Goal: Task Accomplishment & Management: Use online tool/utility

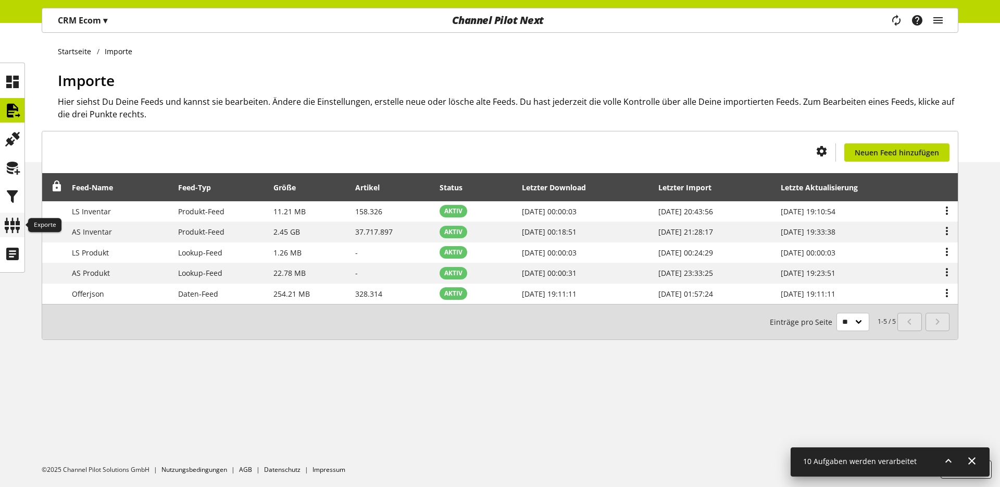
click at [11, 228] on icon at bounding box center [12, 225] width 17 height 21
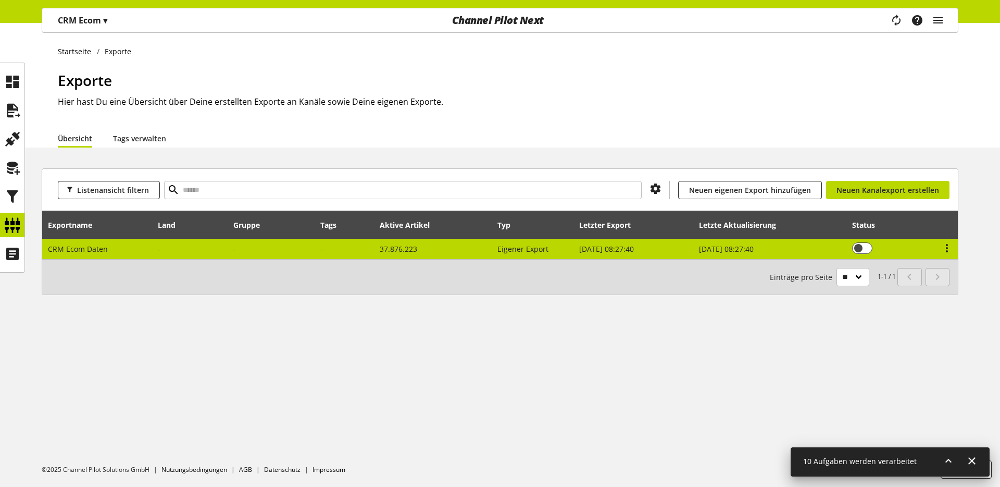
click at [95, 244] on span "CRM Ecom Daten" at bounding box center [78, 249] width 60 height 10
select select "********"
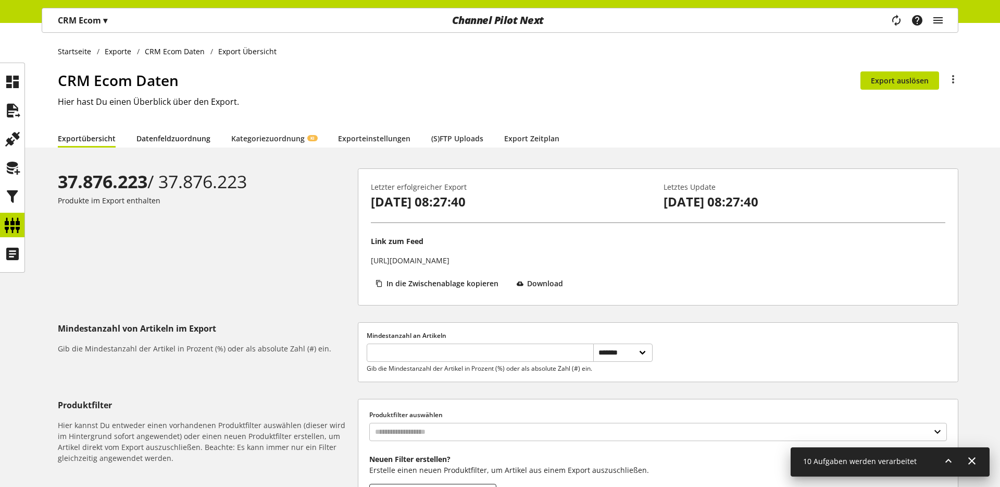
click at [206, 143] on link "Datenfeldzuordnung" at bounding box center [173, 138] width 74 height 11
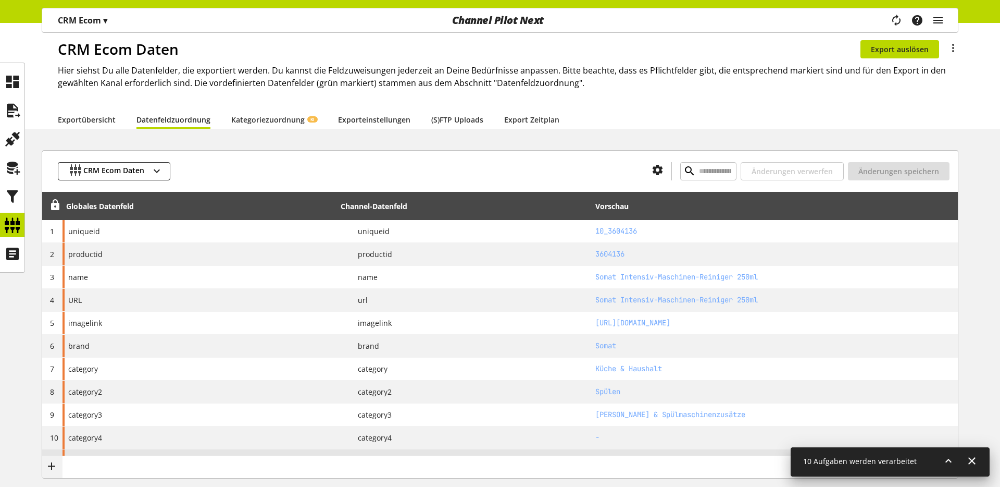
scroll to position [2, 0]
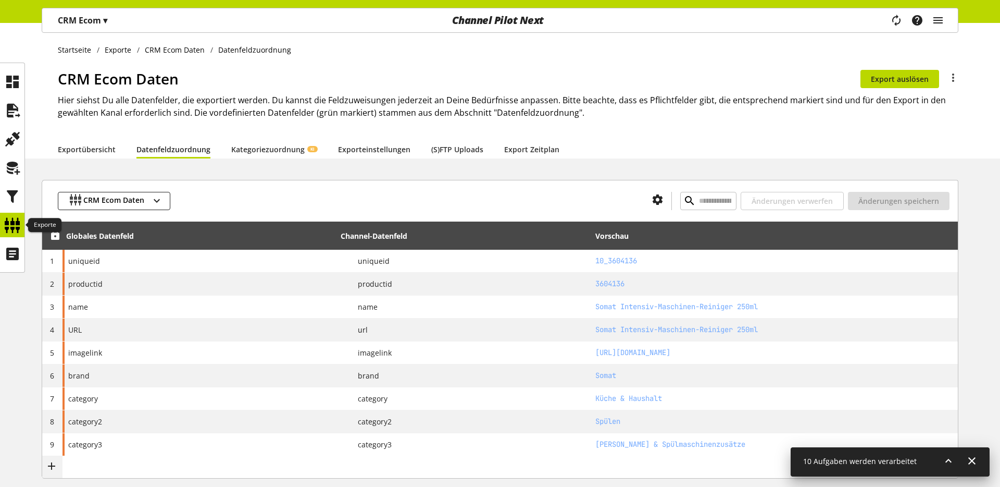
click at [19, 229] on icon at bounding box center [12, 225] width 17 height 21
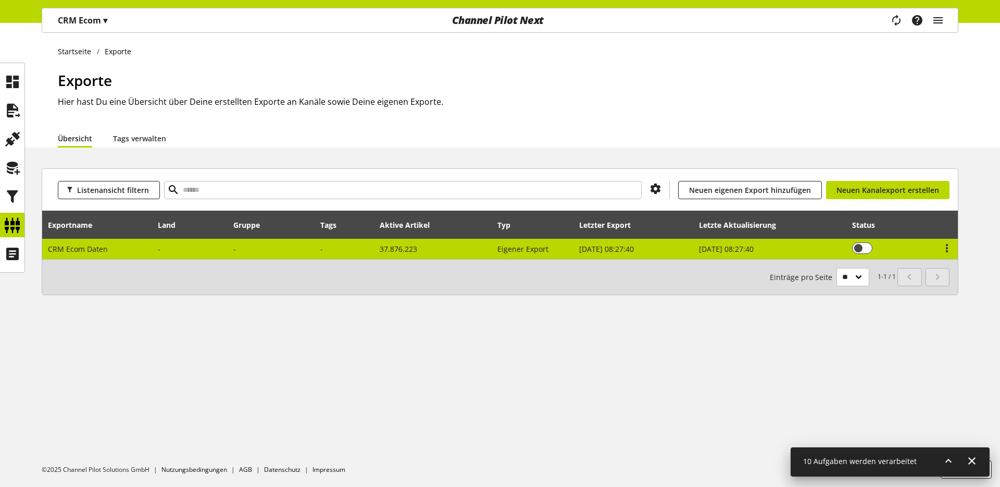
click at [69, 247] on span "CRM Ecom Daten" at bounding box center [78, 249] width 60 height 10
select select "********"
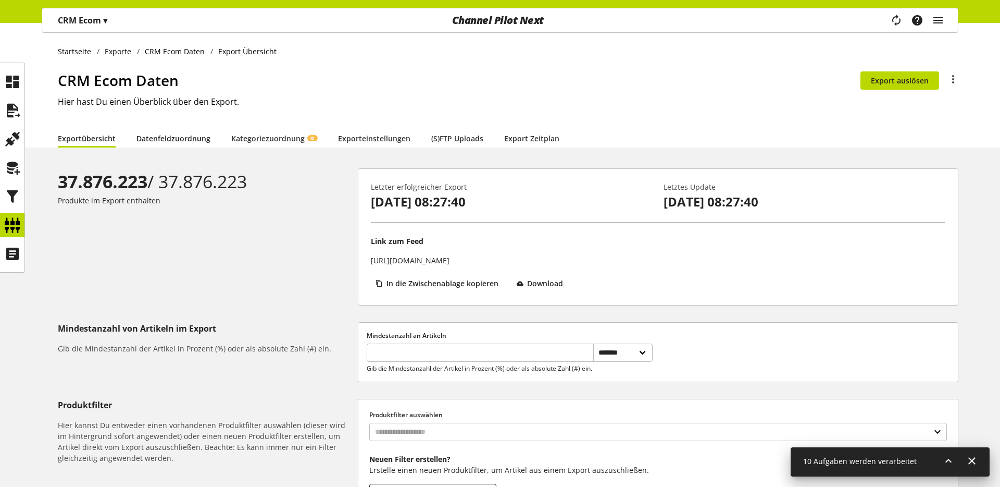
click at [158, 137] on link "Datenfeldzuordnung" at bounding box center [173, 138] width 74 height 11
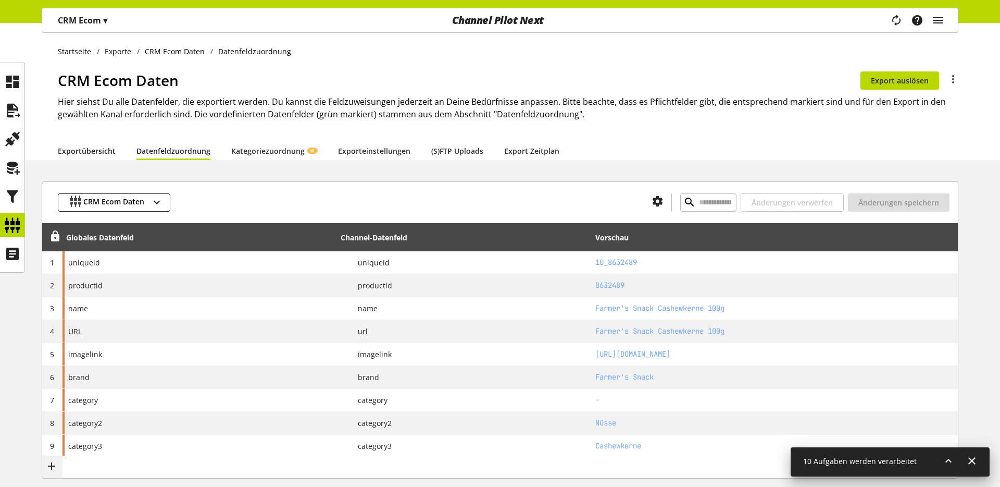
click at [71, 150] on link "Exportübersicht" at bounding box center [87, 150] width 58 height 11
select select "********"
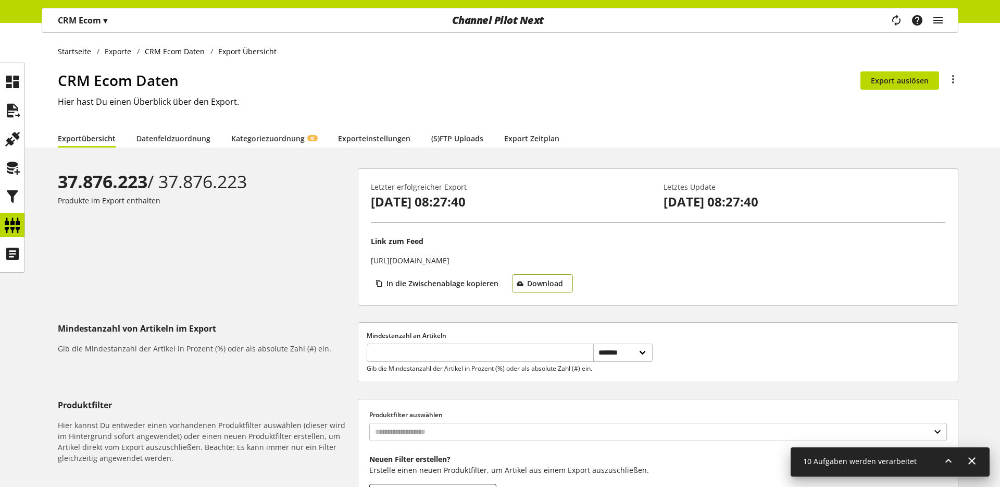
click at [540, 287] on span "Download" at bounding box center [545, 283] width 36 height 11
click at [186, 143] on link "Datenfeldzuordnung" at bounding box center [173, 138] width 74 height 11
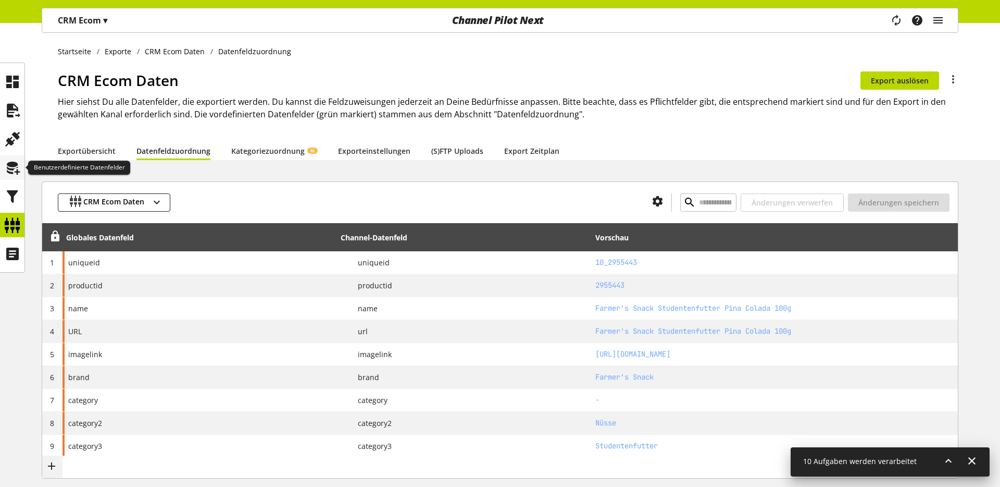
click at [9, 170] on icon at bounding box center [12, 167] width 17 height 21
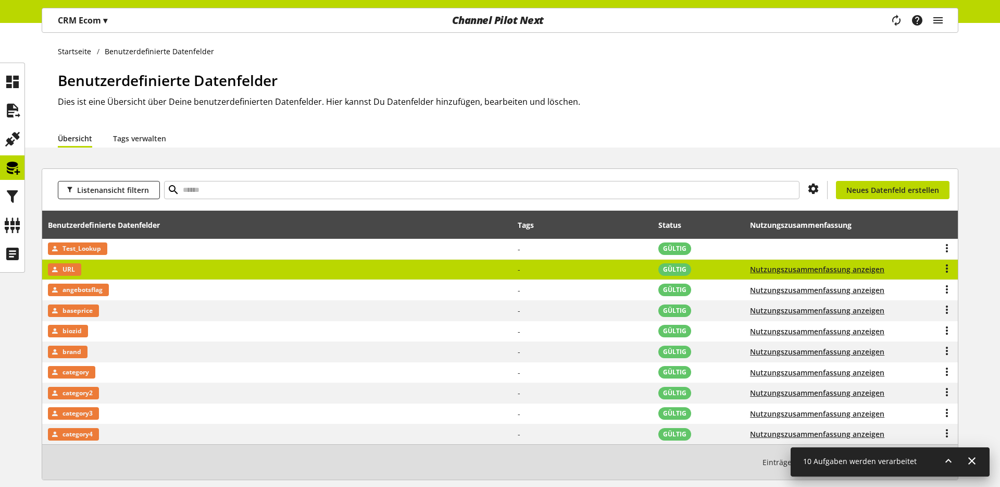
click at [64, 270] on span "URL" at bounding box center [69, 269] width 13 height 13
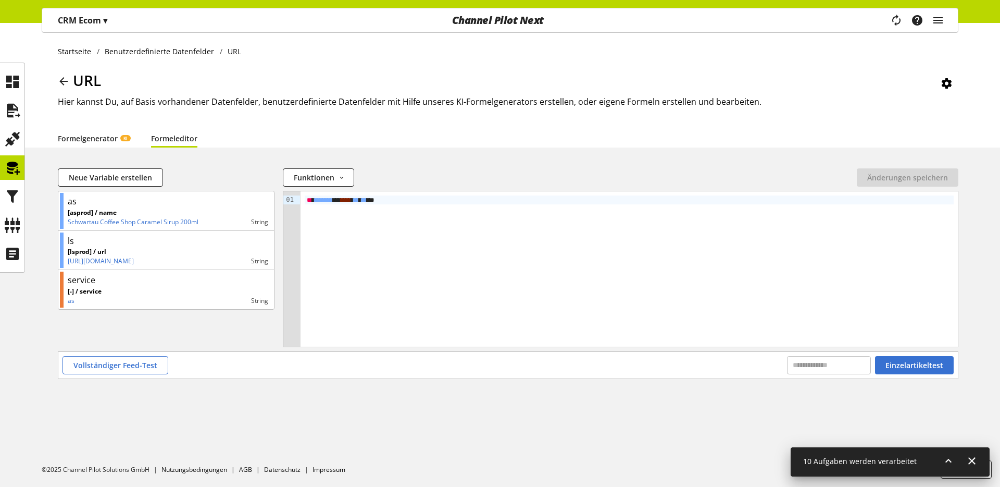
click at [106, 142] on link "Formelgenerator KI" at bounding box center [94, 138] width 72 height 11
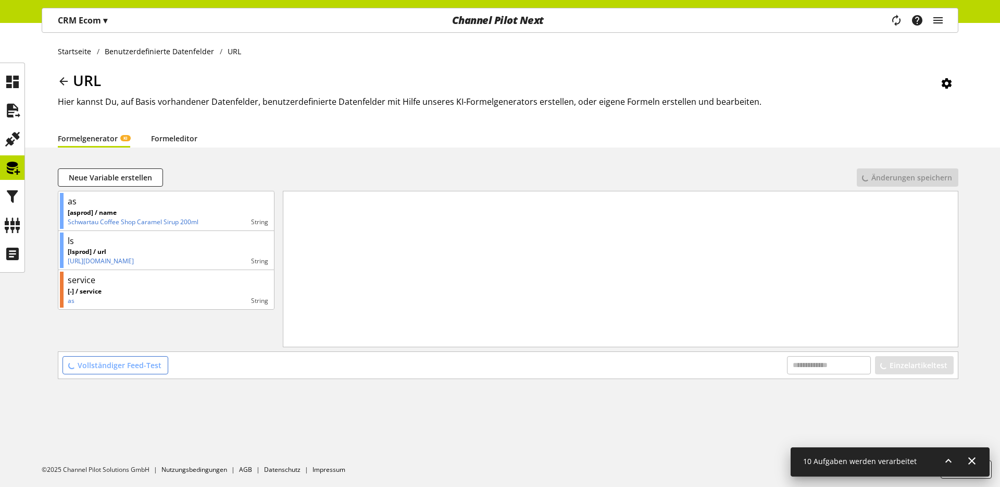
click at [178, 139] on link "Formeleditor" at bounding box center [174, 138] width 46 height 11
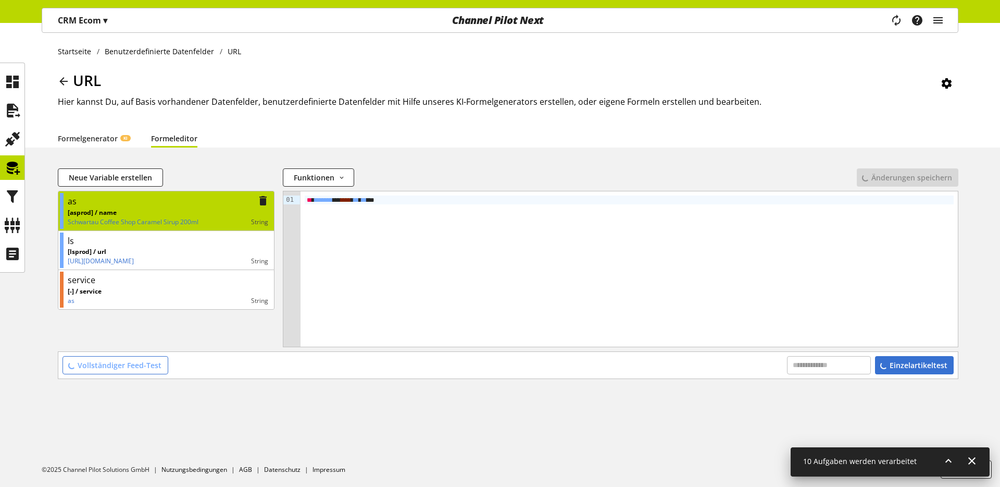
click at [136, 214] on p "[asprod] / name" at bounding box center [133, 212] width 131 height 9
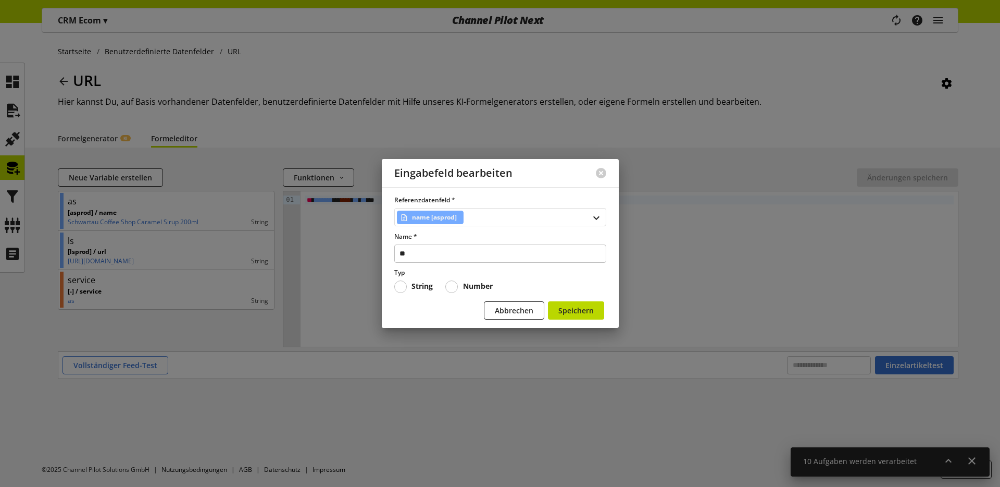
click at [530, 213] on div "name [asprod]" at bounding box center [500, 217] width 212 height 18
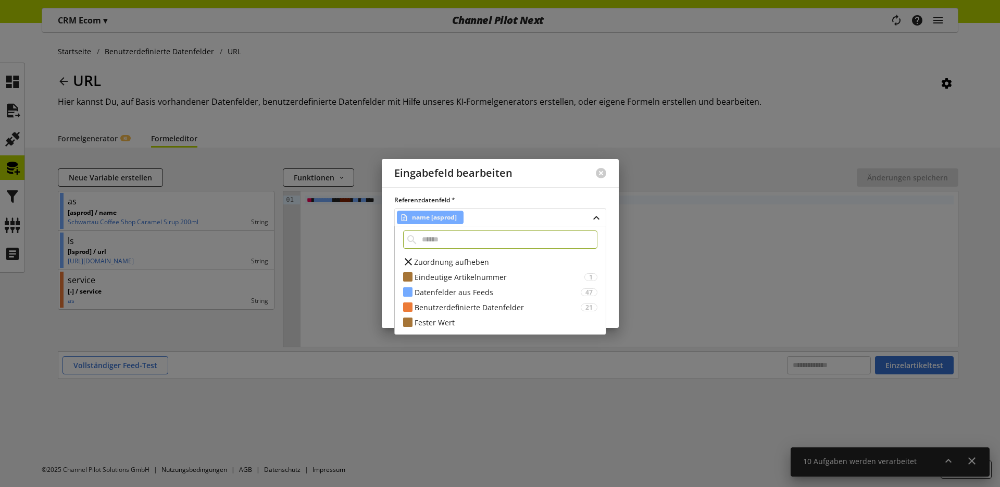
click at [440, 214] on span "name [asprod]" at bounding box center [434, 217] width 45 height 13
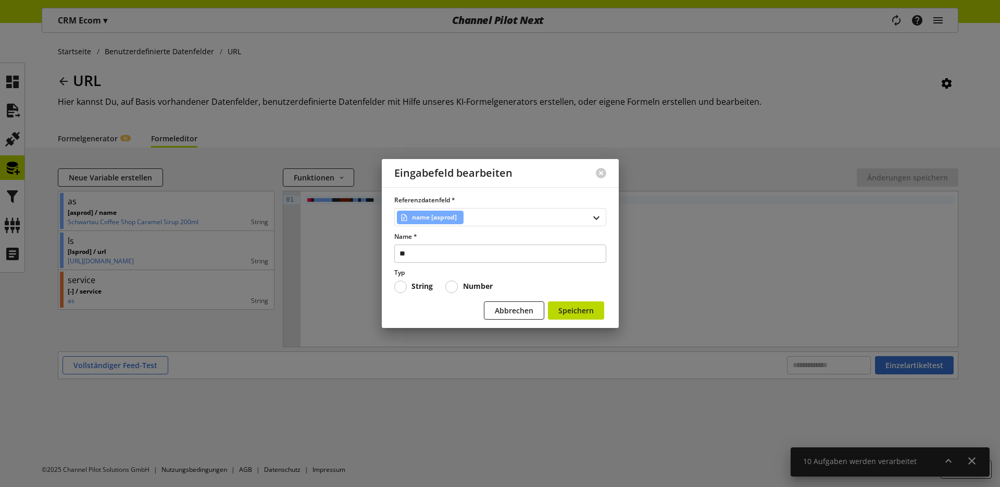
click at [484, 218] on div "name [asprod]" at bounding box center [500, 217] width 212 height 18
type input "***"
click at [448, 283] on div "Datenfelder aus Feeds 2" at bounding box center [500, 276] width 211 height 15
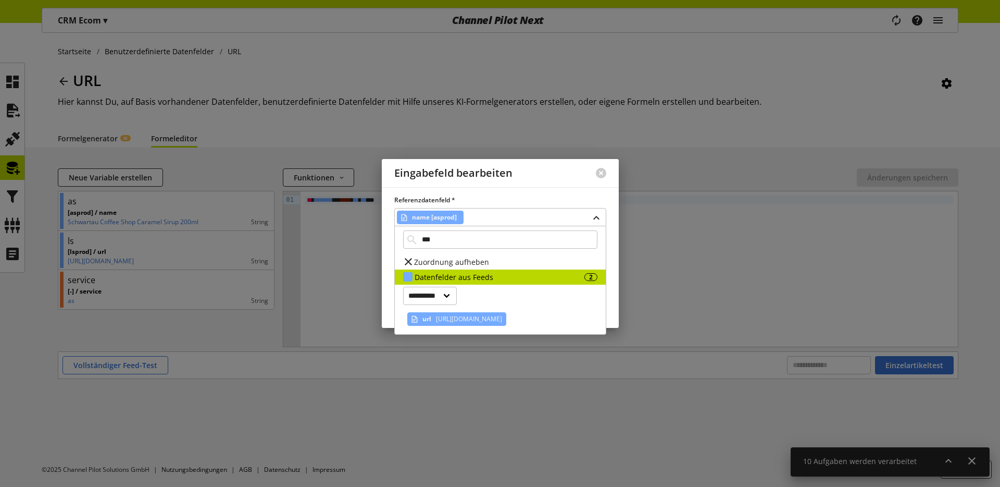
click at [455, 320] on span "https://rewe.de/shop/p/schwartau-coffee-shop-caramel-sirup-200ml/1073024" at bounding box center [468, 319] width 68 height 13
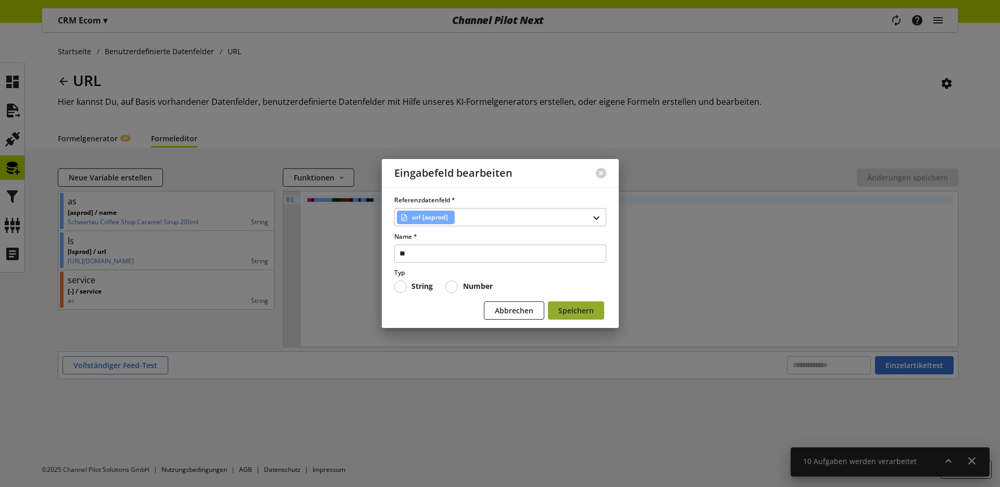
click at [564, 312] on span "Speichern" at bounding box center [575, 310] width 35 height 11
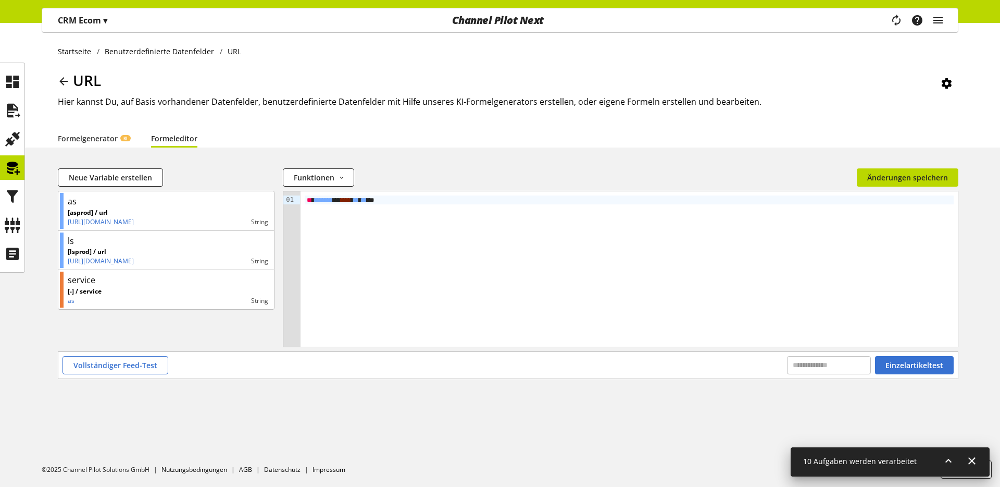
click at [905, 190] on div "Neue Variable erstellen Funktionen abs avg base64_decode base64_encode capitali…" at bounding box center [508, 179] width 901 height 22
click at [905, 183] on button "Änderungen speichern" at bounding box center [908, 177] width 102 height 18
click at [898, 365] on span "Einzelartikeltest" at bounding box center [915, 364] width 58 height 11
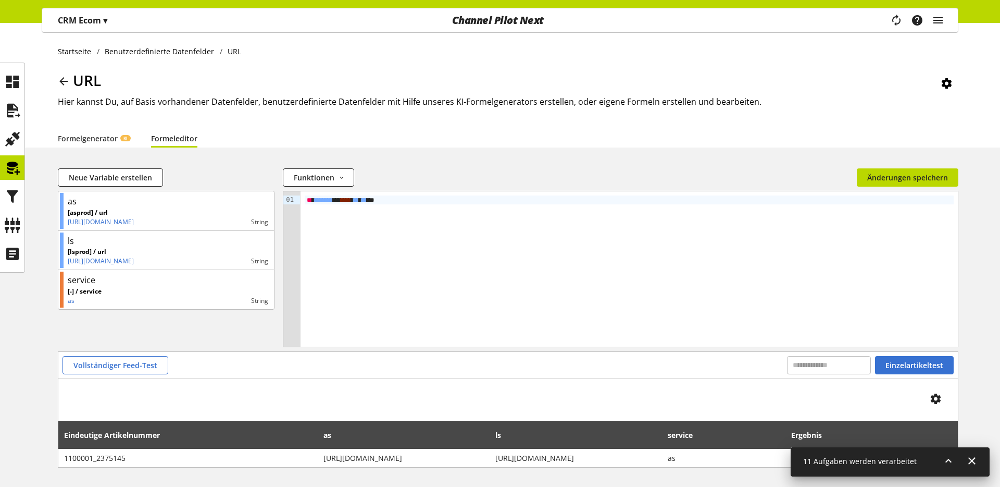
click at [268, 326] on div "as [asprod] / url https://rewe.de/shop/p/schwartau-coffee-shop-caramel-sirup-20…" at bounding box center [166, 269] width 217 height 156
click at [893, 183] on button "Änderungen speichern" at bounding box center [908, 177] width 102 height 18
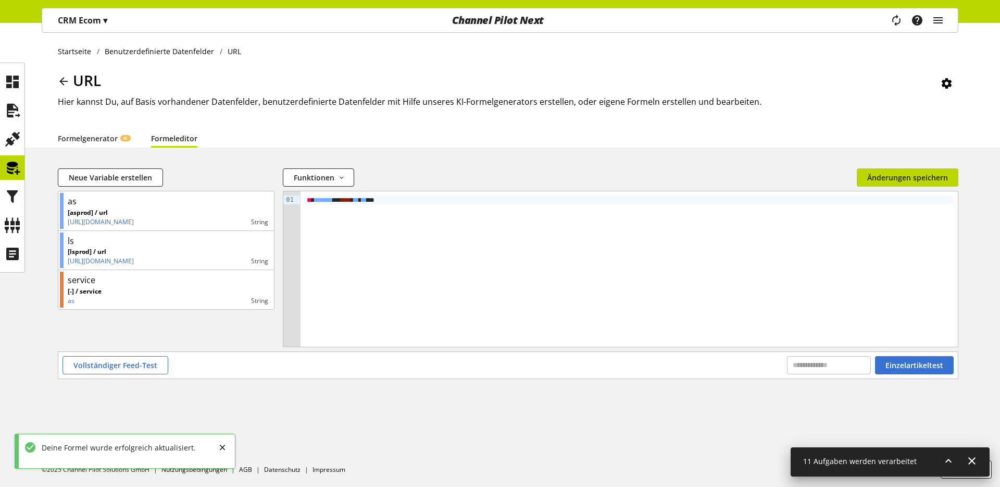
click at [67, 77] on icon at bounding box center [63, 81] width 13 height 19
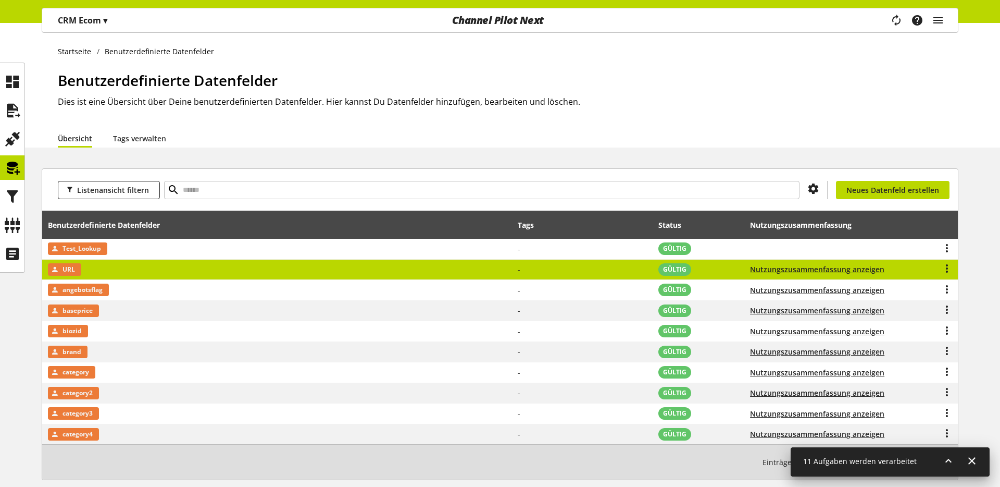
scroll to position [53, 0]
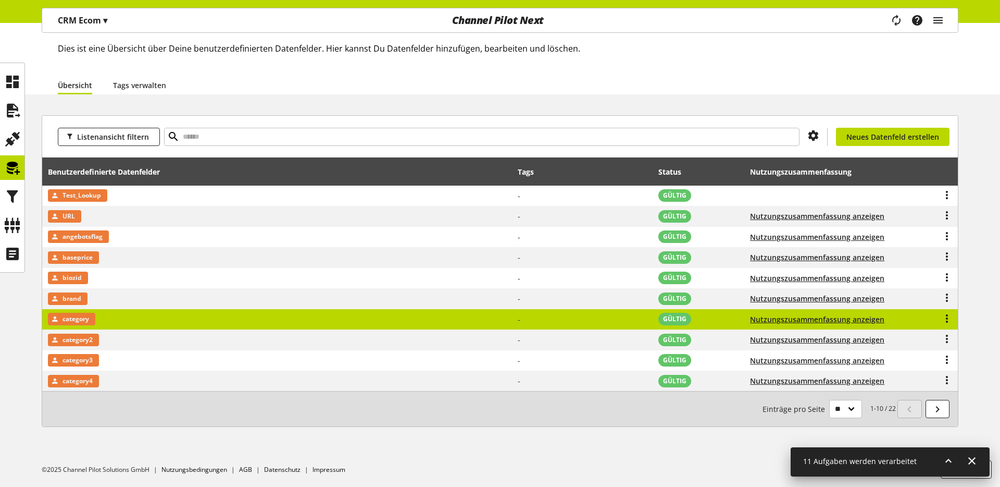
click at [86, 314] on span "category" at bounding box center [76, 319] width 27 height 13
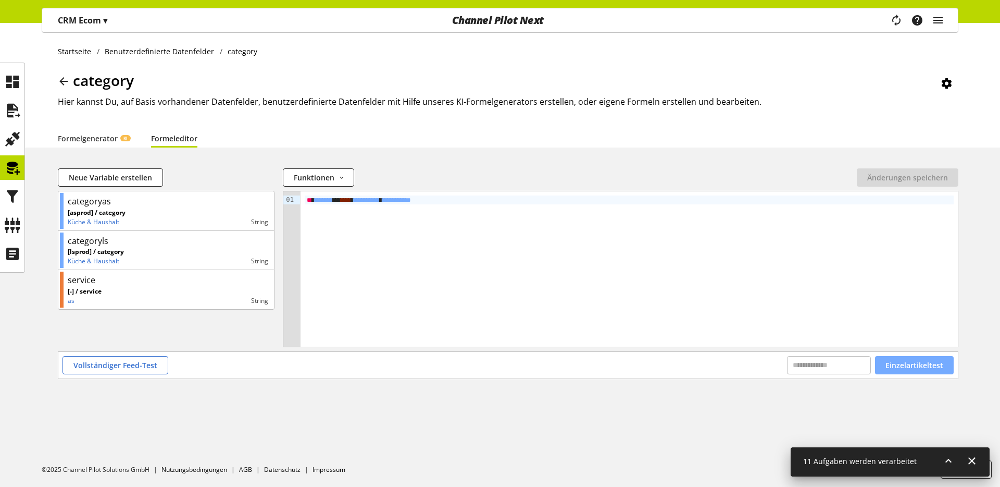
click at [936, 372] on button "Einzelartikeltest" at bounding box center [914, 365] width 79 height 18
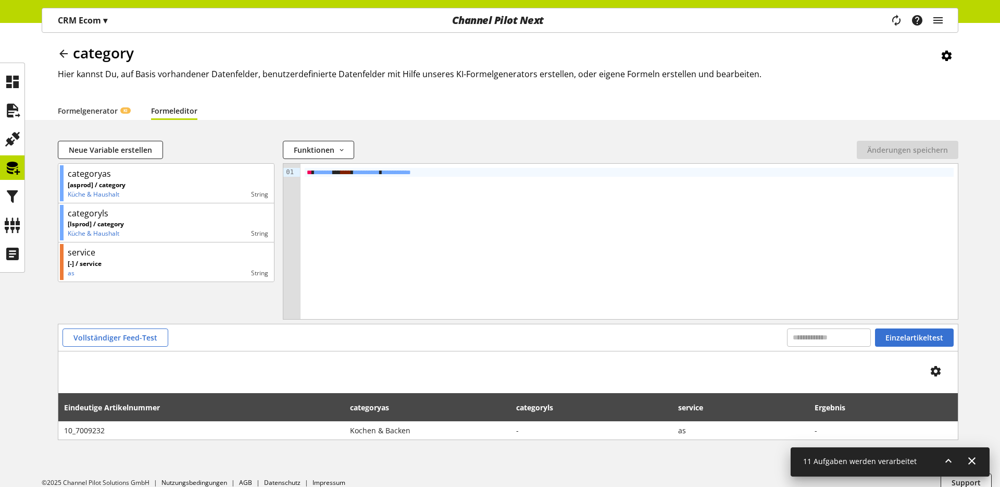
scroll to position [41, 0]
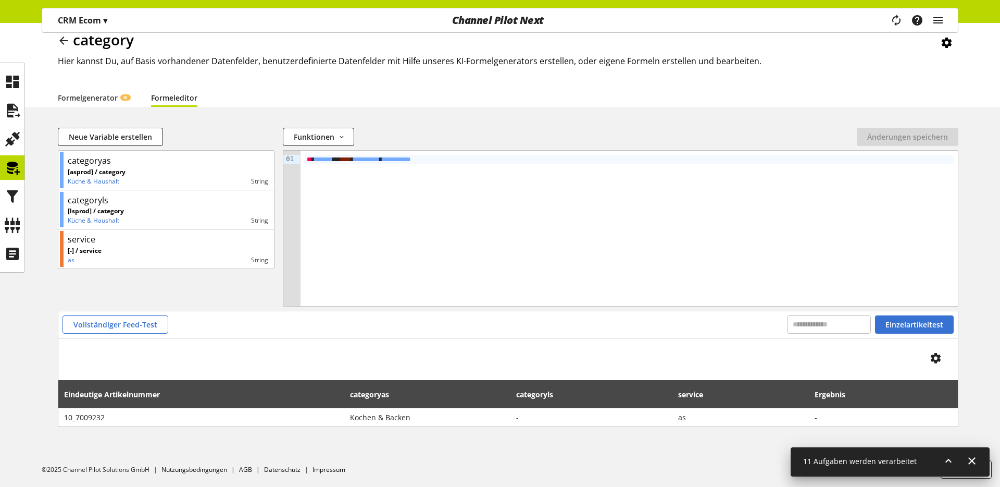
click at [411, 157] on span "**********" at bounding box center [396, 159] width 29 height 7
click at [888, 132] on span "Änderungen speichern" at bounding box center [907, 136] width 81 height 11
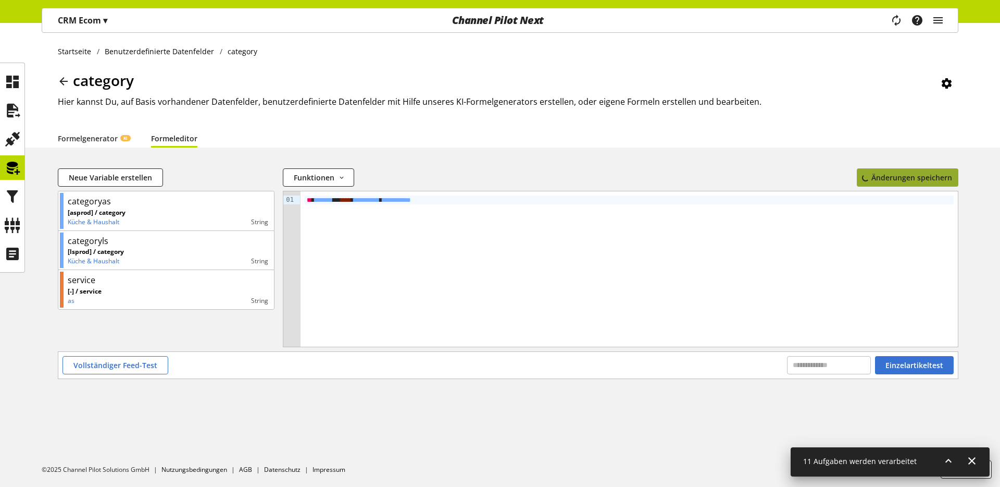
scroll to position [0, 0]
click at [15, 165] on icon at bounding box center [12, 167] width 17 height 21
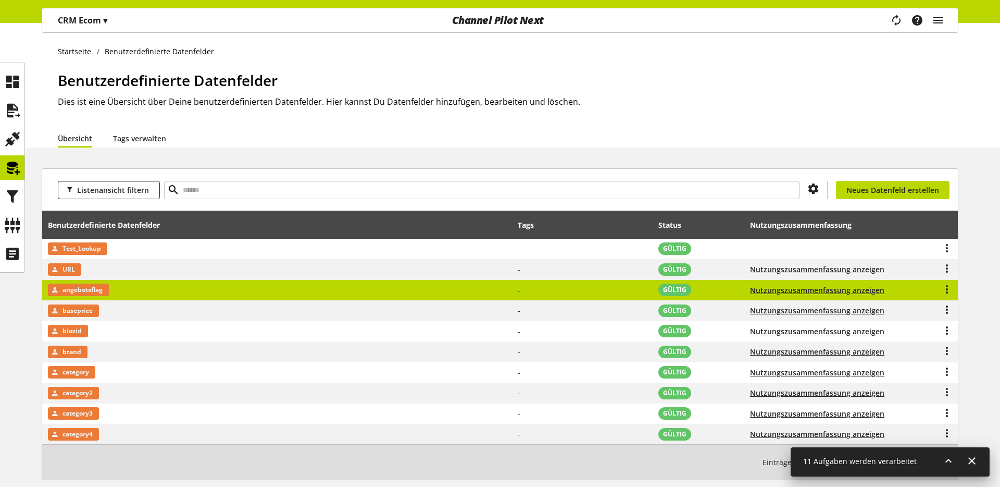
click at [101, 292] on span "angebotsflag" at bounding box center [83, 289] width 40 height 13
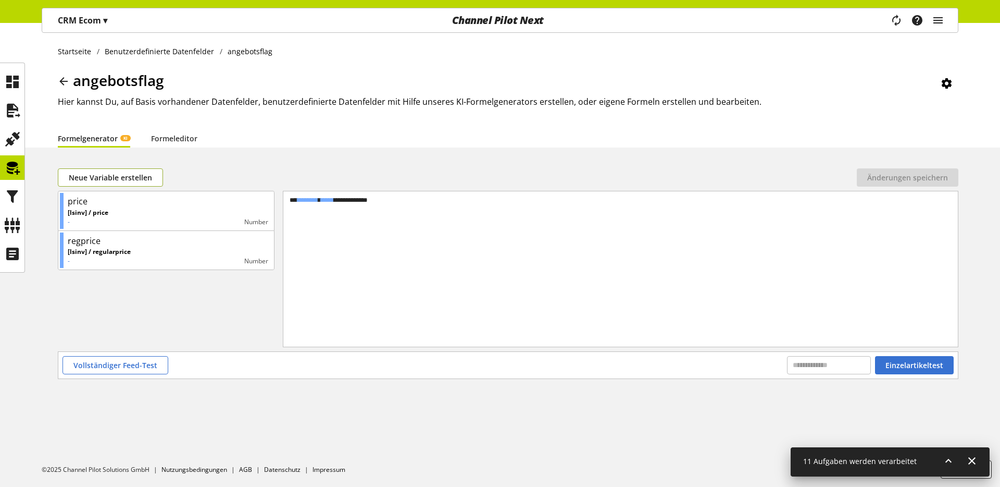
click at [81, 175] on span "Neue Variable erstellen" at bounding box center [110, 177] width 83 height 11
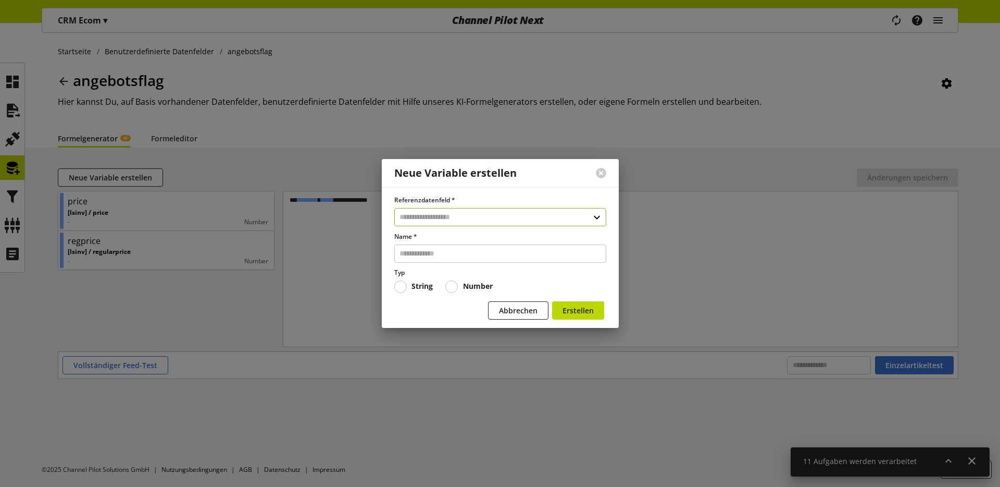
click at [542, 215] on input "text" at bounding box center [500, 217] width 212 height 18
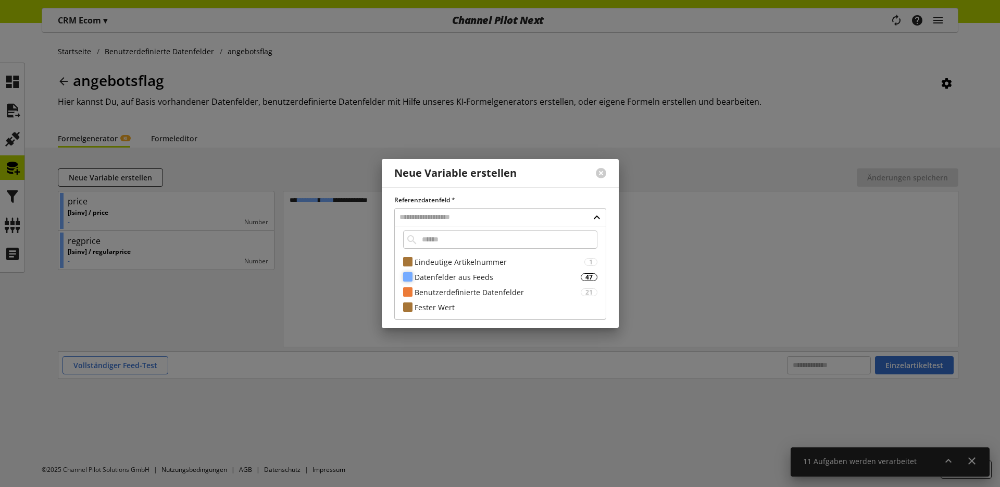
click at [486, 278] on div "Datenfelder aus Feeds" at bounding box center [498, 276] width 166 height 11
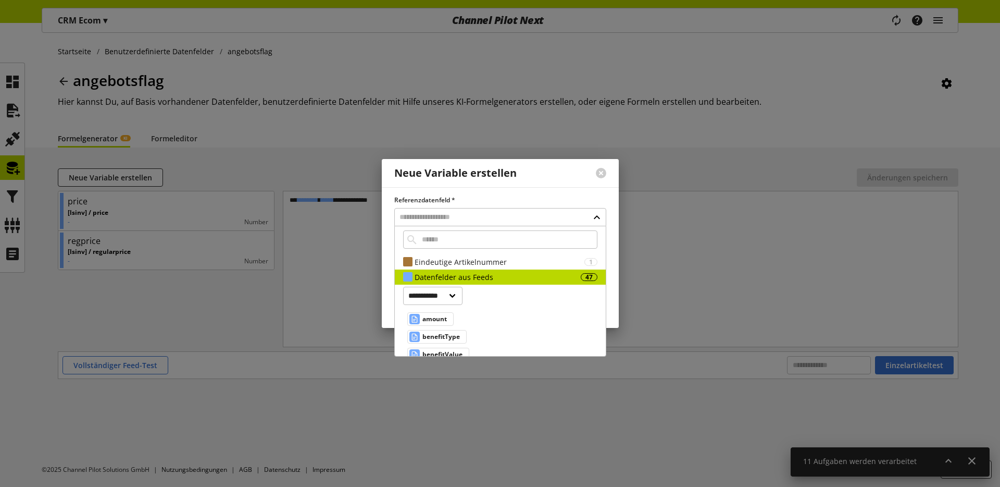
scroll to position [46, 0]
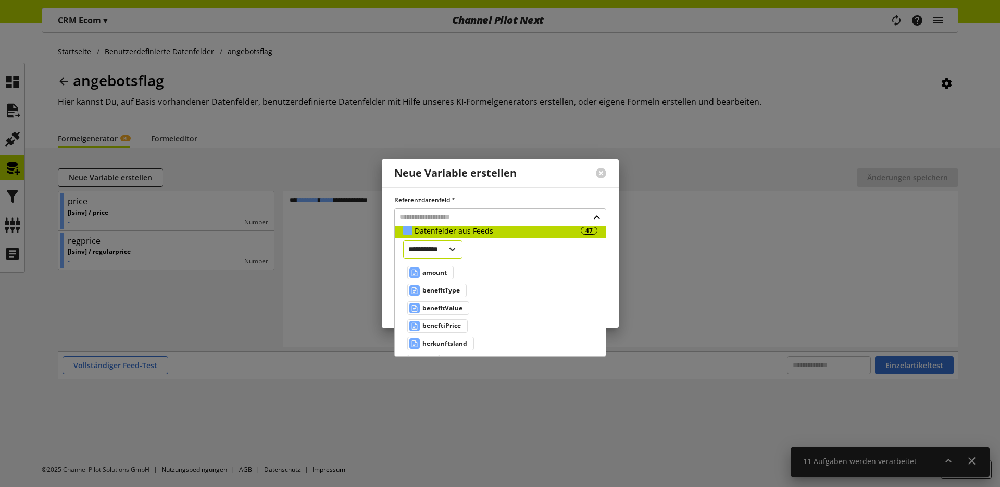
click at [449, 248] on select "**********" at bounding box center [433, 249] width 60 height 18
click at [403, 258] on select "**********" at bounding box center [433, 249] width 60 height 18
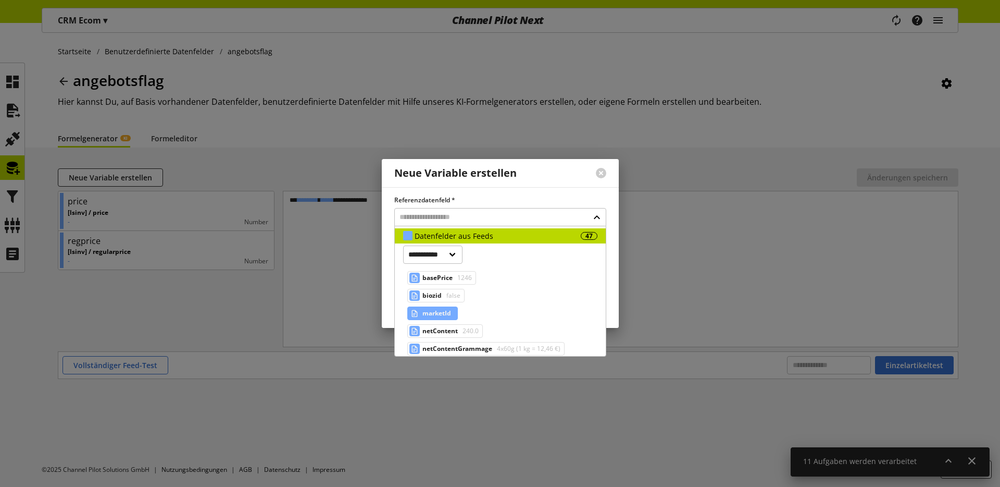
scroll to position [41, 0]
click at [460, 252] on select "**********" at bounding box center [433, 255] width 60 height 18
click at [453, 253] on select "**********" at bounding box center [433, 255] width 60 height 18
select select "***"
click at [403, 264] on select "**********" at bounding box center [433, 255] width 60 height 18
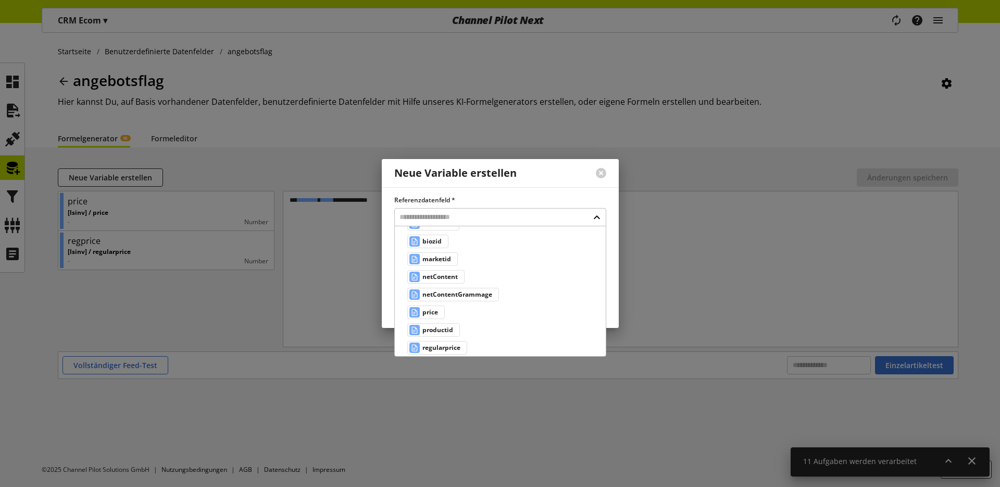
scroll to position [94, 0]
click at [595, 174] on div at bounding box center [600, 172] width 35 height 27
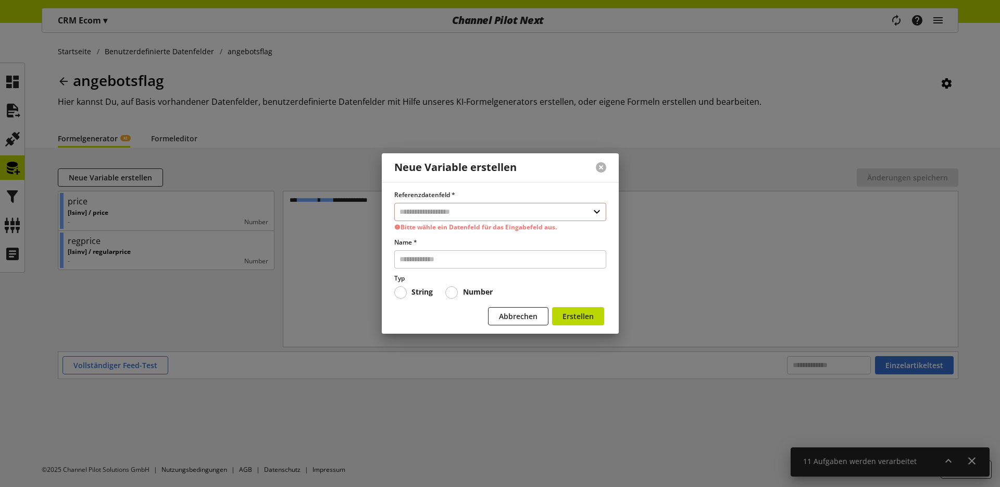
click at [602, 166] on button at bounding box center [601, 167] width 10 height 10
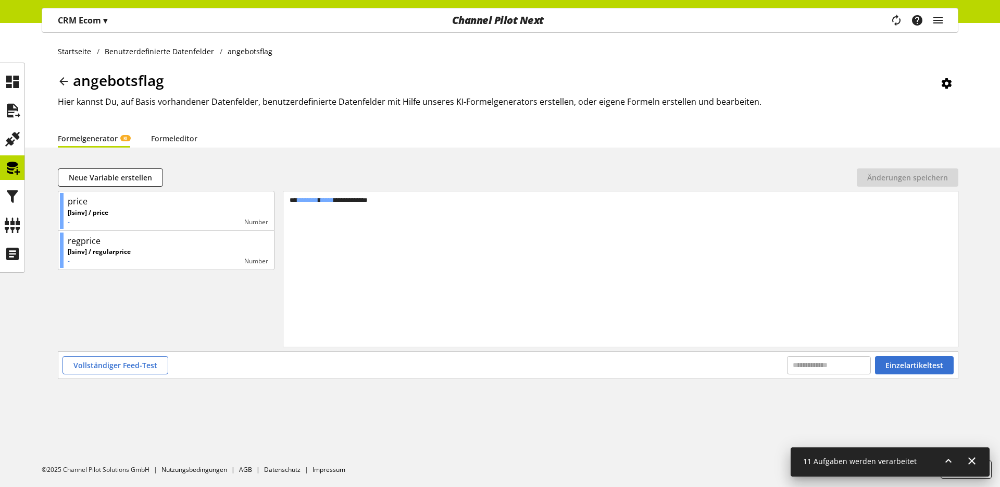
click at [65, 80] on icon at bounding box center [63, 81] width 13 height 19
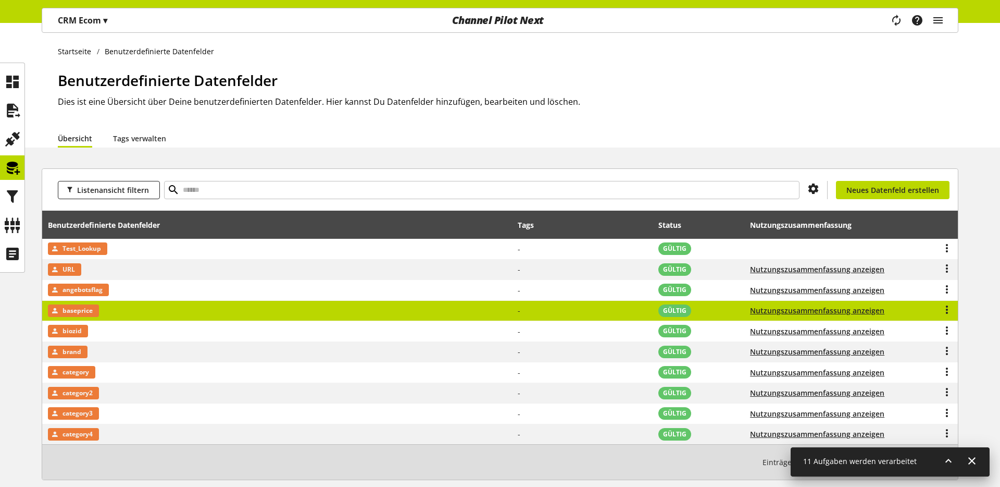
click at [126, 306] on td "baseprice" at bounding box center [277, 311] width 470 height 21
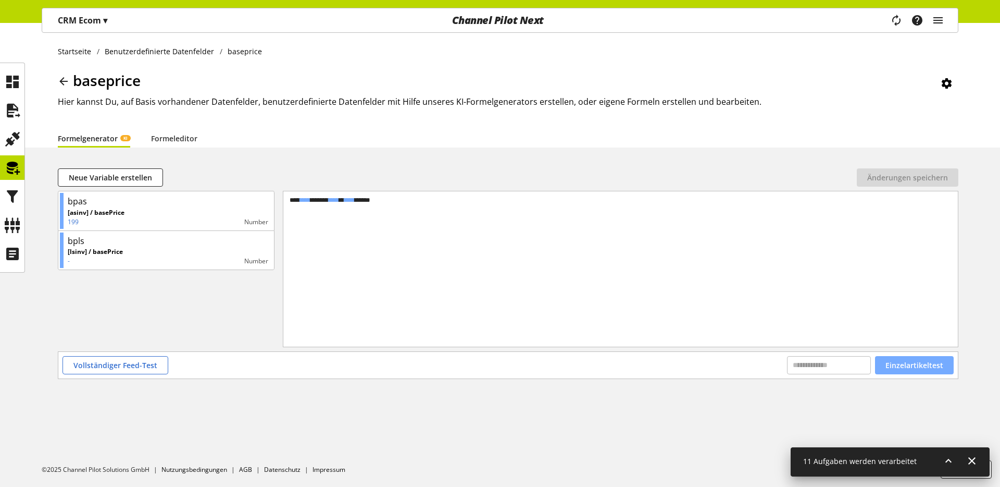
click at [927, 365] on span "Einzelartikeltest" at bounding box center [915, 364] width 58 height 11
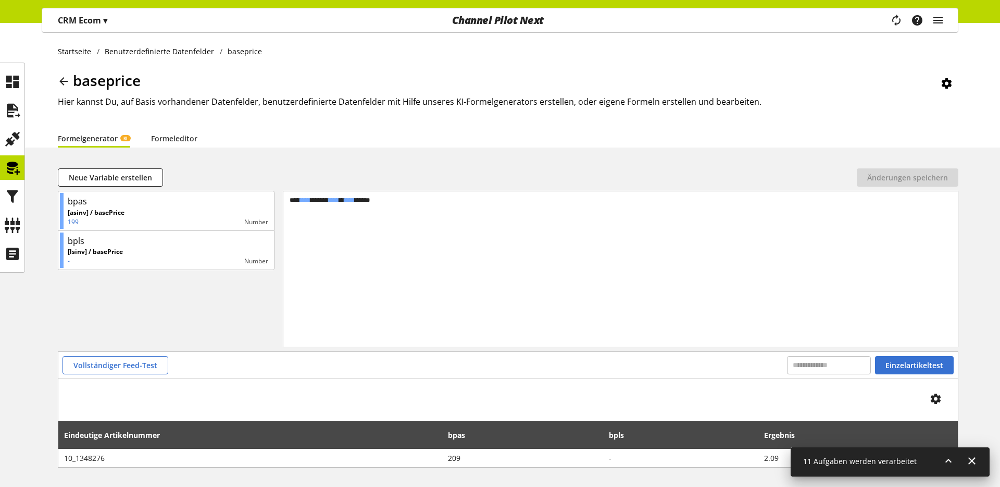
click at [62, 84] on icon at bounding box center [63, 81] width 13 height 19
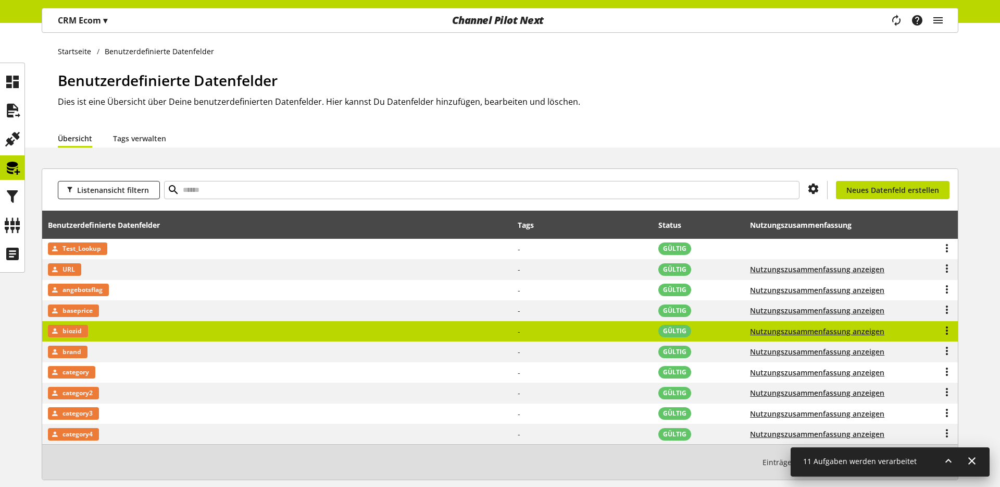
click at [118, 333] on td "biozid" at bounding box center [277, 331] width 470 height 21
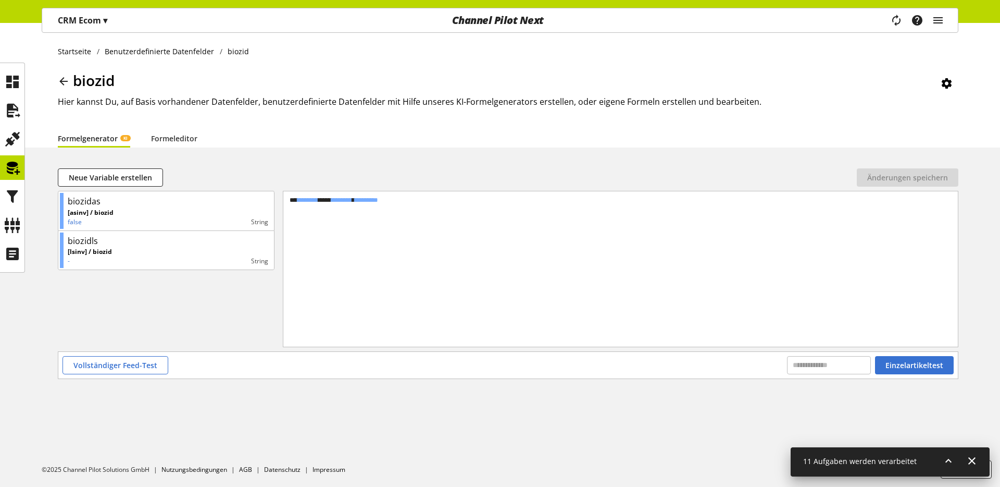
click at [64, 86] on icon at bounding box center [63, 81] width 13 height 19
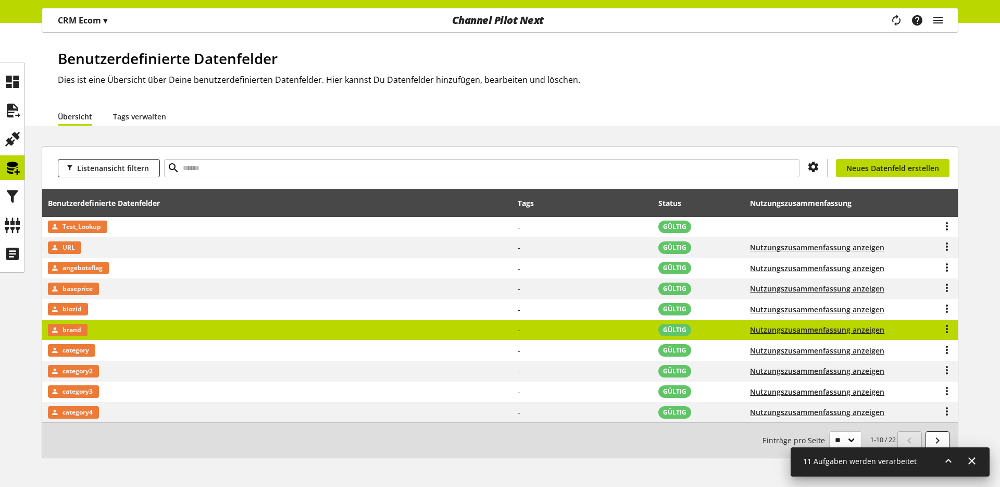
scroll to position [26, 0]
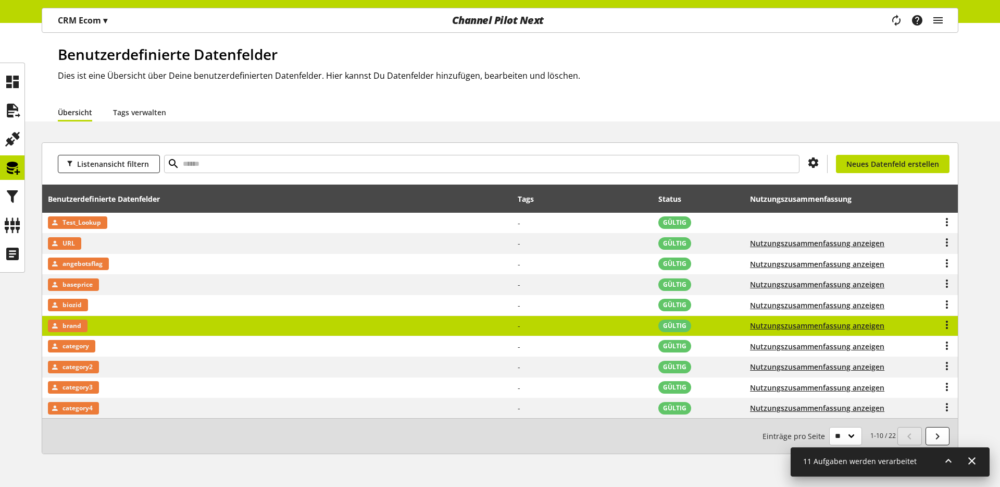
click at [105, 323] on td "brand" at bounding box center [277, 326] width 470 height 21
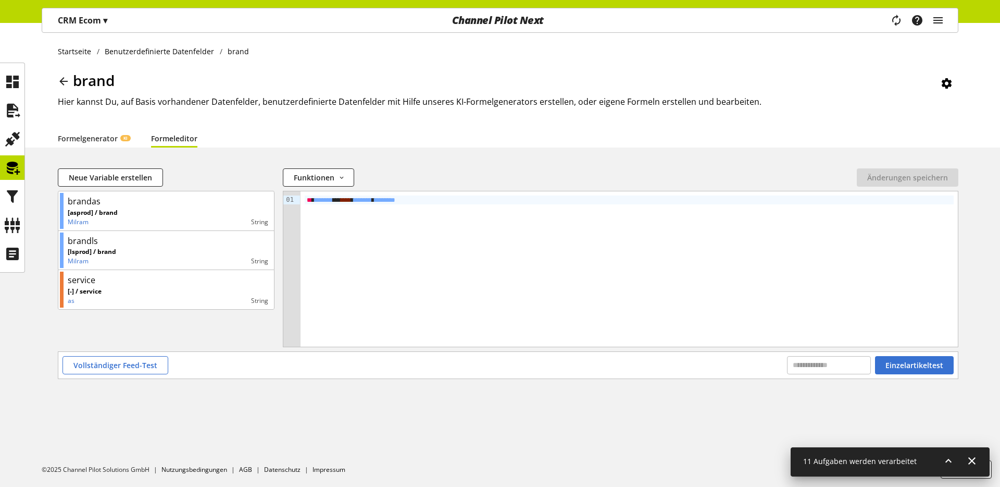
click at [60, 82] on icon at bounding box center [63, 81] width 13 height 19
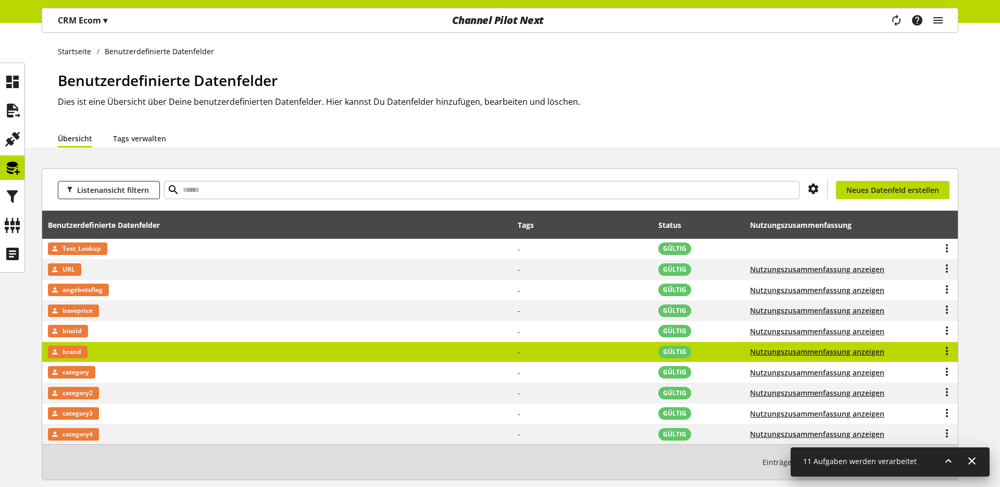
scroll to position [49, 0]
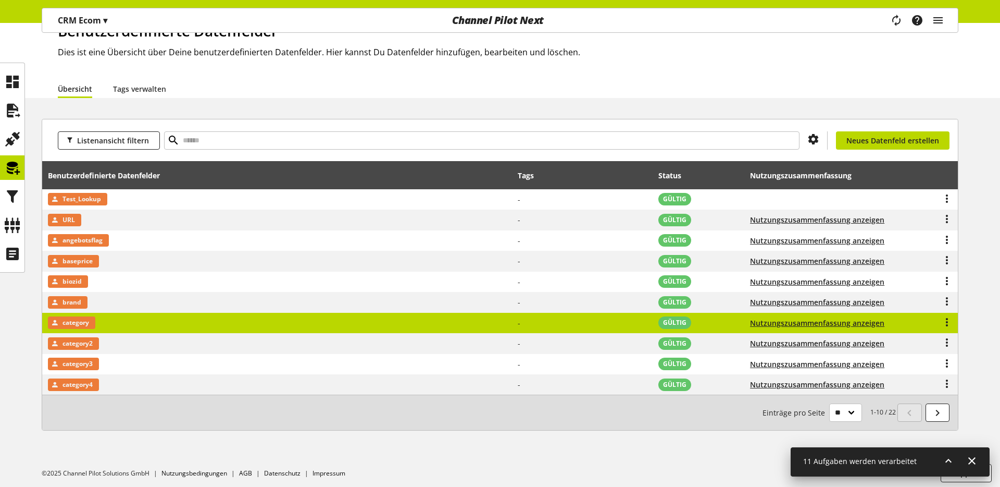
click at [106, 324] on td "category" at bounding box center [277, 323] width 470 height 21
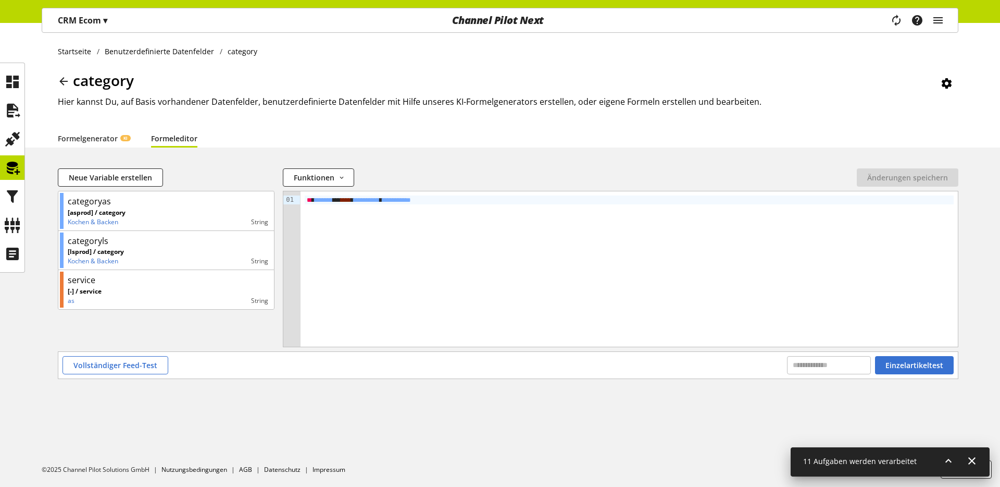
click at [63, 80] on icon at bounding box center [63, 81] width 13 height 19
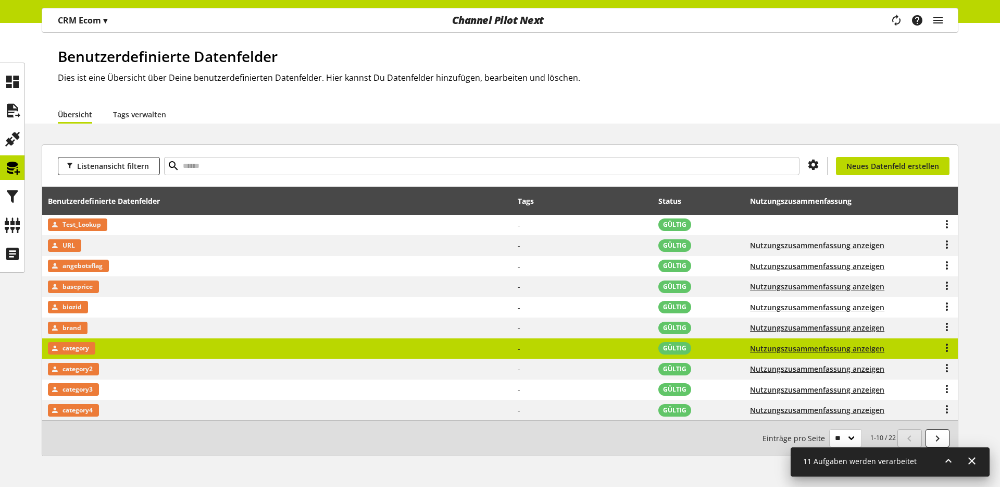
scroll to position [53, 0]
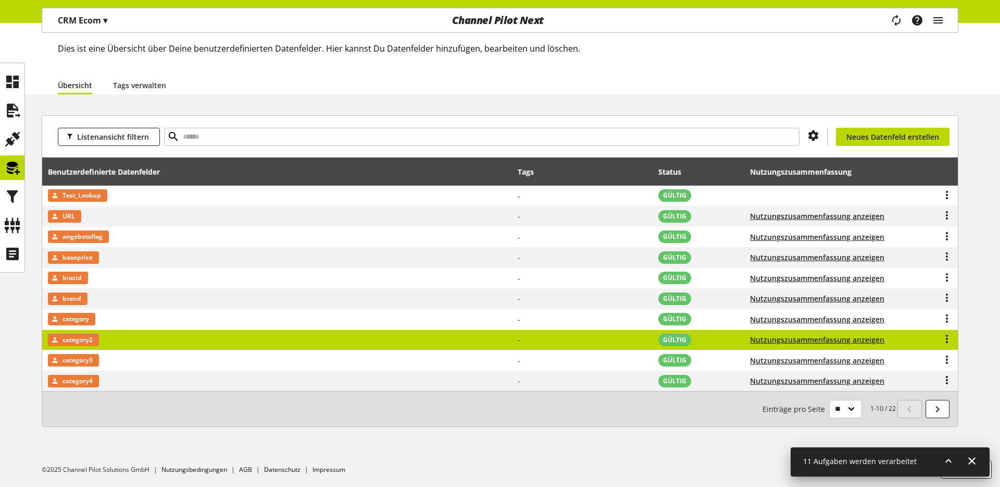
click at [112, 347] on td "category2" at bounding box center [277, 340] width 470 height 21
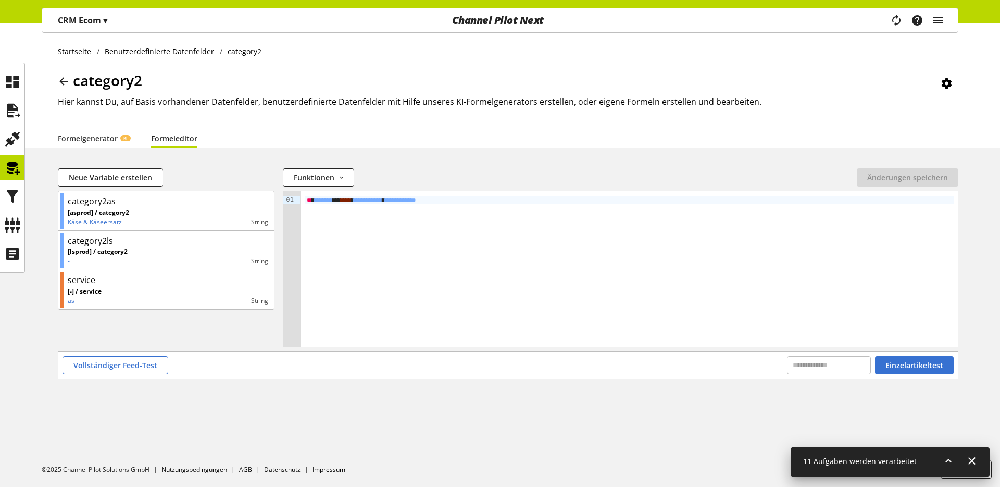
click at [65, 80] on icon at bounding box center [63, 81] width 13 height 19
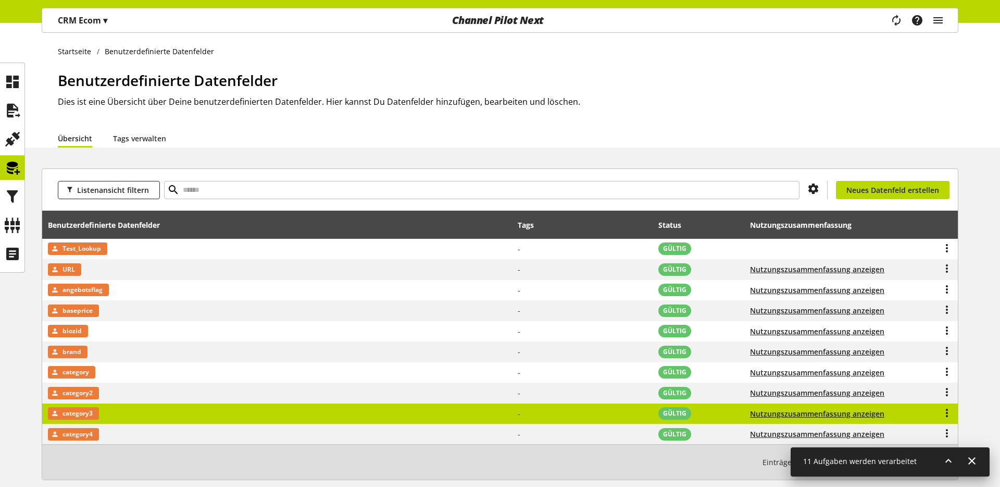
click at [109, 410] on td "category3" at bounding box center [277, 413] width 470 height 21
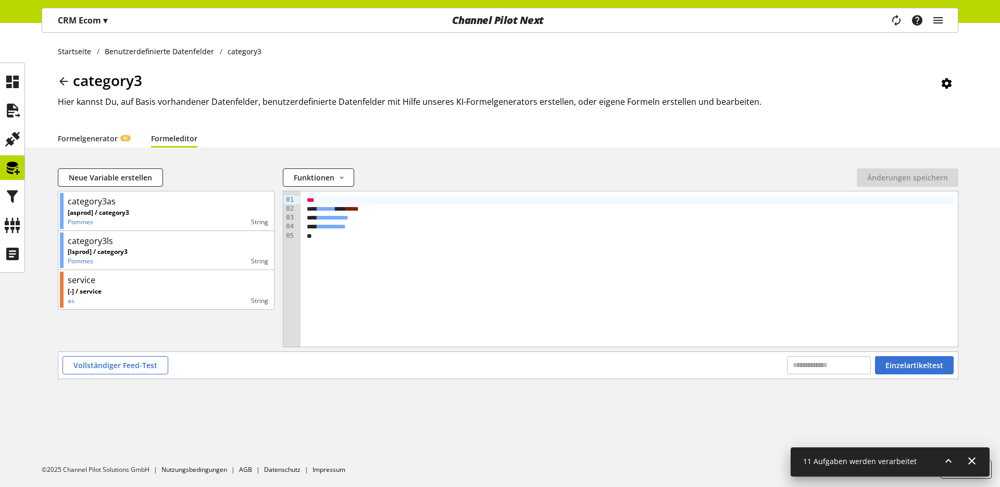
click at [66, 82] on icon at bounding box center [63, 81] width 13 height 19
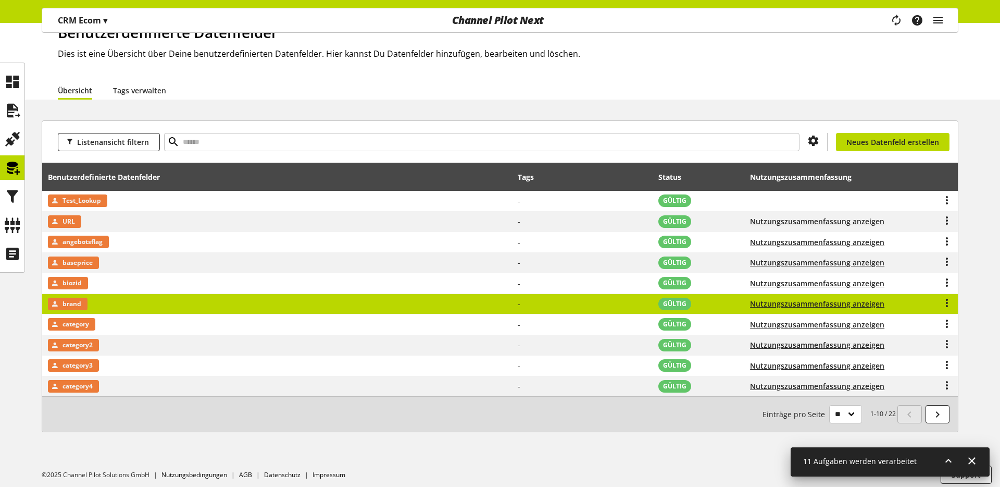
scroll to position [53, 0]
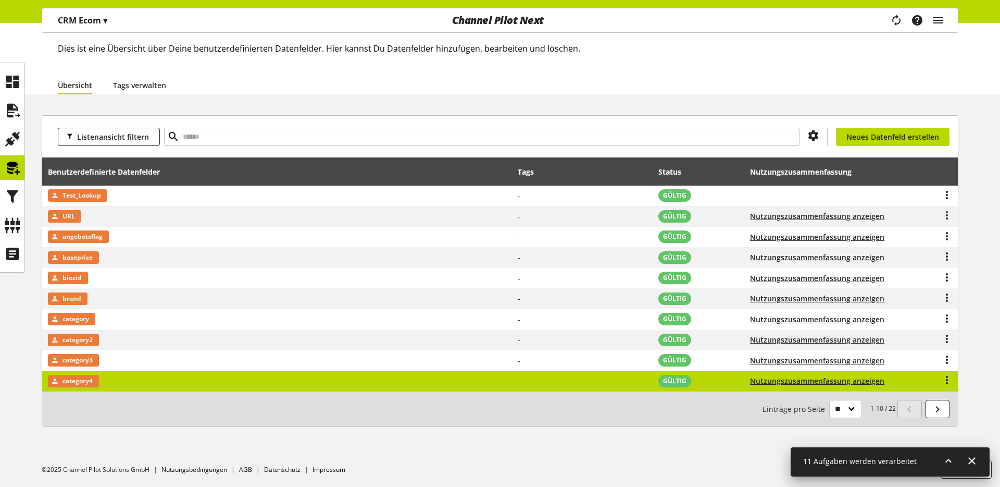
click at [116, 372] on td "category4" at bounding box center [277, 381] width 470 height 20
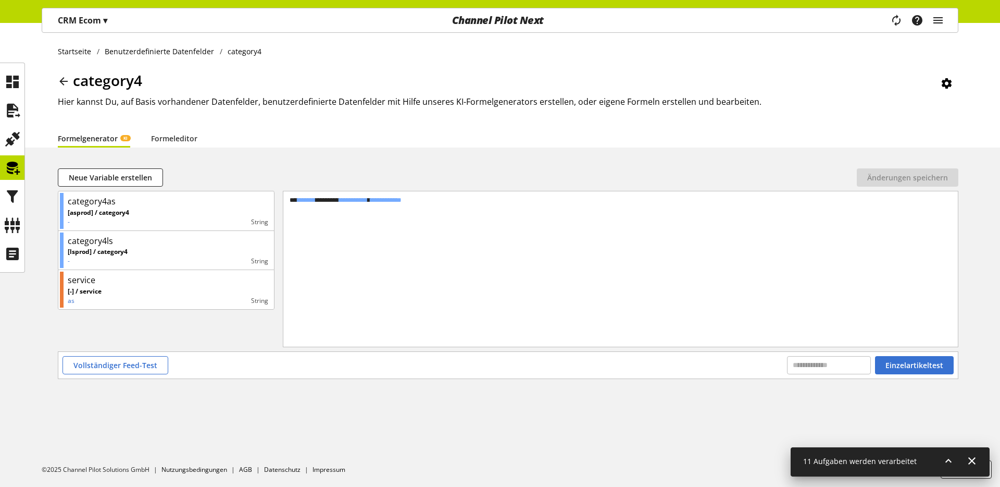
click at [64, 83] on icon at bounding box center [63, 81] width 13 height 19
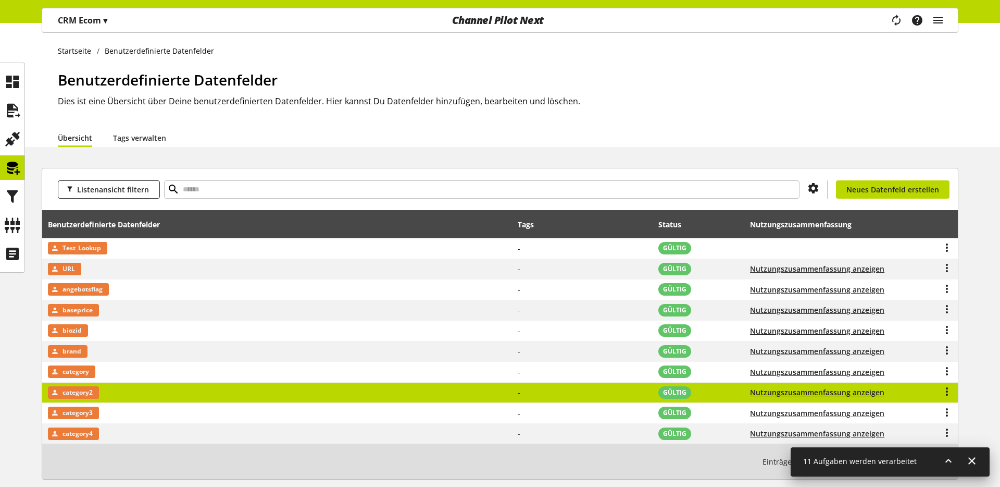
scroll to position [53, 0]
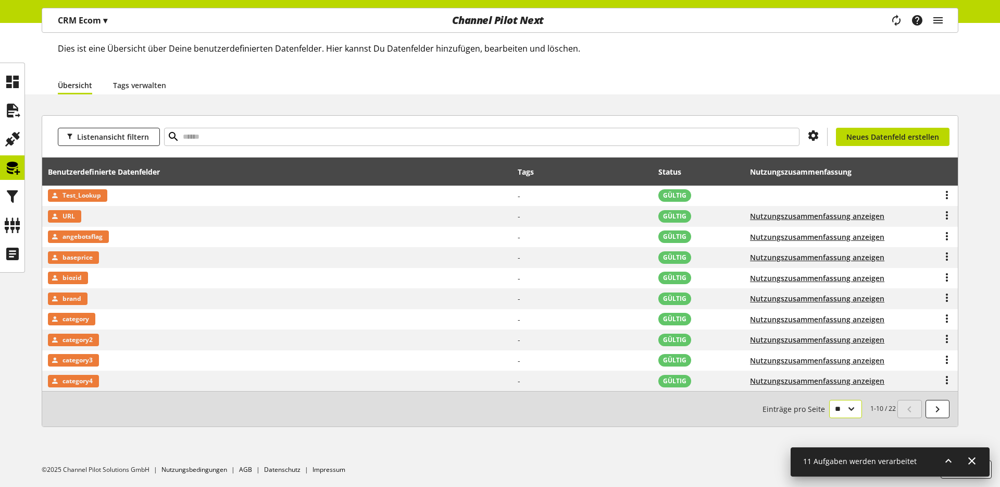
click at [844, 404] on select "** ** ** ***" at bounding box center [845, 409] width 33 height 18
select select "**"
click at [829, 418] on select "** ** ** ***" at bounding box center [845, 409] width 33 height 18
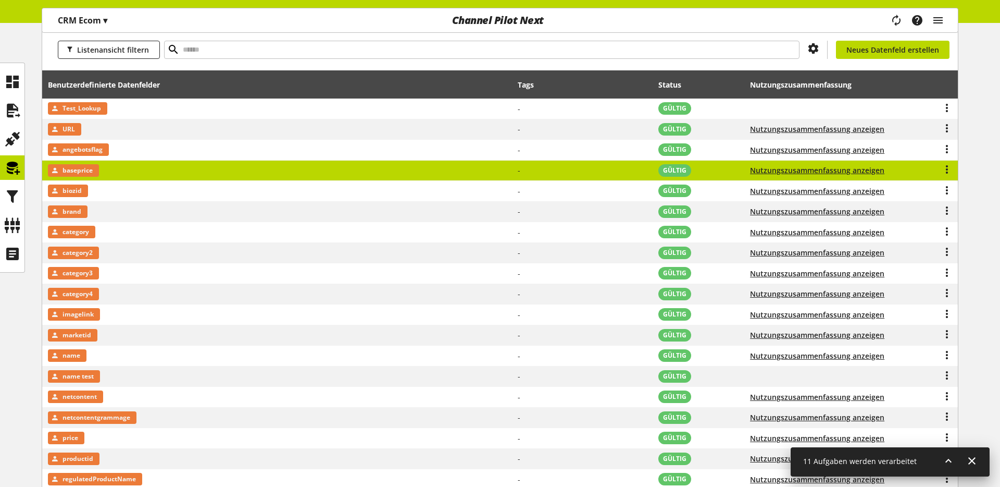
scroll to position [164, 0]
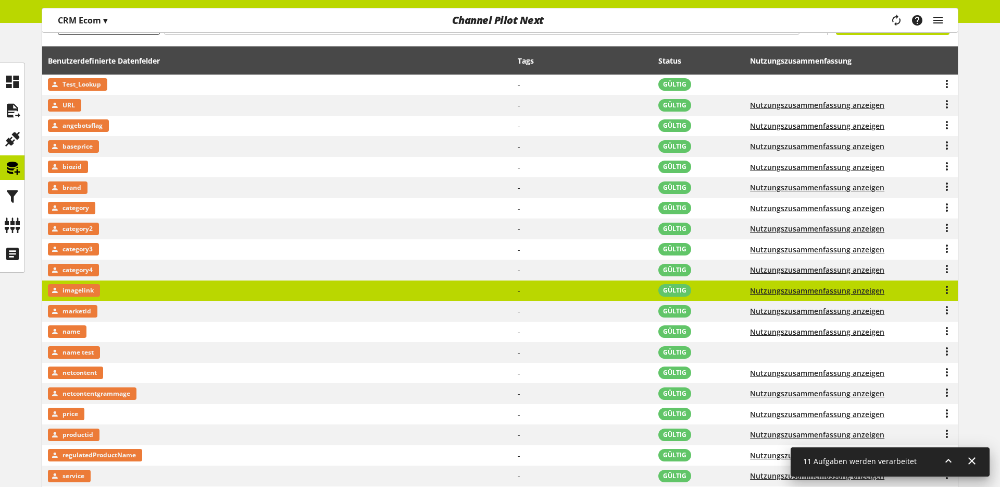
click at [107, 288] on td "imagelink" at bounding box center [277, 290] width 470 height 21
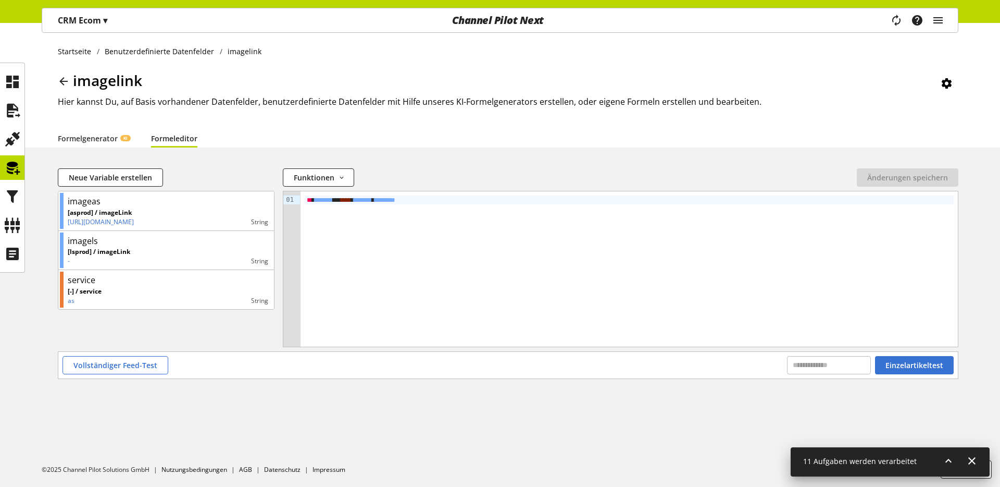
click at [69, 85] on icon at bounding box center [63, 81] width 13 height 19
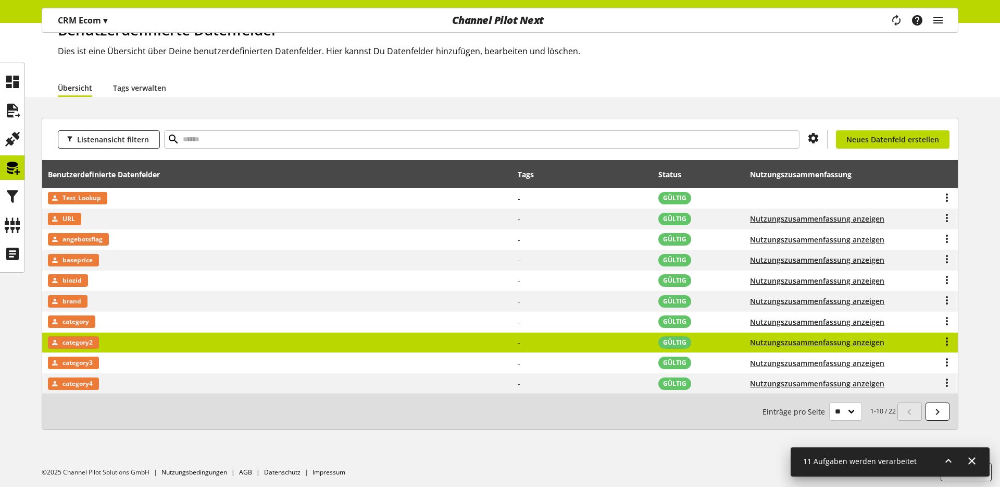
scroll to position [53, 0]
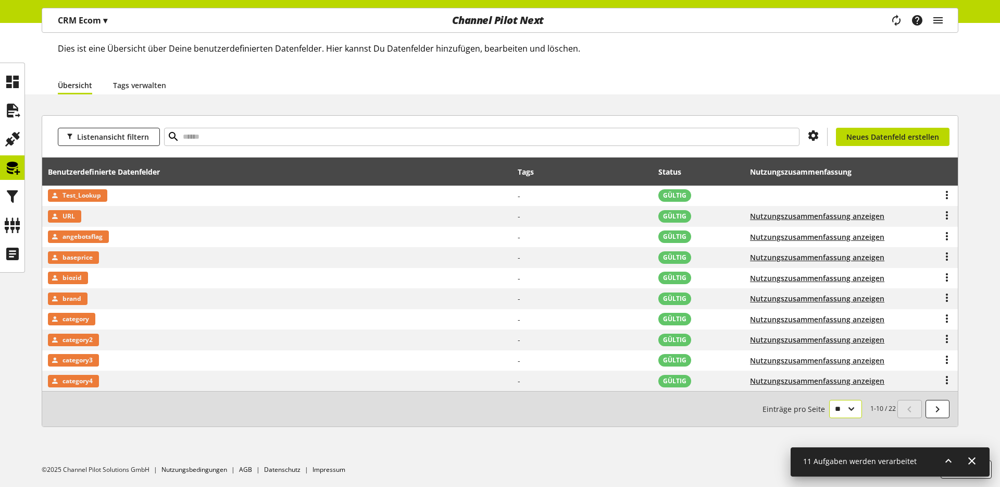
click at [833, 404] on select "** ** ** ***" at bounding box center [845, 409] width 33 height 18
select select "**"
click at [829, 418] on select "** ** ** ***" at bounding box center [845, 409] width 33 height 18
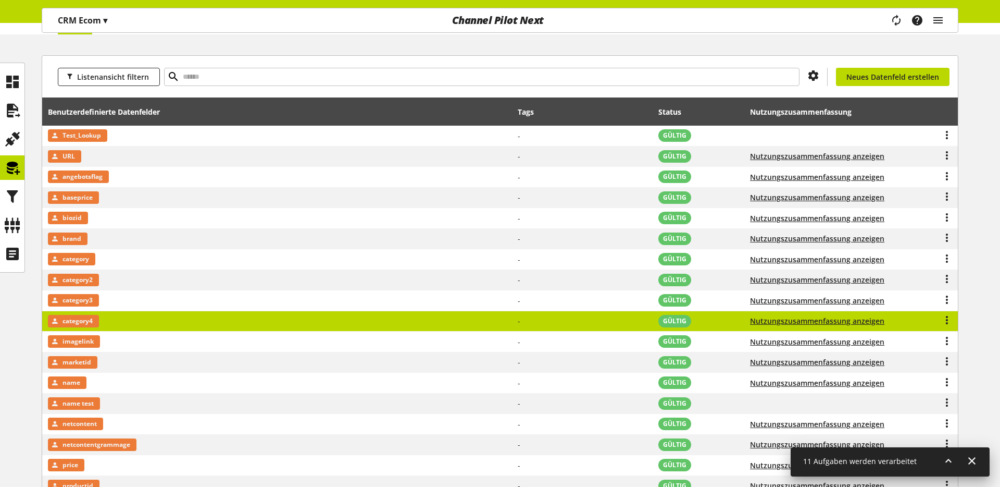
scroll to position [167, 0]
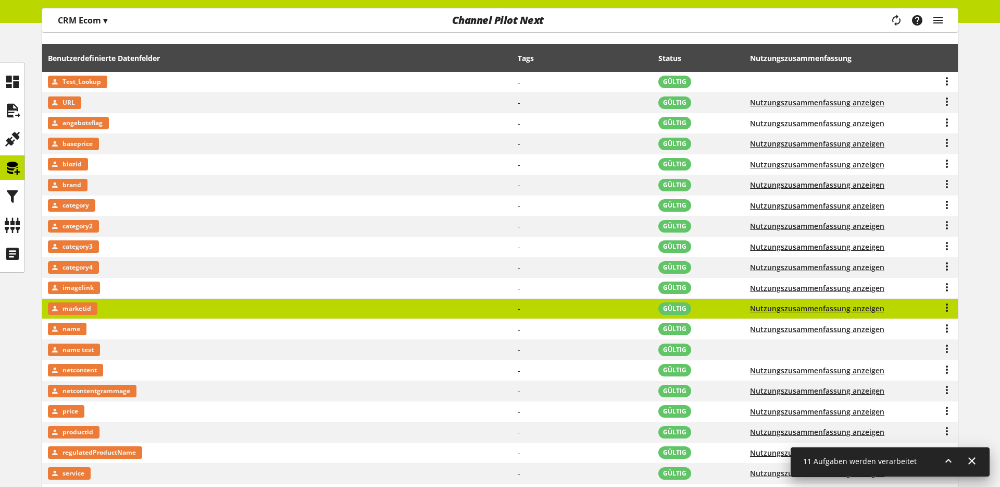
click at [78, 311] on span "marketid" at bounding box center [77, 308] width 29 height 13
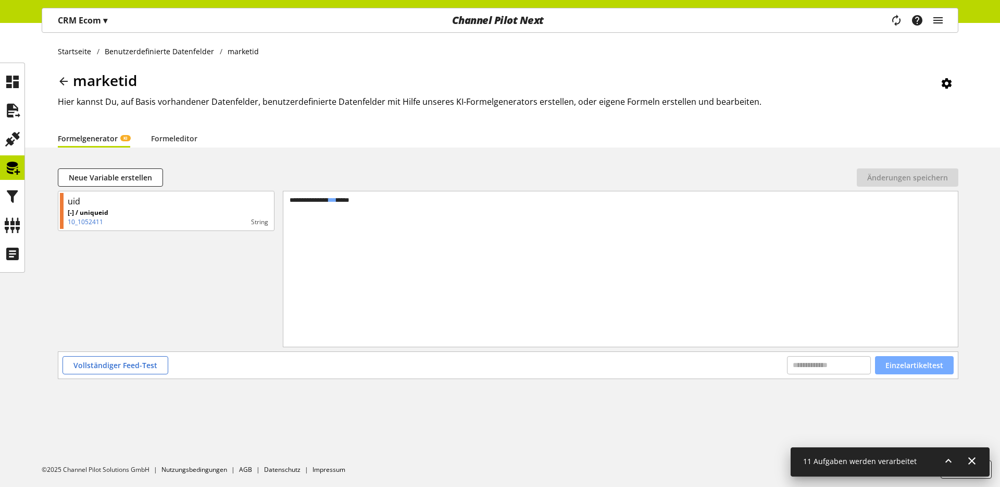
click at [920, 368] on span "Einzelartikeltest" at bounding box center [915, 364] width 58 height 11
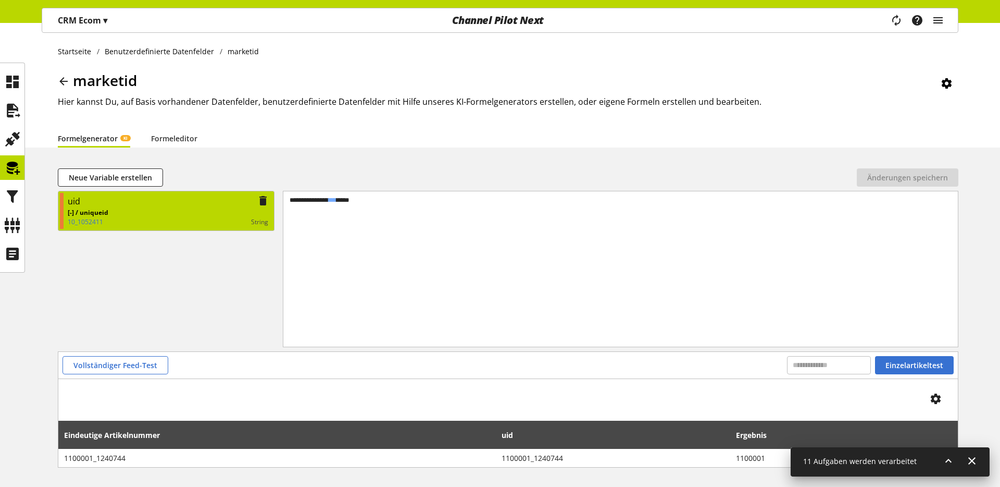
click at [191, 206] on div "uid" at bounding box center [168, 201] width 201 height 13
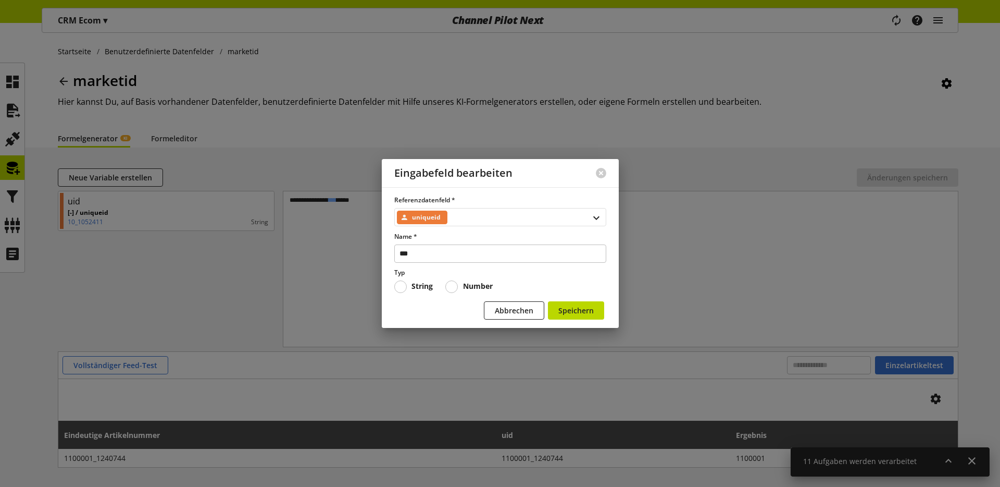
click at [558, 213] on div "uniqueid" at bounding box center [500, 217] width 212 height 18
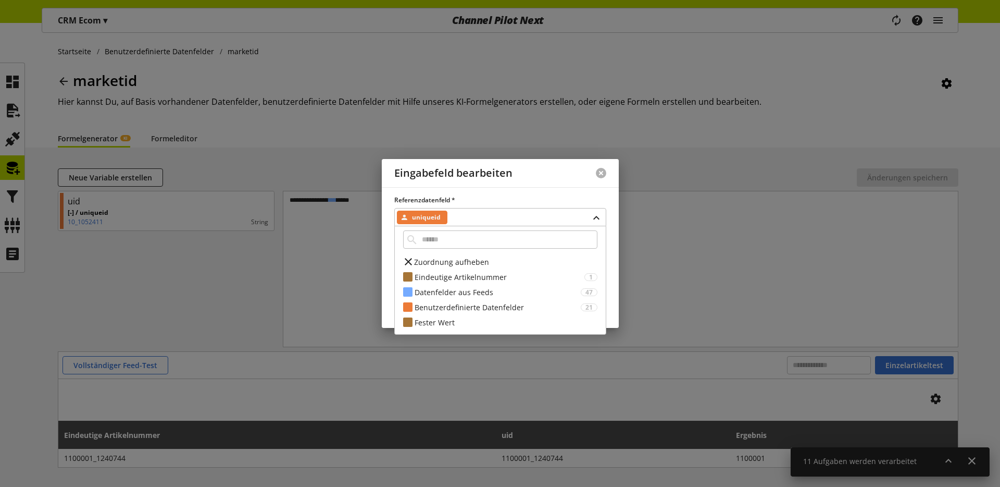
click at [603, 169] on button at bounding box center [601, 173] width 10 height 10
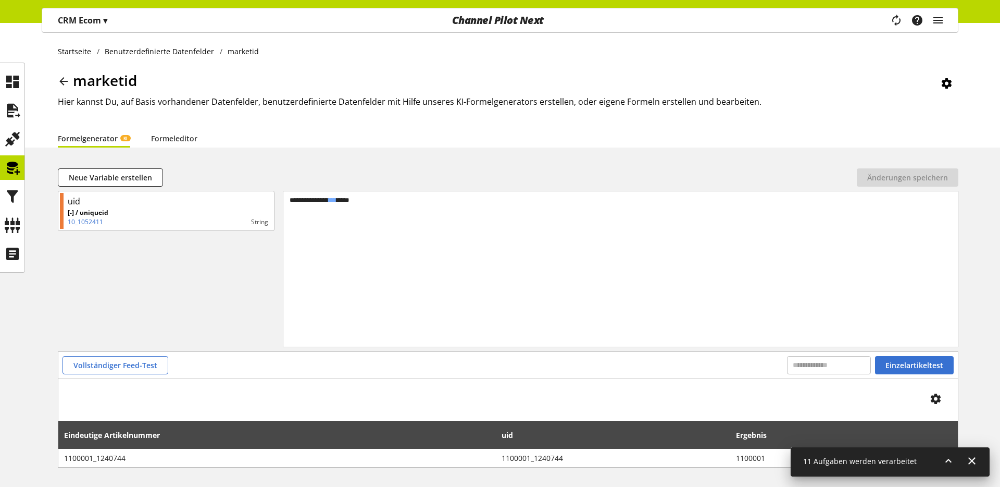
click at [62, 82] on icon at bounding box center [63, 81] width 13 height 19
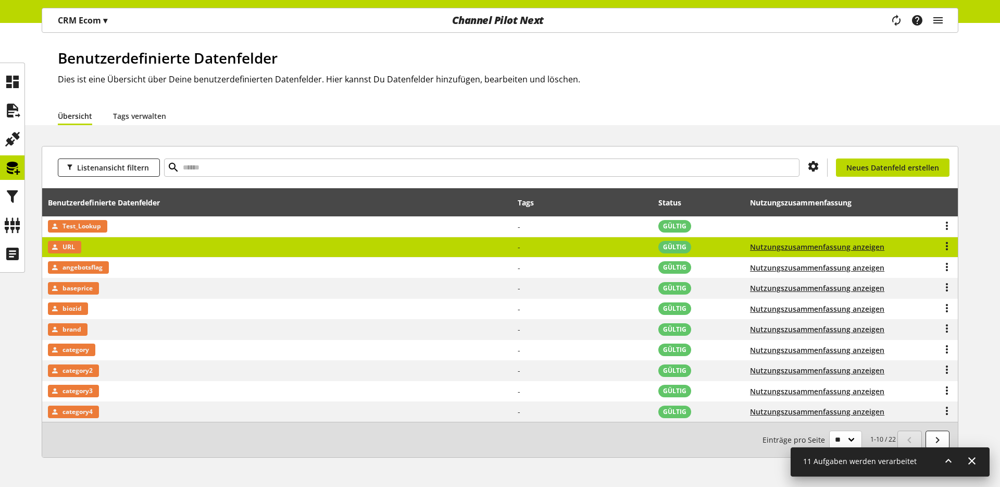
scroll to position [46, 0]
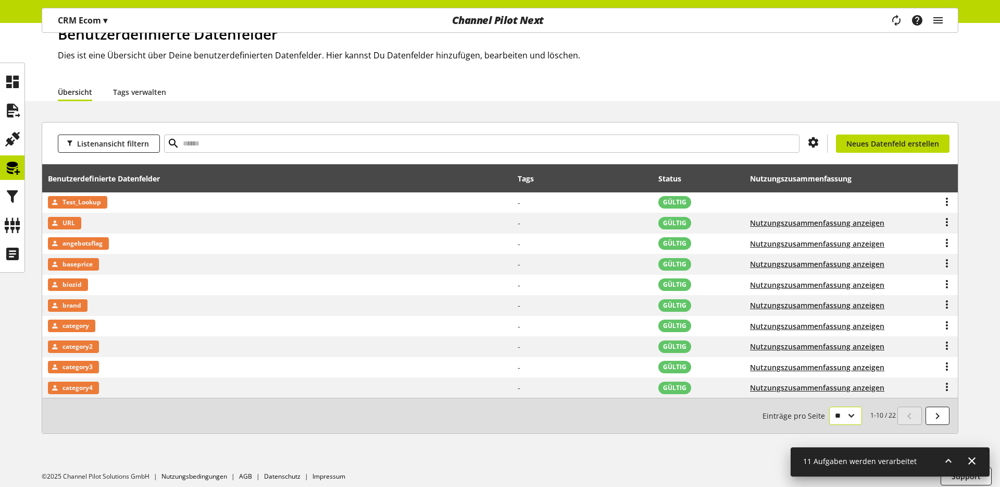
click at [844, 419] on select "** ** ** ***" at bounding box center [845, 415] width 33 height 18
select select "**"
click at [829, 425] on select "** ** ** ***" at bounding box center [845, 415] width 33 height 18
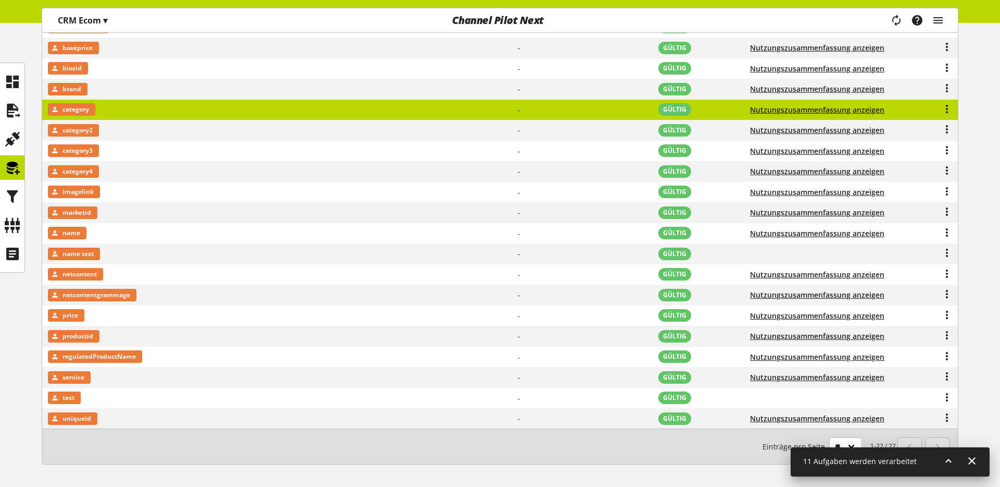
scroll to position [279, 0]
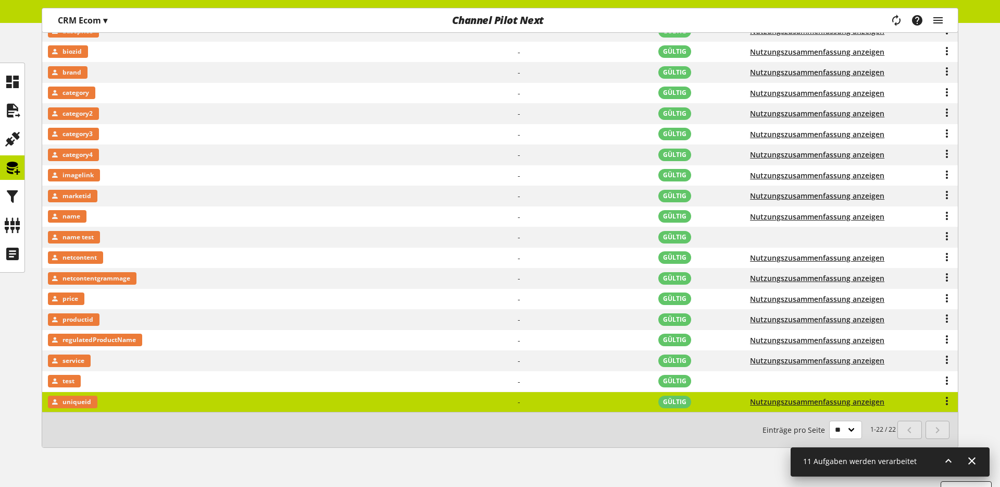
click at [117, 401] on td "uniqueid" at bounding box center [277, 402] width 470 height 20
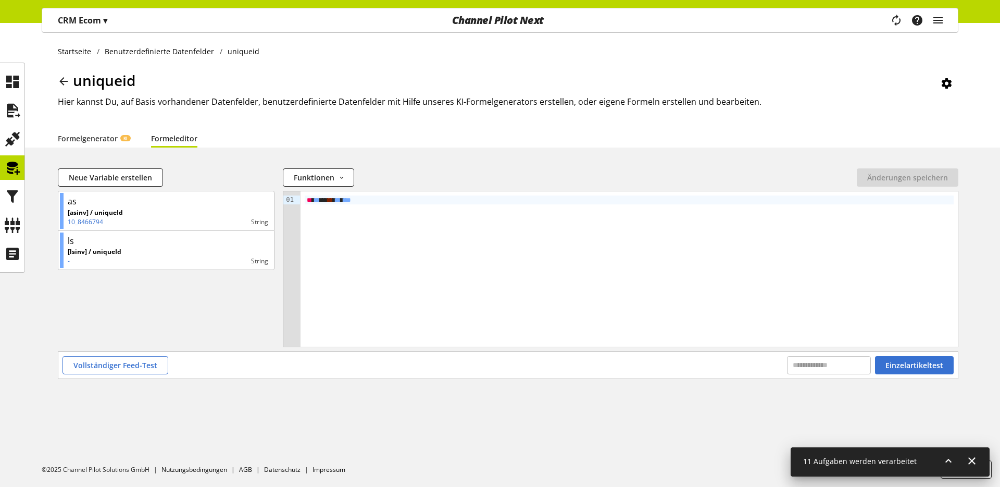
click at [65, 83] on icon at bounding box center [63, 81] width 13 height 19
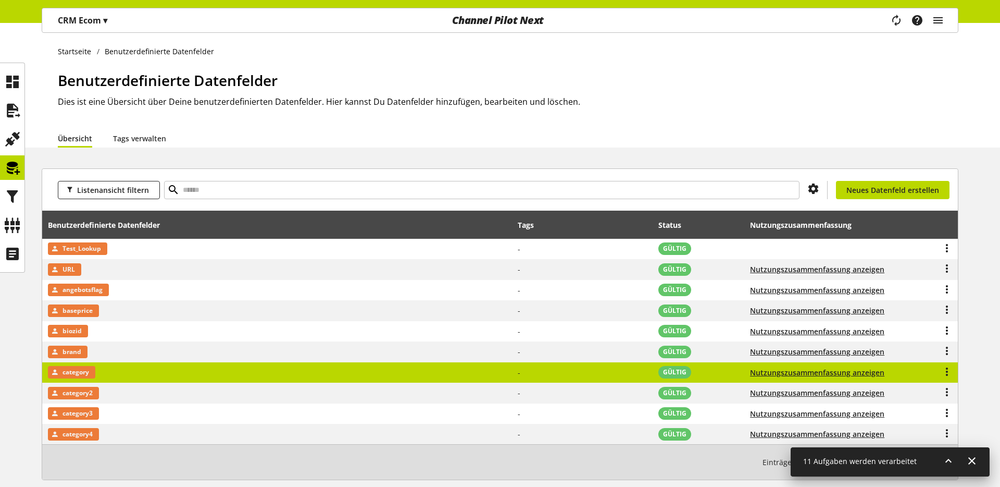
scroll to position [53, 0]
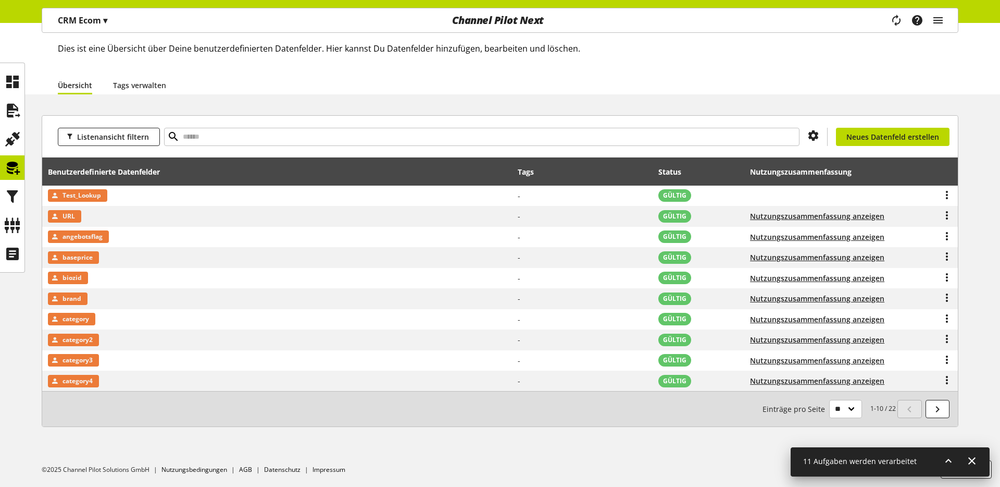
click at [806, 133] on div at bounding box center [814, 136] width 28 height 13
click at [811, 132] on icon at bounding box center [813, 135] width 13 height 19
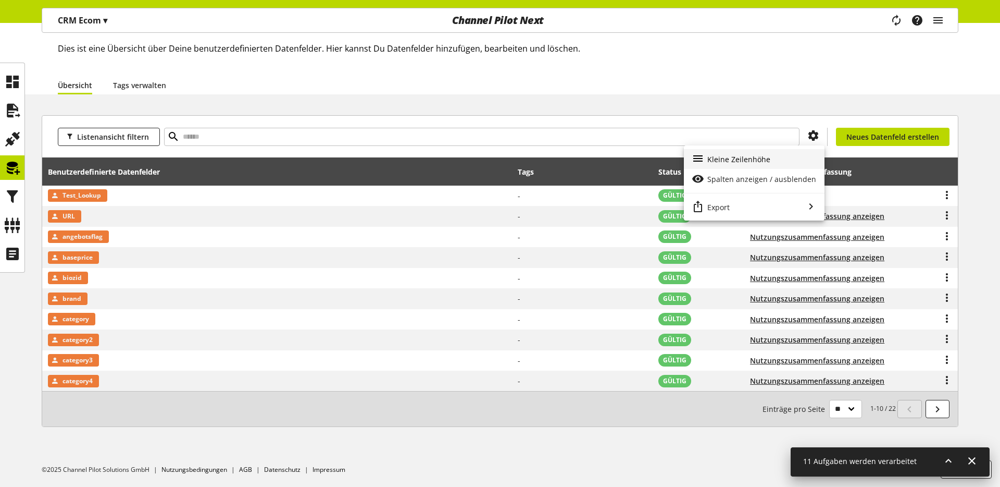
click at [794, 152] on div "Kleine Zeilenhöhe" at bounding box center [754, 159] width 141 height 20
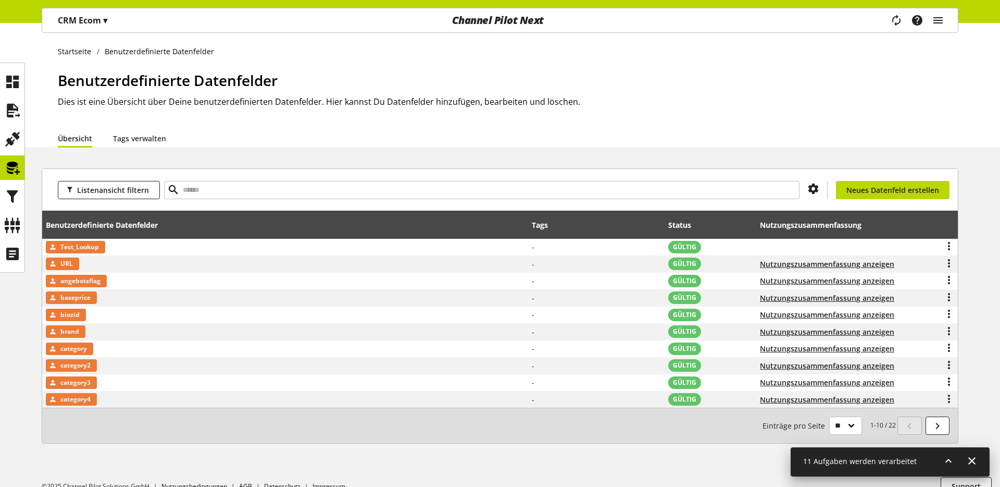
click at [817, 198] on div "Du bist nicht berechtigt, ein Datenfeld zu erstellen. Neues Datenfeld erstellen" at bounding box center [875, 190] width 150 height 18
click at [815, 191] on icon at bounding box center [813, 188] width 13 height 19
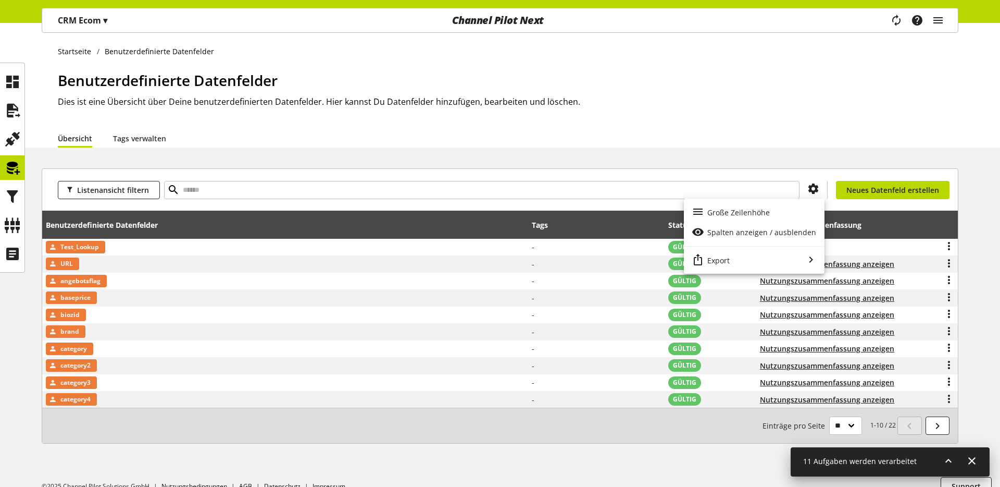
click at [865, 140] on div "Übersicht Tags verwalten" at bounding box center [508, 138] width 901 height 19
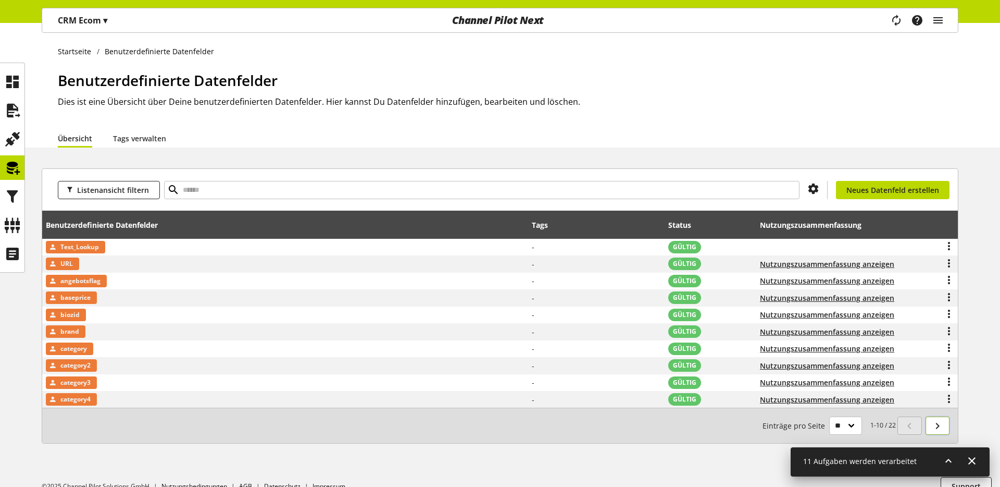
click at [930, 423] on link at bounding box center [938, 425] width 24 height 18
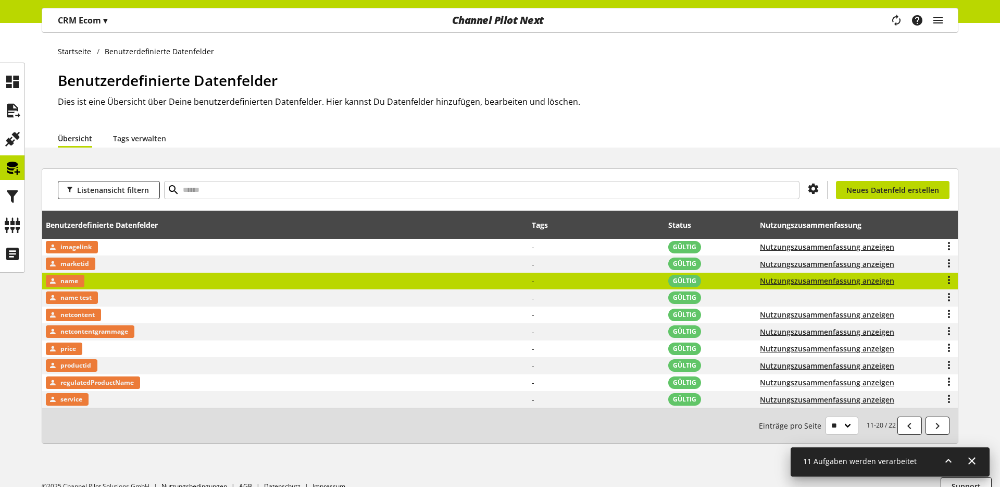
click at [76, 280] on span "name" at bounding box center [69, 281] width 18 height 13
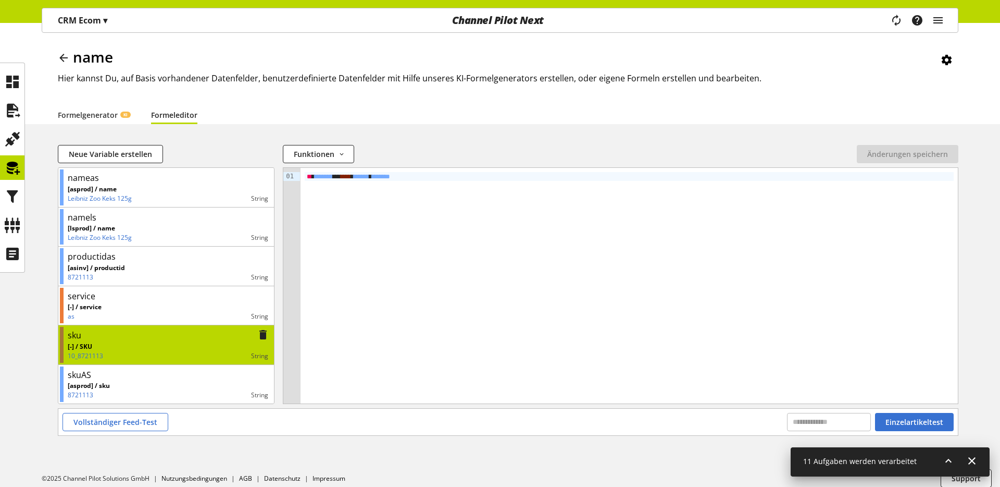
scroll to position [32, 0]
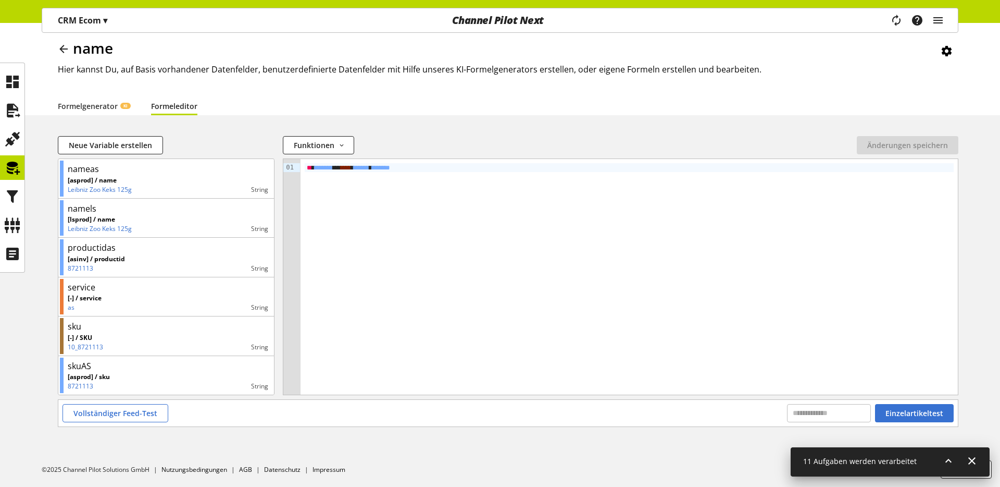
click at [67, 46] on icon at bounding box center [63, 49] width 13 height 19
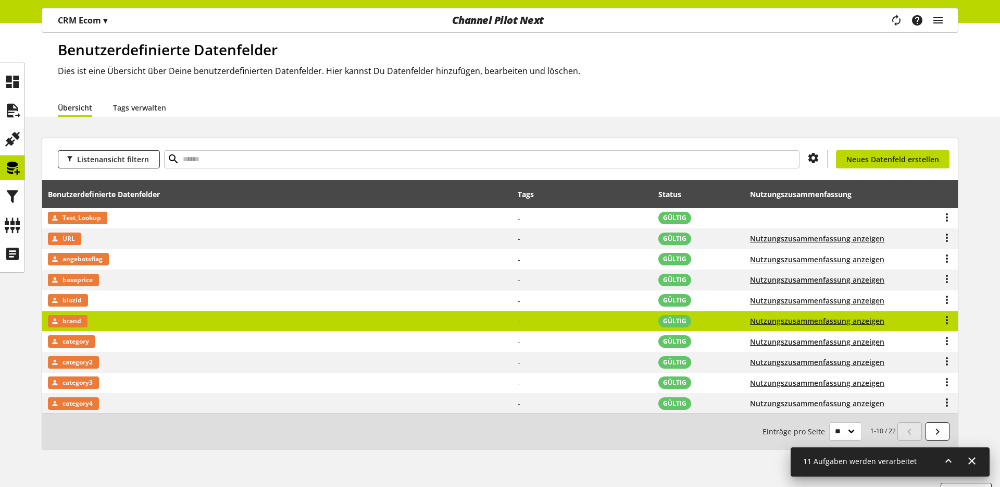
scroll to position [53, 0]
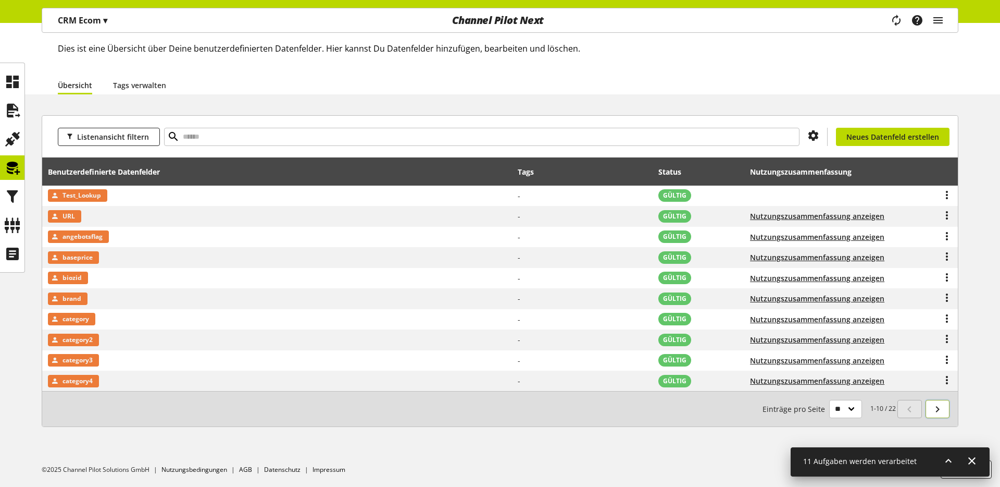
click at [942, 410] on icon at bounding box center [937, 409] width 13 height 19
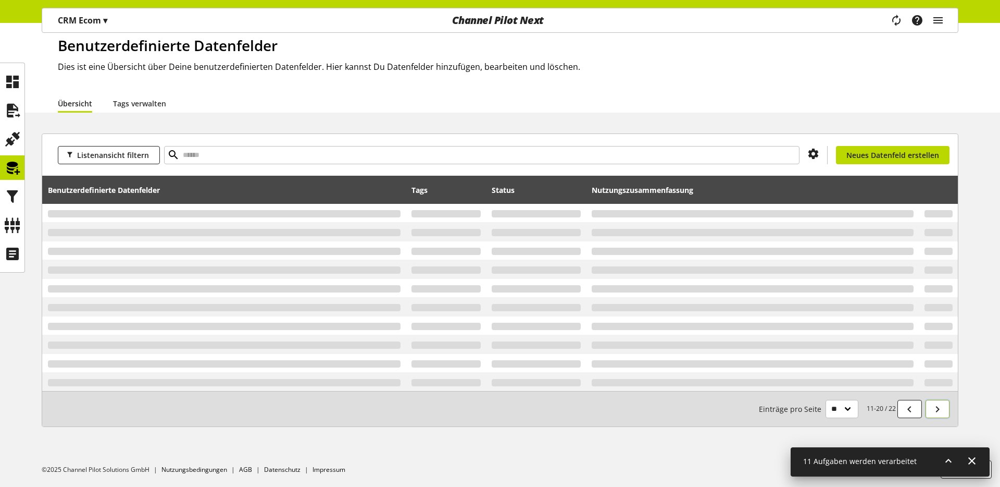
scroll to position [53, 0]
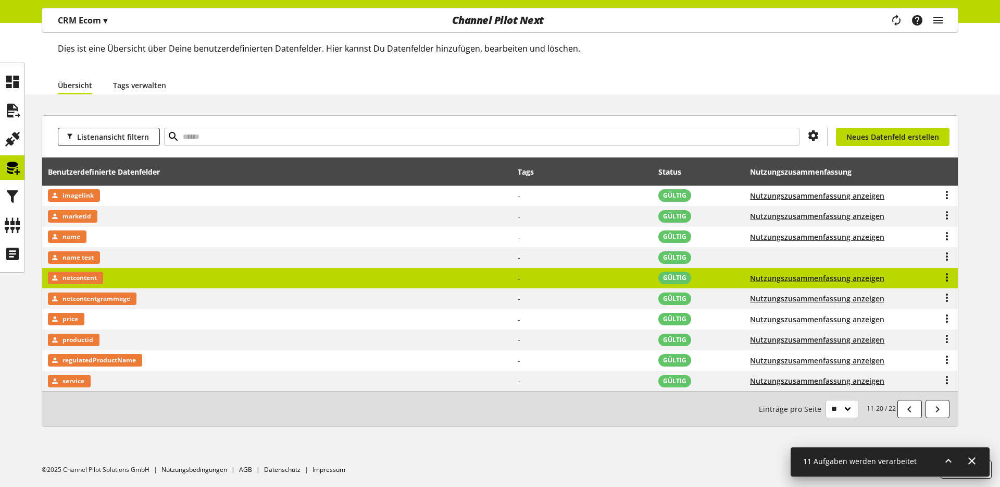
click at [89, 278] on span "netcontent" at bounding box center [80, 277] width 34 height 13
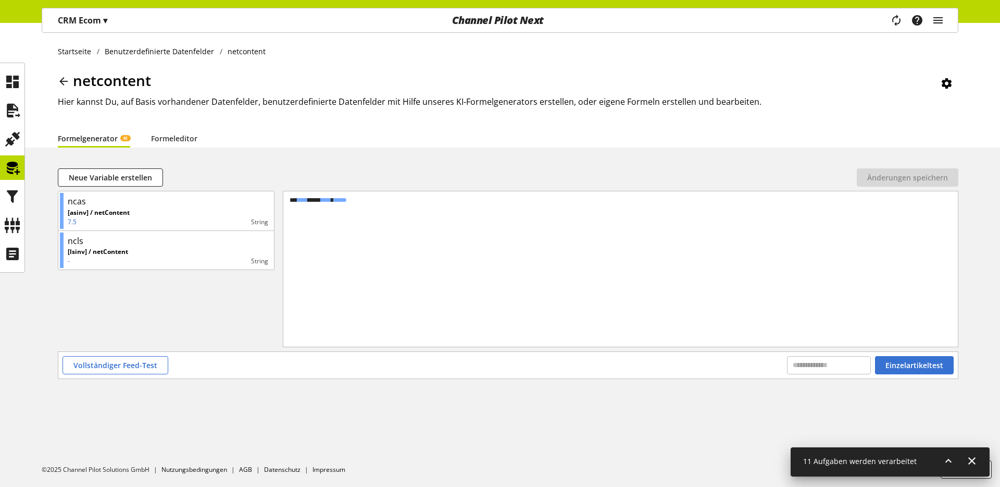
click at [65, 80] on icon at bounding box center [63, 81] width 13 height 19
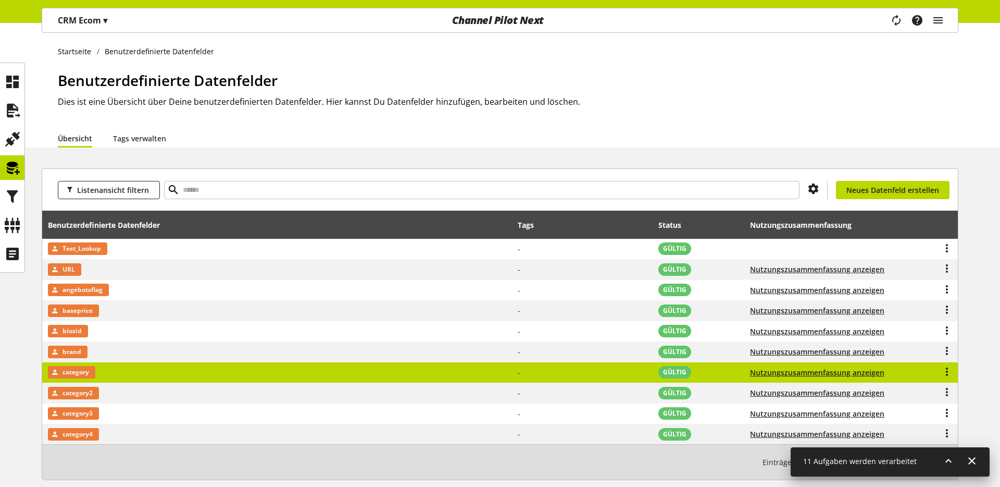
scroll to position [53, 0]
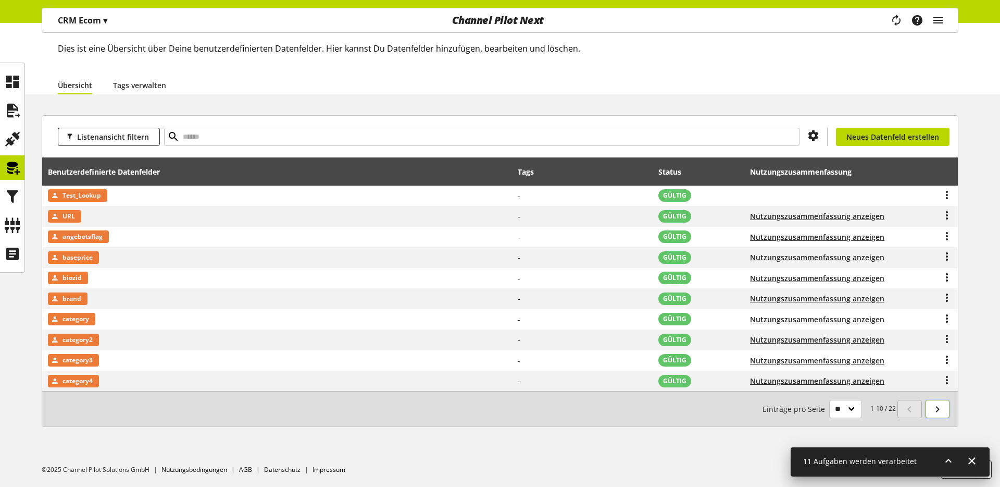
click at [935, 405] on icon at bounding box center [937, 409] width 13 height 19
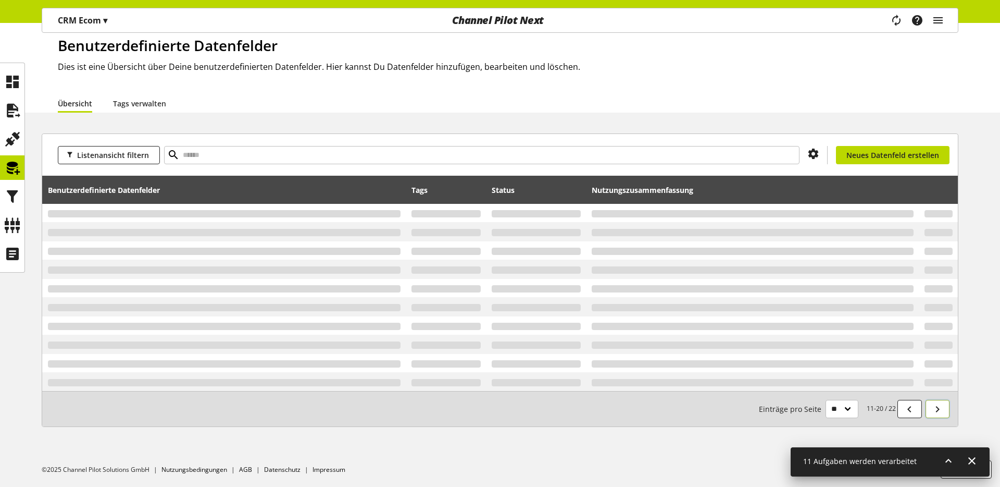
scroll to position [53, 0]
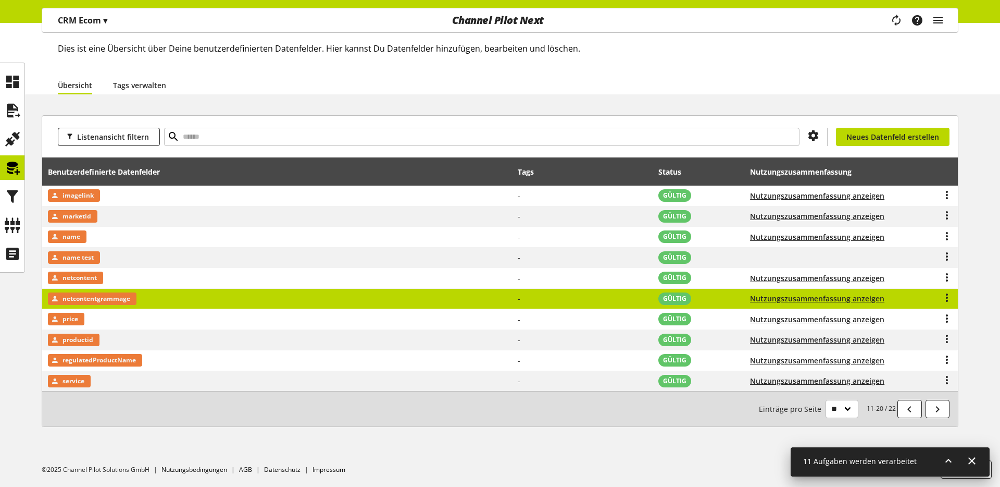
click at [86, 299] on span "netcontentgrammage" at bounding box center [97, 298] width 68 height 13
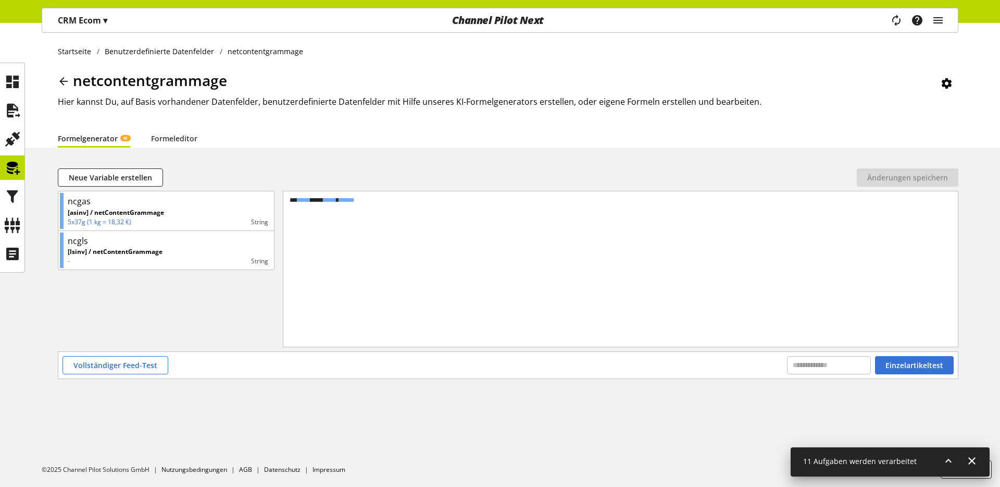
click at [65, 82] on icon at bounding box center [63, 81] width 13 height 19
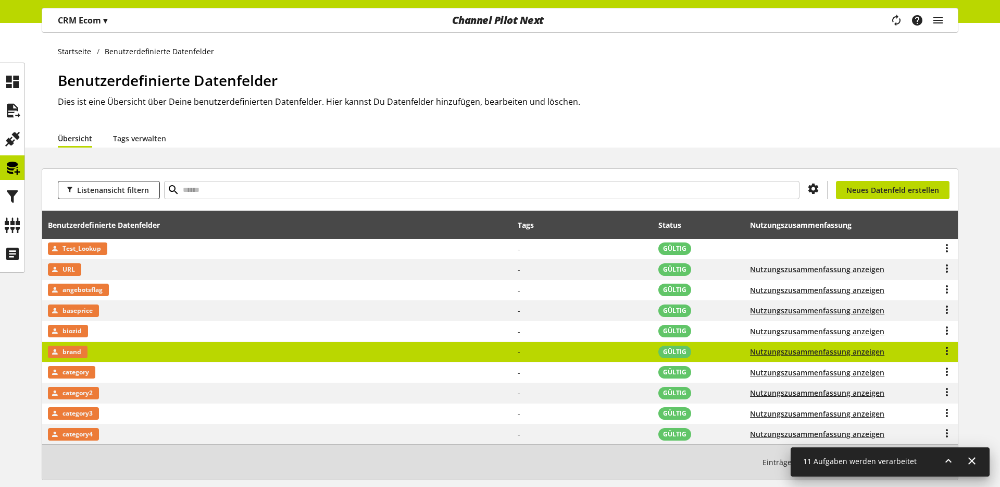
scroll to position [53, 0]
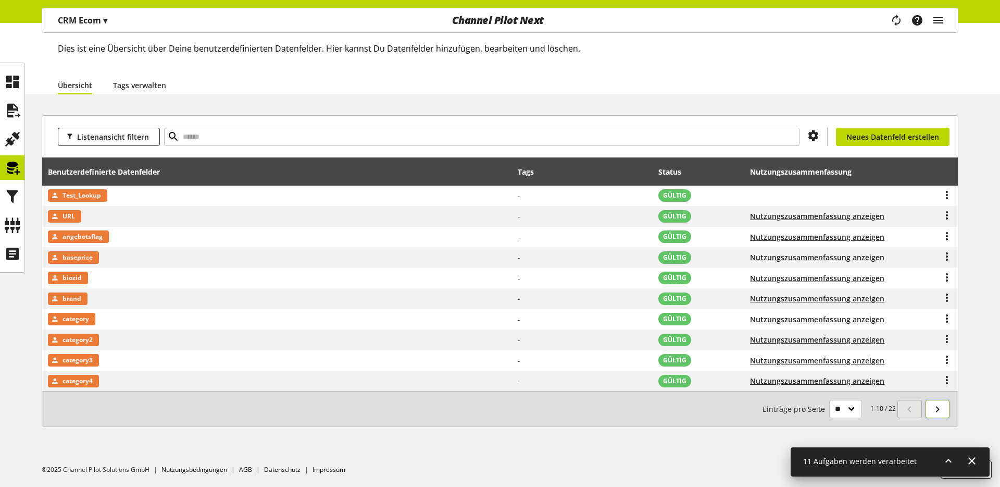
click at [947, 412] on link at bounding box center [938, 409] width 24 height 18
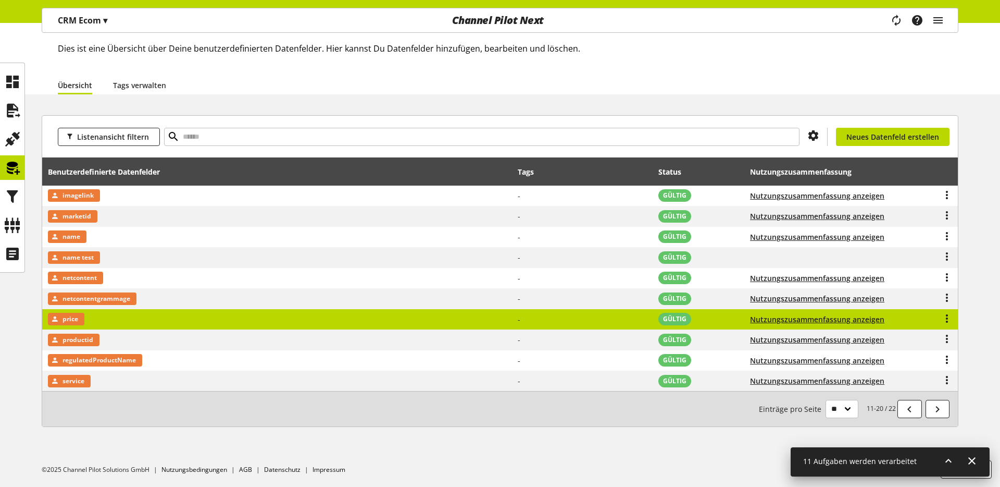
click at [104, 320] on td "price" at bounding box center [277, 319] width 470 height 21
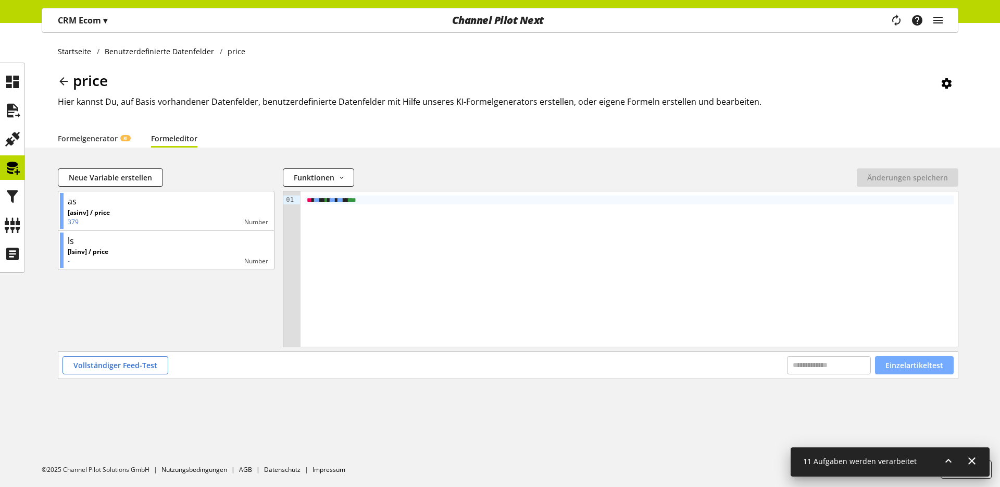
click at [941, 371] on button "Einzelartikeltest" at bounding box center [914, 365] width 79 height 18
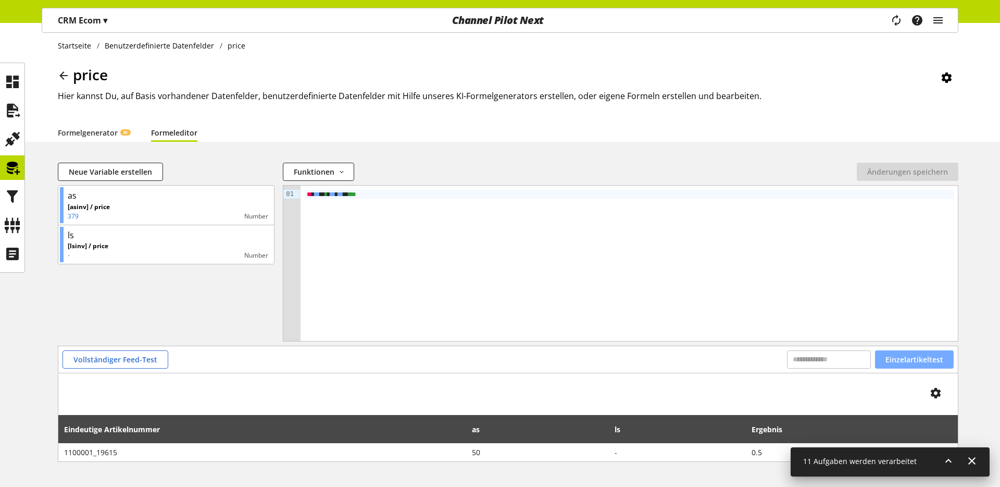
scroll to position [41, 0]
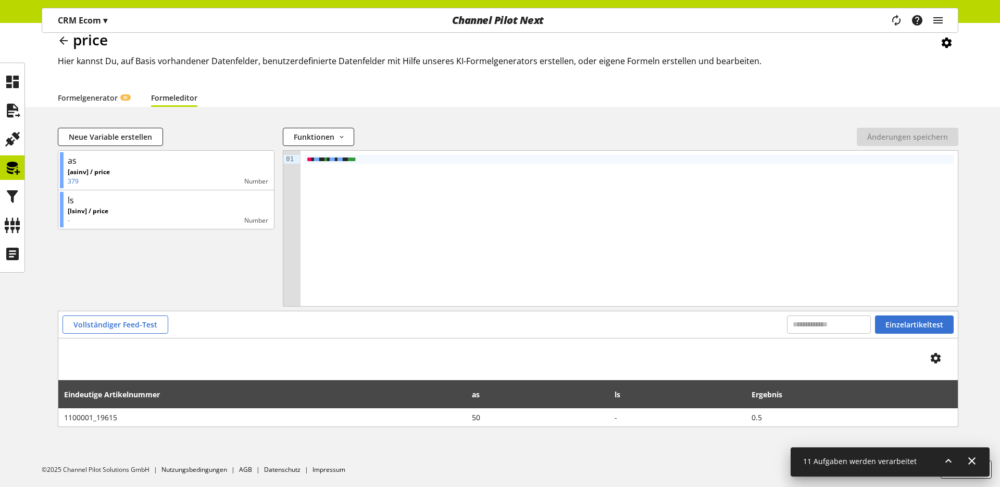
click at [61, 43] on icon at bounding box center [63, 40] width 13 height 19
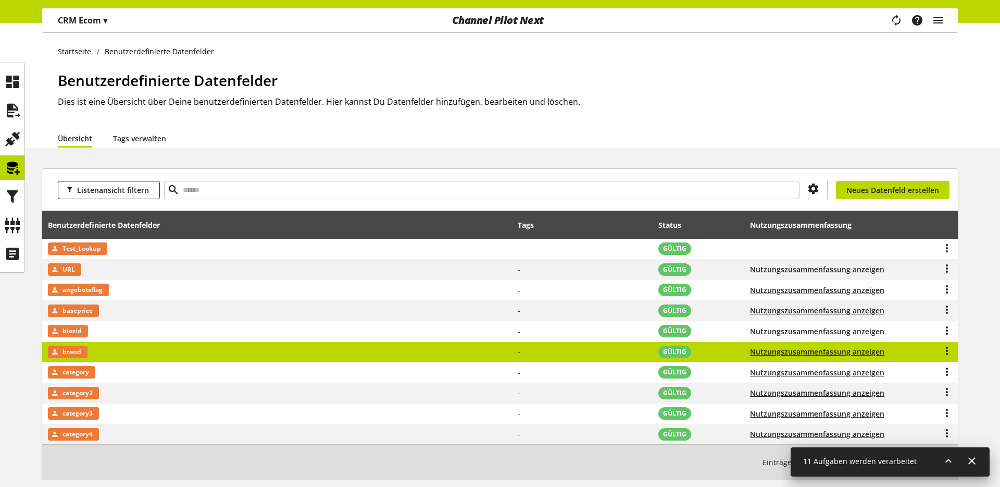
scroll to position [53, 0]
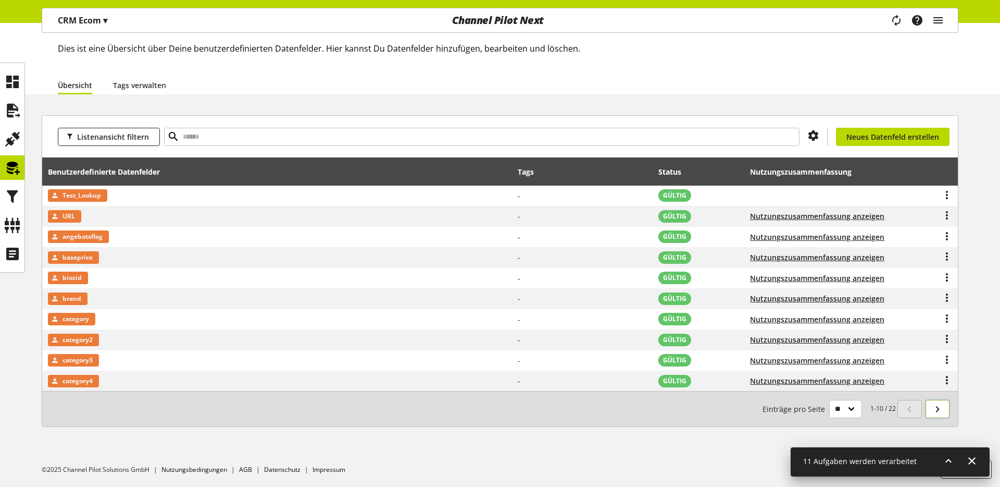
click at [934, 413] on icon at bounding box center [937, 409] width 13 height 19
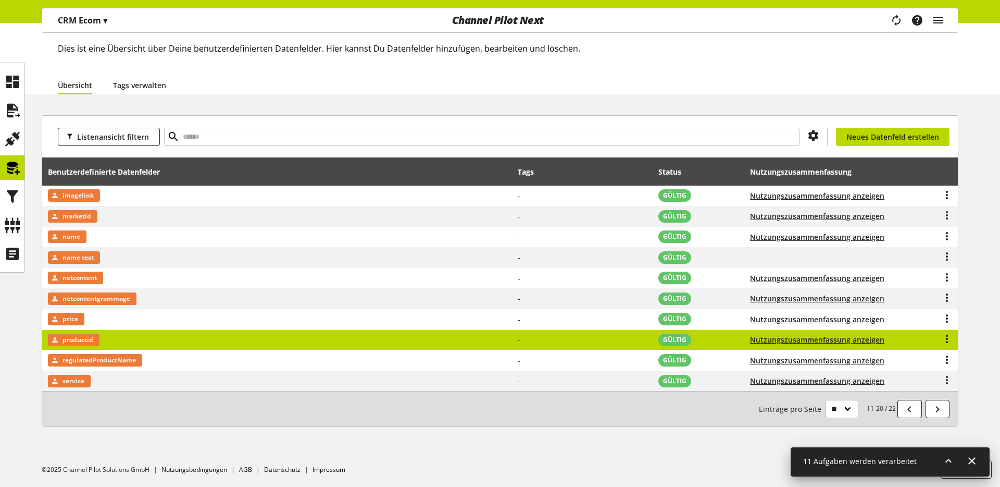
click at [95, 338] on div "productid" at bounding box center [74, 339] width 52 height 13
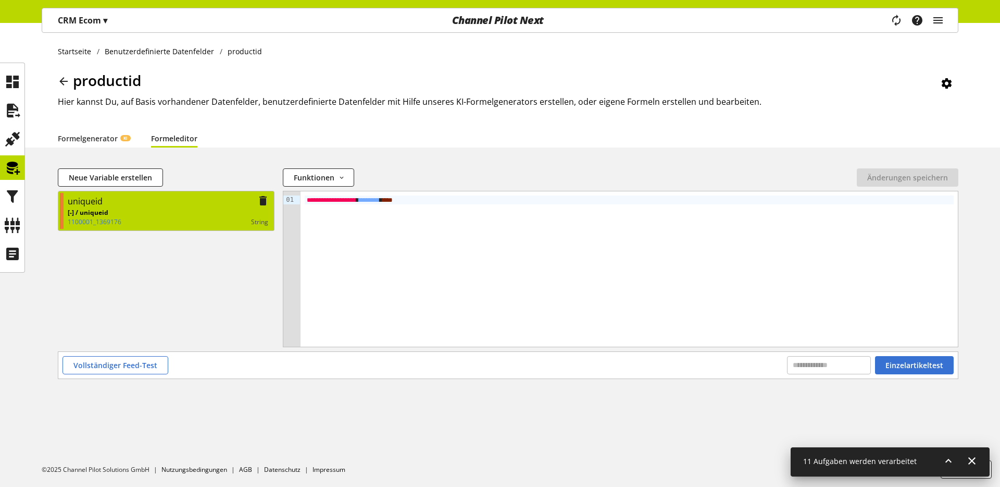
click at [158, 204] on div "uniqueid" at bounding box center [168, 201] width 201 height 13
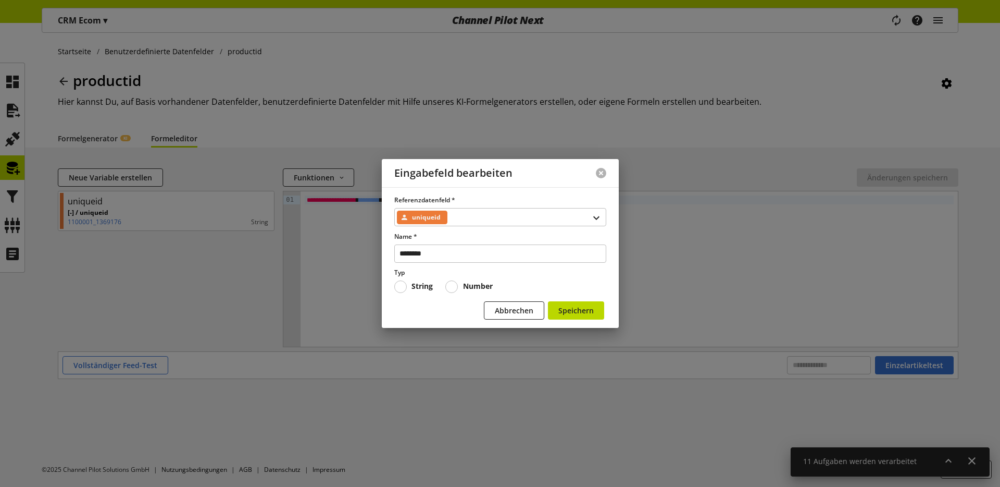
click at [604, 172] on button at bounding box center [601, 173] width 10 height 10
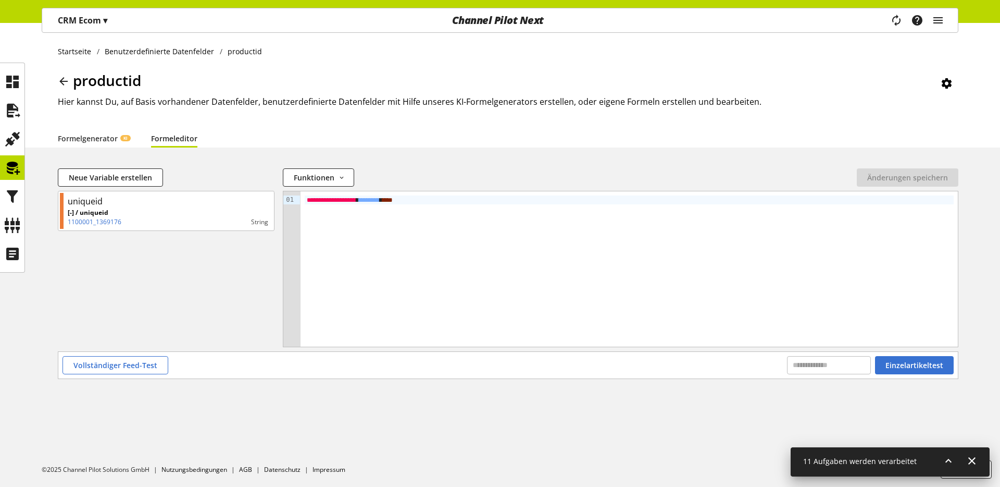
click at [58, 79] on icon at bounding box center [63, 81] width 13 height 19
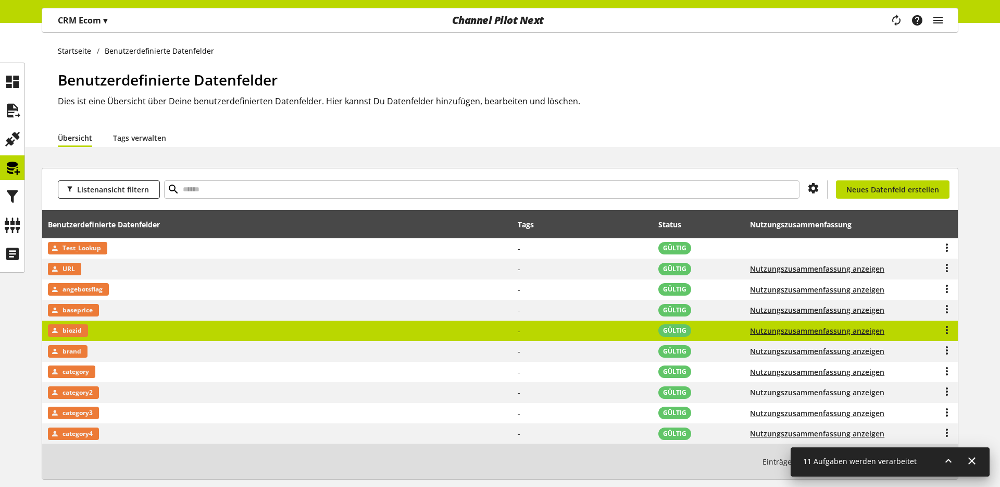
scroll to position [53, 0]
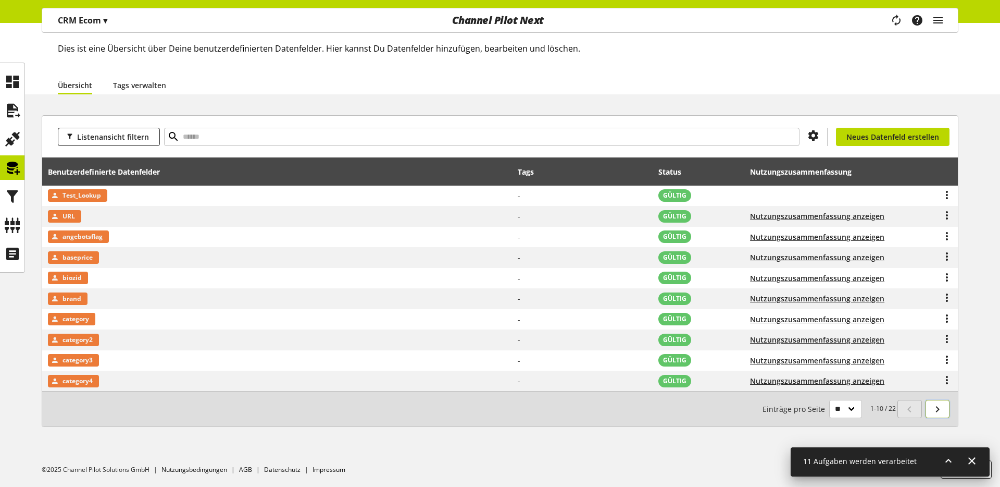
click at [942, 407] on icon at bounding box center [937, 409] width 13 height 19
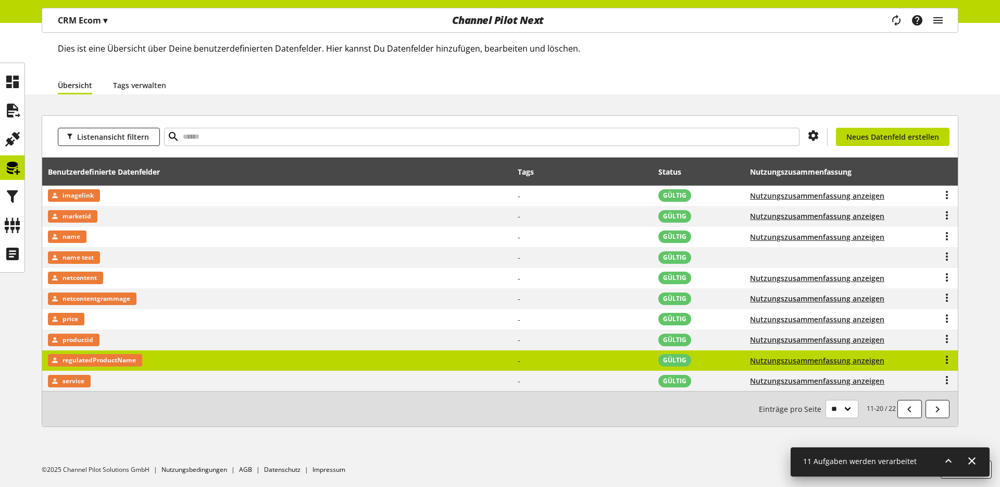
click at [196, 364] on td "regulatedProductName" at bounding box center [277, 360] width 470 height 21
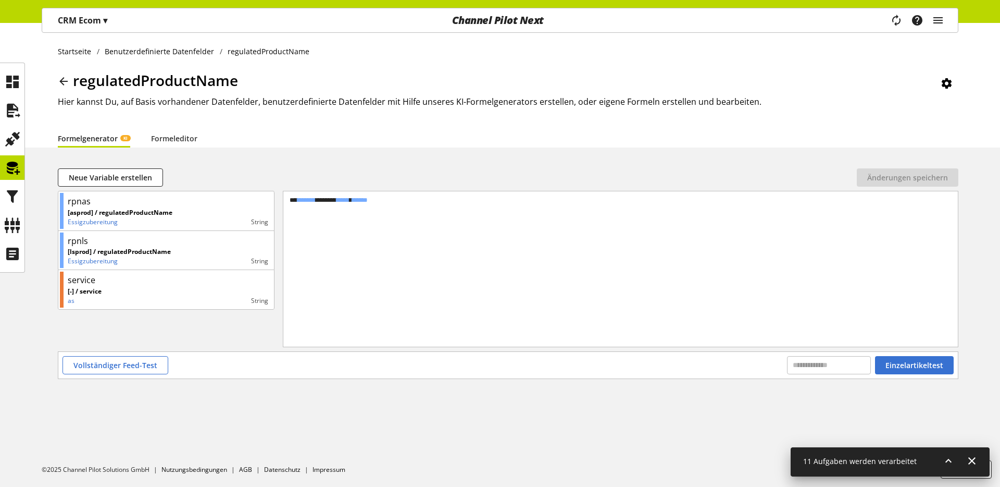
click at [358, 199] on div "*** ******* ******* ***** * ***** *" at bounding box center [621, 199] width 666 height 9
click at [64, 82] on icon at bounding box center [63, 81] width 13 height 19
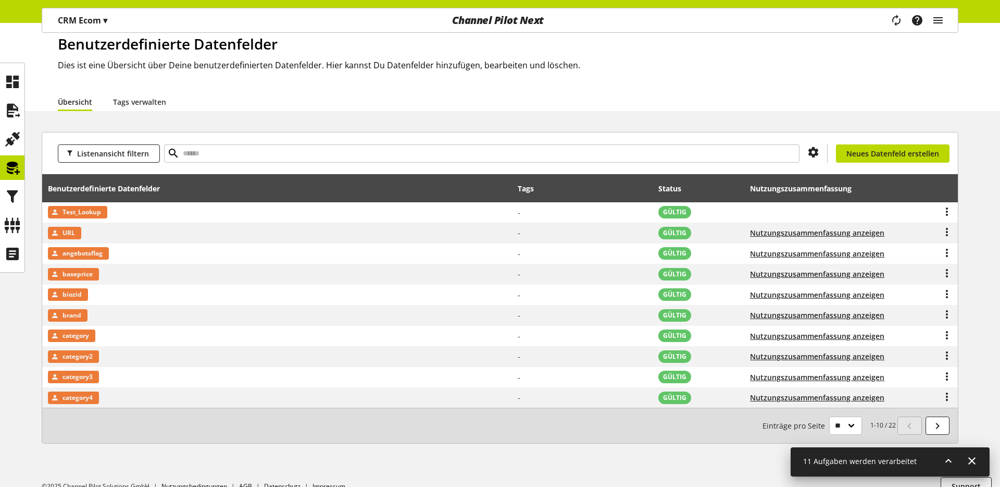
scroll to position [53, 0]
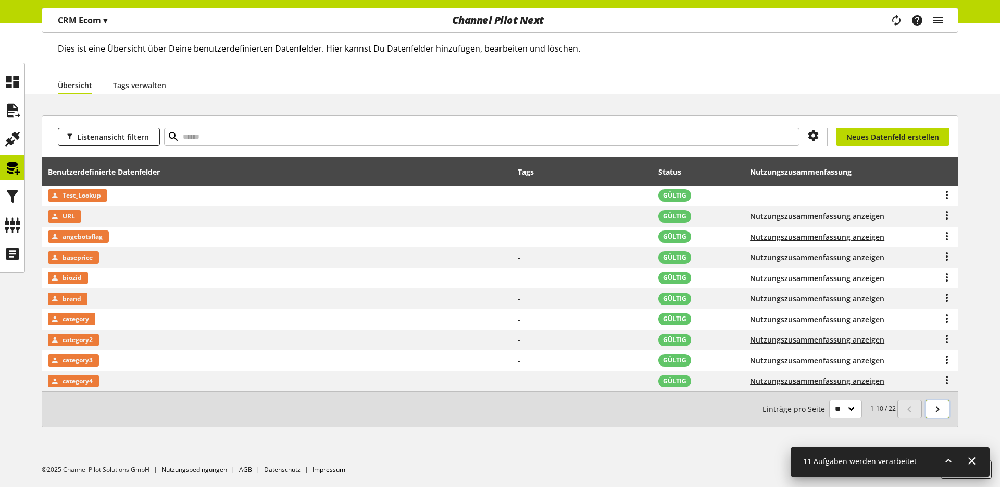
click at [938, 408] on icon at bounding box center [937, 409] width 13 height 19
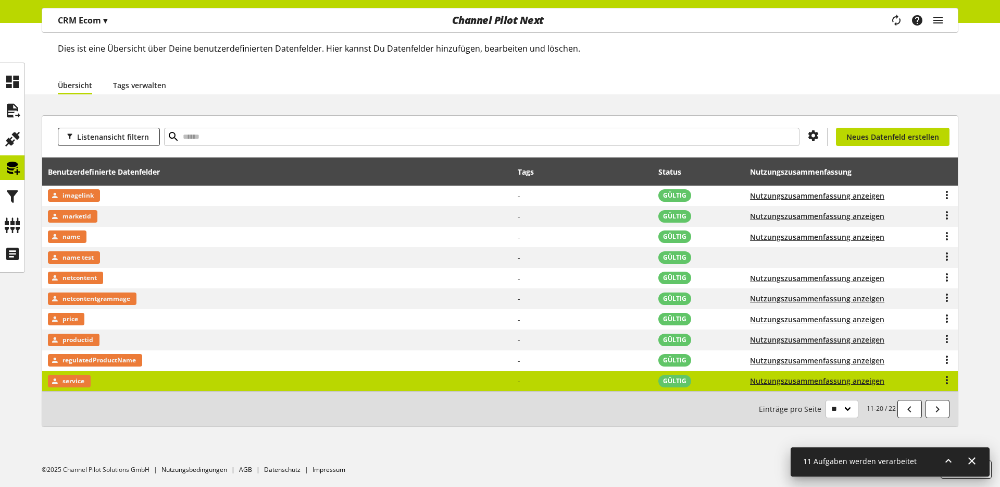
click at [78, 384] on span "service" at bounding box center [74, 381] width 22 height 13
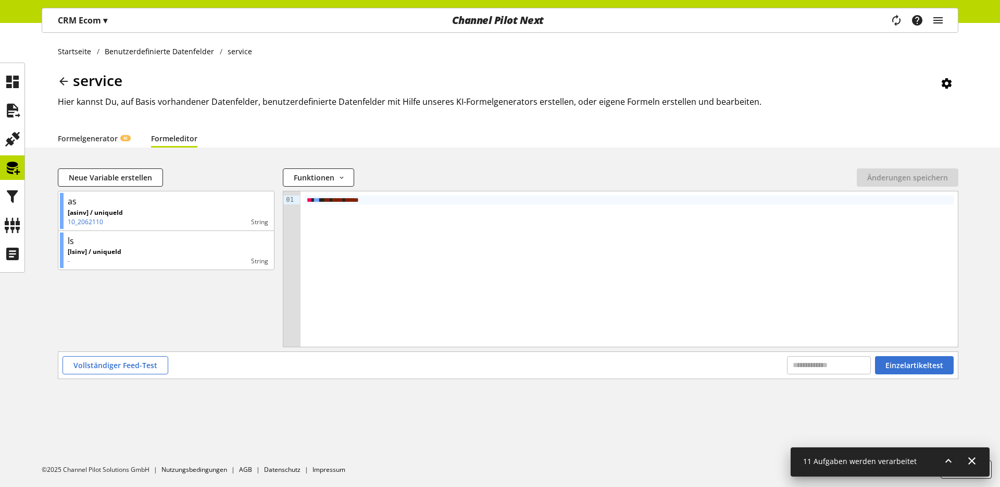
click at [62, 83] on icon at bounding box center [63, 81] width 13 height 19
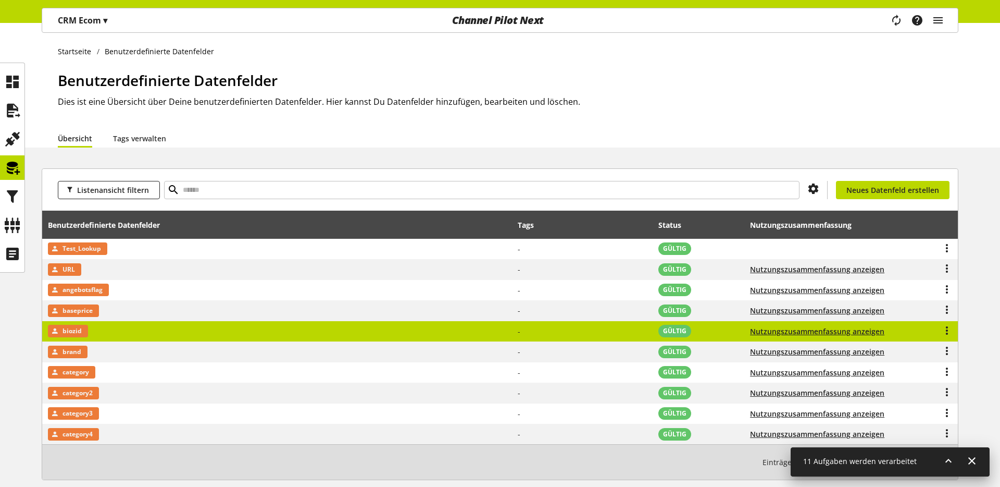
scroll to position [53, 0]
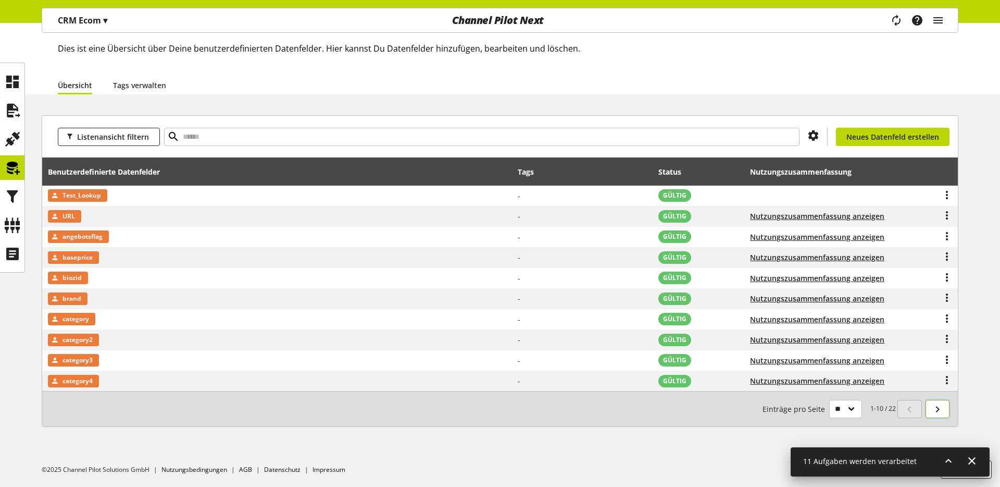
click at [938, 403] on icon at bounding box center [937, 409] width 13 height 19
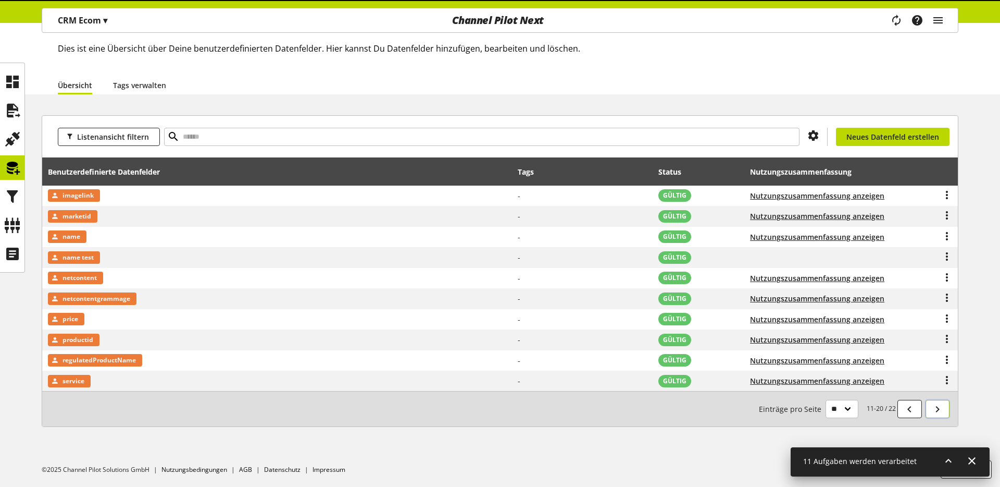
click at [938, 405] on icon at bounding box center [937, 409] width 13 height 19
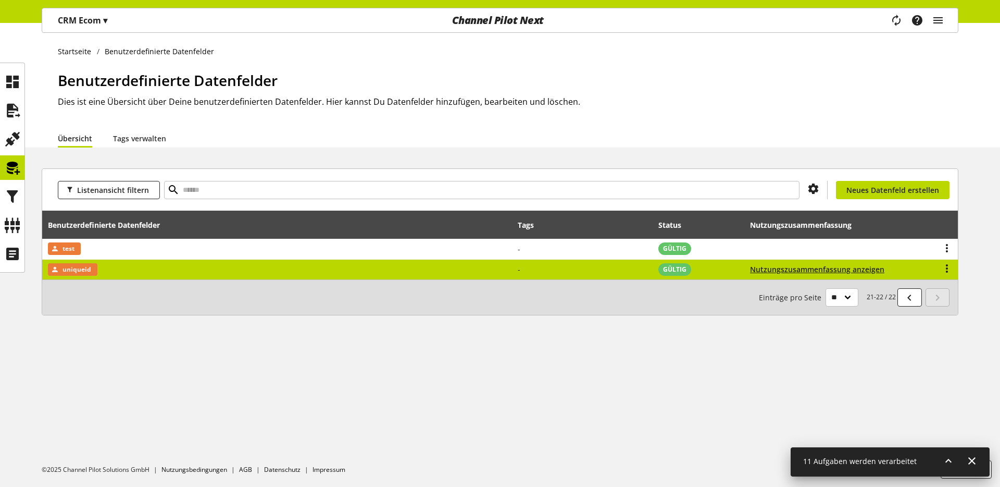
click at [99, 265] on td "uniqueid" at bounding box center [277, 269] width 470 height 20
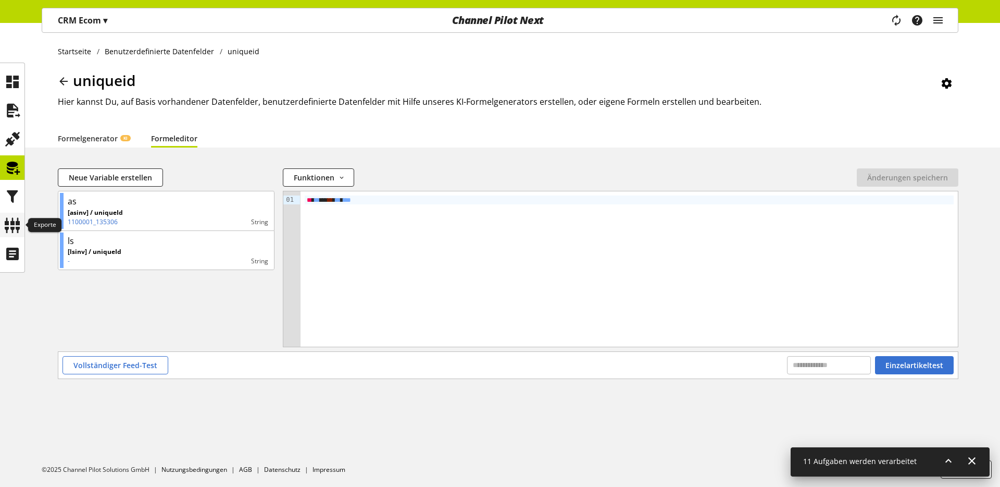
click at [8, 219] on icon at bounding box center [12, 225] width 17 height 21
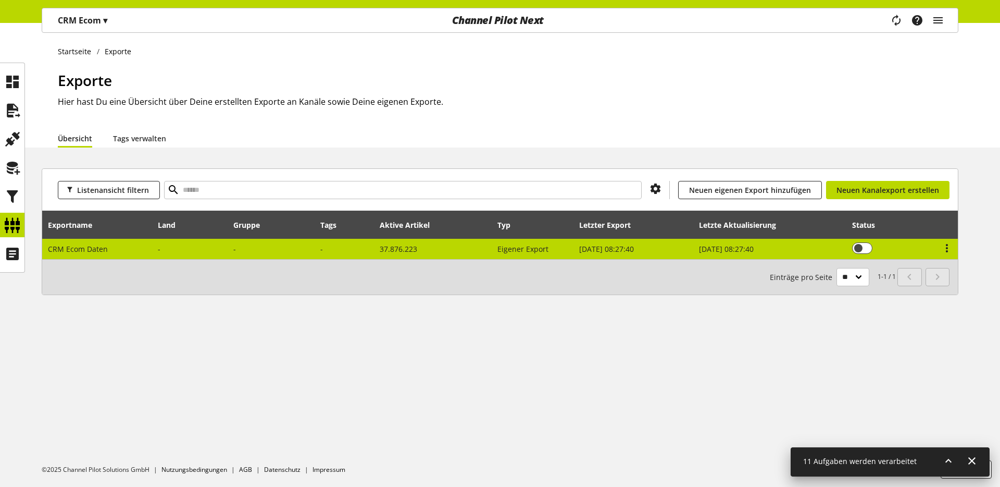
click at [135, 251] on td "CRM Ecom Daten" at bounding box center [97, 249] width 110 height 20
select select "********"
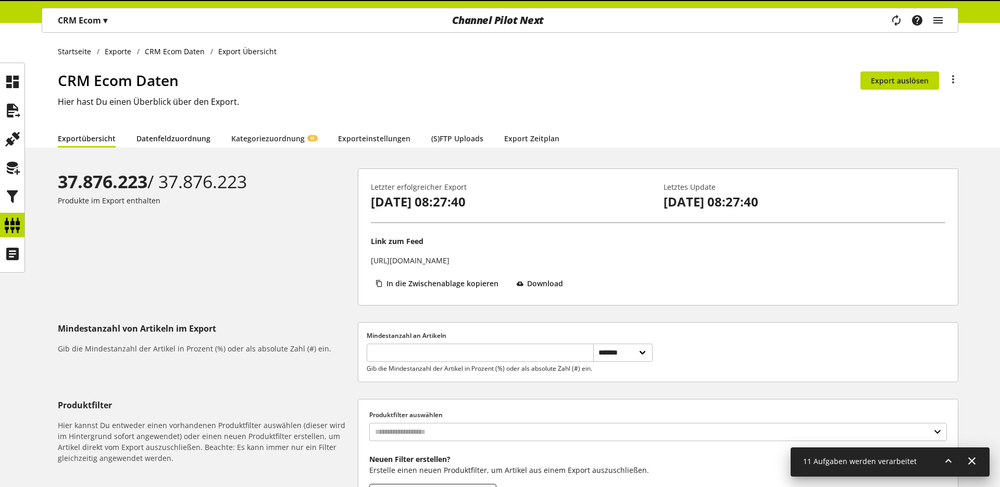
click at [155, 144] on link "Datenfeldzuordnung" at bounding box center [173, 138] width 74 height 11
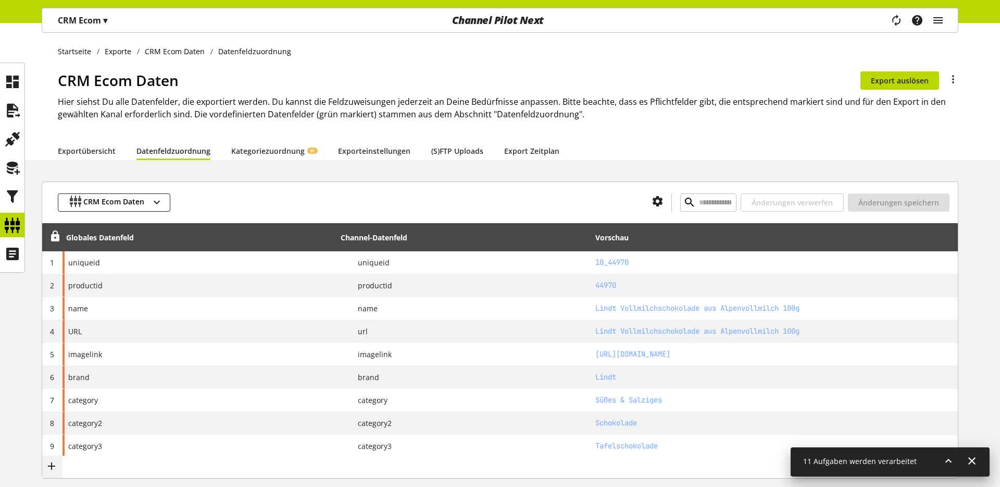
click at [938, 456] on div "11 Aufgaben werden verarbeitet" at bounding box center [890, 462] width 199 height 30
click at [941, 457] on div "11 Aufgaben werden verarbeitet" at bounding box center [890, 462] width 199 height 30
click at [943, 457] on icon at bounding box center [948, 460] width 13 height 19
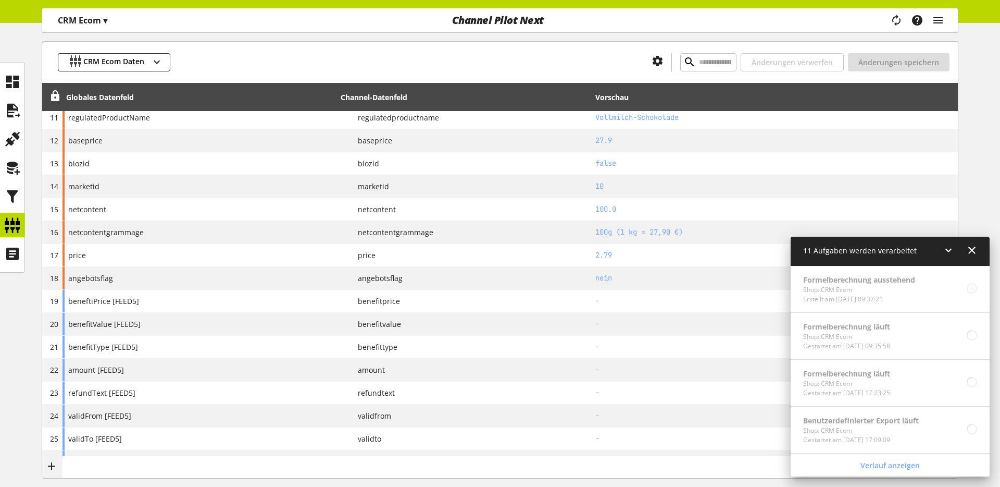
scroll to position [449, 0]
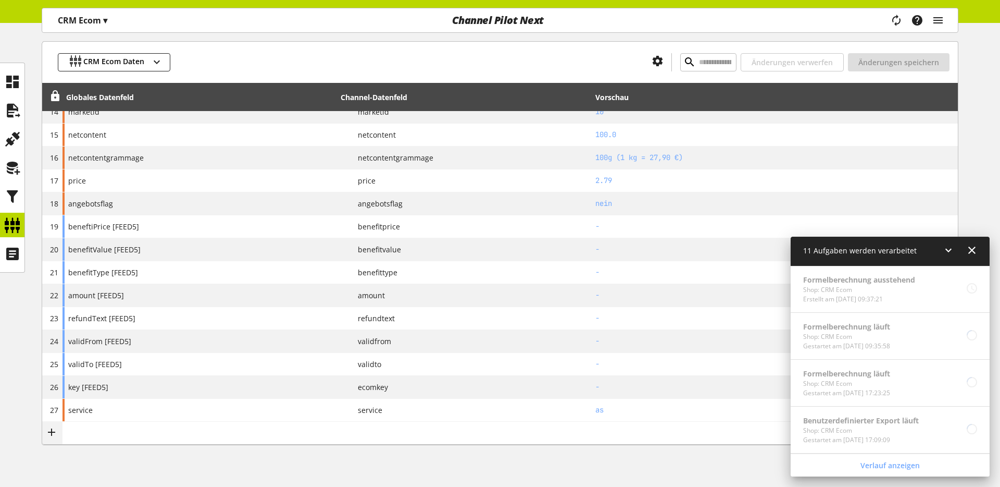
click at [951, 251] on icon at bounding box center [948, 250] width 13 height 19
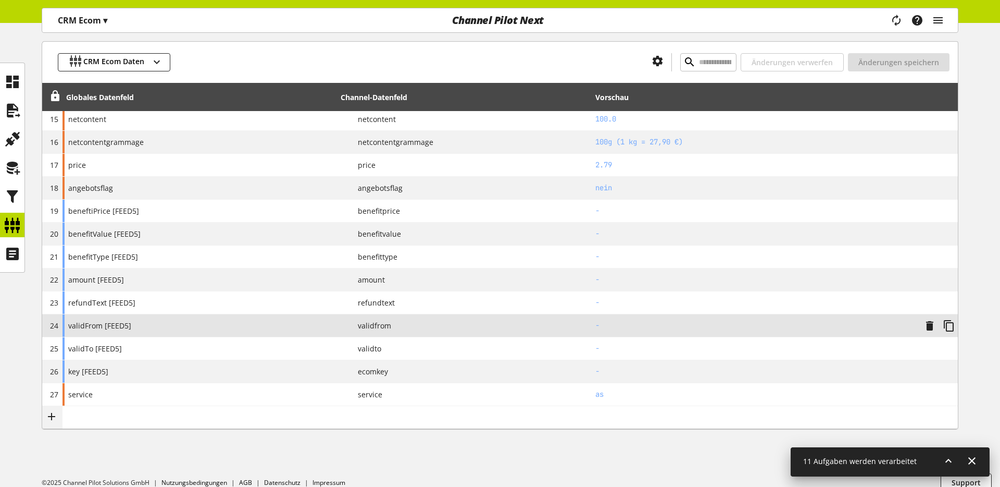
scroll to position [458, 0]
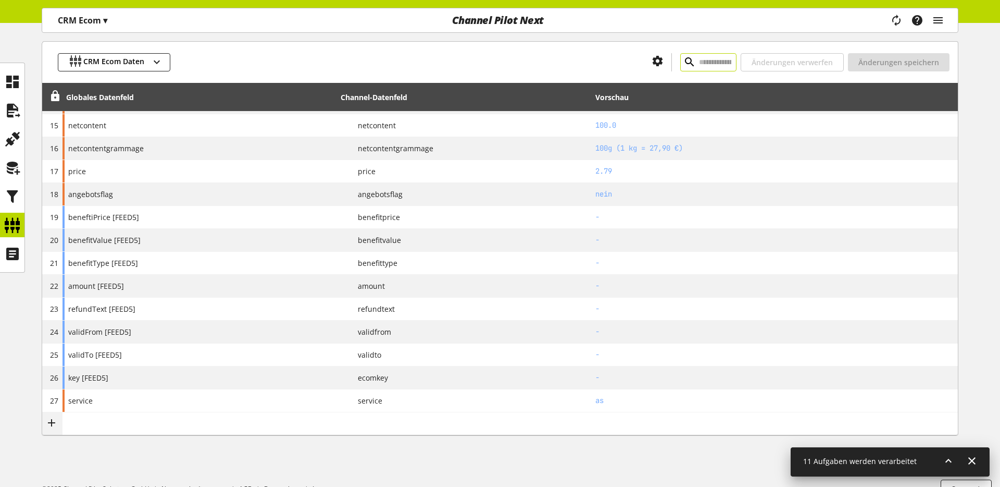
click at [701, 64] on input "text" at bounding box center [708, 62] width 56 height 18
paste input "**********"
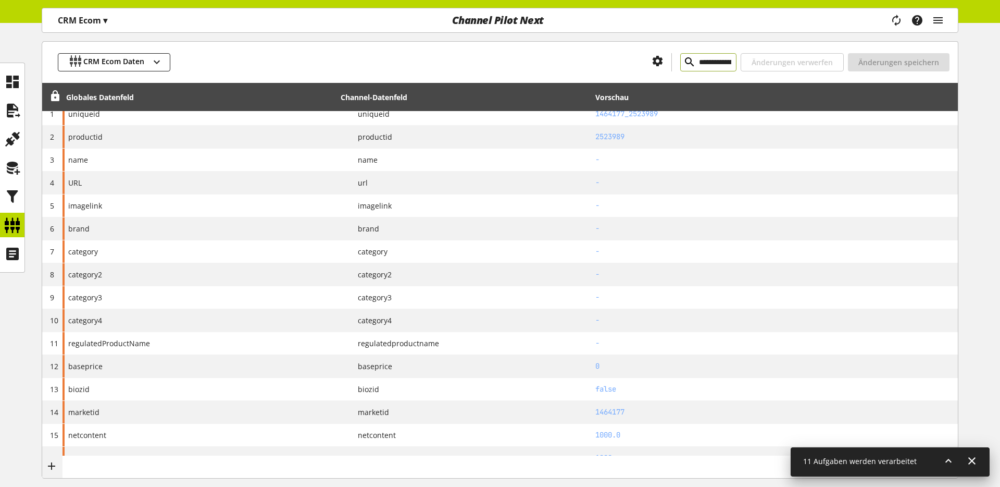
scroll to position [10, 0]
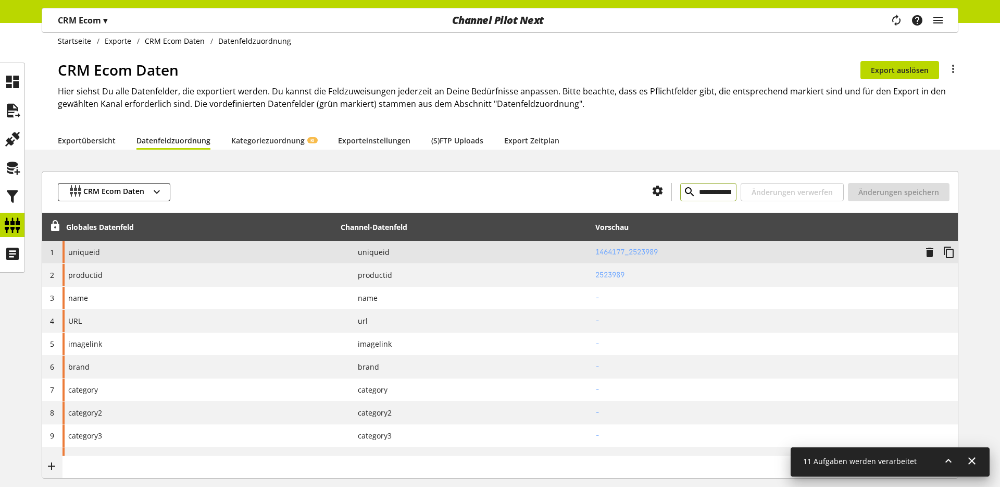
type input "**********"
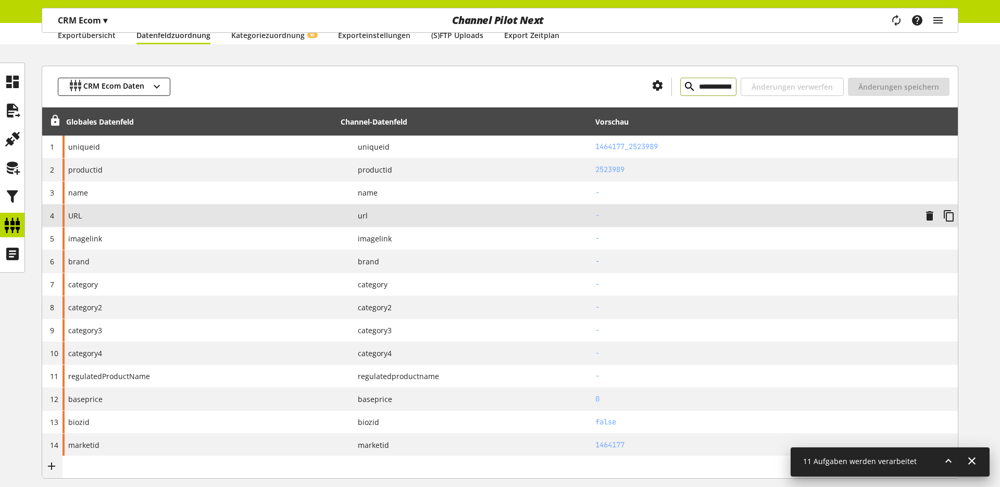
scroll to position [104, 0]
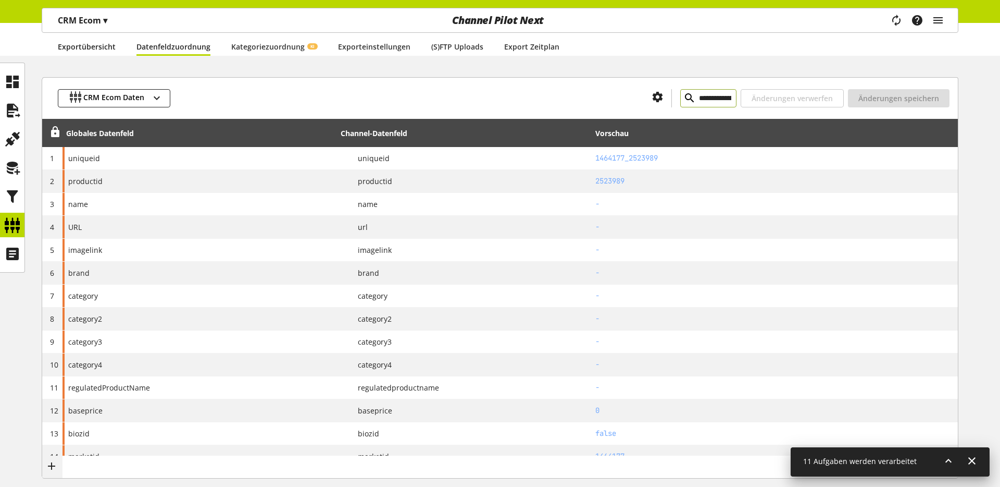
click at [97, 52] on link "Exportübersicht" at bounding box center [87, 46] width 58 height 11
select select "********"
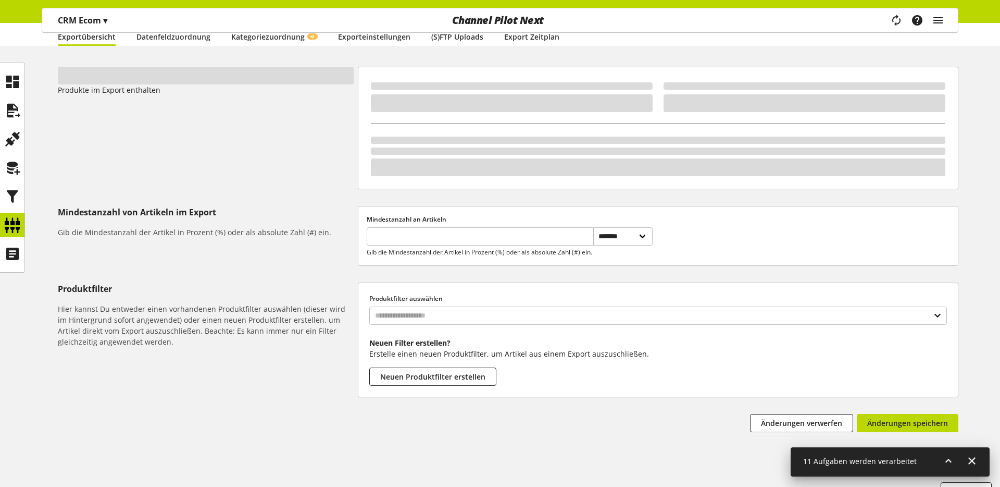
scroll to position [132, 0]
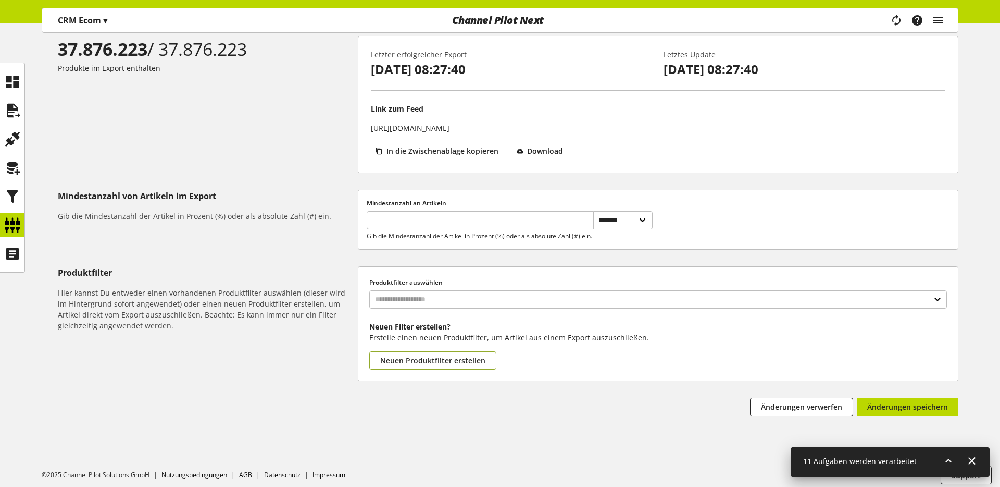
click at [464, 366] on span "Neuen Produktfilter erstellen" at bounding box center [432, 360] width 105 height 11
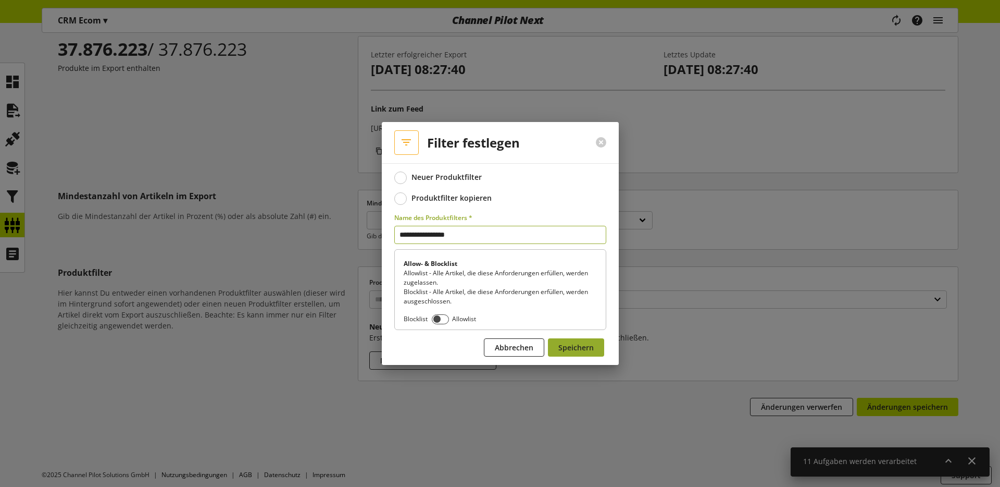
type input "**********"
click at [584, 348] on span "Speichern" at bounding box center [575, 347] width 35 height 11
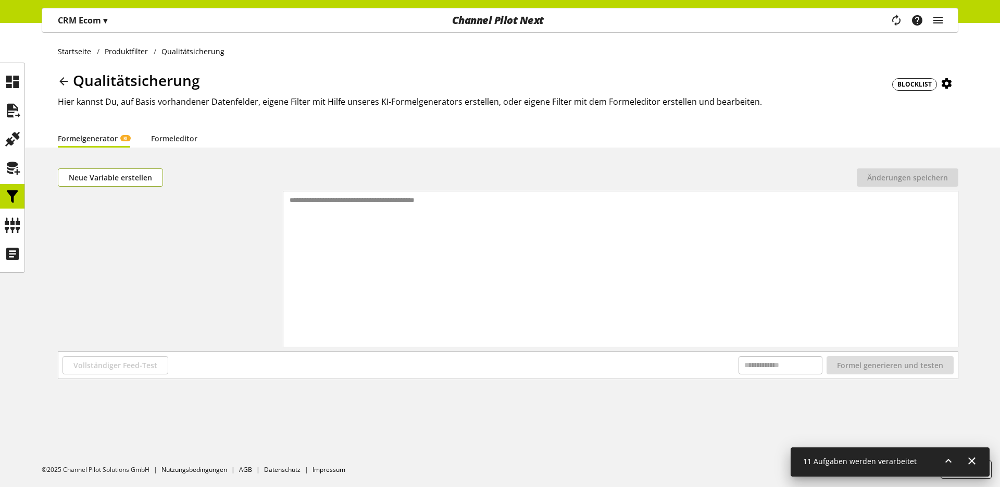
click at [133, 178] on span "Neue Variable erstellen" at bounding box center [110, 177] width 83 height 11
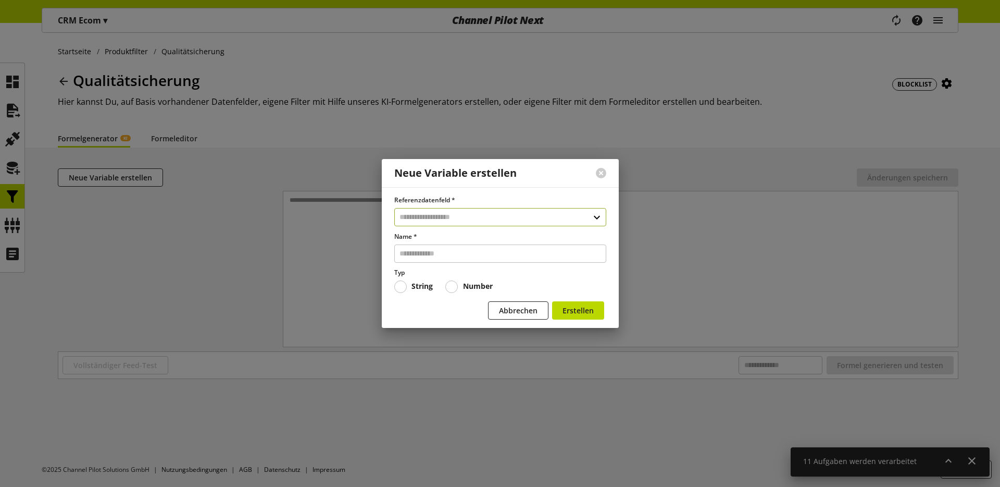
click at [455, 214] on input "text" at bounding box center [500, 217] width 212 height 18
type input "****"
click at [444, 273] on div "Benutzerdefinierte Datenfelder" at bounding box center [500, 276] width 170 height 11
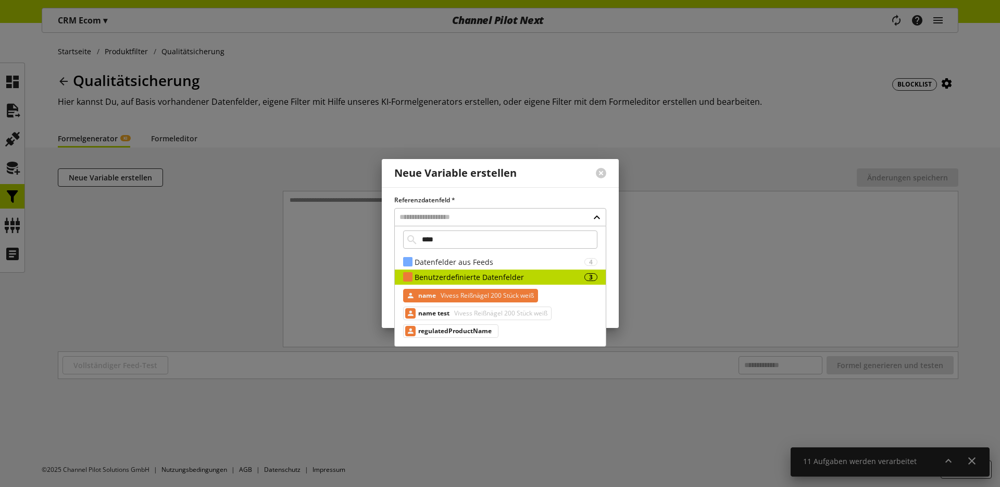
click at [463, 293] on span "Vivess Reißnägel 200 Stück weiß" at bounding box center [486, 295] width 95 height 13
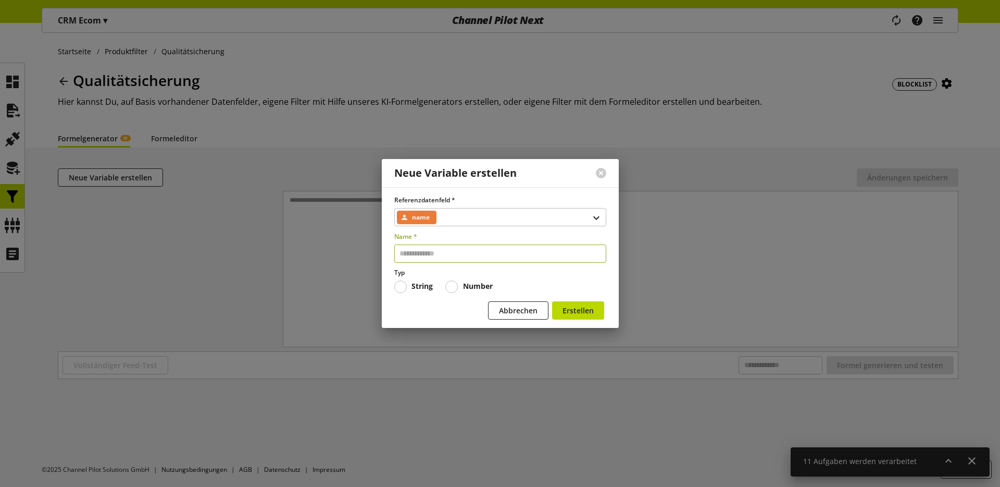
click at [452, 258] on input "text" at bounding box center [500, 253] width 212 height 18
type input "****"
click at [594, 318] on button "Erstellen" at bounding box center [578, 310] width 52 height 18
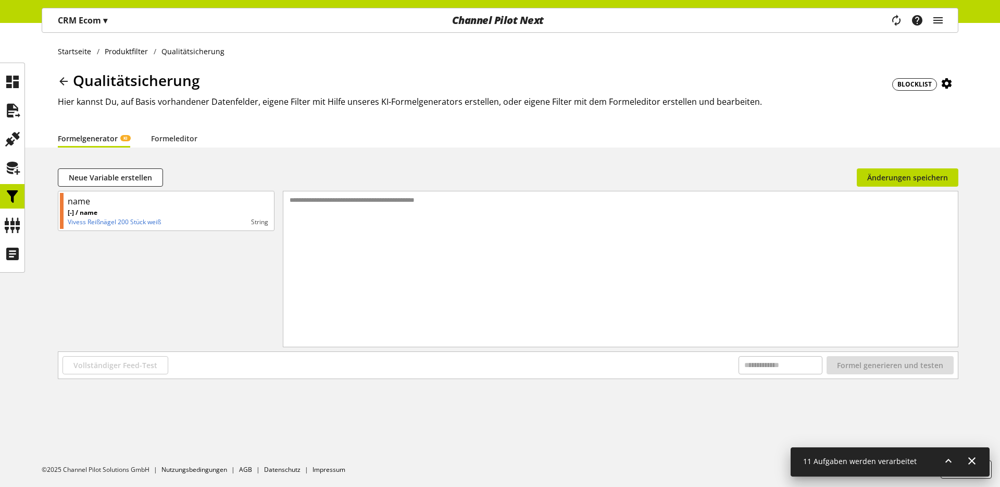
click at [417, 254] on div "**********" at bounding box center [620, 255] width 675 height 129
click at [168, 140] on link "Formeleditor" at bounding box center [174, 138] width 46 height 11
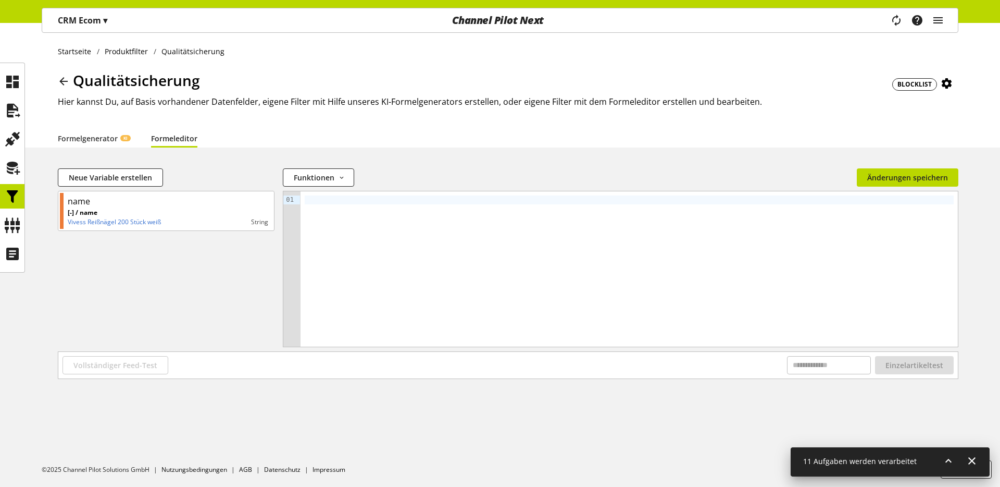
click at [337, 225] on div at bounding box center [629, 268] width 657 height 155
click at [572, 423] on div "Startseite Produktfilter Qualitätsicherung Qualitätsicherung BLOCKLIST Hier kan…" at bounding box center [500, 255] width 1000 height 464
click at [912, 366] on span "Einzelartikeltest" at bounding box center [915, 364] width 58 height 11
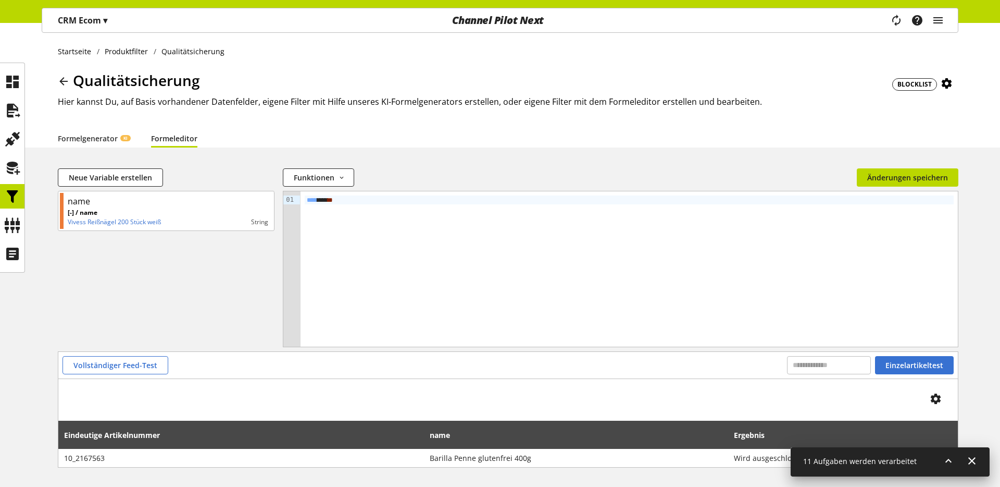
scroll to position [41, 0]
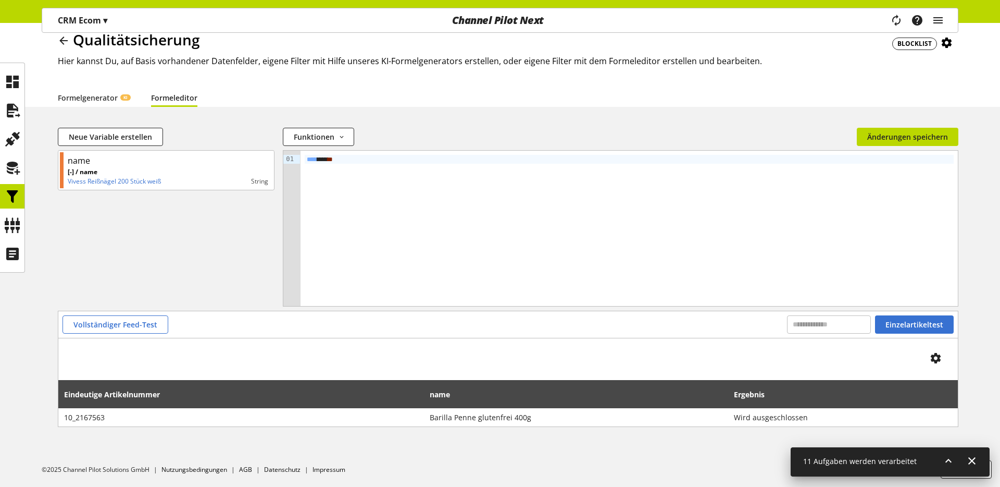
click at [332, 159] on div "**** ** **" at bounding box center [629, 159] width 649 height 9
click at [894, 325] on span "Einzelartikeltest" at bounding box center [915, 324] width 58 height 11
click at [841, 325] on input "text" at bounding box center [829, 324] width 84 height 18
paste input "**********"
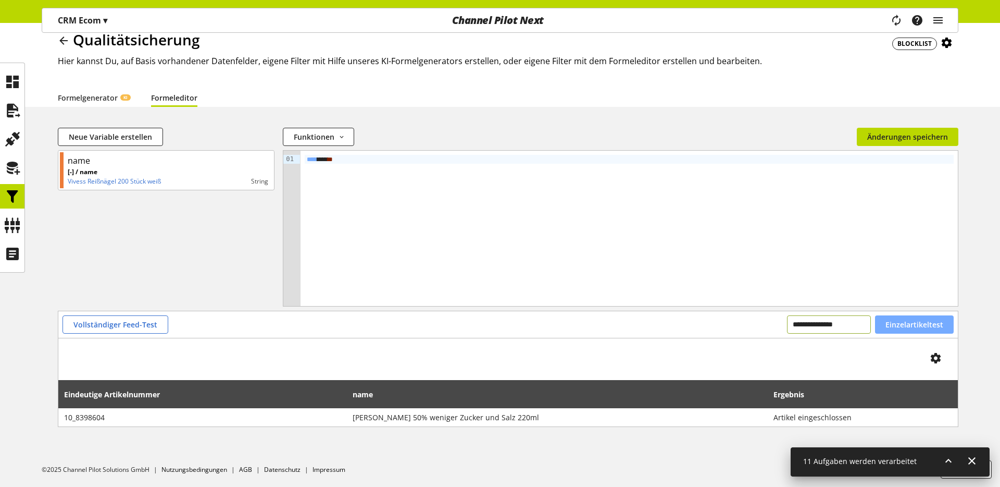
type input "**********"
click at [913, 327] on span "Einzelartikeltest" at bounding box center [915, 324] width 58 height 11
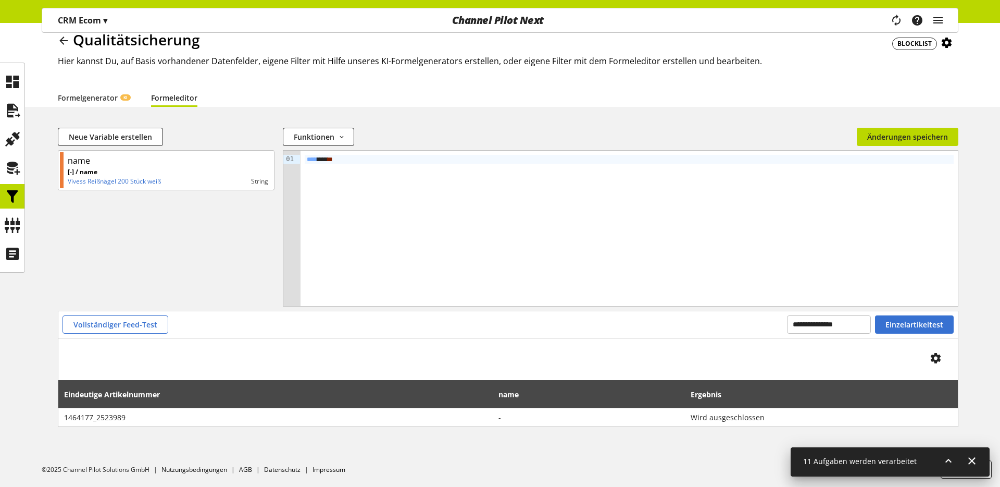
click at [905, 45] on span "BLOCKLIST" at bounding box center [915, 43] width 34 height 9
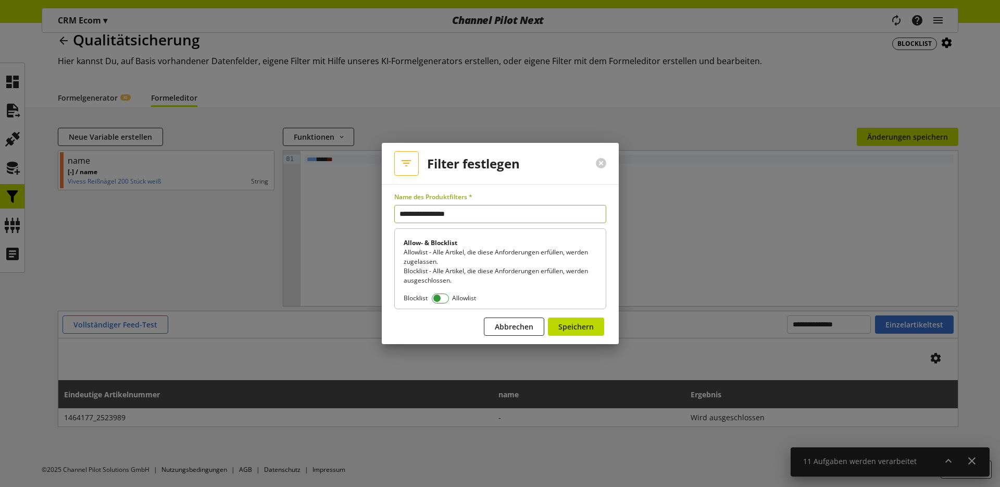
click at [447, 301] on span at bounding box center [440, 298] width 17 height 10
click at [583, 331] on span "Speichern" at bounding box center [575, 326] width 35 height 11
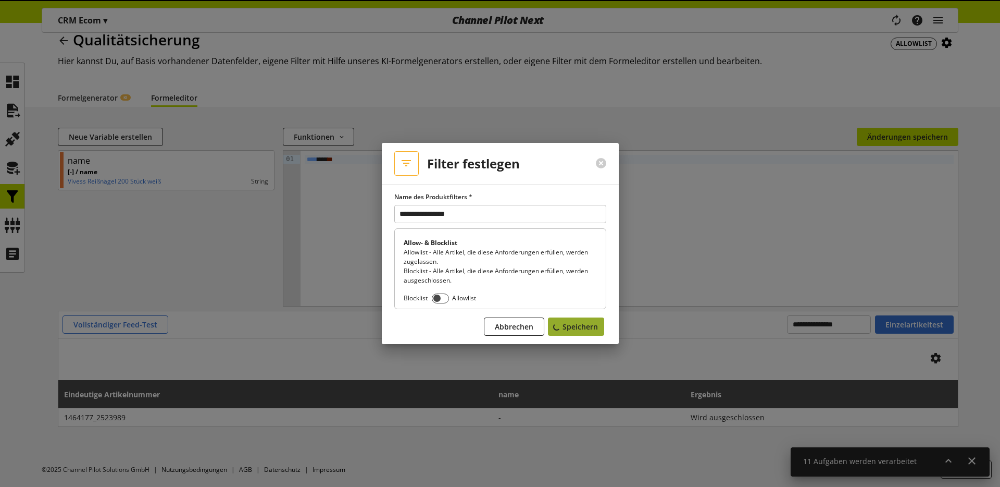
scroll to position [0, 0]
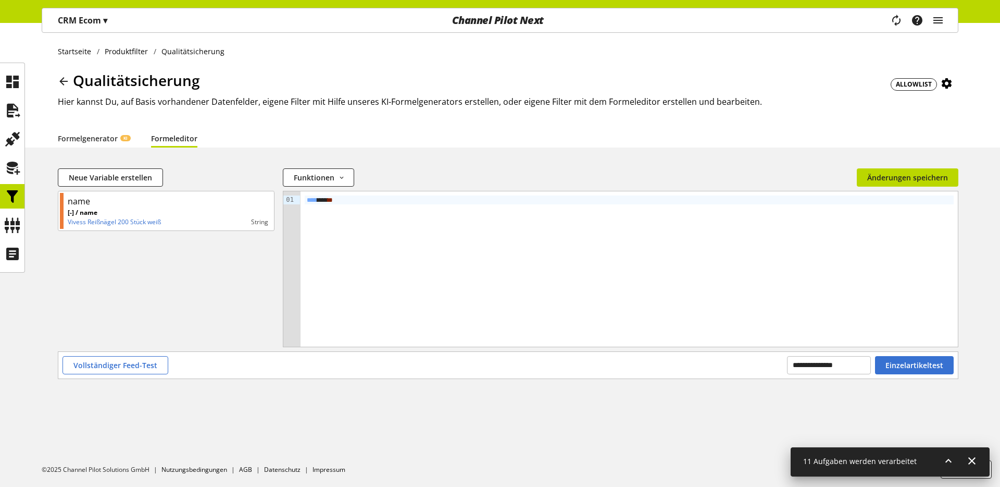
drag, startPoint x: 331, startPoint y: 198, endPoint x: 330, endPoint y: 213, distance: 14.7
click at [331, 198] on div "**** ** **" at bounding box center [629, 199] width 649 height 9
click at [928, 366] on span "Einzelartikeltest" at bounding box center [915, 364] width 58 height 11
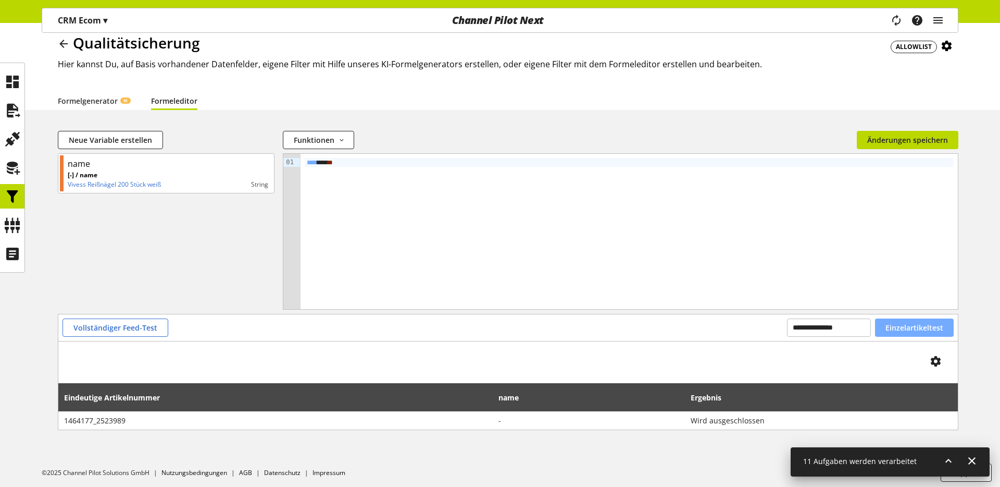
scroll to position [41, 0]
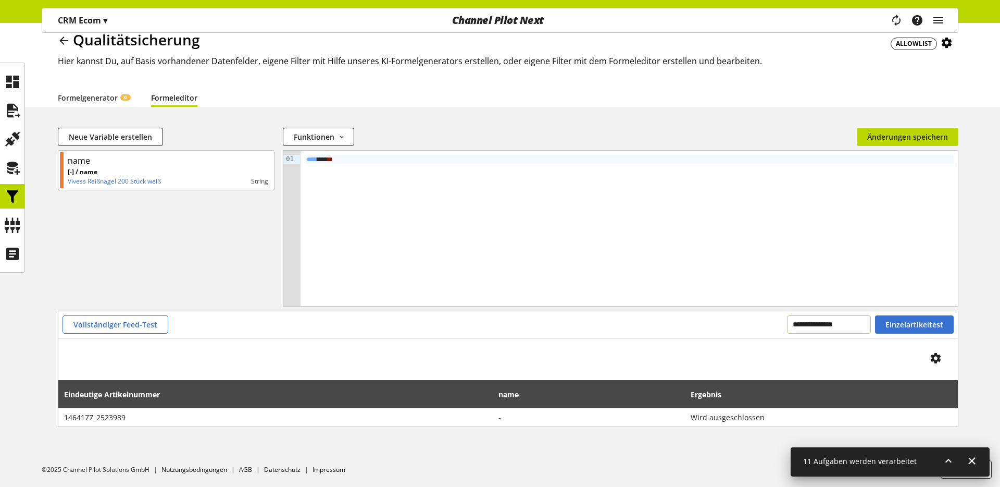
click at [863, 329] on input "**********" at bounding box center [829, 324] width 84 height 18
click at [919, 326] on span "Einzelartikeltest" at bounding box center [915, 324] width 58 height 11
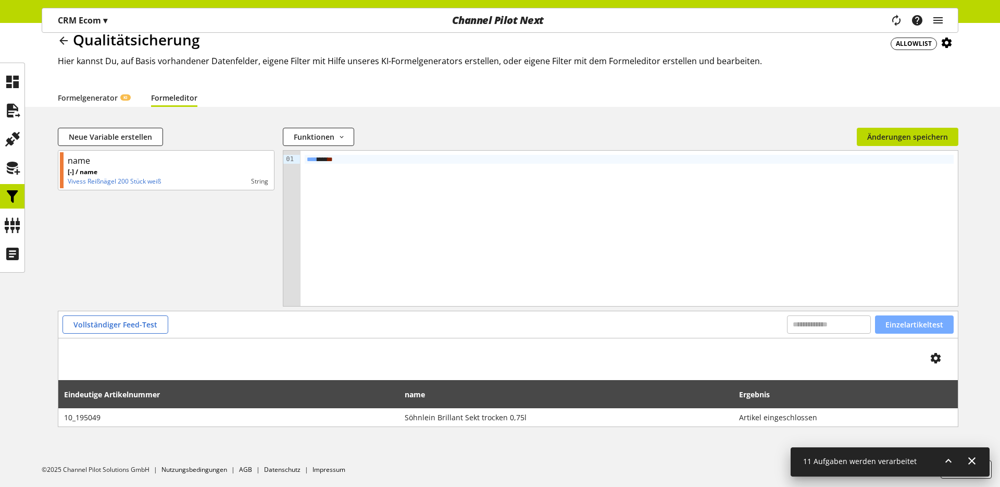
click at [917, 326] on span "Einzelartikeltest" at bounding box center [915, 324] width 58 height 11
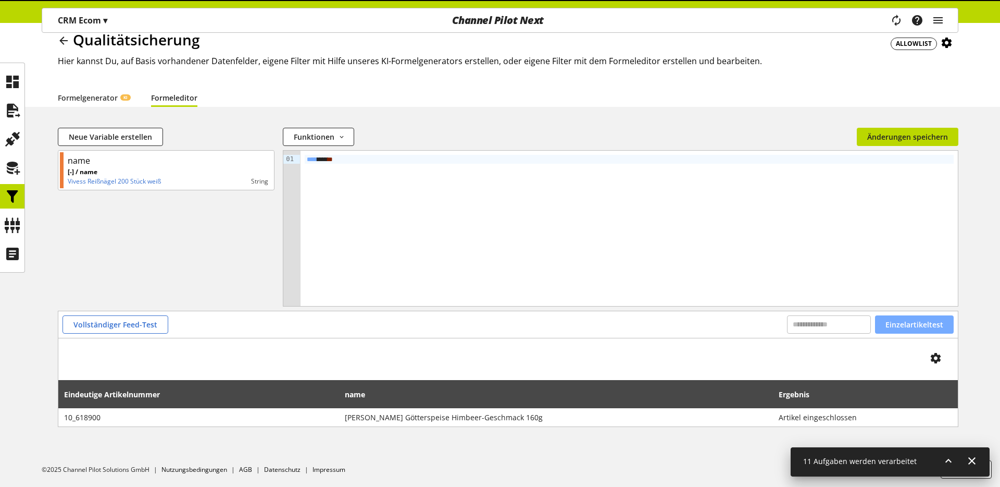
click at [917, 329] on span "Einzelartikeltest" at bounding box center [915, 324] width 58 height 11
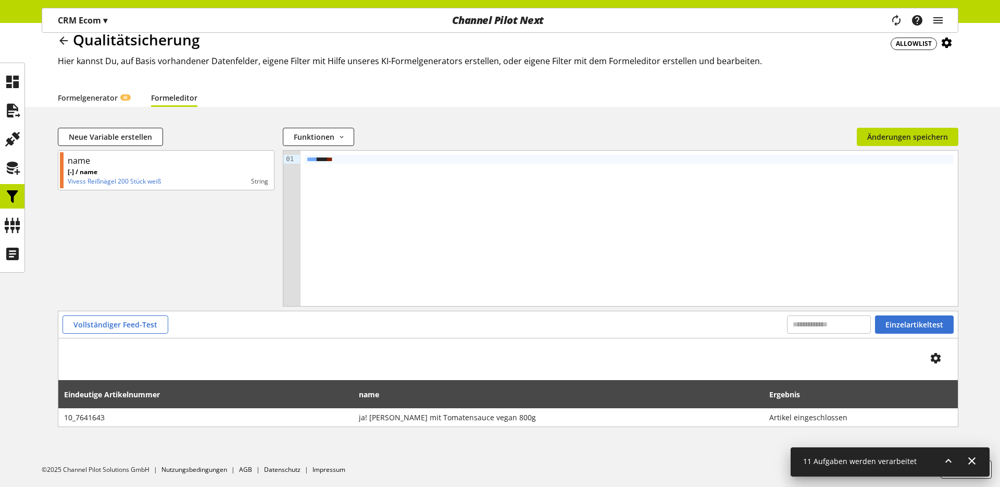
click at [511, 151] on div "**** ** **" at bounding box center [629, 228] width 657 height 155
click at [497, 163] on div "**** ** **" at bounding box center [629, 159] width 649 height 9
click at [118, 139] on span "Neue Variable erstellen" at bounding box center [110, 136] width 83 height 11
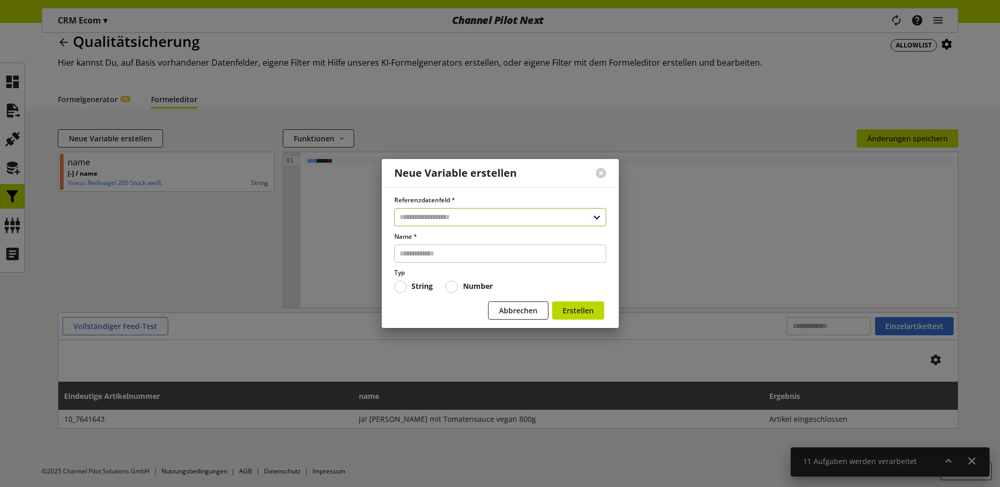
click at [437, 211] on input "text" at bounding box center [500, 217] width 212 height 18
type input "*****"
click at [433, 275] on div "Benutzerdefinierte Datenfelder" at bounding box center [500, 276] width 170 height 11
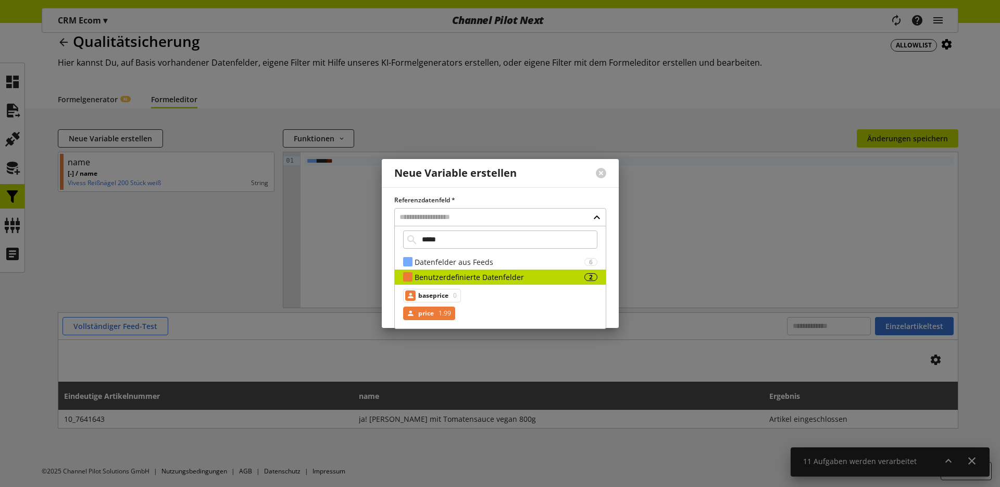
click at [434, 307] on div "price 1.99" at bounding box center [429, 313] width 52 height 14
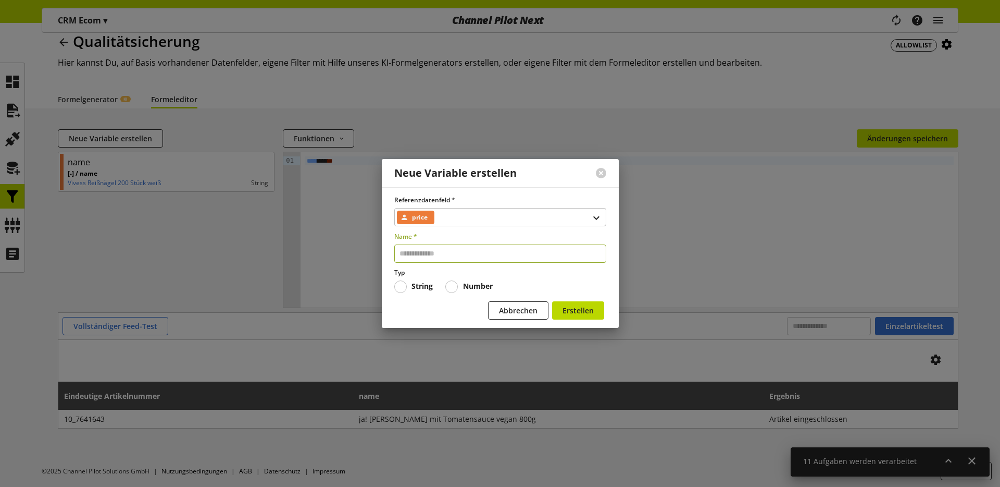
click at [445, 252] on input "text" at bounding box center [500, 253] width 212 height 18
type input "*****"
click at [569, 309] on span "Erstellen" at bounding box center [578, 310] width 31 height 11
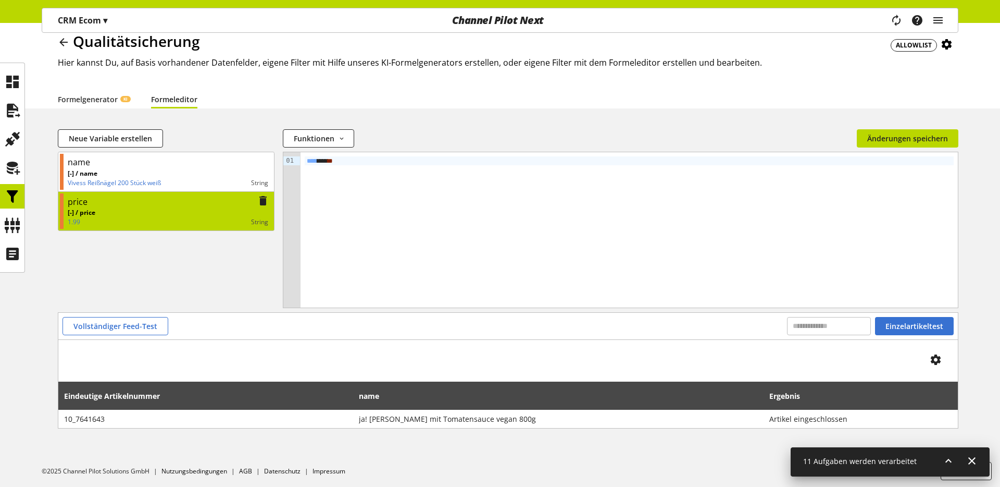
click at [195, 221] on div "String" at bounding box center [181, 221] width 173 height 9
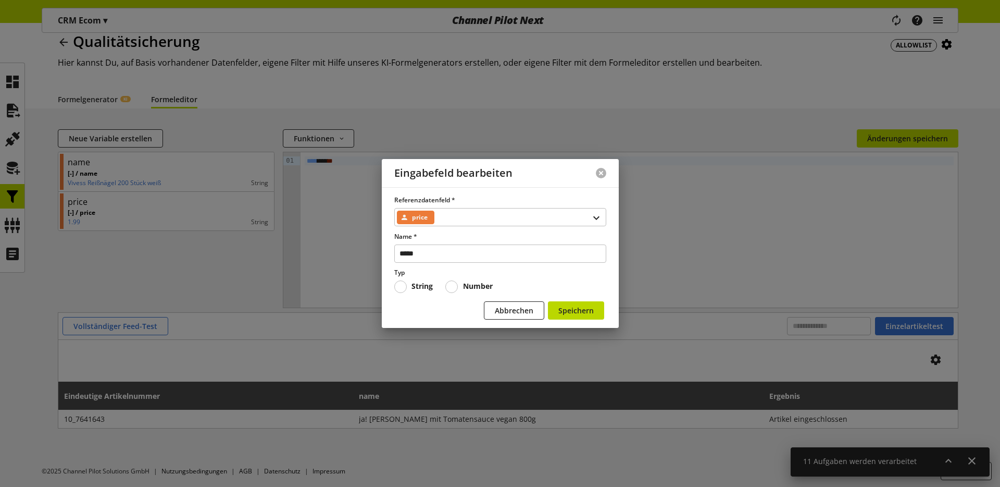
drag, startPoint x: 601, startPoint y: 175, endPoint x: 558, endPoint y: 190, distance: 45.3
click at [600, 175] on button at bounding box center [601, 173] width 10 height 10
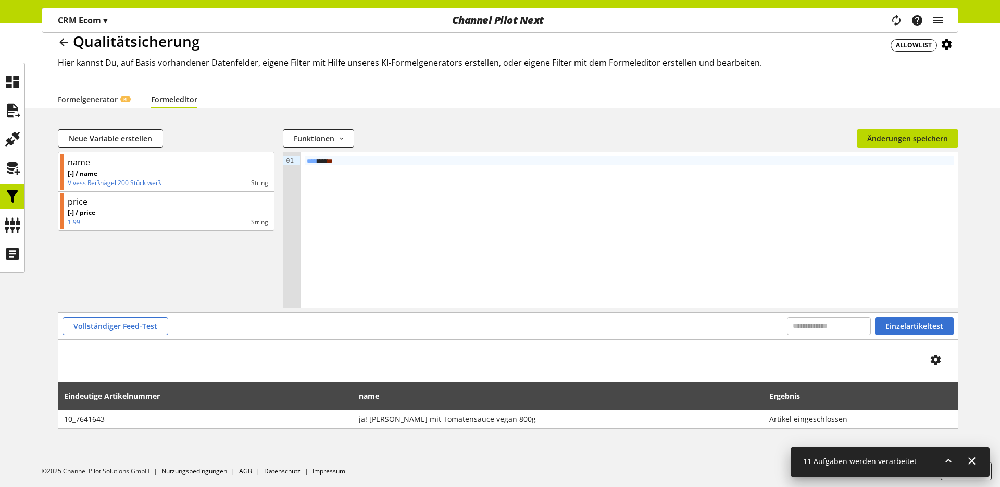
click at [558, 190] on div "**** ** **" at bounding box center [629, 229] width 657 height 155
click at [915, 330] on span "Einzelartikeltest" at bounding box center [915, 325] width 58 height 11
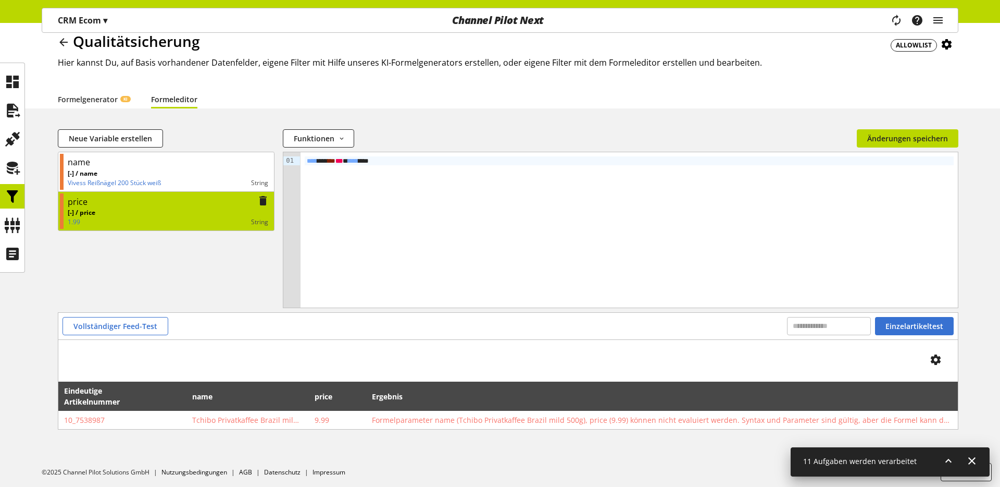
click at [207, 215] on div "[-] / price 1.99 String" at bounding box center [168, 217] width 201 height 19
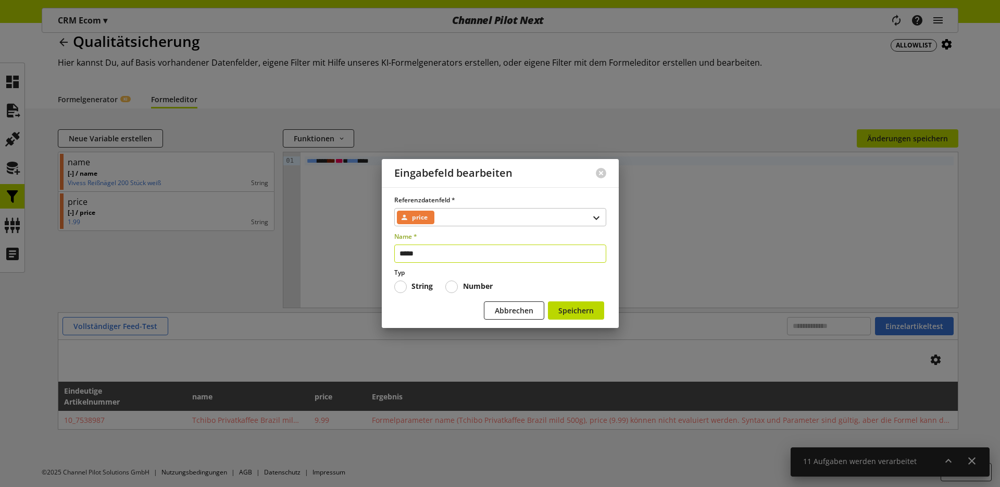
click at [435, 256] on input "*****" at bounding box center [500, 253] width 212 height 18
click at [457, 287] on span at bounding box center [451, 286] width 13 height 13
click at [588, 313] on span "Speichern" at bounding box center [575, 310] width 35 height 11
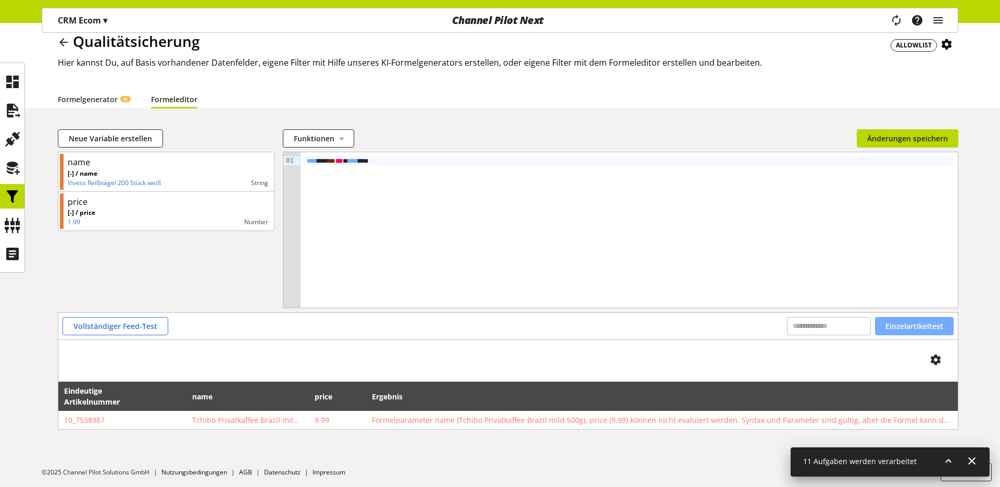
click at [901, 325] on span "Einzelartikeltest" at bounding box center [915, 325] width 58 height 11
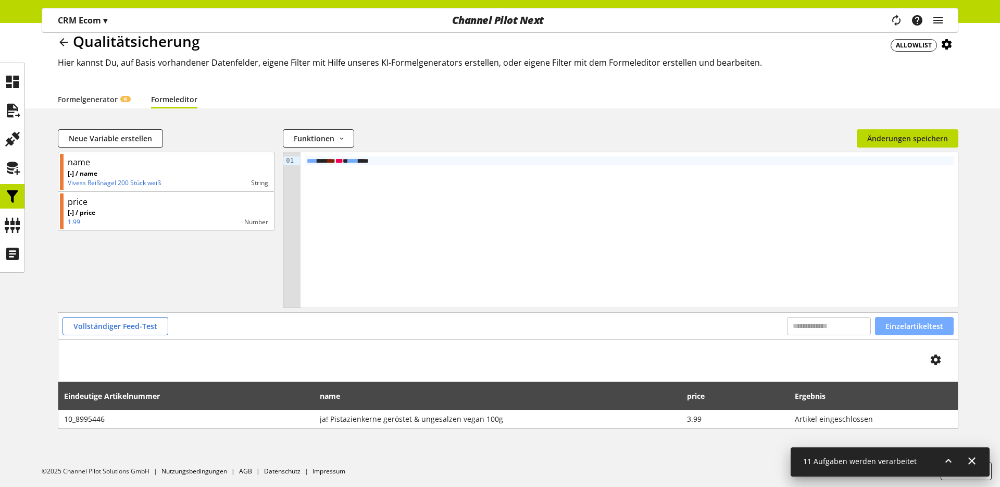
click at [901, 325] on span "Einzelartikeltest" at bounding box center [915, 325] width 58 height 11
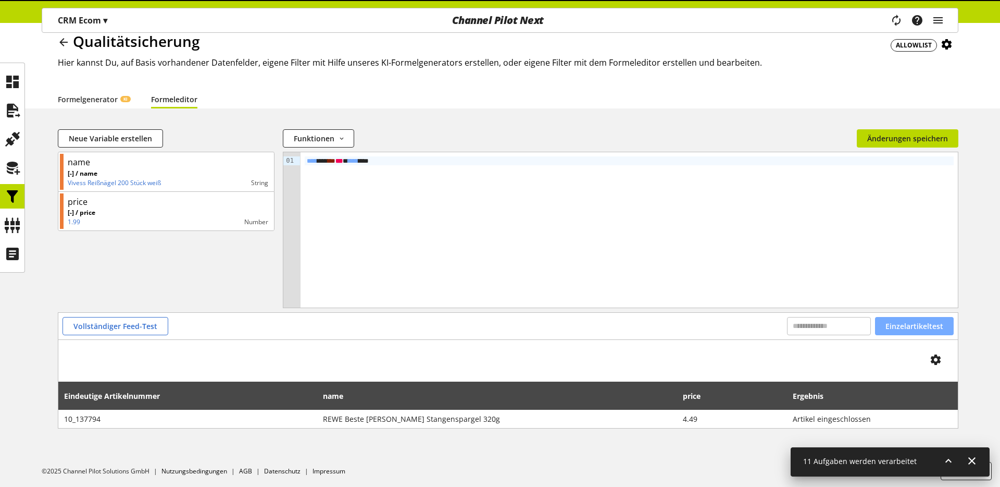
click at [901, 325] on span "Einzelartikeltest" at bounding box center [915, 325] width 58 height 11
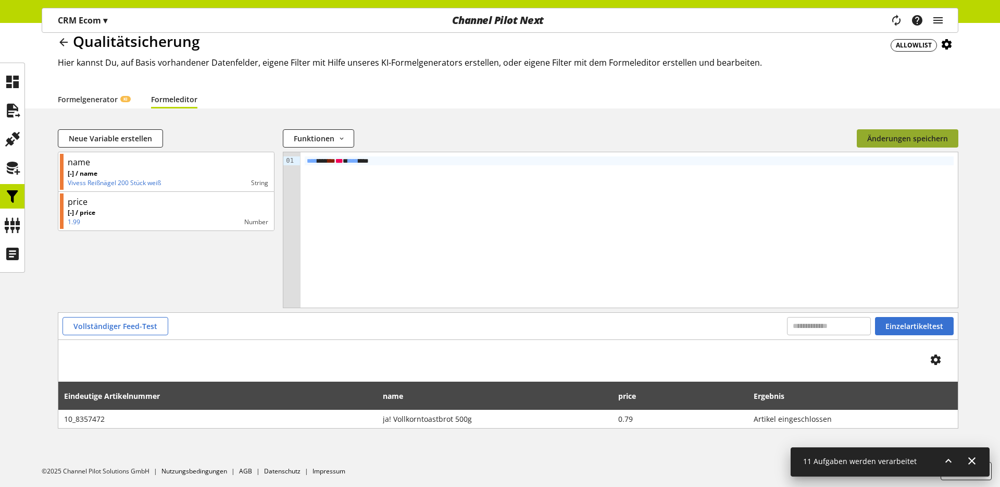
click at [877, 138] on span "Änderungen speichern" at bounding box center [907, 138] width 81 height 11
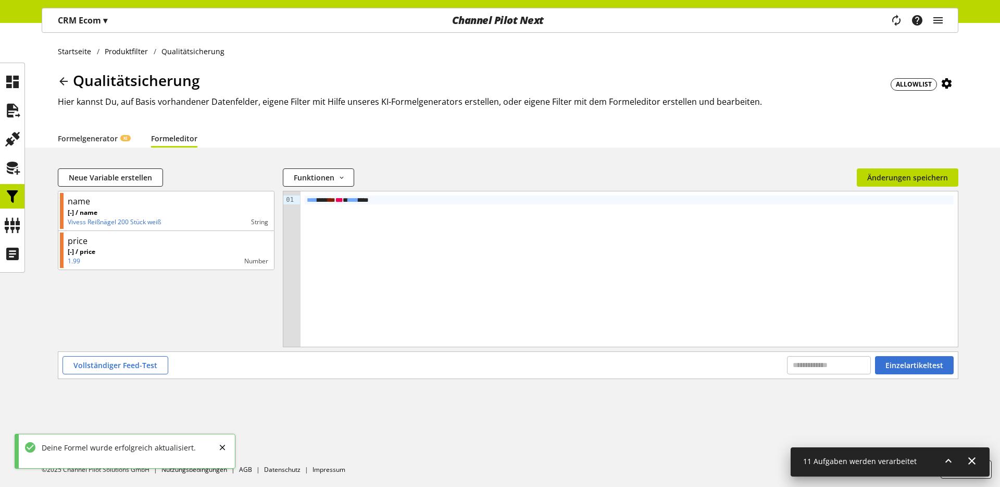
click at [57, 81] on icon at bounding box center [63, 81] width 13 height 19
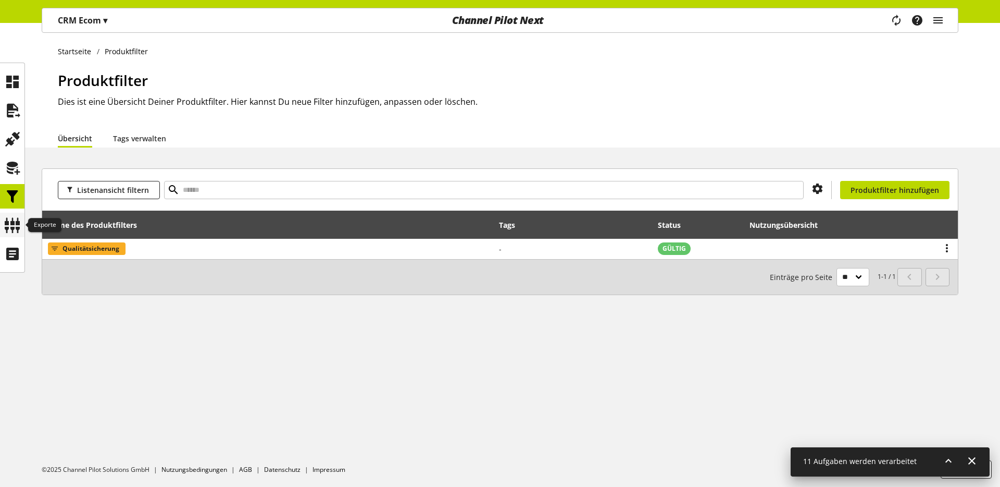
click at [7, 230] on icon at bounding box center [12, 225] width 17 height 21
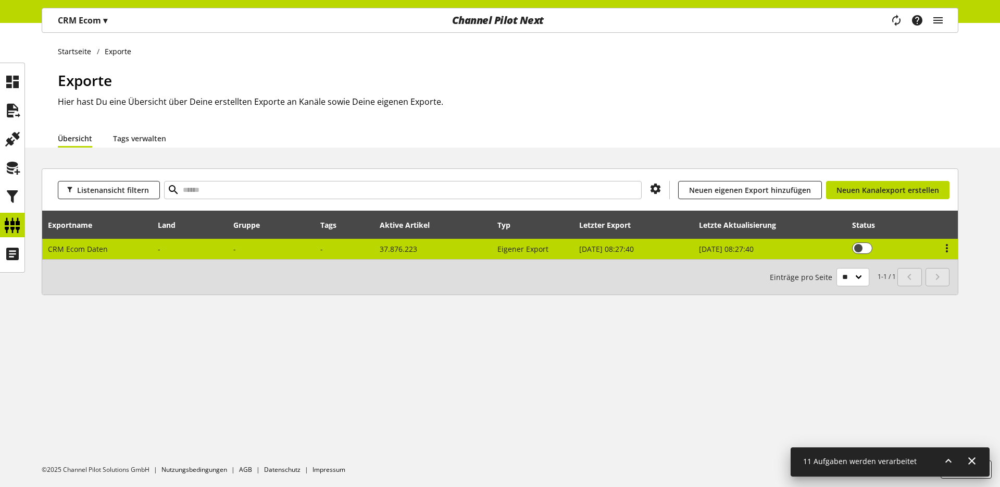
click at [79, 247] on span "CRM Ecom Daten" at bounding box center [78, 249] width 60 height 10
select select "********"
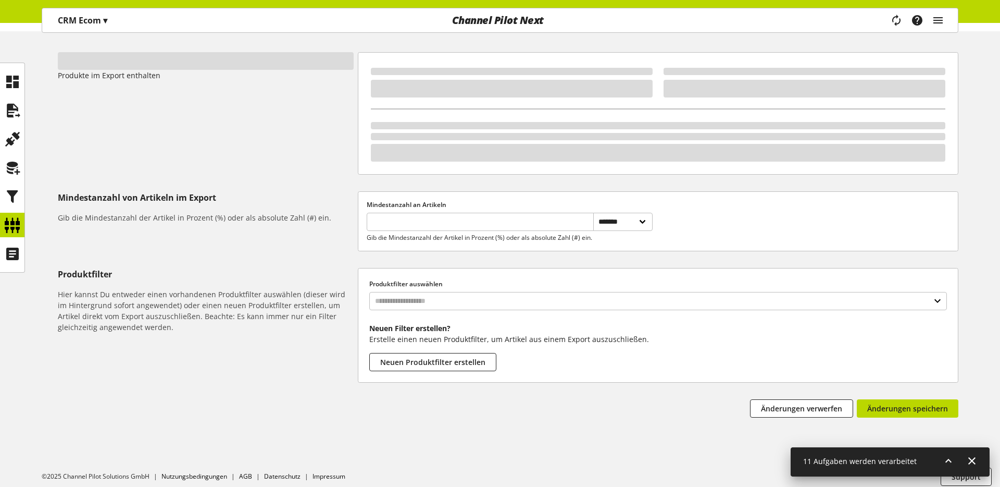
scroll to position [132, 0]
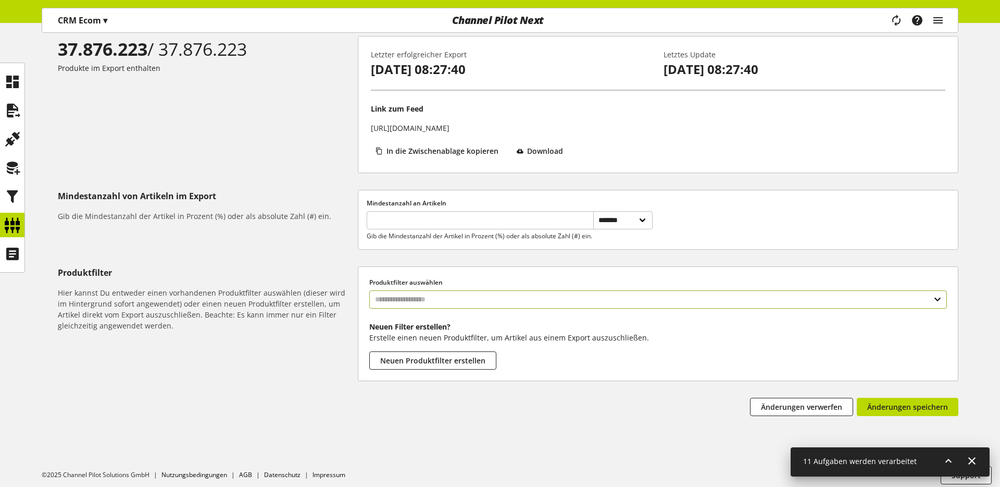
click at [426, 301] on input "text" at bounding box center [658, 299] width 578 height 18
click at [417, 353] on div "Filter" at bounding box center [658, 352] width 536 height 11
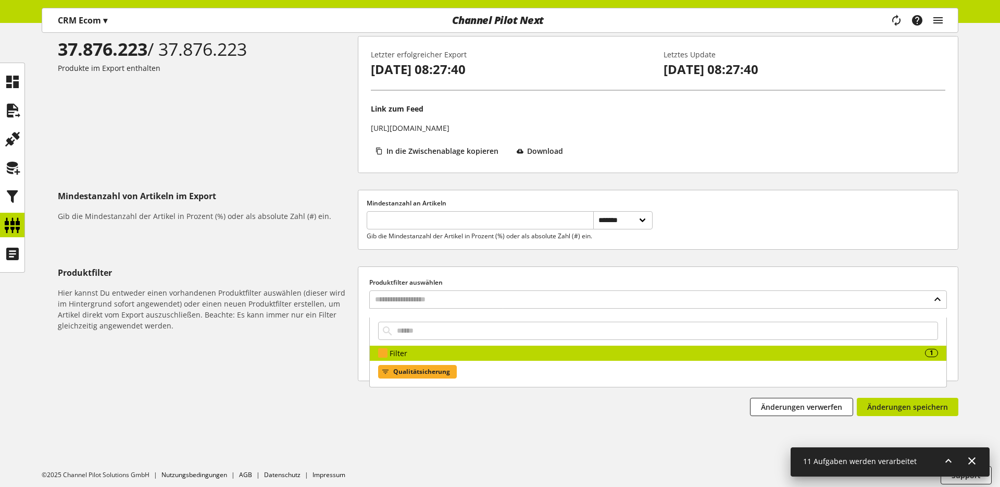
click at [417, 369] on span "Qualitätsicherung" at bounding box center [421, 371] width 57 height 13
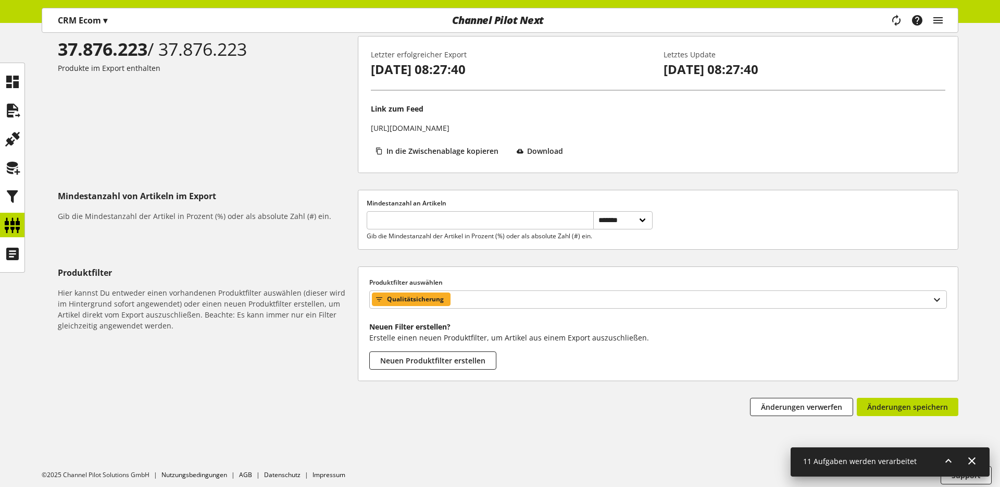
scroll to position [147, 0]
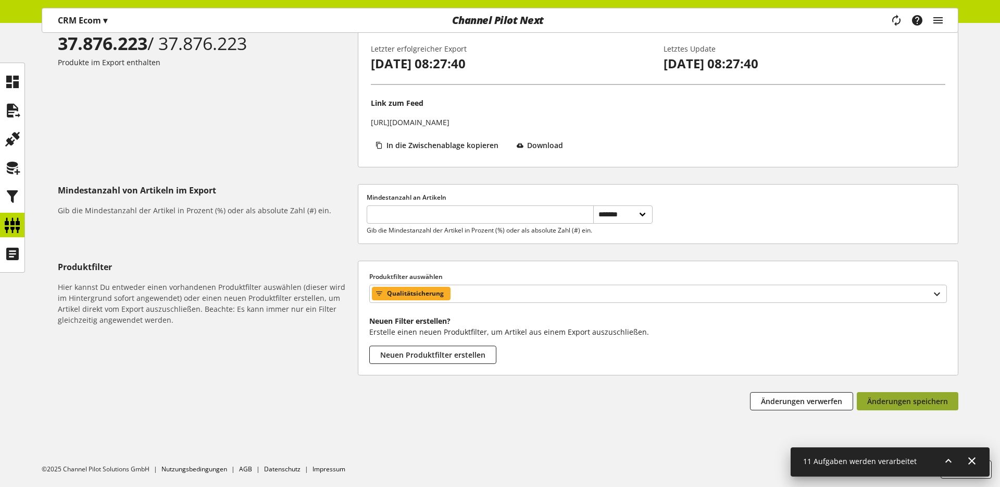
click at [921, 408] on button "Änderungen speichern" at bounding box center [908, 401] width 102 height 18
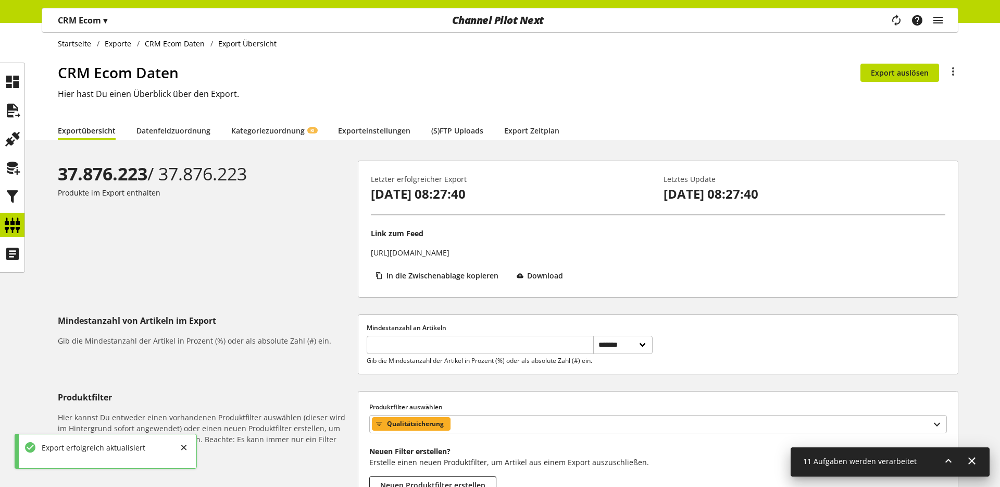
scroll to position [0, 0]
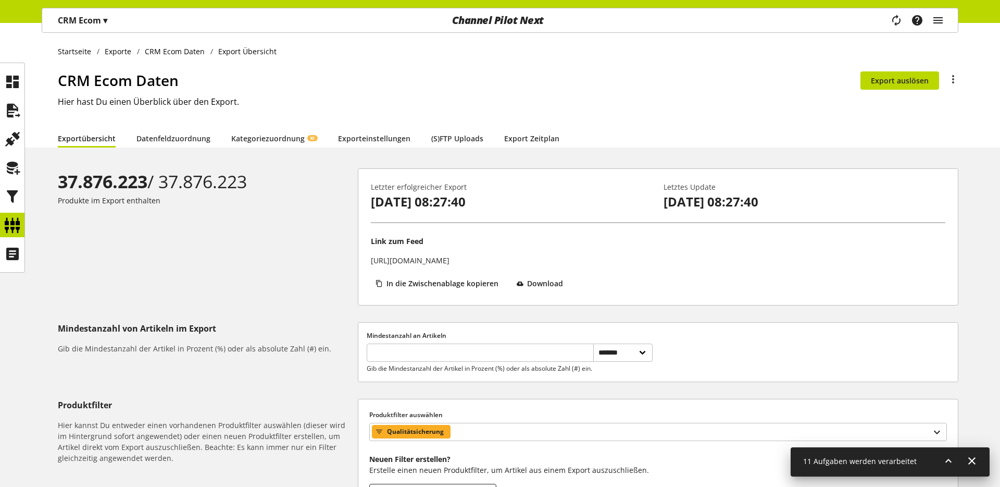
click at [950, 458] on icon at bounding box center [948, 460] width 13 height 19
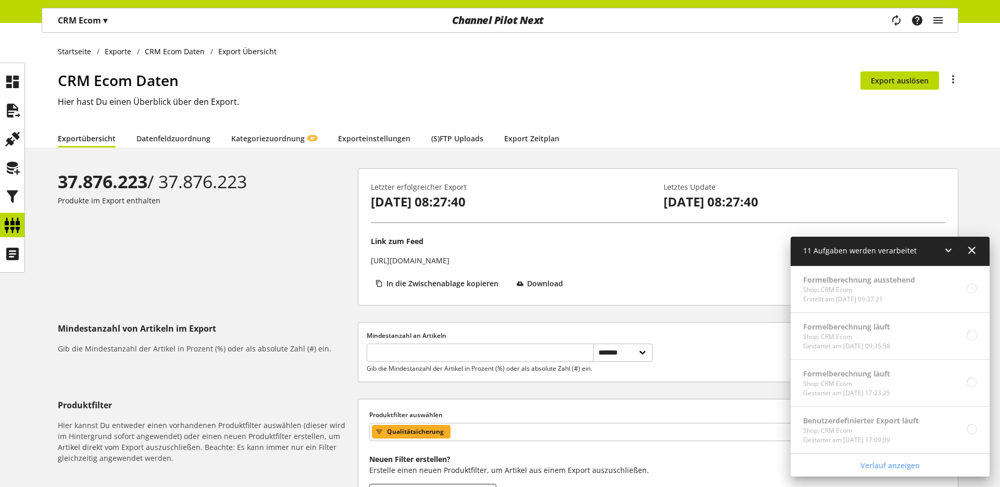
click at [945, 248] on icon at bounding box center [948, 250] width 13 height 19
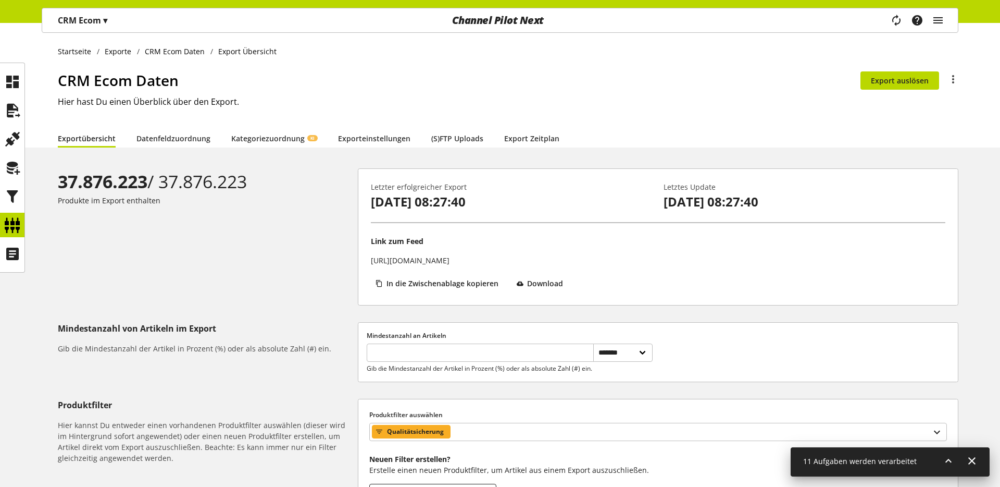
click at [277, 201] on p "Produkte im Export enthalten" at bounding box center [206, 200] width 296 height 11
click at [14, 219] on icon at bounding box center [12, 225] width 17 height 21
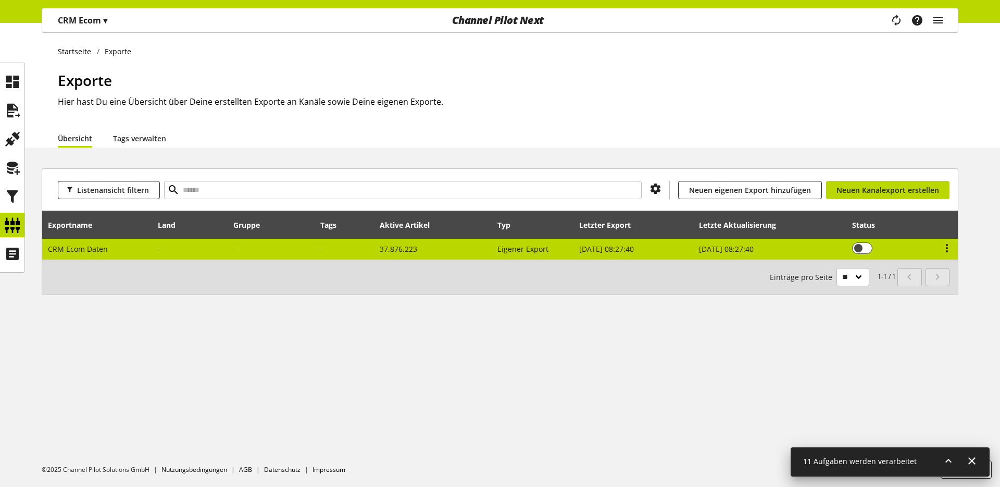
click at [91, 246] on span "CRM Ecom Daten" at bounding box center [78, 249] width 60 height 10
select select "********"
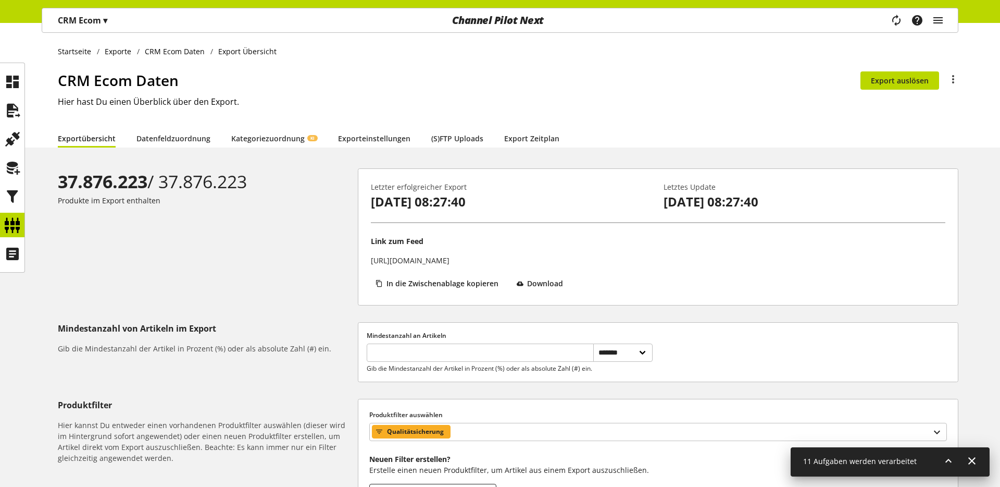
scroll to position [3, 0]
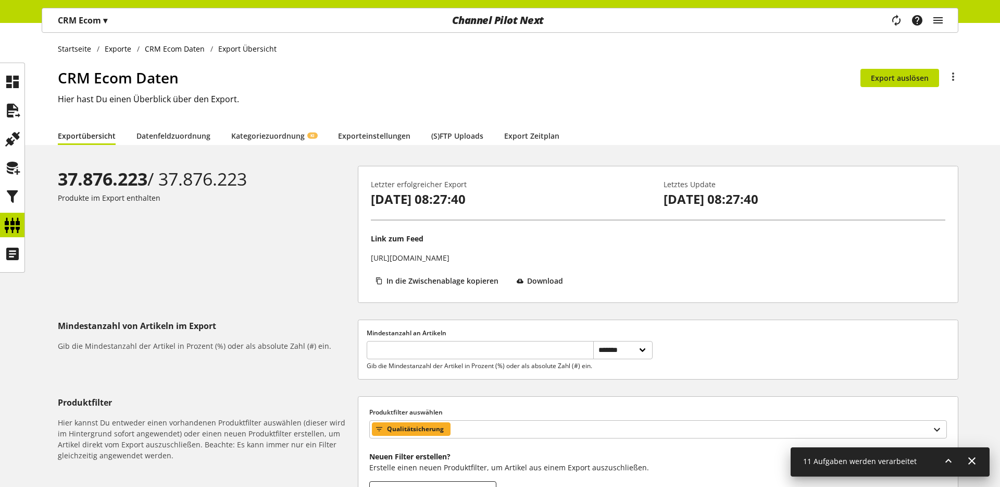
click at [254, 289] on div "37.876.223 / 37.876.223 Produkte im Export enthalten" at bounding box center [208, 234] width 300 height 137
click at [13, 232] on icon at bounding box center [12, 225] width 17 height 21
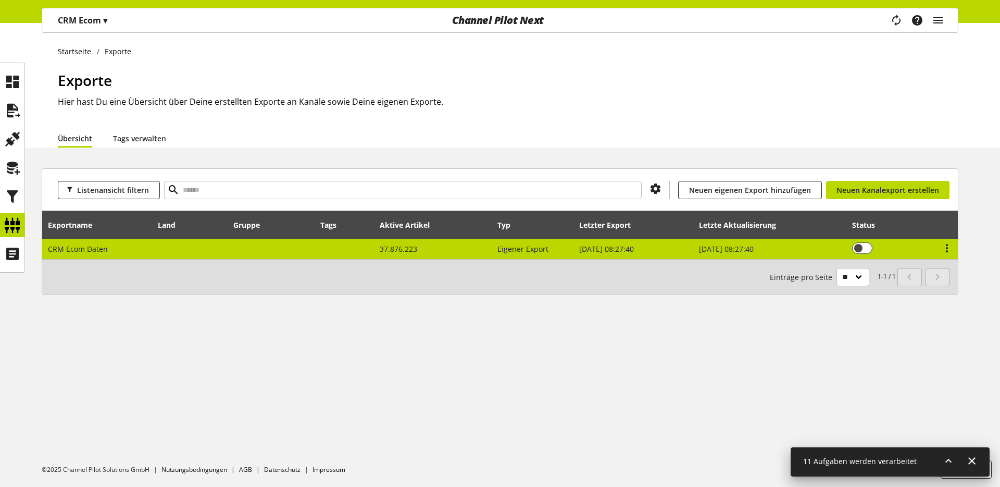
click at [139, 253] on td "CRM Ecom Daten" at bounding box center [97, 249] width 110 height 20
select select "********"
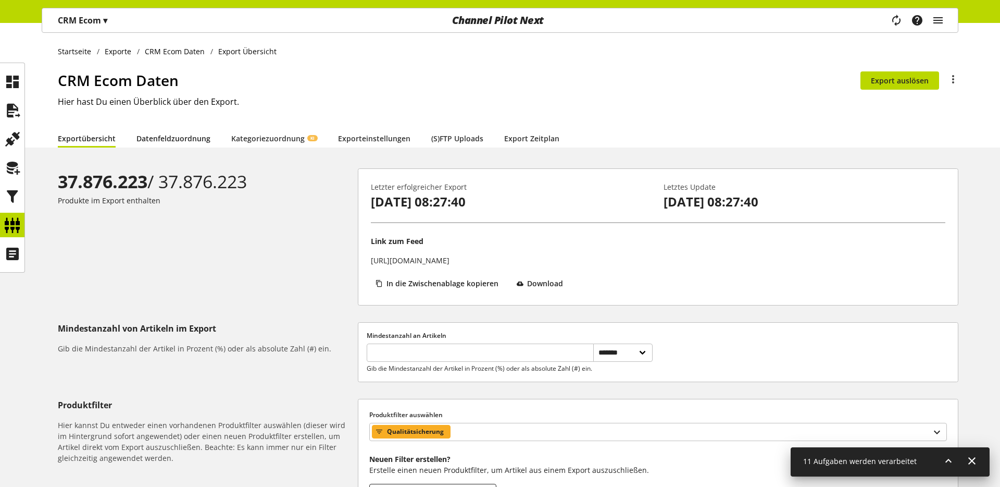
click at [190, 140] on link "Datenfeldzuordnung" at bounding box center [173, 138] width 74 height 11
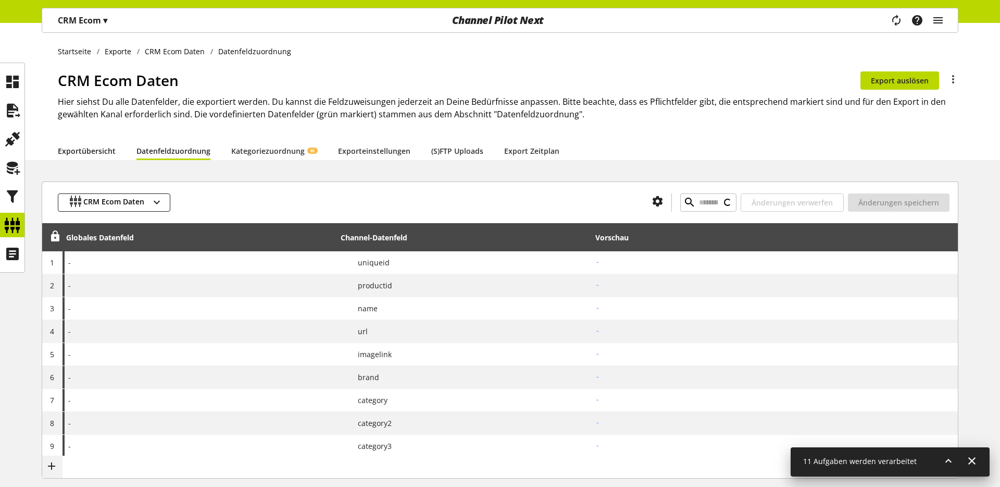
click at [83, 151] on link "Exportübersicht" at bounding box center [87, 150] width 58 height 11
select select "********"
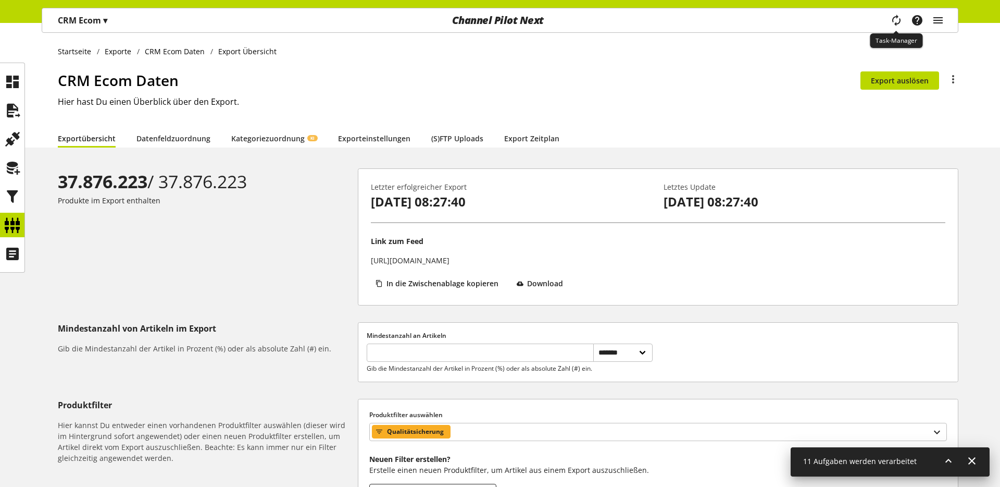
click at [902, 19] on icon "main navigation" at bounding box center [896, 20] width 22 height 20
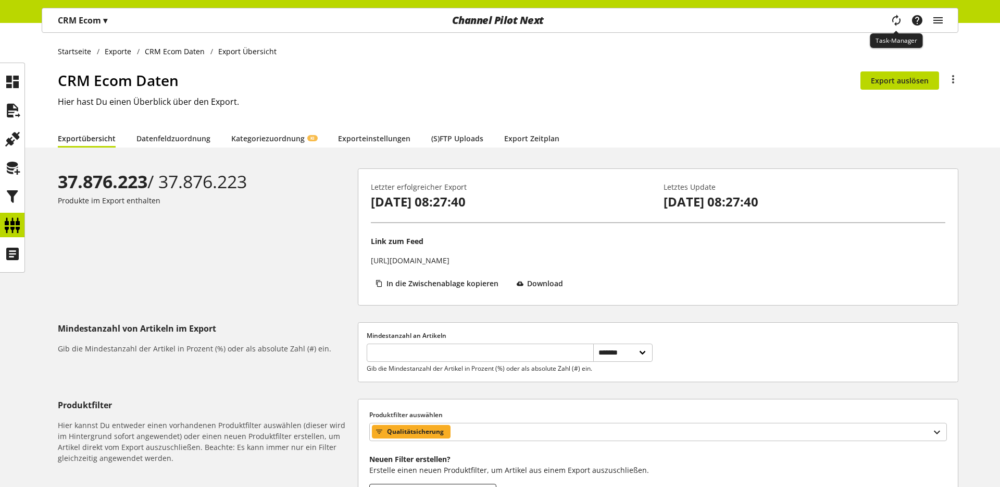
click at [901, 19] on icon "main navigation" at bounding box center [896, 20] width 20 height 22
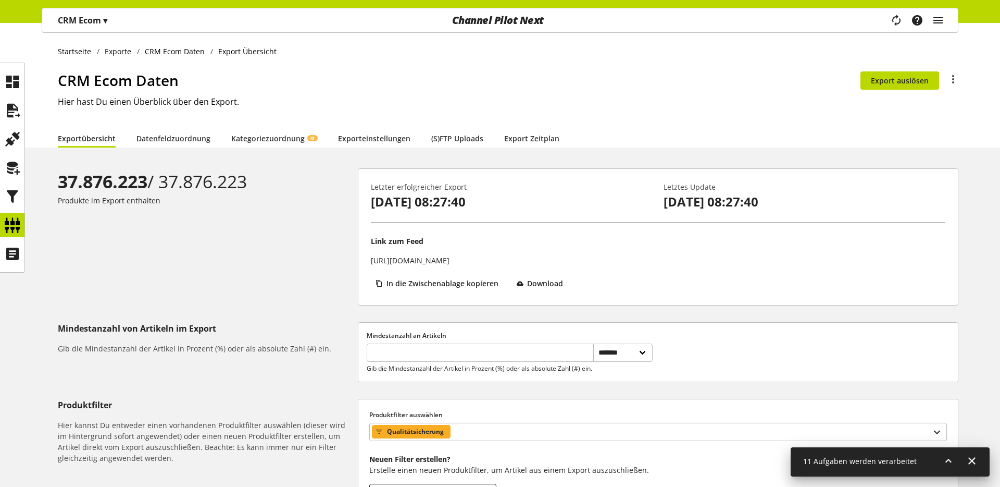
click at [943, 464] on icon at bounding box center [948, 460] width 13 height 19
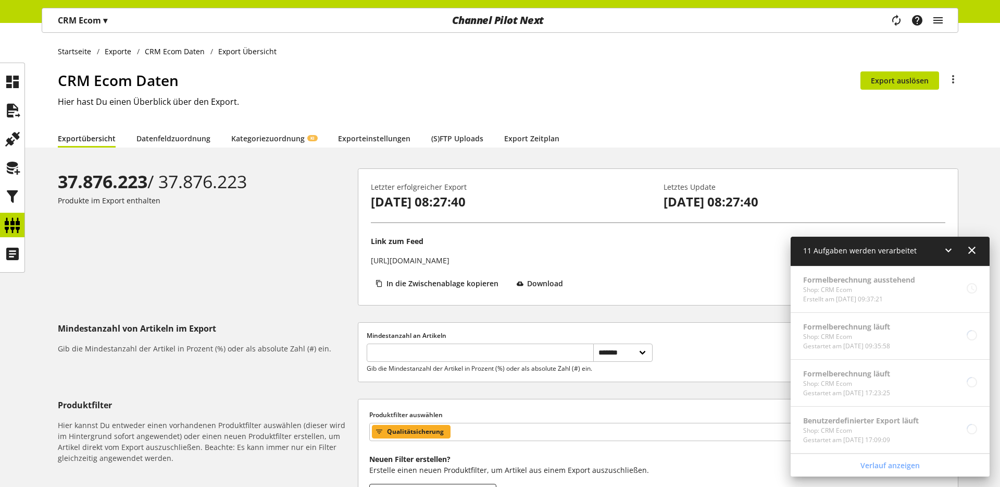
click at [950, 253] on icon at bounding box center [948, 250] width 13 height 19
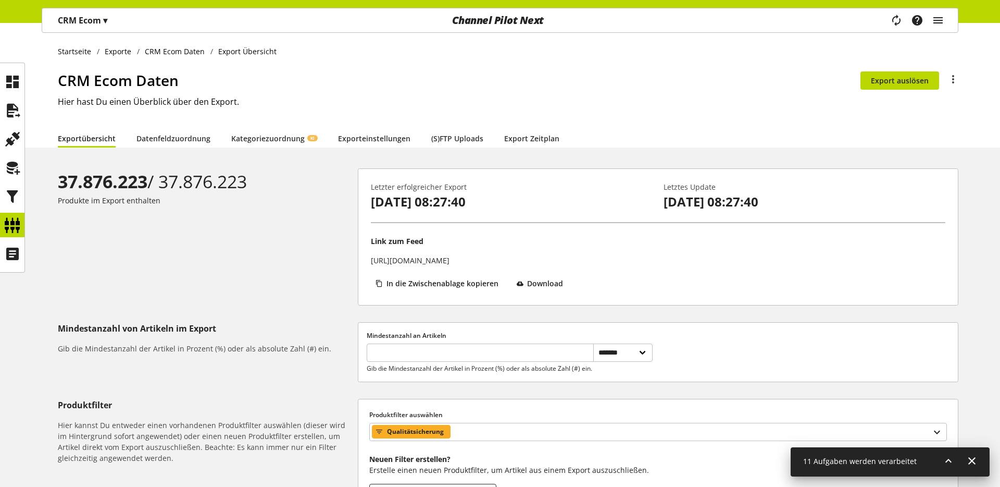
drag, startPoint x: 253, startPoint y: 185, endPoint x: 61, endPoint y: 180, distance: 191.8
click at [61, 180] on div "37.876.223 / 37.876.223" at bounding box center [206, 181] width 296 height 27
click at [73, 241] on div "37.876.223 / 37.876.223 Produkte im Export enthalten" at bounding box center [208, 236] width 300 height 137
click at [313, 68] on div "Startseite Exporte CRM Ecom Daten Export Übersicht CRM Ecom Daten Du bist nicht…" at bounding box center [500, 85] width 1000 height 125
click at [427, 51] on ul "Startseite Exporte CRM Ecom Daten Export Übersicht" at bounding box center [508, 51] width 901 height 11
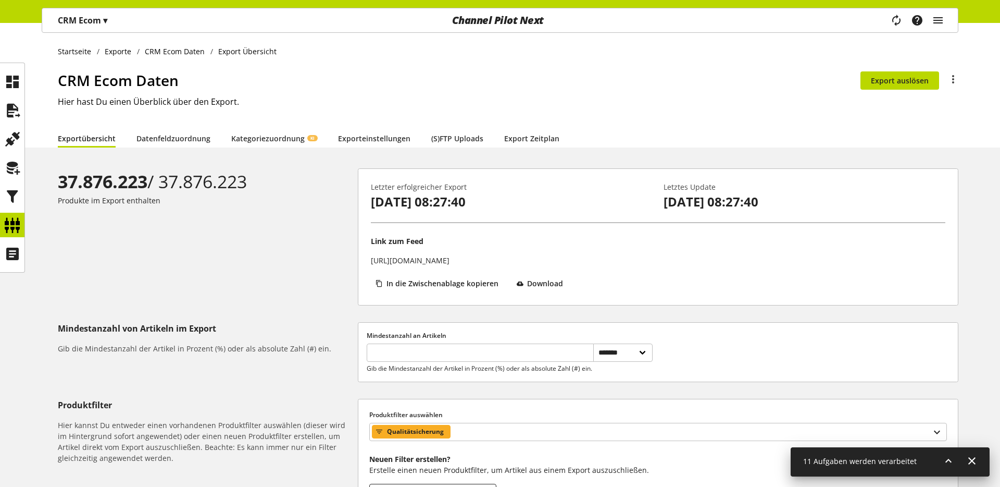
click at [427, 51] on ul "Startseite Exporte CRM Ecom Daten Export Übersicht" at bounding box center [508, 51] width 901 height 11
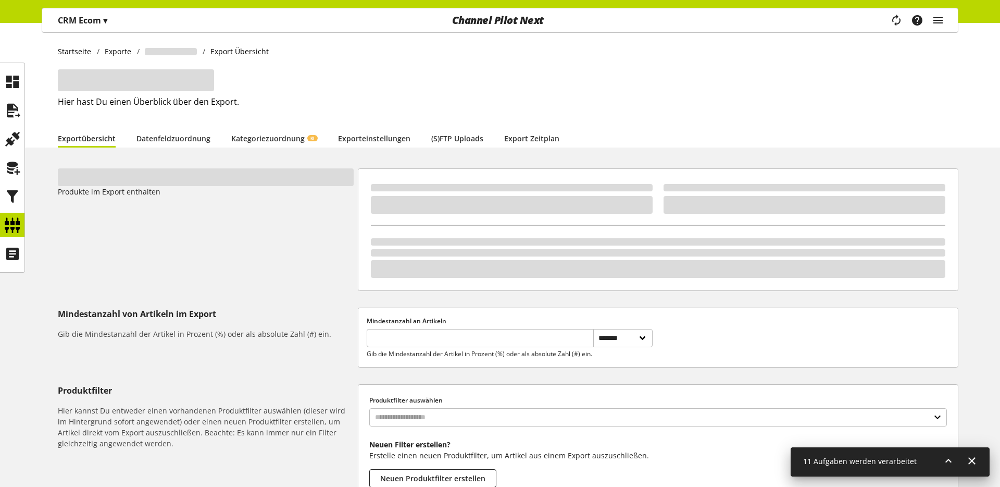
select select "********"
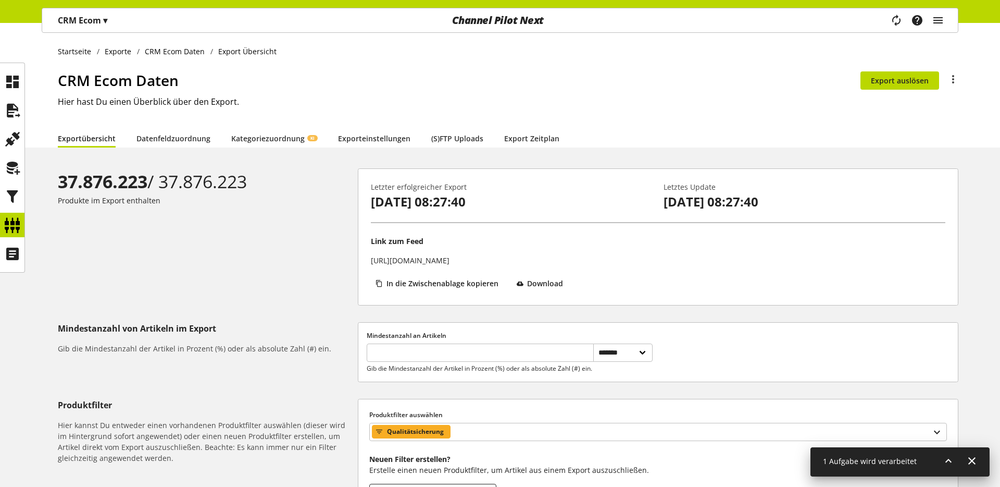
click at [952, 460] on icon at bounding box center [948, 460] width 13 height 19
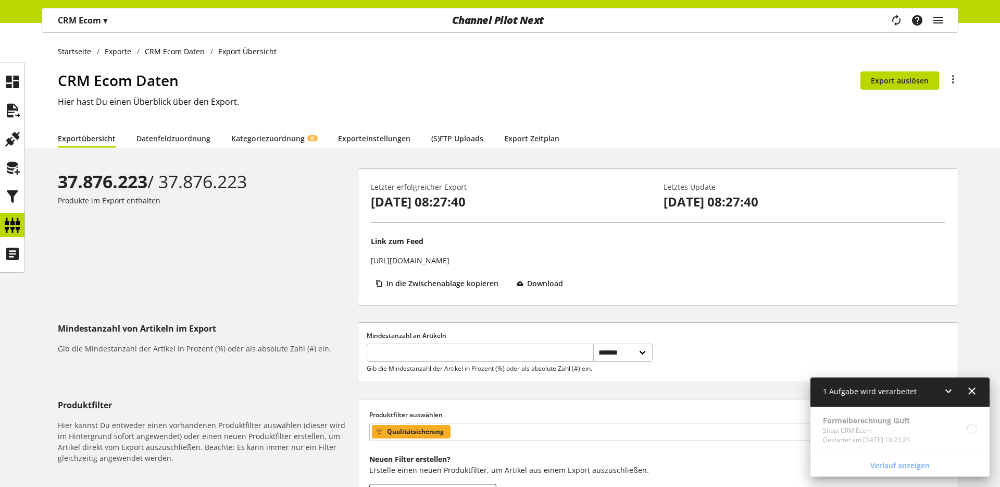
click at [951, 387] on icon at bounding box center [948, 390] width 13 height 19
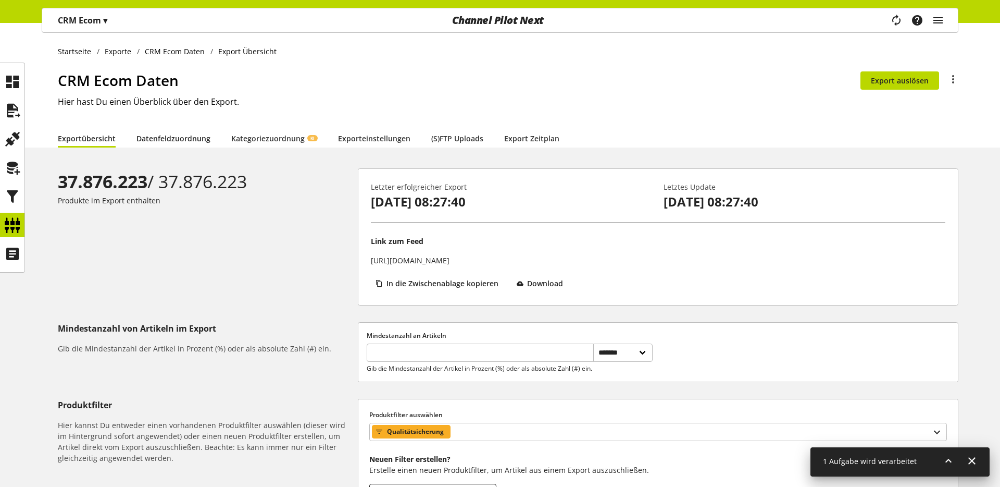
click at [186, 134] on link "Datenfeldzuordnung" at bounding box center [173, 138] width 74 height 11
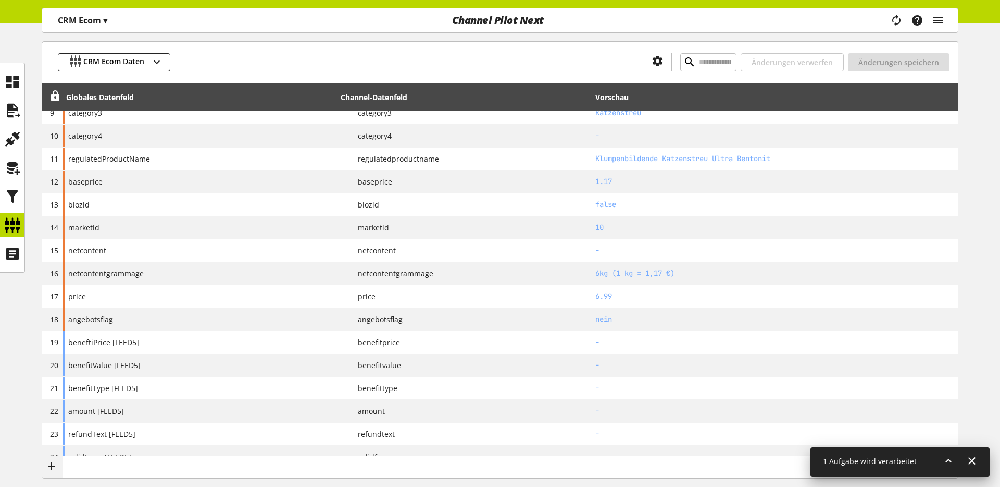
scroll to position [355, 0]
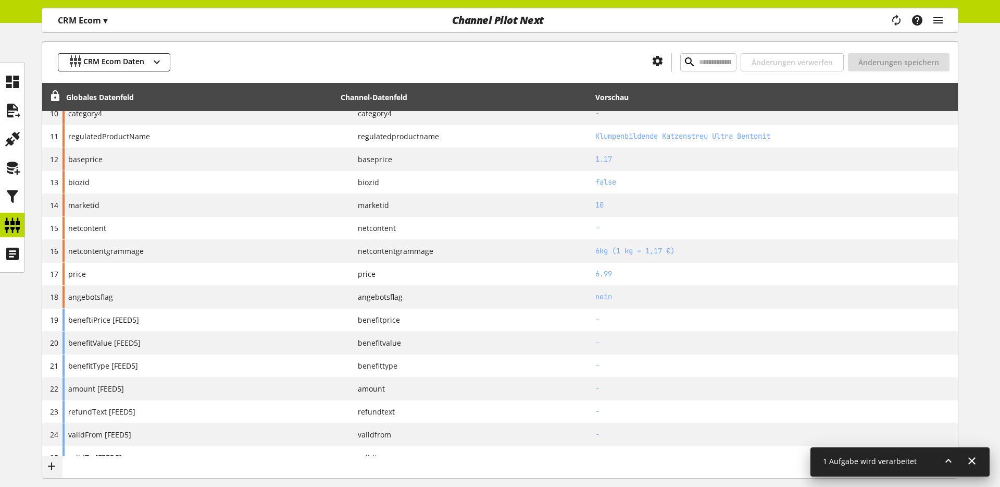
click at [951, 460] on icon at bounding box center [948, 460] width 13 height 19
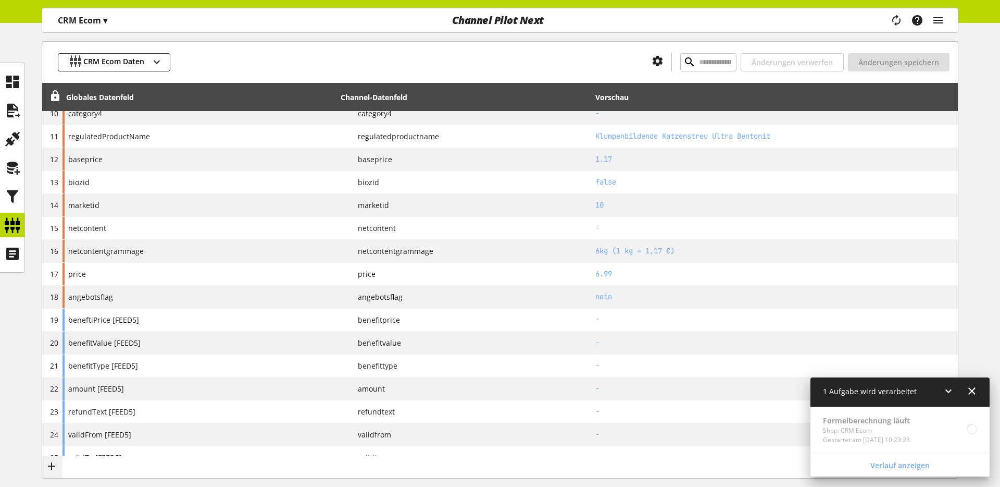
click at [947, 389] on icon at bounding box center [948, 390] width 13 height 19
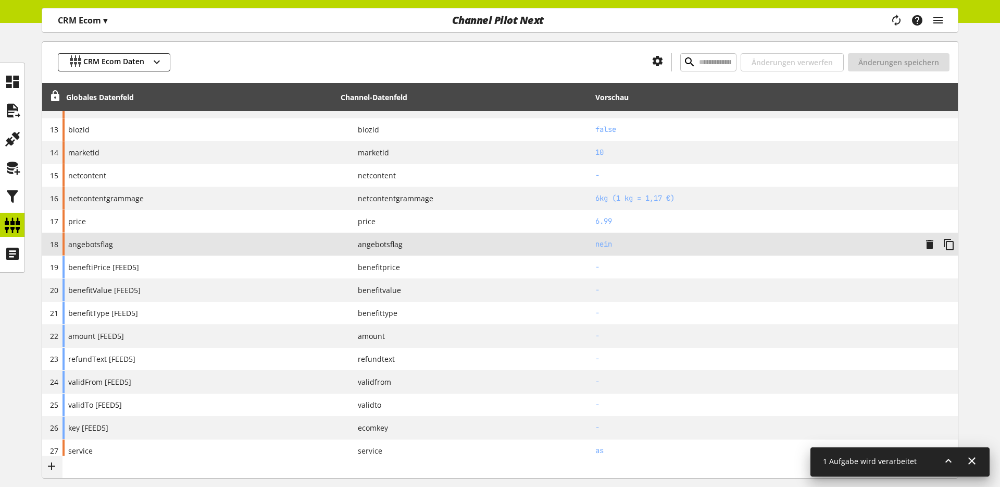
scroll to position [417, 0]
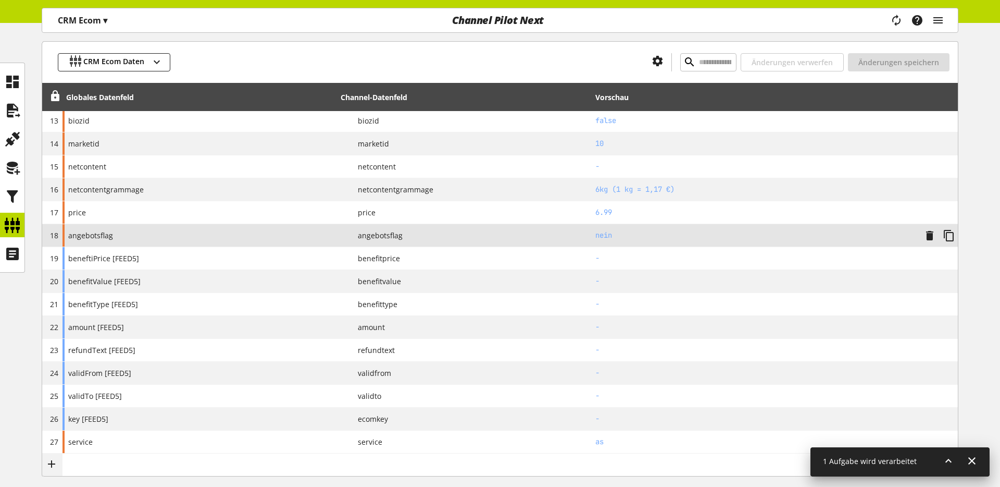
click at [101, 234] on span "angebotsflag" at bounding box center [90, 235] width 45 height 11
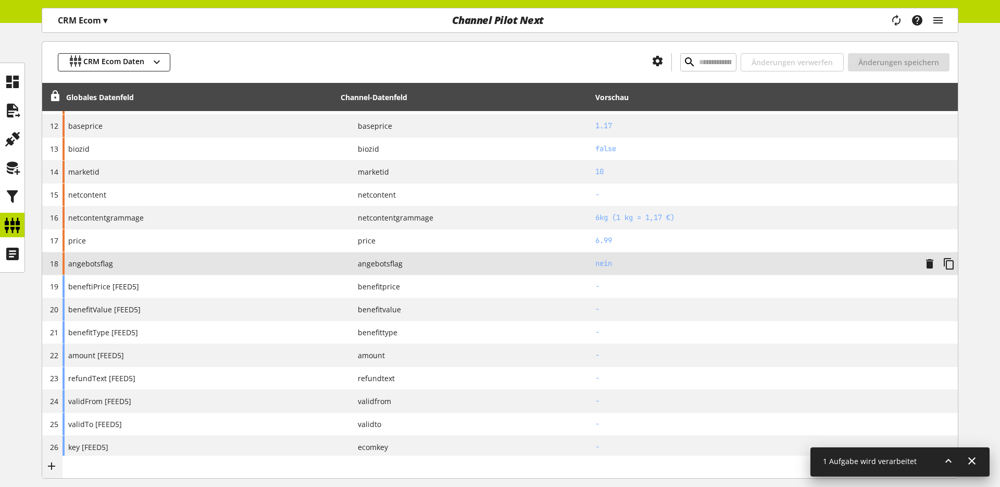
scroll to position [386, 0]
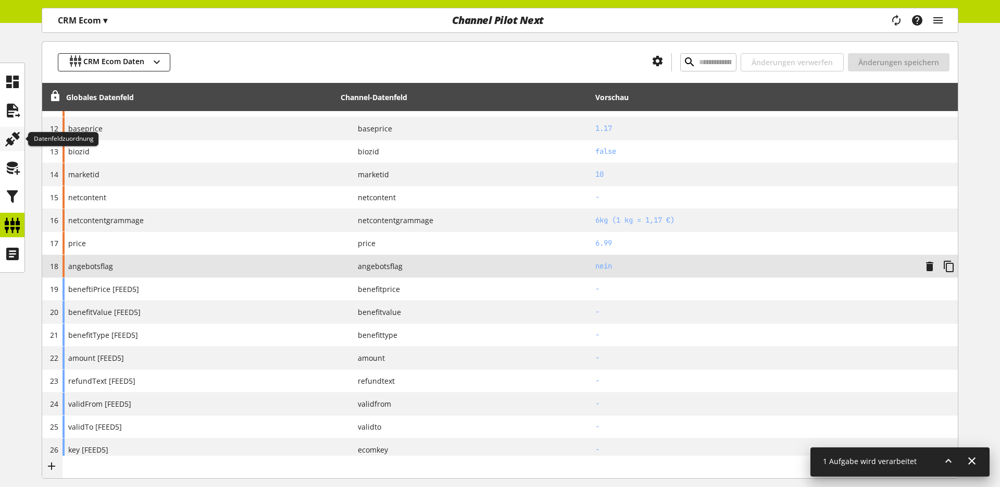
click at [6, 134] on icon at bounding box center [12, 139] width 17 height 21
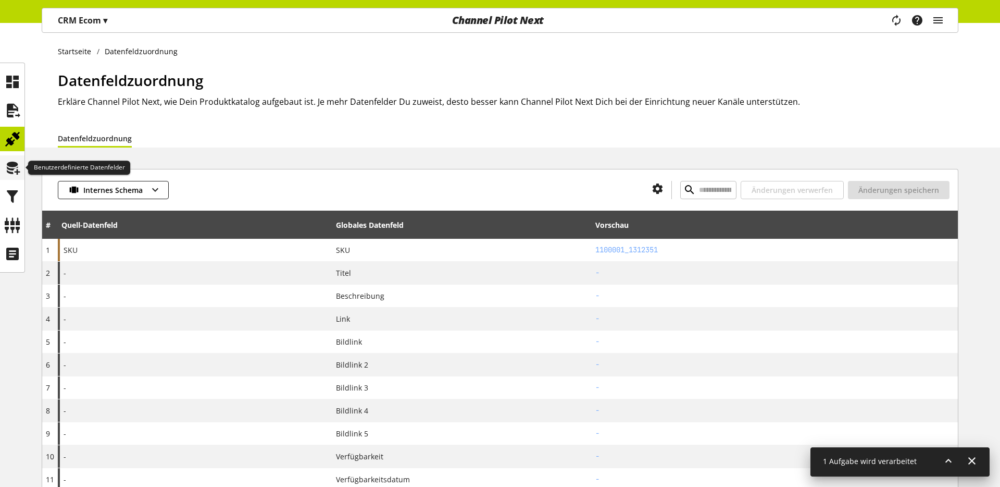
click at [16, 173] on icon at bounding box center [12, 167] width 17 height 21
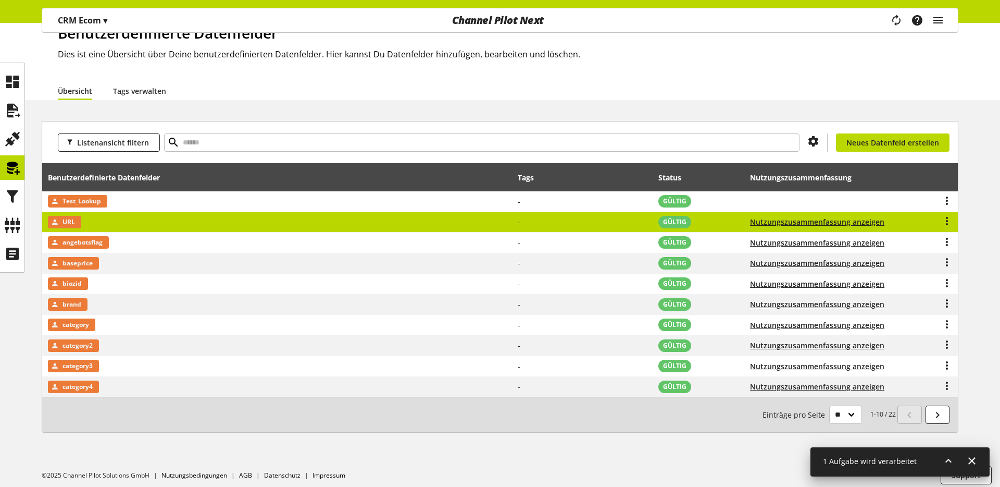
scroll to position [53, 0]
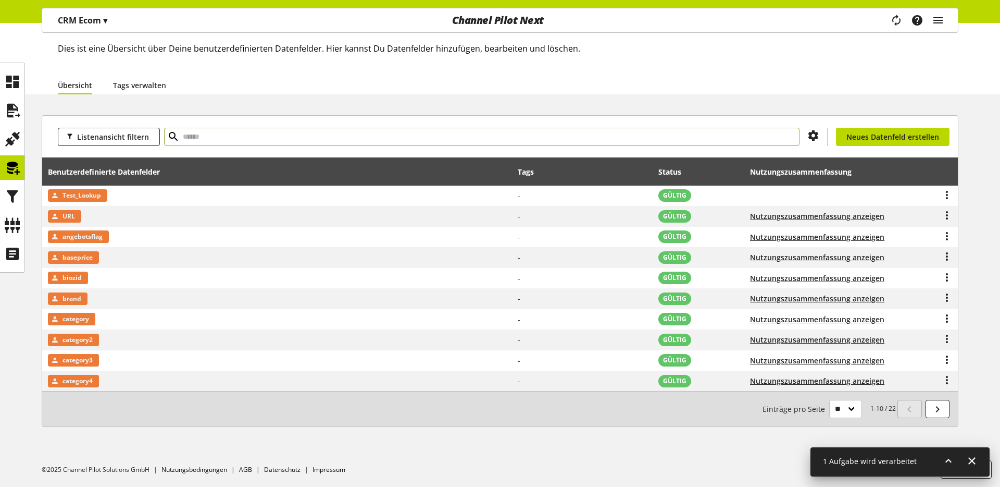
click at [357, 135] on input "text" at bounding box center [482, 137] width 636 height 18
type input "*******"
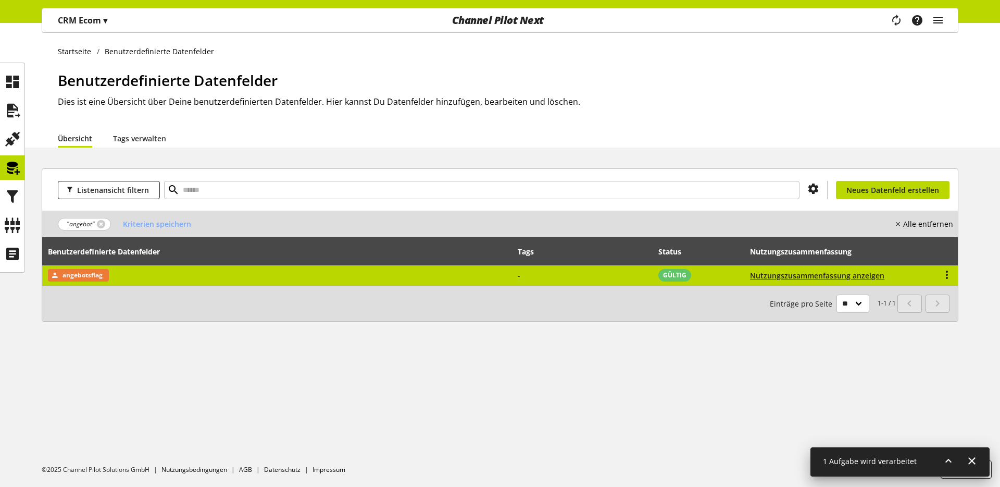
click at [90, 278] on span "angebotsflag" at bounding box center [83, 275] width 40 height 13
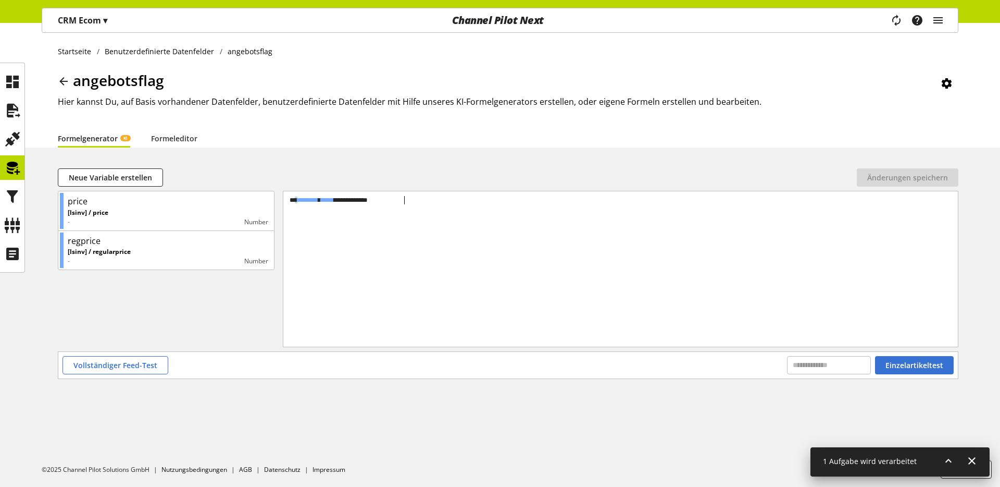
click at [289, 205] on div "**********" at bounding box center [620, 255] width 675 height 129
click at [289, 201] on div "**********" at bounding box center [621, 199] width 666 height 9
click at [188, 134] on link "Formeleditor" at bounding box center [174, 138] width 46 height 11
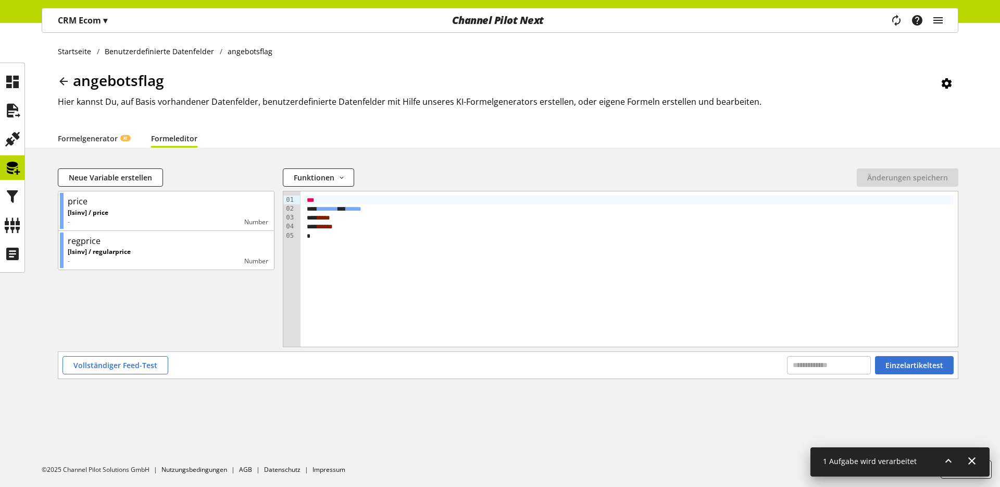
drag, startPoint x: 308, startPoint y: 200, endPoint x: 307, endPoint y: 214, distance: 14.1
click at [308, 205] on div "** * ******** * ***** * * ** * * * **** * *" at bounding box center [629, 268] width 657 height 155
click at [426, 443] on div "Startseite Benutzerdefinierte Datenfelder angebotsflag angebotsflag Hier kannst…" at bounding box center [500, 255] width 1000 height 464
click at [306, 200] on div "** * ******** * ***** * * ** * * * **** * *" at bounding box center [629, 199] width 649 height 9
click at [121, 181] on span "Neue Variable erstellen" at bounding box center [110, 177] width 83 height 11
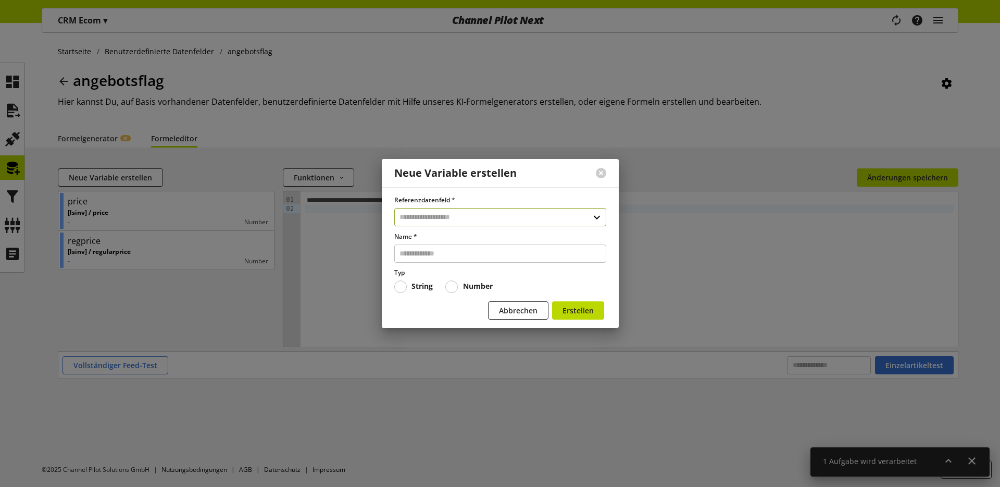
click at [529, 216] on input "text" at bounding box center [500, 217] width 212 height 18
select select "***"
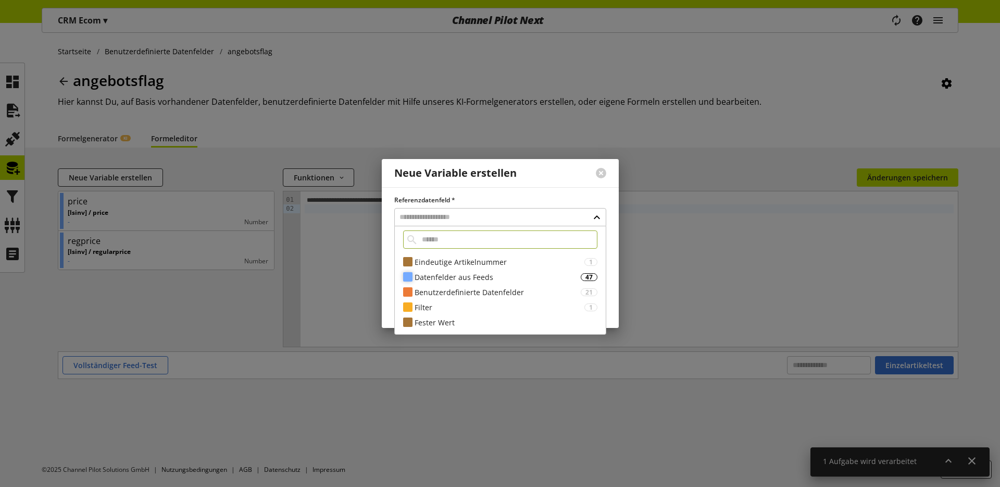
click at [492, 281] on div "Datenfelder aus Feeds" at bounding box center [498, 276] width 166 height 11
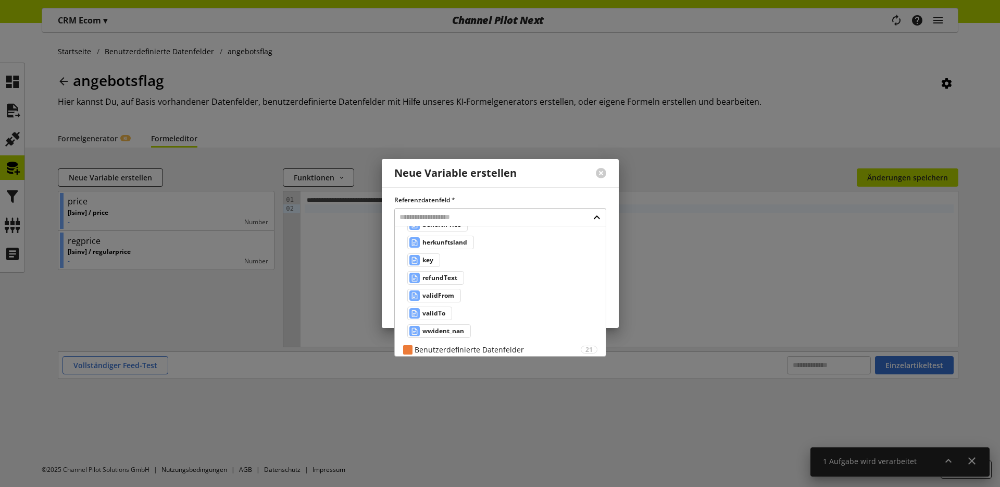
scroll to position [144, 0]
click at [435, 265] on div "key" at bounding box center [423, 264] width 33 height 14
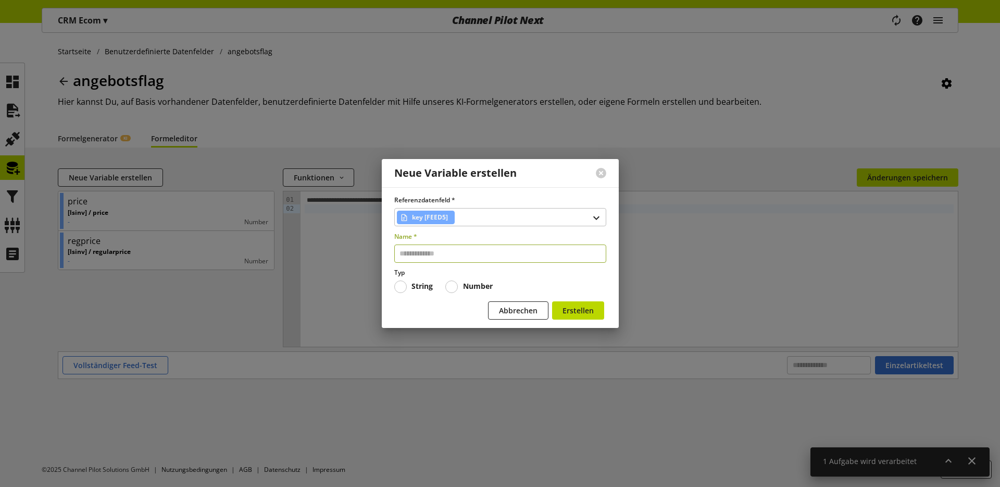
click at [464, 250] on input "text" at bounding box center [500, 253] width 212 height 18
type input "***"
click at [553, 304] on button "Erstellen" at bounding box center [578, 310] width 52 height 18
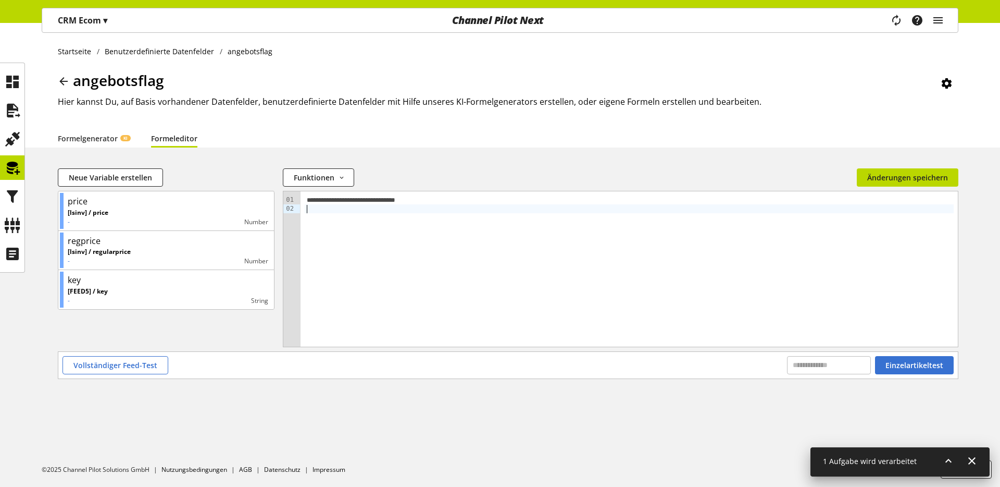
click at [371, 302] on div "** ** * ******** * ***** * * ** * * * **** * *" at bounding box center [629, 268] width 657 height 155
click at [374, 455] on ul "©2025 Channel Pilot Solutions GmbH Nutzungsbedingungen AGB Datenschutz Impressum" at bounding box center [521, 469] width 959 height 35
click at [931, 364] on span "Einzelartikeltest" at bounding box center [915, 364] width 58 height 11
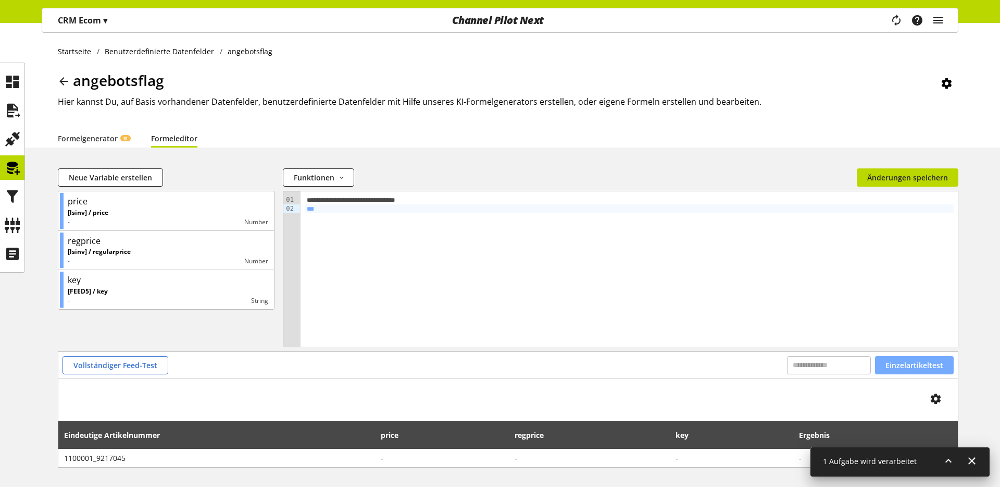
scroll to position [41, 0]
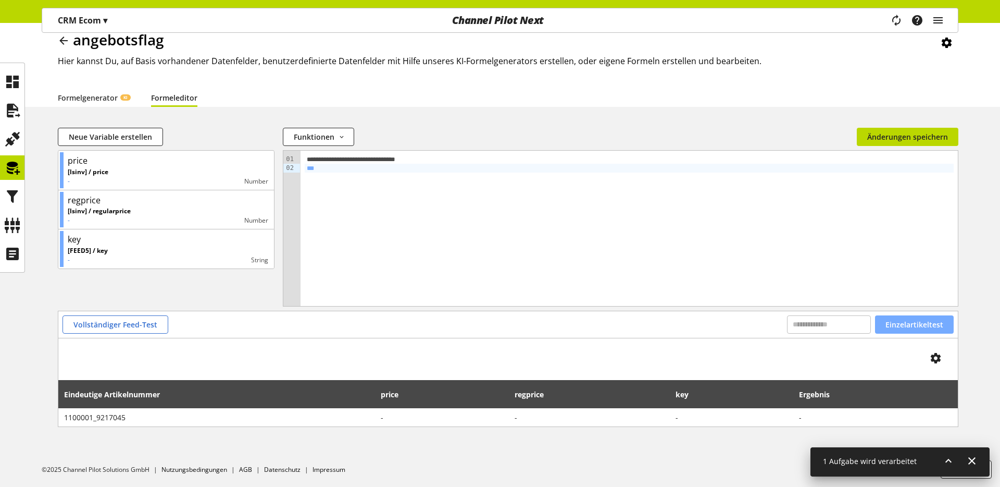
click at [902, 323] on span "Einzelartikeltest" at bounding box center [915, 324] width 58 height 11
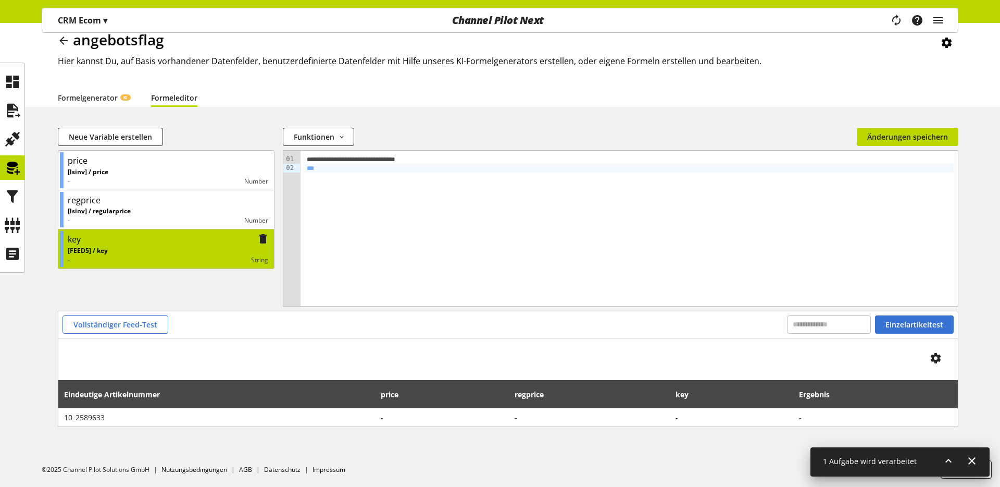
click at [138, 252] on div "[FEED5] / key - String" at bounding box center [168, 255] width 201 height 19
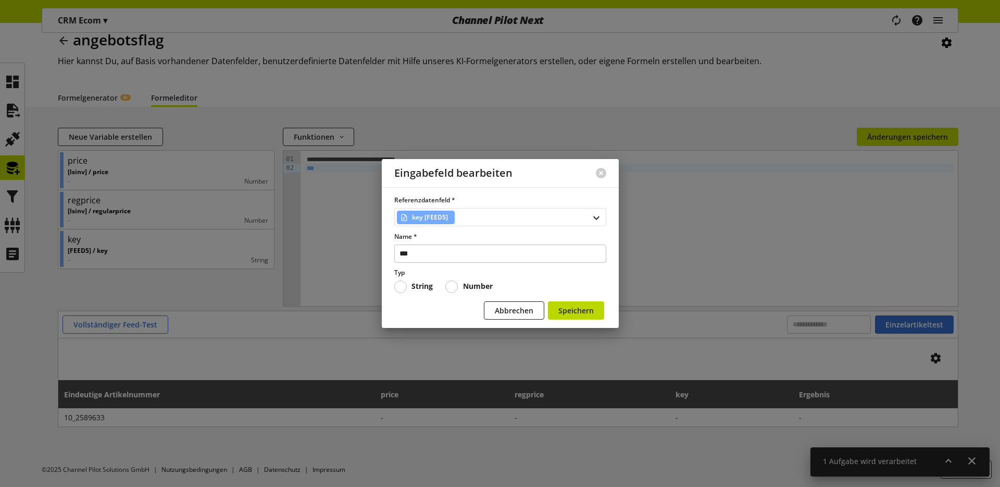
click at [451, 223] on div "key [FEED5]" at bounding box center [426, 217] width 58 height 14
select select "***"
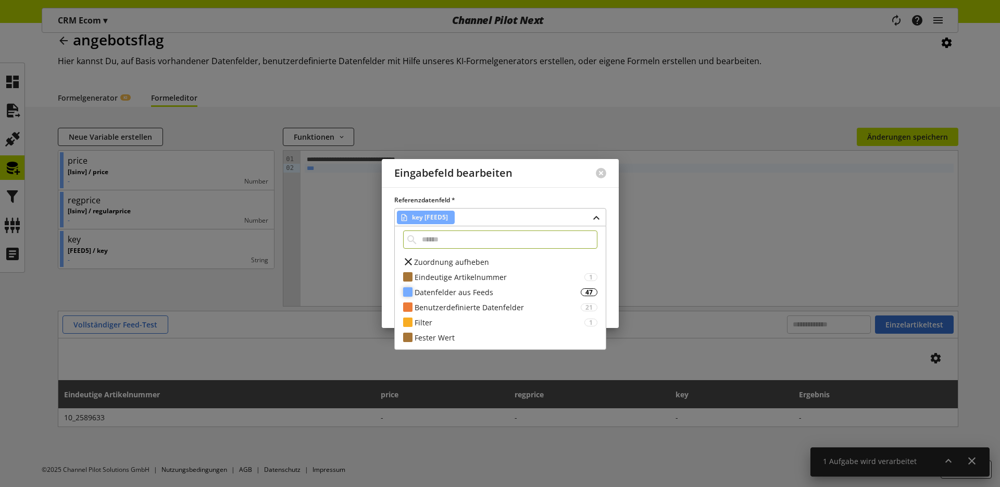
click at [466, 287] on div "Datenfelder aus Feeds" at bounding box center [498, 292] width 166 height 11
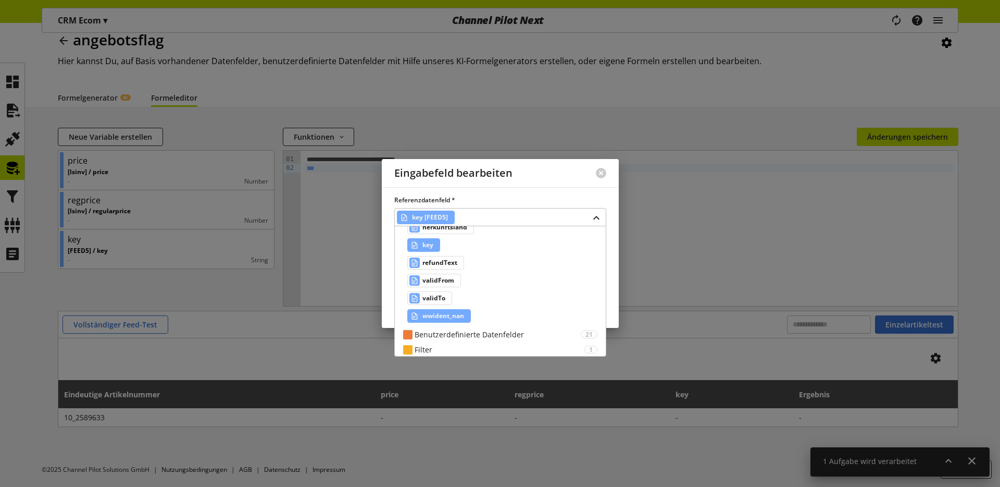
scroll to position [198, 0]
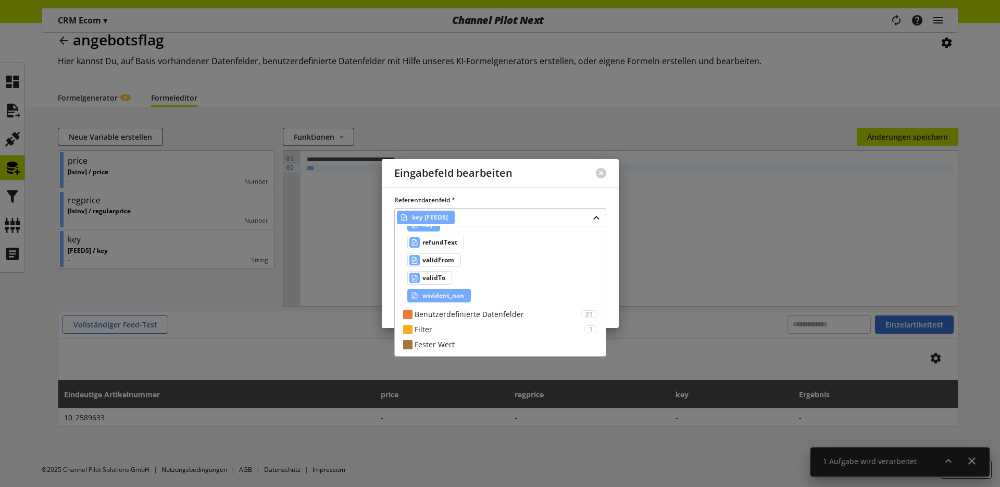
click at [449, 298] on span "wwident_nan" at bounding box center [443, 295] width 42 height 13
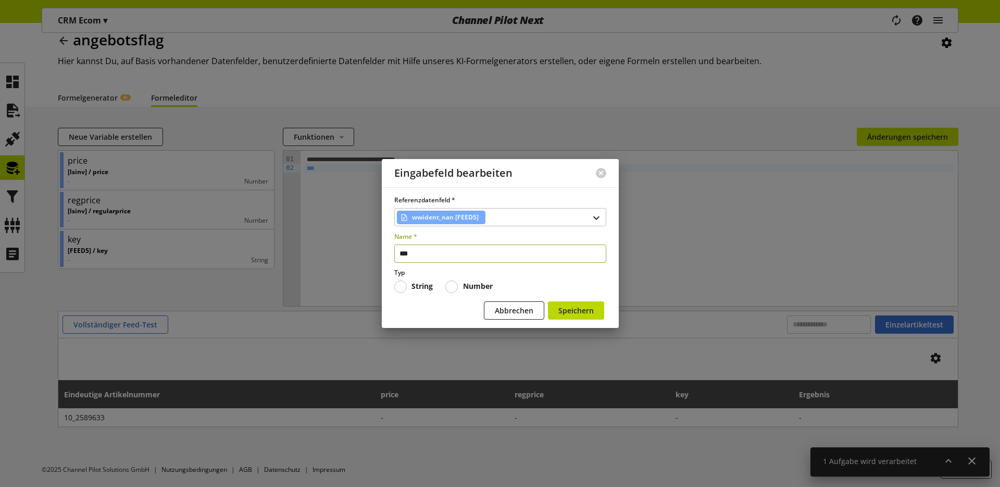
click at [483, 256] on input "***" at bounding box center [500, 253] width 212 height 18
type input "**********"
click at [563, 304] on button "Speichern" at bounding box center [576, 310] width 56 height 18
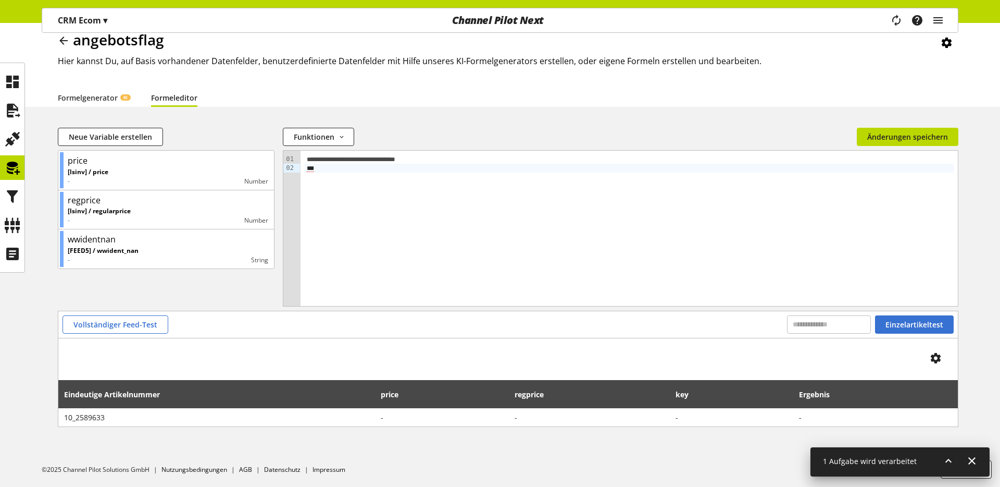
click at [314, 170] on span "***" at bounding box center [310, 168] width 7 height 7
click at [808, 328] on input "text" at bounding box center [829, 324] width 84 height 18
paste input "**********"
type input "**********"
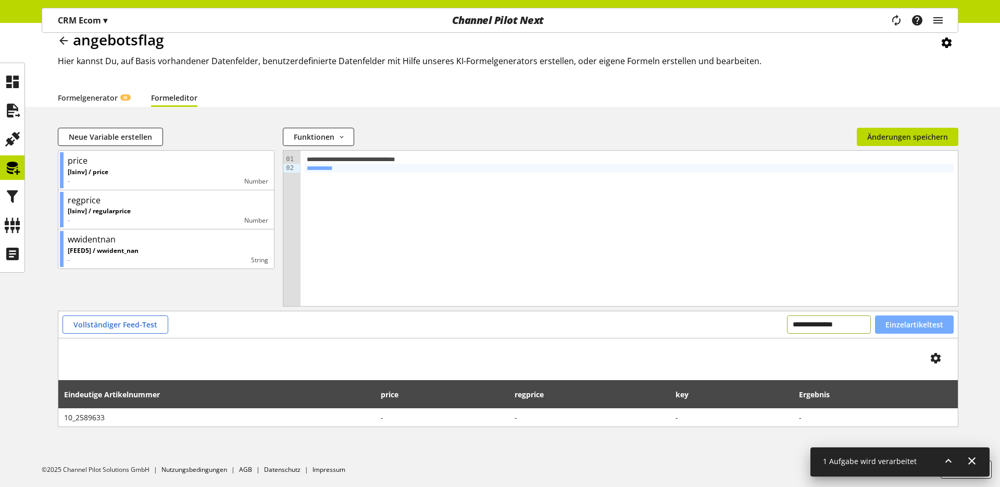
click at [907, 327] on span "Einzelartikeltest" at bounding box center [915, 324] width 58 height 11
click at [832, 323] on input "**********" at bounding box center [829, 324] width 84 height 18
click at [892, 322] on span "Einzelartikeltest" at bounding box center [915, 324] width 58 height 11
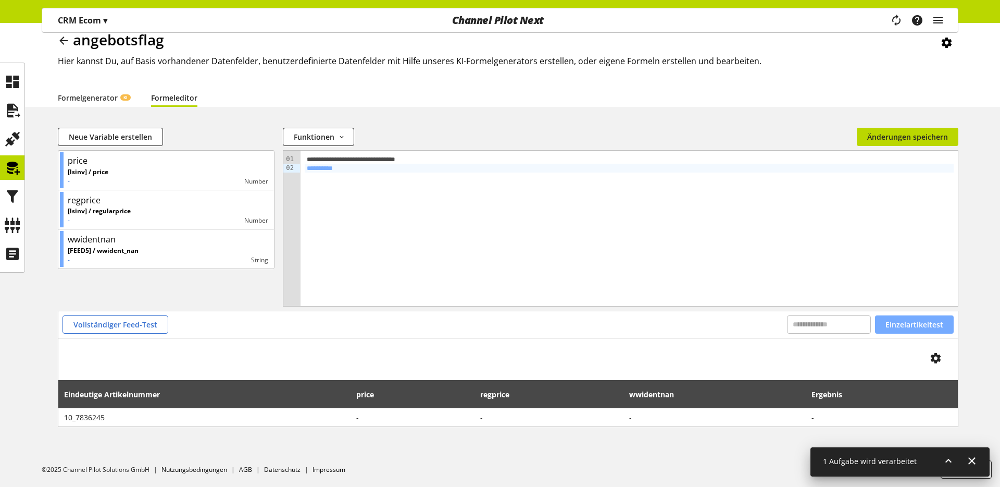
click at [892, 322] on span "Einzelartikeltest" at bounding box center [915, 324] width 58 height 11
click at [942, 453] on icon at bounding box center [948, 460] width 13 height 19
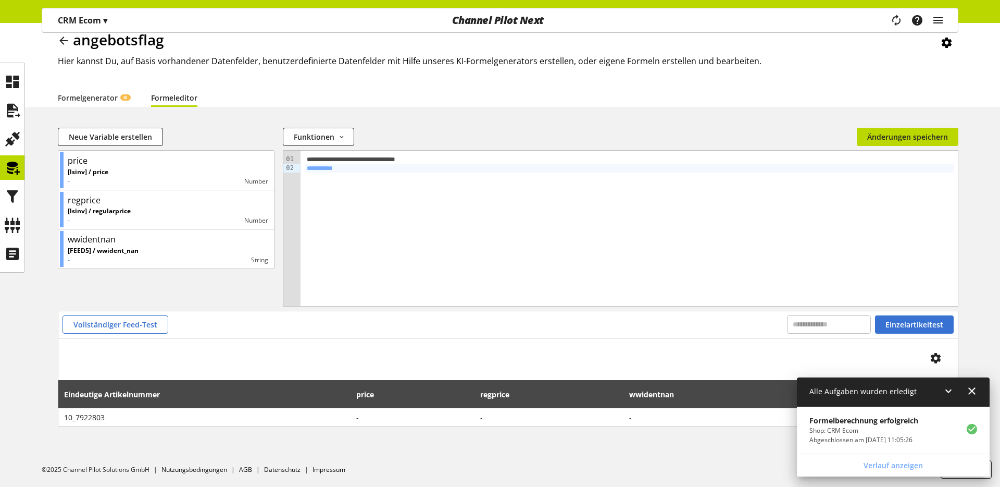
click at [392, 29] on div "Channel Pilot Next" at bounding box center [497, 20] width 307 height 24
click at [384, 29] on div "Channel Pilot Next" at bounding box center [497, 20] width 307 height 24
click at [378, 50] on div "angebotsflag" at bounding box center [508, 42] width 901 height 26
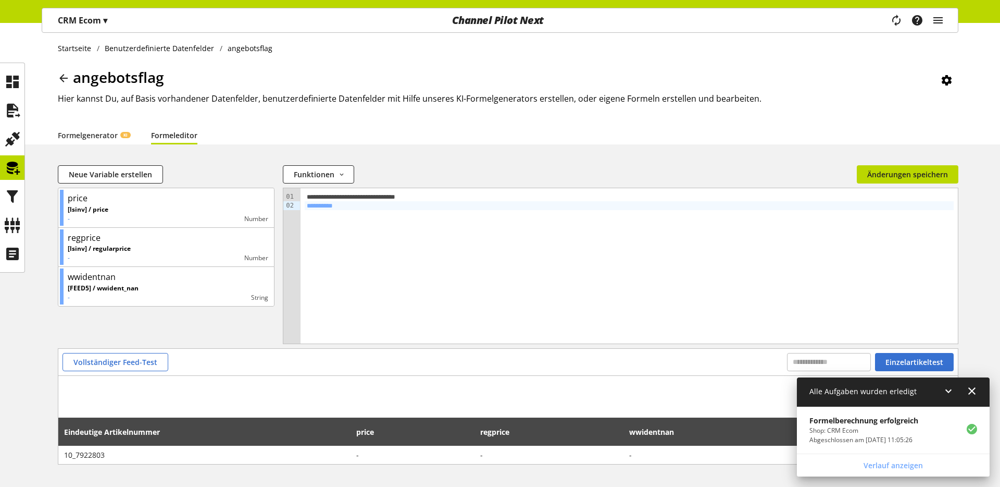
scroll to position [0, 0]
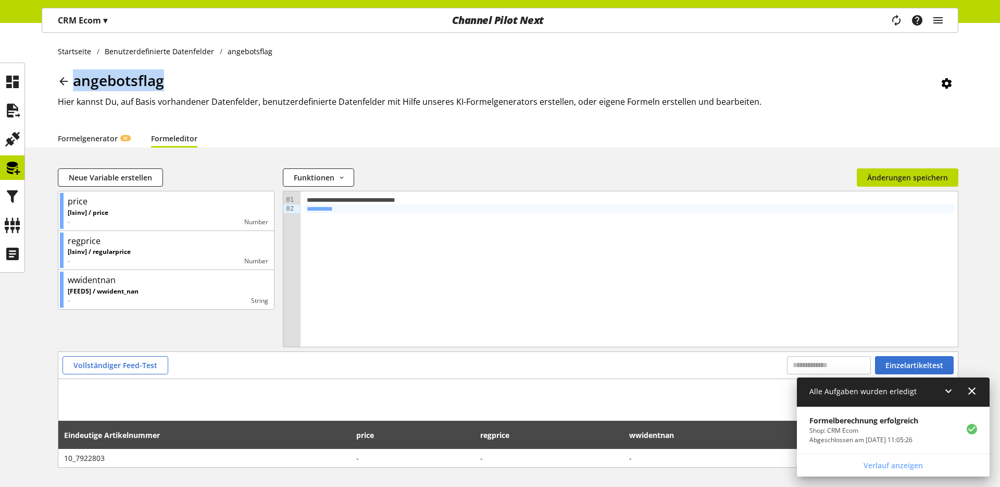
drag, startPoint x: 73, startPoint y: 80, endPoint x: 168, endPoint y: 80, distance: 94.3
click at [168, 80] on div "angebotsflag" at bounding box center [508, 82] width 901 height 26
click at [167, 83] on div "angebotsflag" at bounding box center [508, 82] width 901 height 26
drag, startPoint x: 160, startPoint y: 84, endPoint x: 74, endPoint y: 84, distance: 86.0
click at [74, 84] on div "angebotsflag" at bounding box center [508, 82] width 901 height 26
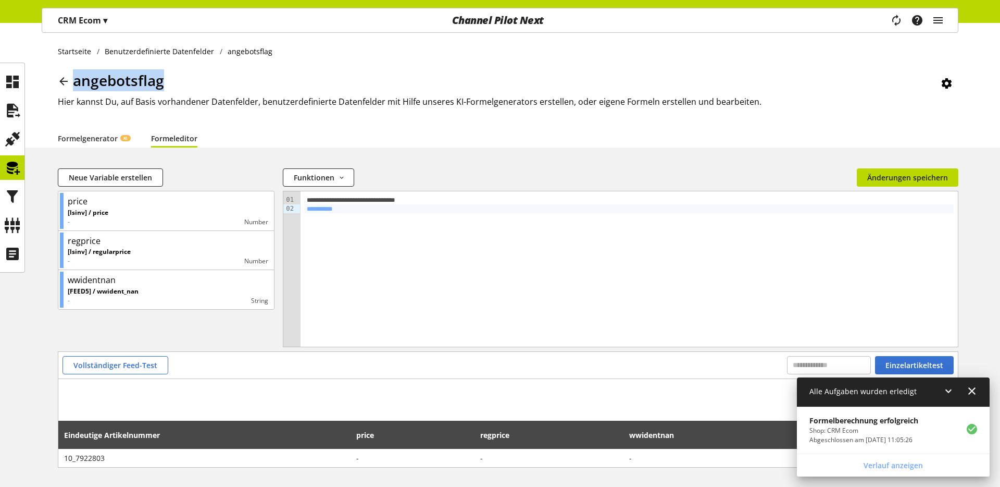
click at [72, 70] on h1 "angebotsflag" at bounding box center [111, 80] width 106 height 22
drag, startPoint x: 77, startPoint y: 82, endPoint x: 183, endPoint y: 82, distance: 106.3
click at [183, 82] on div "angebotsflag" at bounding box center [508, 82] width 901 height 26
drag, startPoint x: 148, startPoint y: 79, endPoint x: 76, endPoint y: 80, distance: 72.9
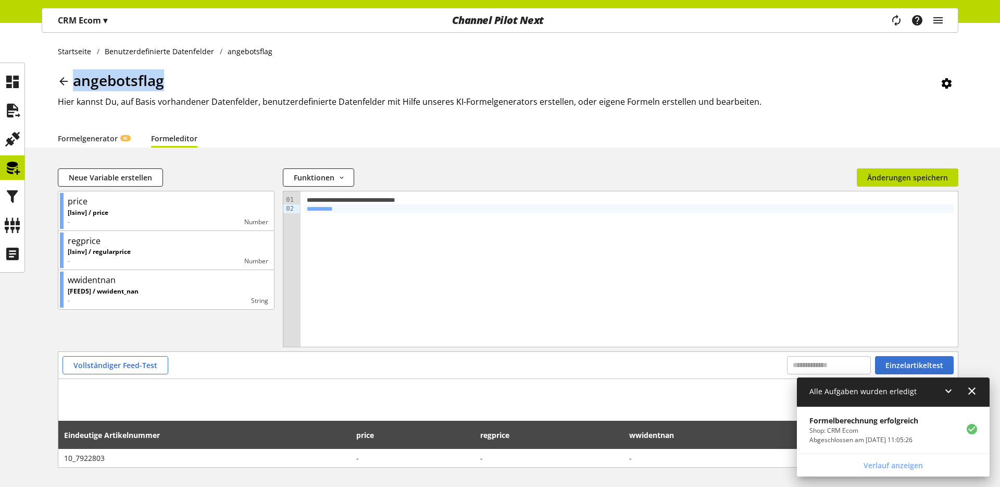
click at [76, 80] on div "angebotsflag" at bounding box center [508, 82] width 901 height 26
click at [78, 80] on span "angebotsflag" at bounding box center [118, 80] width 91 height 20
drag, startPoint x: 76, startPoint y: 82, endPoint x: 163, endPoint y: 80, distance: 87.0
click at [163, 80] on span "angebotsflag" at bounding box center [118, 80] width 91 height 20
click at [169, 78] on div "angebotsflag" at bounding box center [508, 82] width 901 height 26
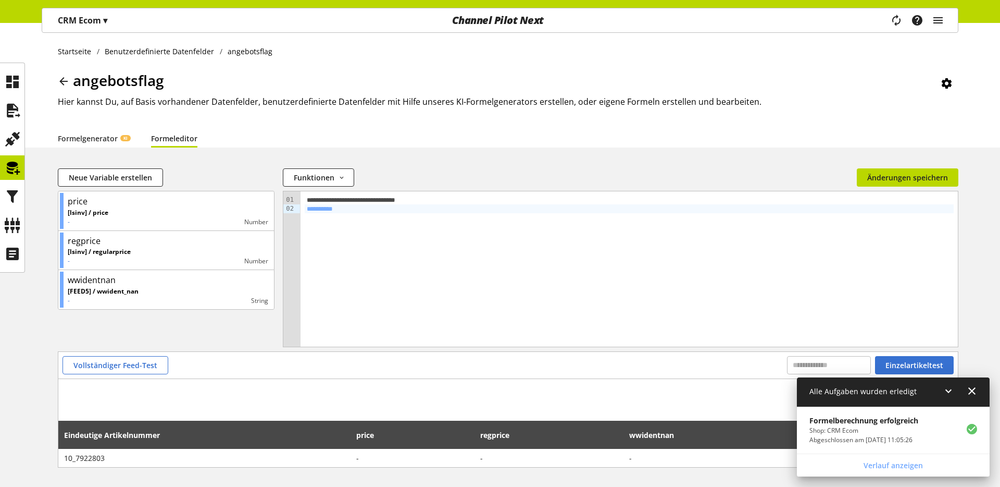
drag, startPoint x: 715, startPoint y: 60, endPoint x: 780, endPoint y: 2, distance: 87.0
click at [723, 53] on div "Startseite Benutzerdefinierte Datenfelder angebotsflag angebotsflag Hier kannst…" at bounding box center [500, 85] width 1000 height 125
click at [966, 380] on div "Alle Aufgaben wurden erledigt" at bounding box center [893, 392] width 193 height 30
click at [972, 388] on icon at bounding box center [972, 390] width 13 height 19
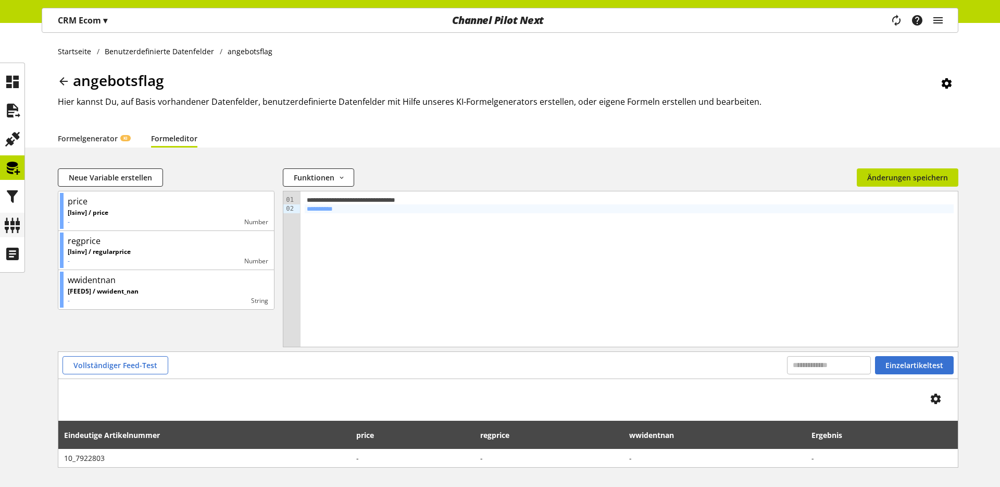
click at [17, 219] on icon at bounding box center [12, 225] width 17 height 21
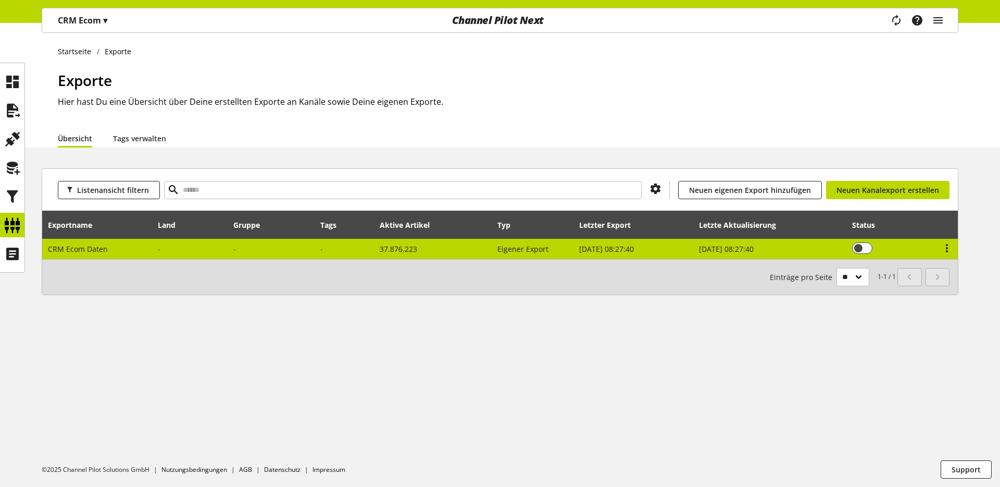
click at [179, 254] on td at bounding box center [191, 249] width 76 height 20
select select "********"
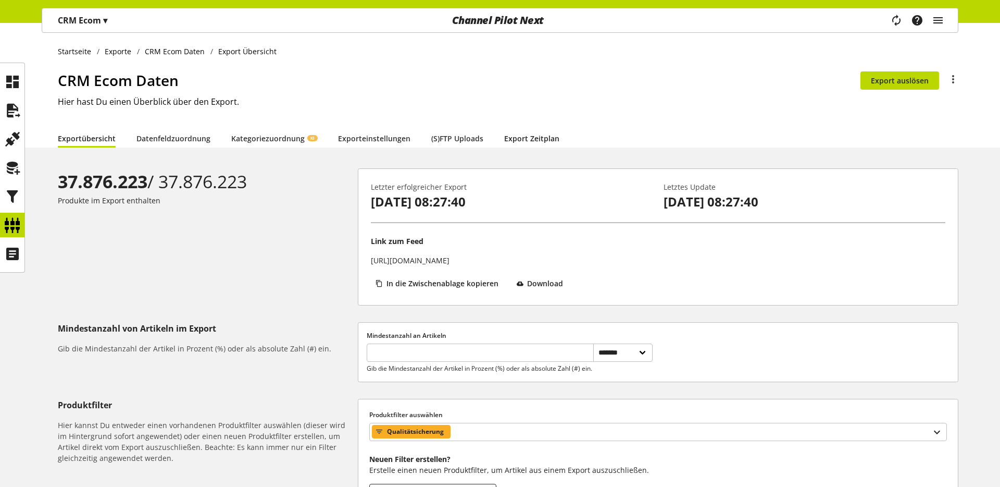
click at [543, 143] on link "Export Zeitplan" at bounding box center [531, 138] width 55 height 11
select select "********"
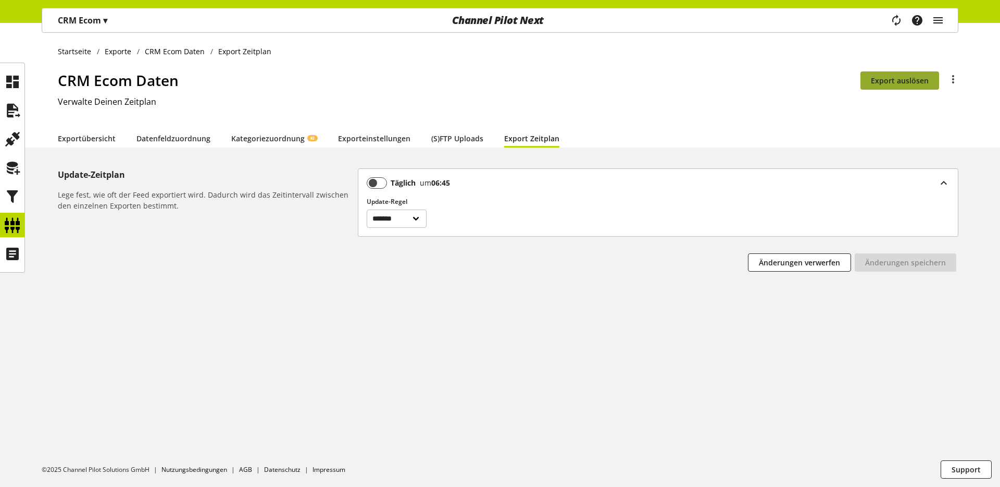
click at [877, 85] on span "Export auslösen" at bounding box center [900, 80] width 58 height 11
click at [14, 227] on icon at bounding box center [12, 225] width 17 height 21
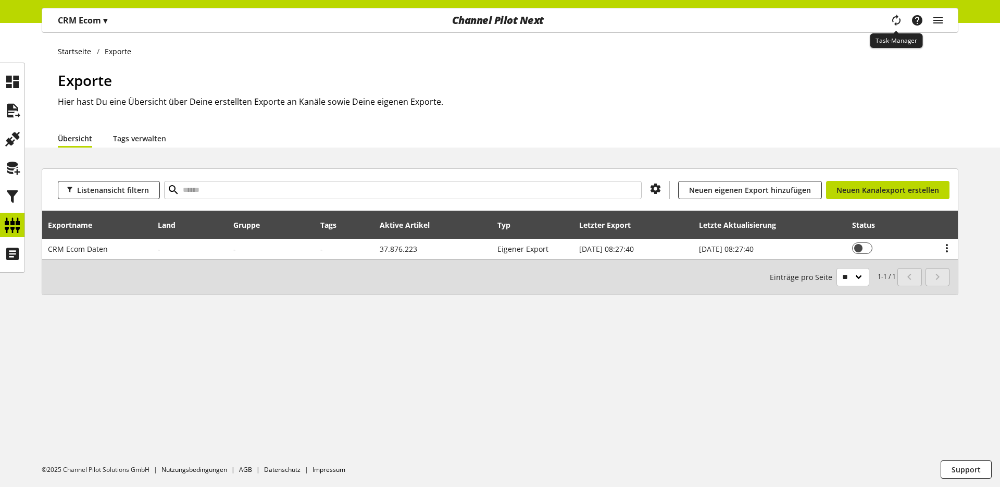
click at [899, 19] on icon "main navigation" at bounding box center [896, 20] width 13 height 19
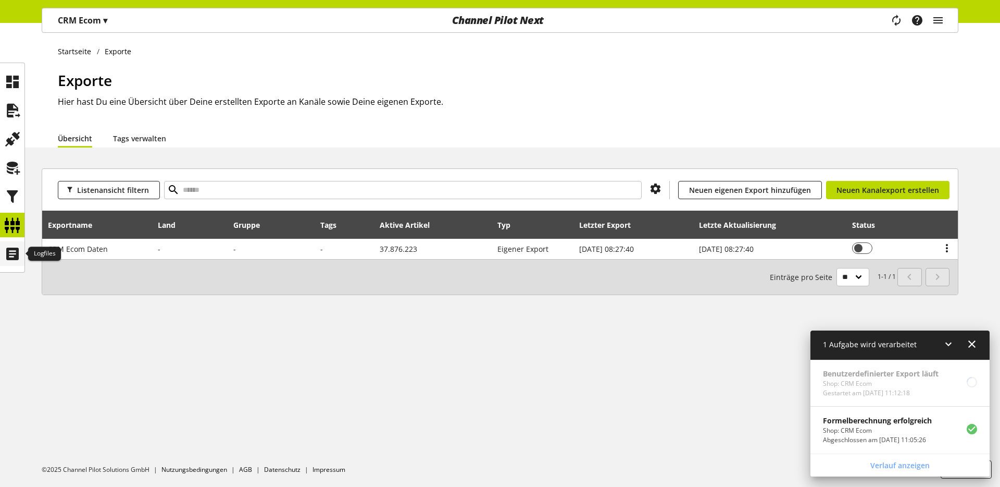
click at [10, 251] on icon at bounding box center [12, 253] width 17 height 21
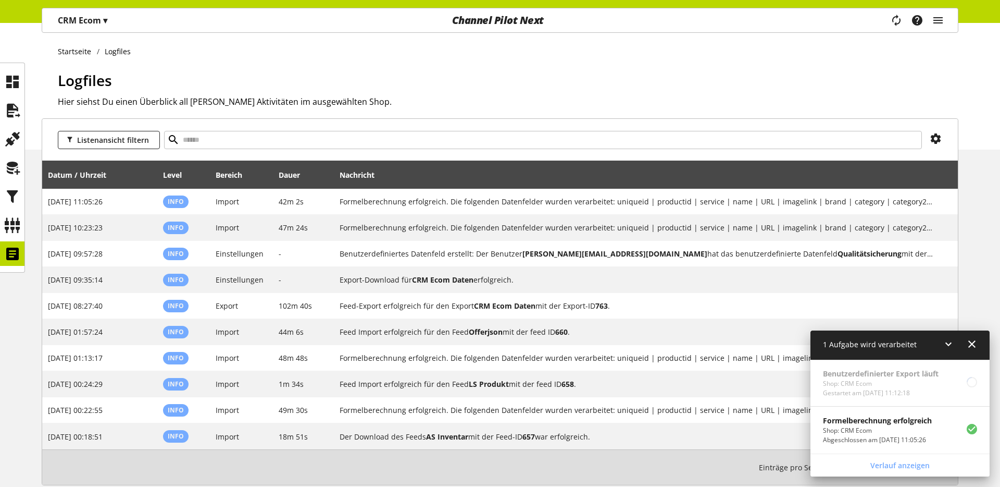
click at [915, 114] on div "Logfiles Hier siehst Du einen Überblick all Deiner Aktivitäten im ausgewählten …" at bounding box center [508, 109] width 901 height 80
click at [954, 341] on icon at bounding box center [948, 343] width 13 height 19
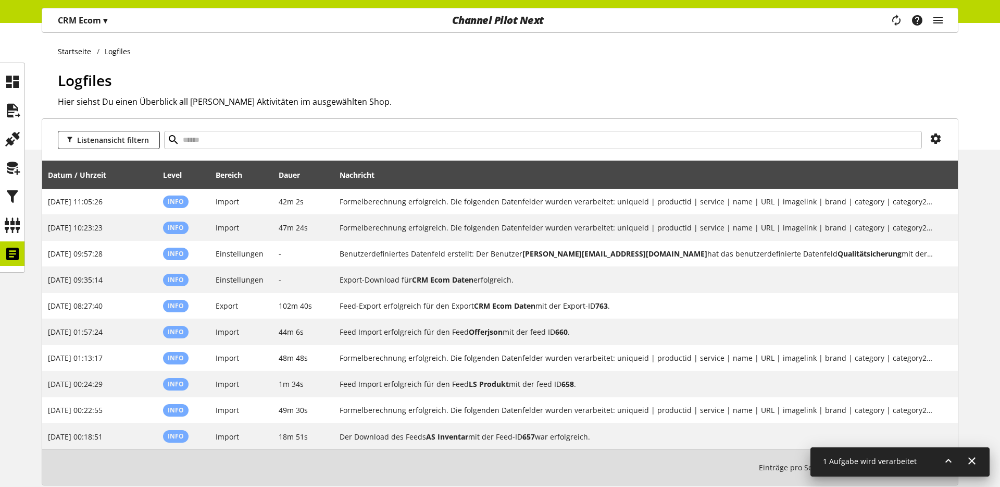
click at [431, 86] on h1 "Logfiles" at bounding box center [508, 80] width 901 height 22
click at [90, 90] on h1 "Logfiles" at bounding box center [508, 80] width 901 height 22
click at [139, 72] on h1 "Logfiles" at bounding box center [508, 80] width 901 height 22
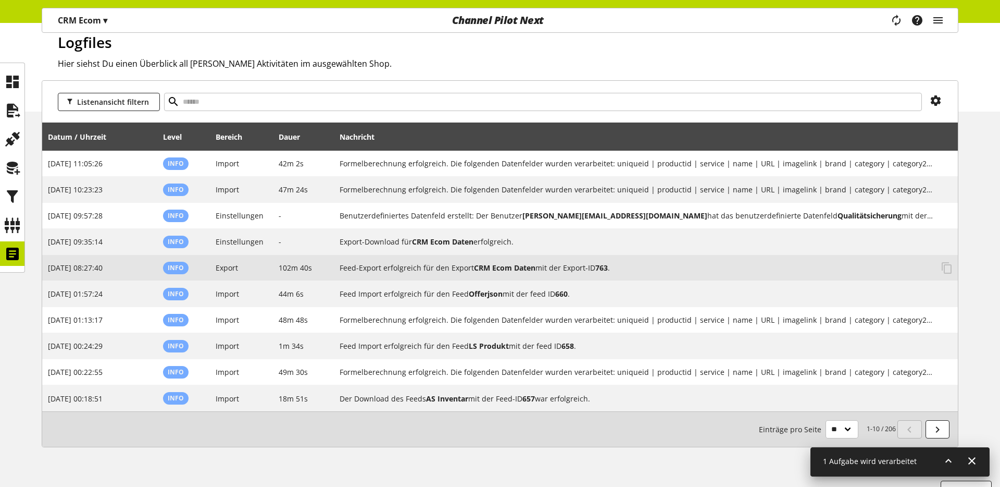
scroll to position [58, 0]
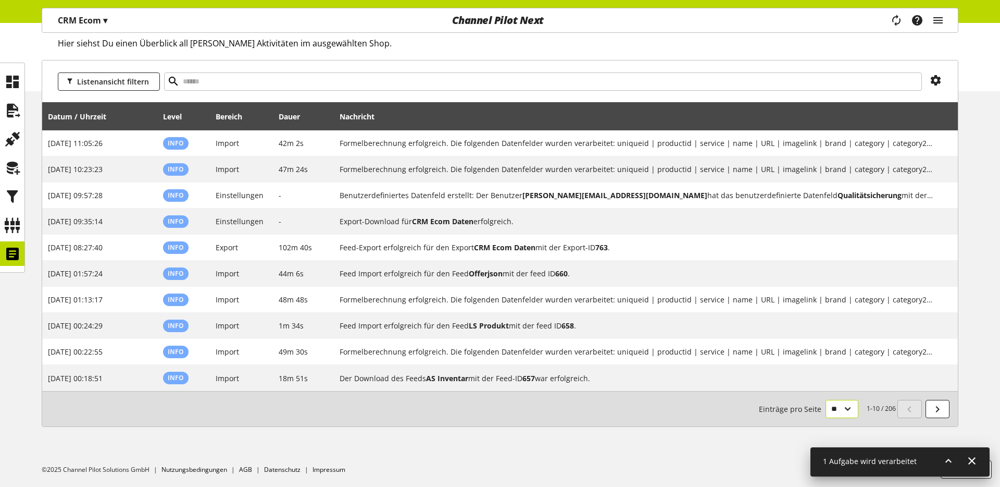
click at [831, 403] on select "** ** ** ***" at bounding box center [842, 409] width 33 height 18
click at [826, 418] on select "** ** ** ***" at bounding box center [842, 409] width 33 height 18
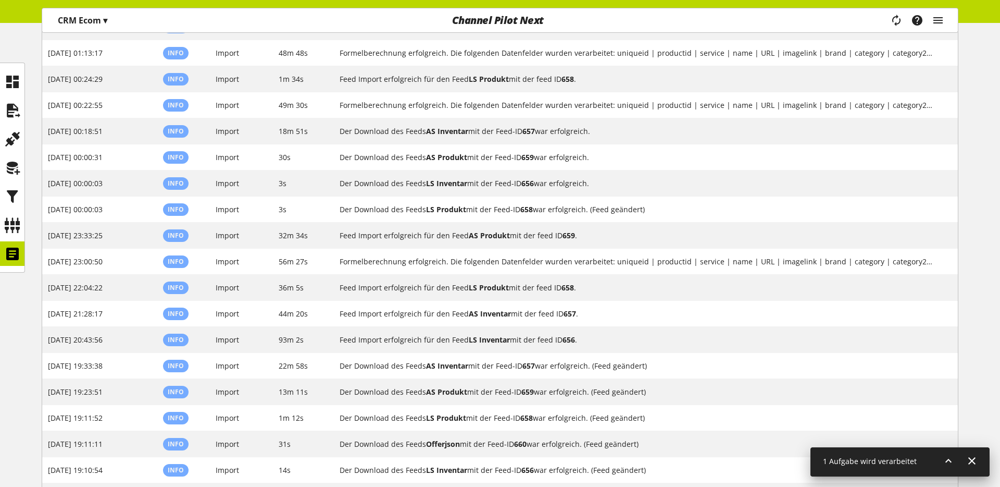
scroll to position [449, 0]
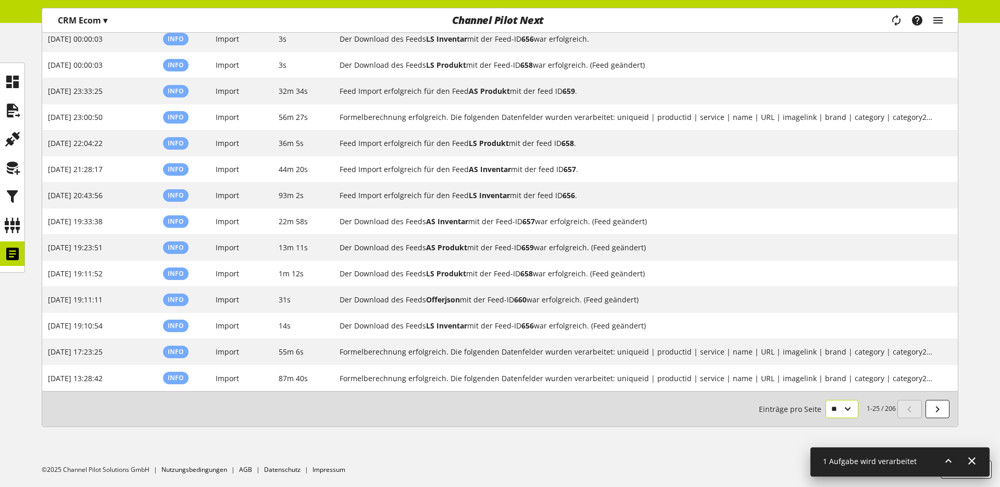
click at [851, 411] on select "** ** ** ***" at bounding box center [842, 409] width 33 height 18
select select "**"
click at [826, 418] on select "** ** ** ***" at bounding box center [842, 409] width 33 height 18
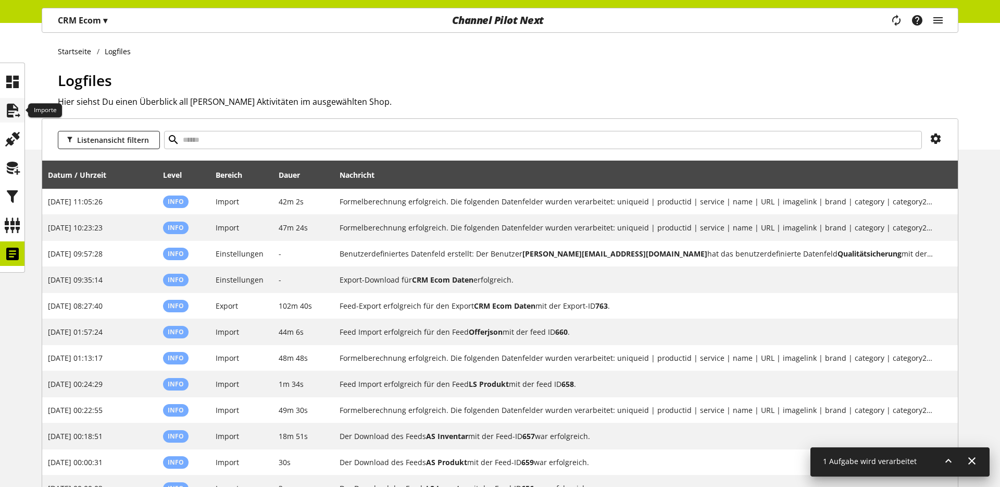
click at [8, 107] on icon at bounding box center [12, 110] width 17 height 21
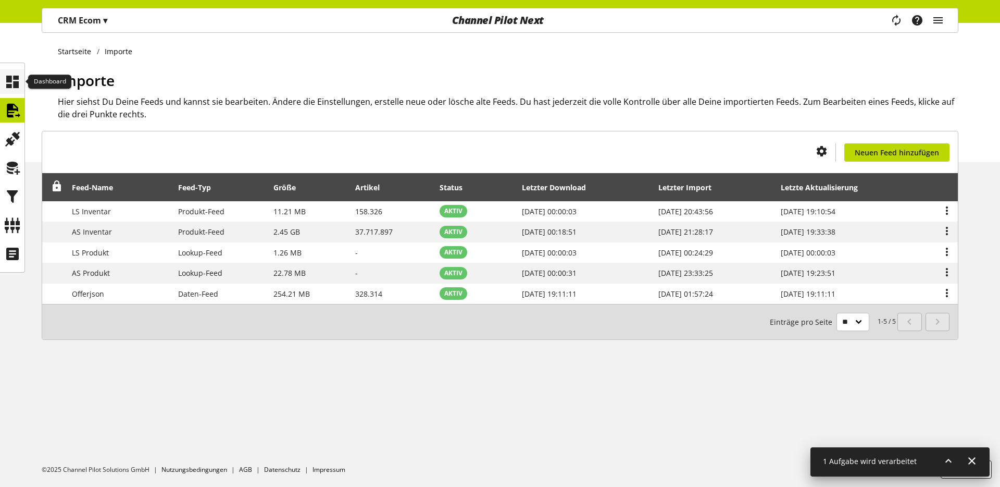
click at [9, 82] on icon at bounding box center [12, 81] width 17 height 21
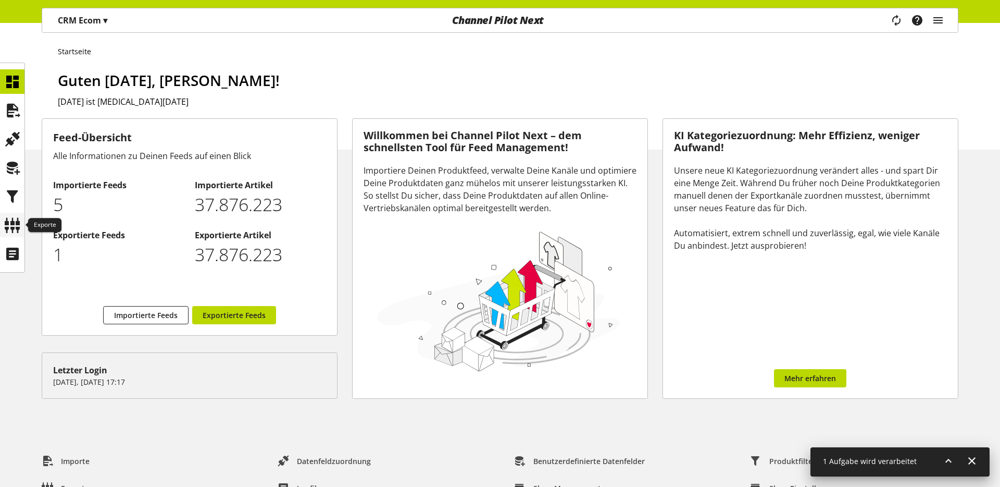
click at [14, 223] on icon at bounding box center [12, 225] width 17 height 21
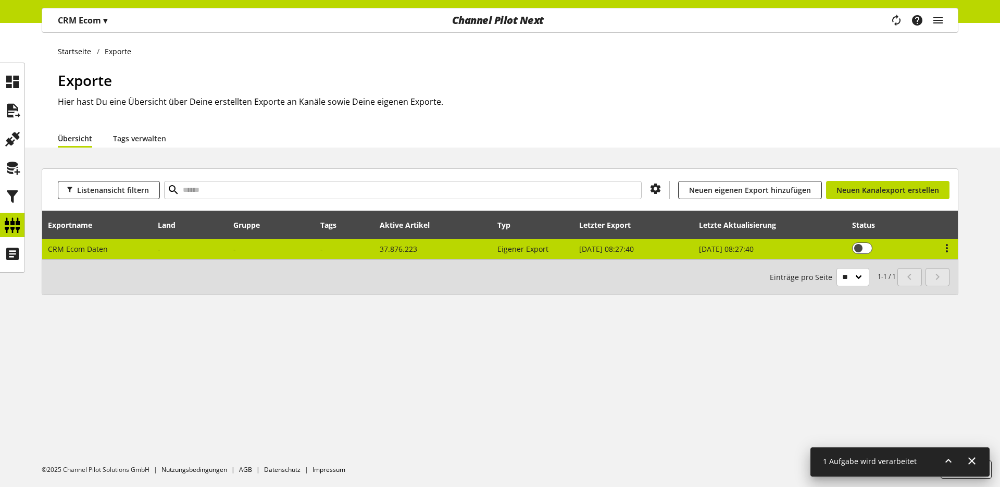
click at [84, 253] on span "CRM Ecom Daten" at bounding box center [78, 249] width 60 height 10
select select "********"
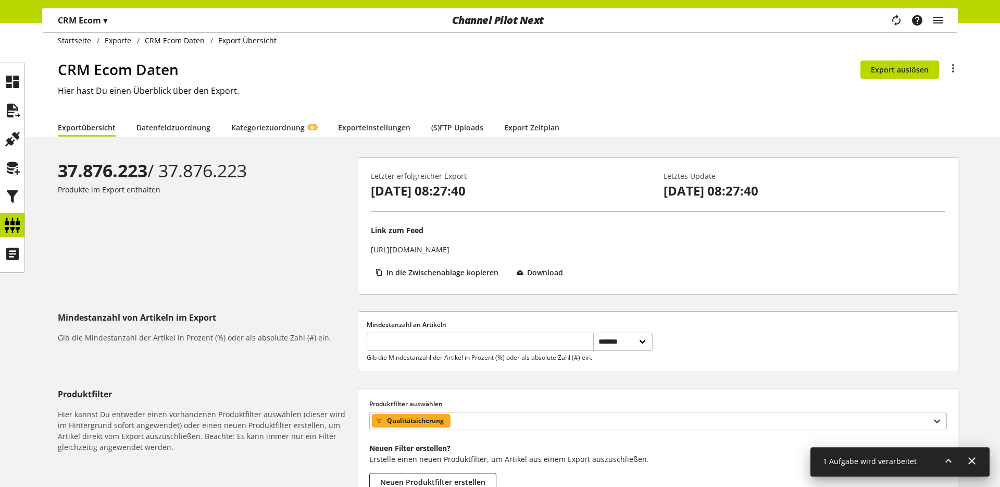
scroll to position [9, 0]
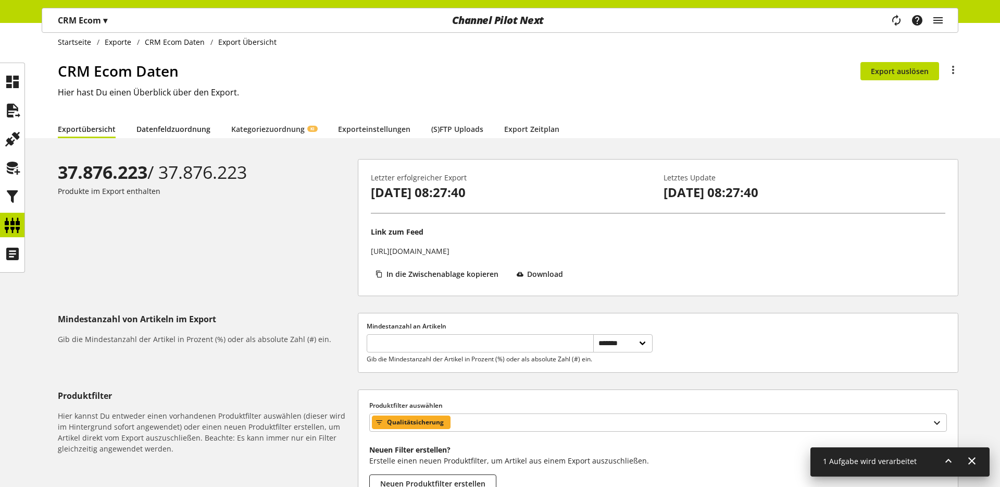
click at [151, 131] on link "Datenfeldzuordnung" at bounding box center [173, 128] width 74 height 11
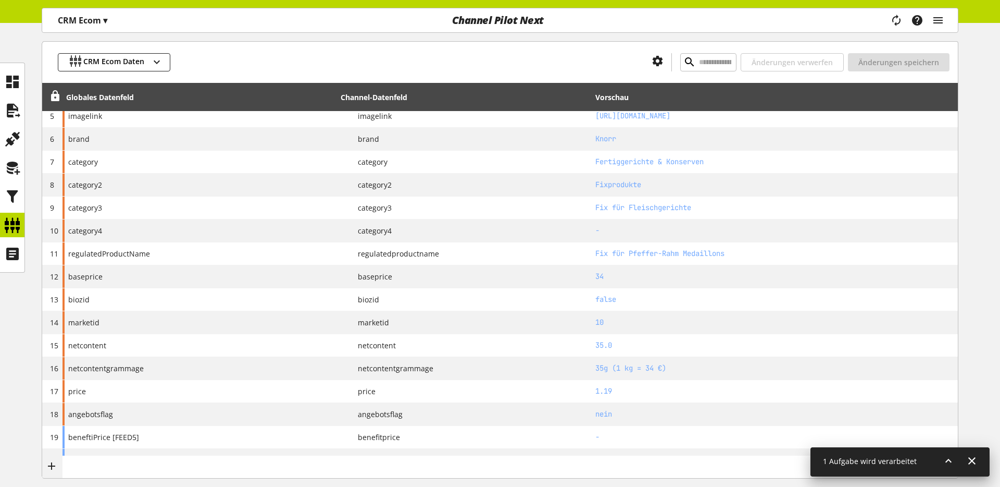
scroll to position [221, 0]
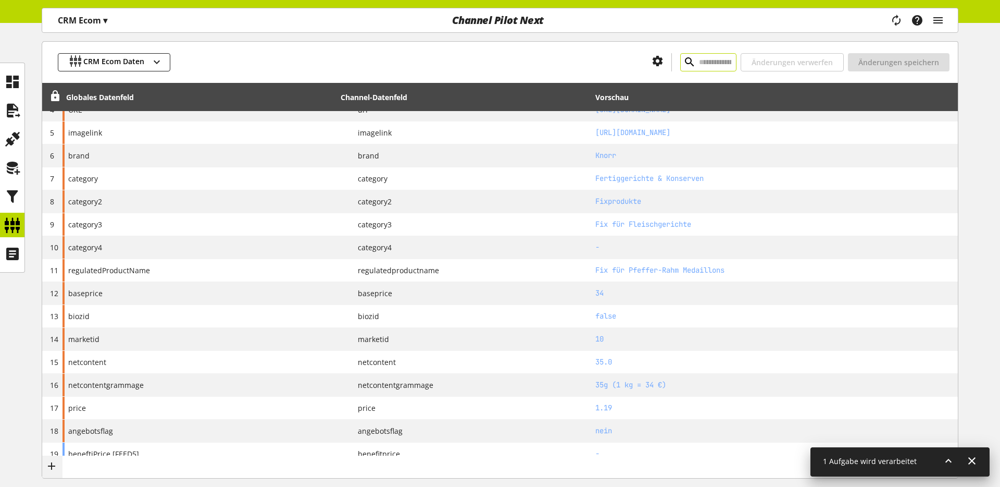
click at [694, 68] on input "text" at bounding box center [708, 62] width 56 height 18
paste input "**********"
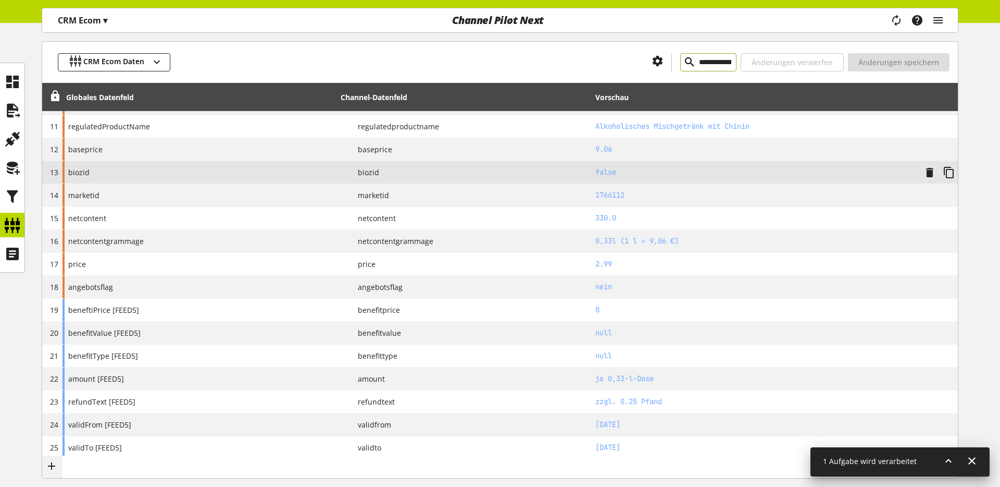
scroll to position [393, 0]
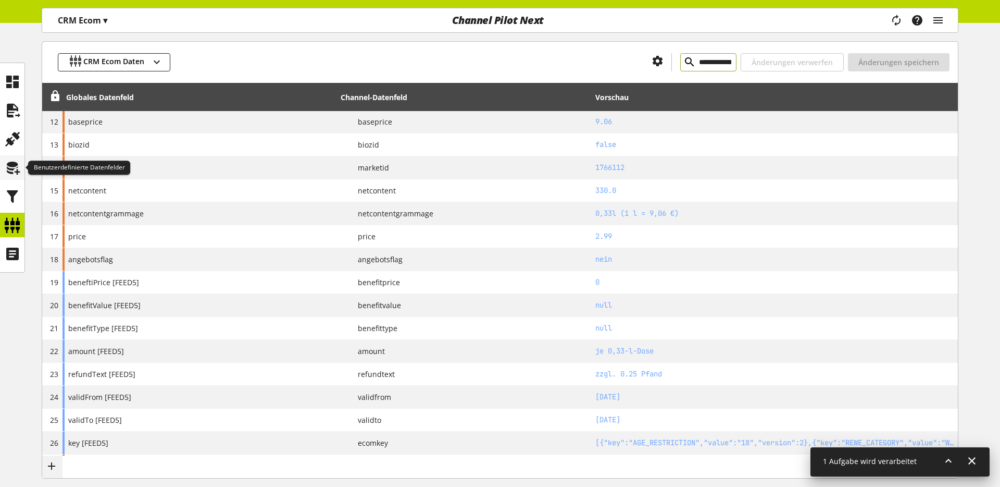
type input "**********"
click at [15, 167] on icon at bounding box center [12, 167] width 17 height 21
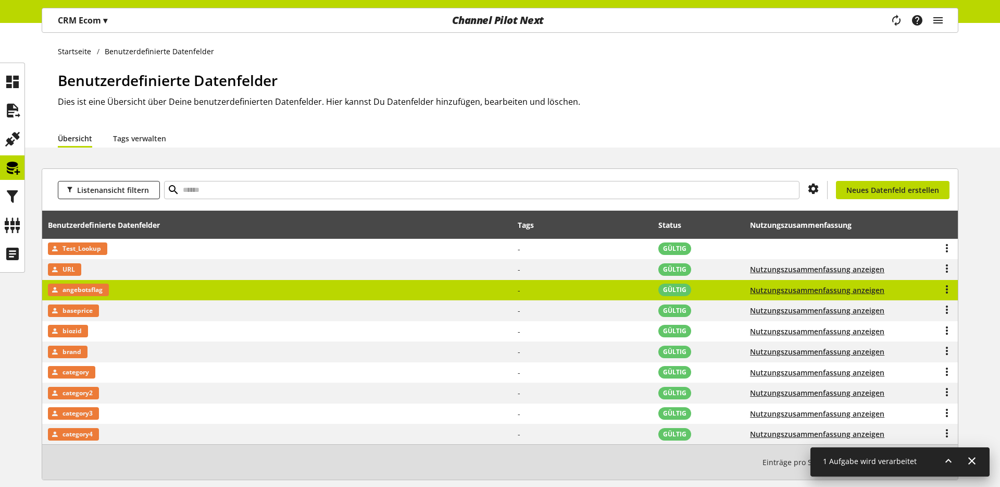
click at [91, 291] on span "angebotsflag" at bounding box center [83, 289] width 40 height 13
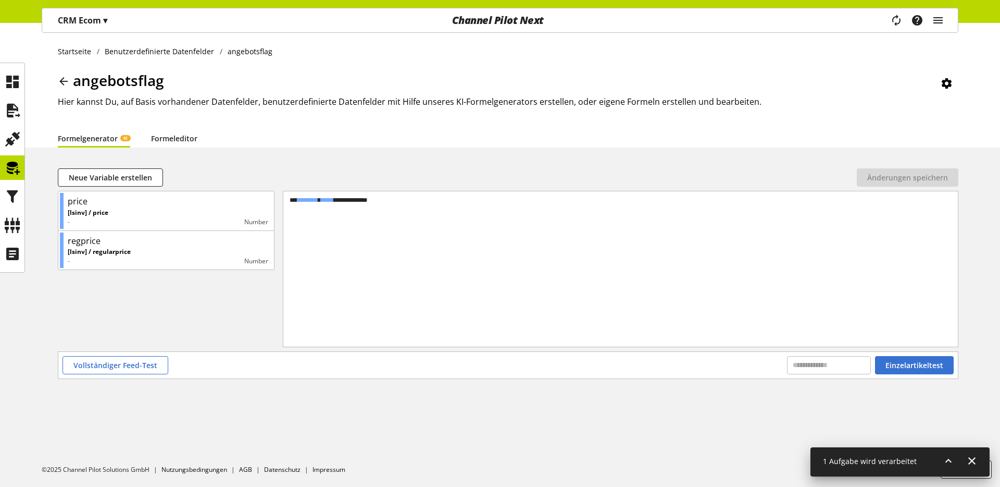
click at [158, 136] on link "Formeleditor" at bounding box center [174, 138] width 46 height 11
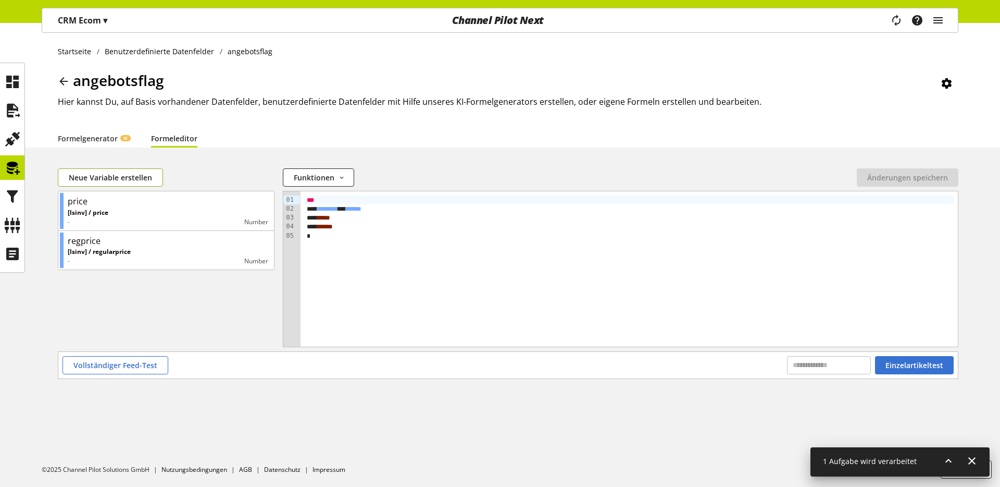
click at [96, 181] on span "Neue Variable erstellen" at bounding box center [110, 177] width 83 height 11
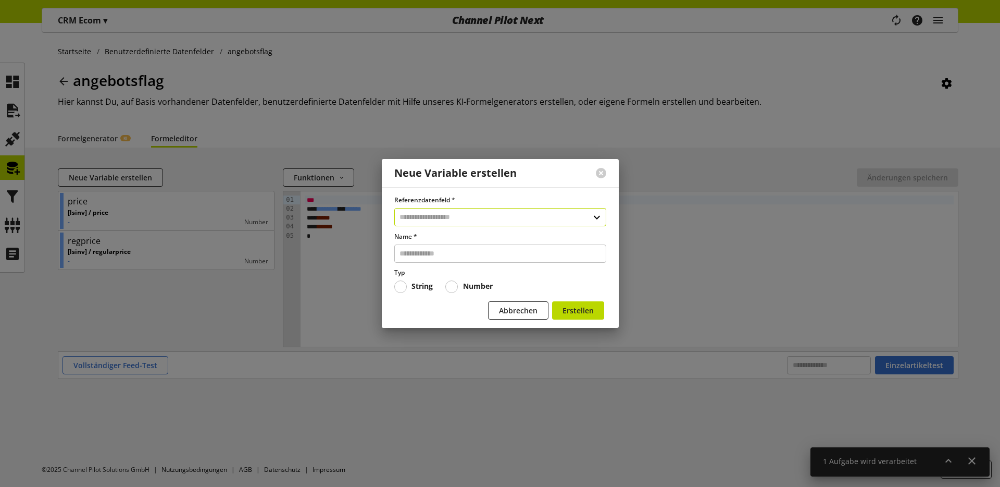
click at [432, 222] on input "text" at bounding box center [500, 217] width 212 height 18
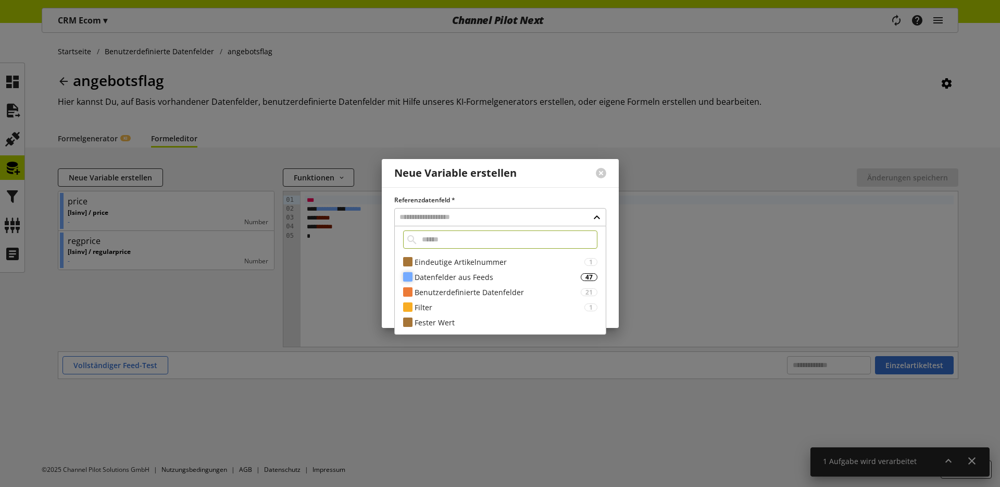
click at [447, 277] on div "Datenfelder aus Feeds" at bounding box center [498, 276] width 166 height 11
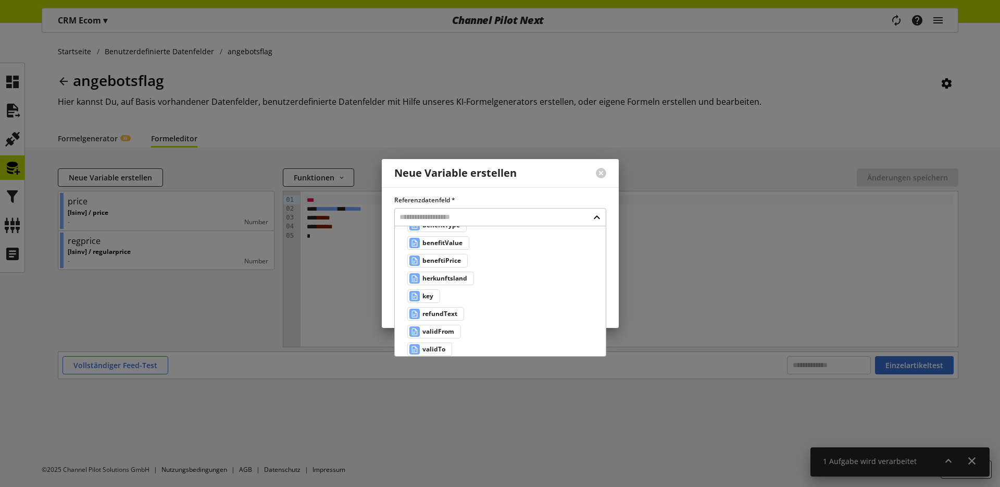
scroll to position [183, 0]
click at [450, 295] on span "wwident_nan" at bounding box center [443, 295] width 42 height 13
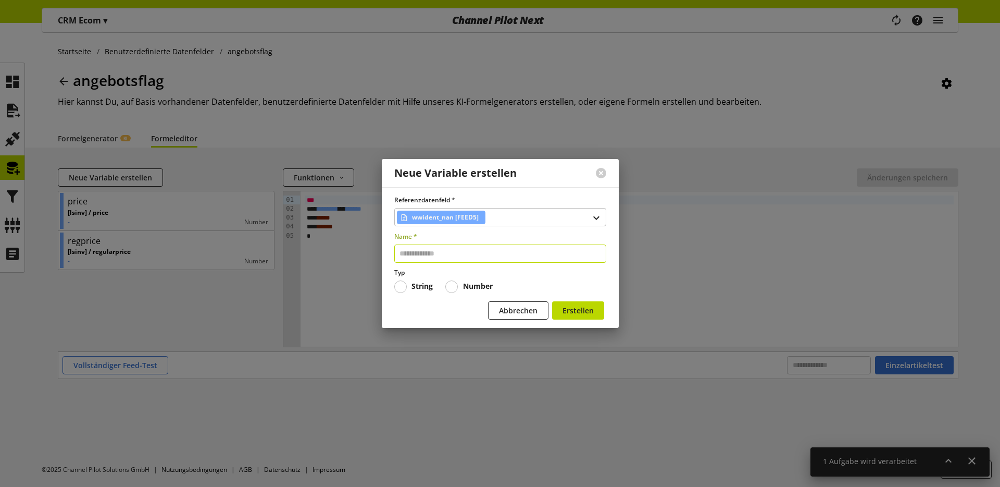
click at [461, 246] on input "text" at bounding box center [500, 253] width 212 height 18
type input "**********"
click at [567, 308] on span "Erstellen" at bounding box center [578, 310] width 31 height 11
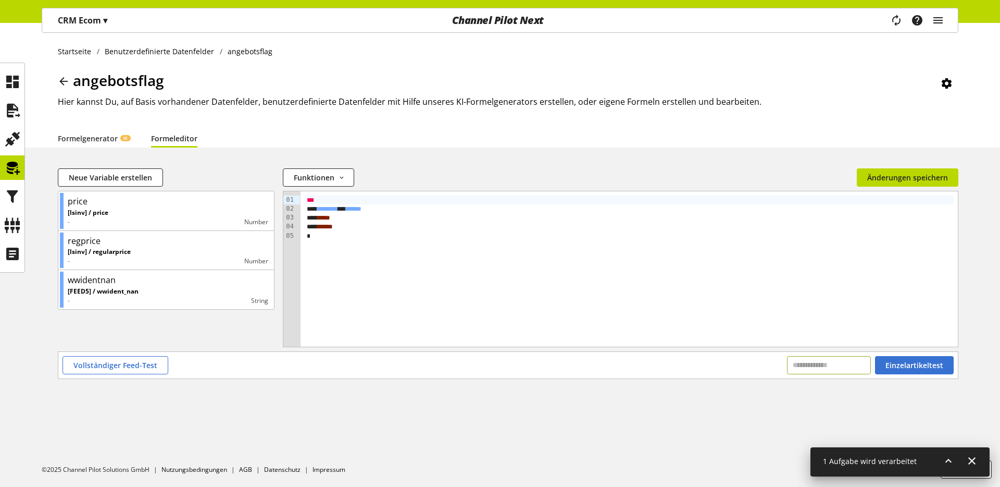
click at [831, 362] on input "text" at bounding box center [829, 365] width 84 height 18
paste input "**********"
type input "**********"
click at [929, 366] on span "Einzelartikeltest" at bounding box center [915, 364] width 58 height 11
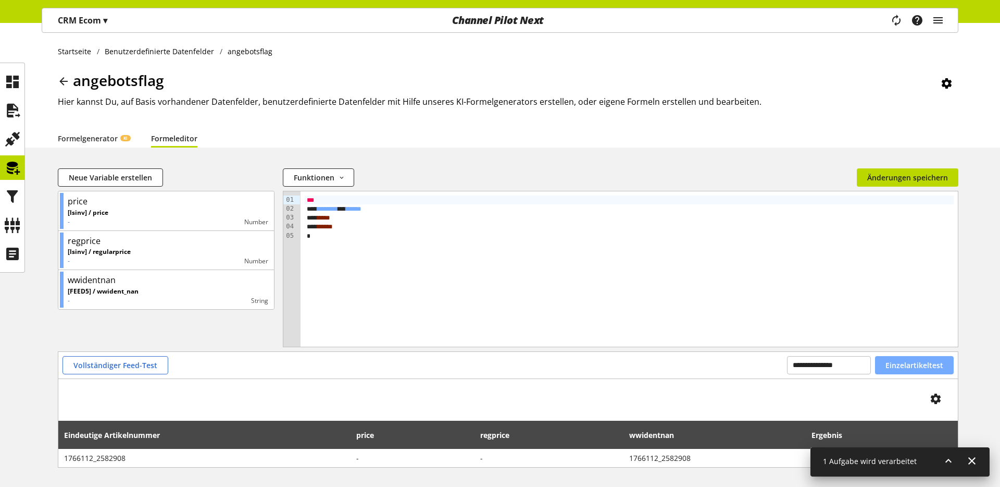
scroll to position [41, 0]
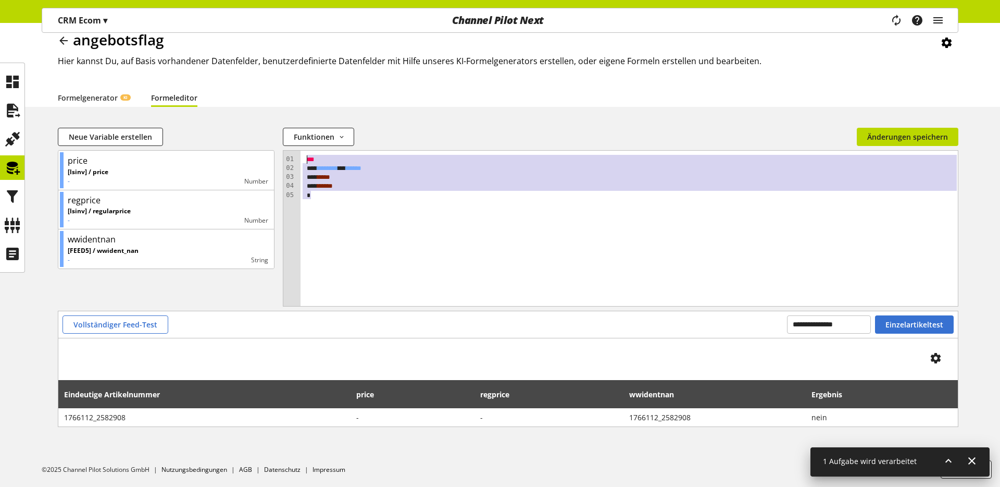
drag, startPoint x: 328, startPoint y: 199, endPoint x: 297, endPoint y: 152, distance: 56.5
click at [297, 152] on div "09 01 02 03 04 05 › ** * ******** * ***** * * ** * * * **** * *" at bounding box center [620, 228] width 675 height 155
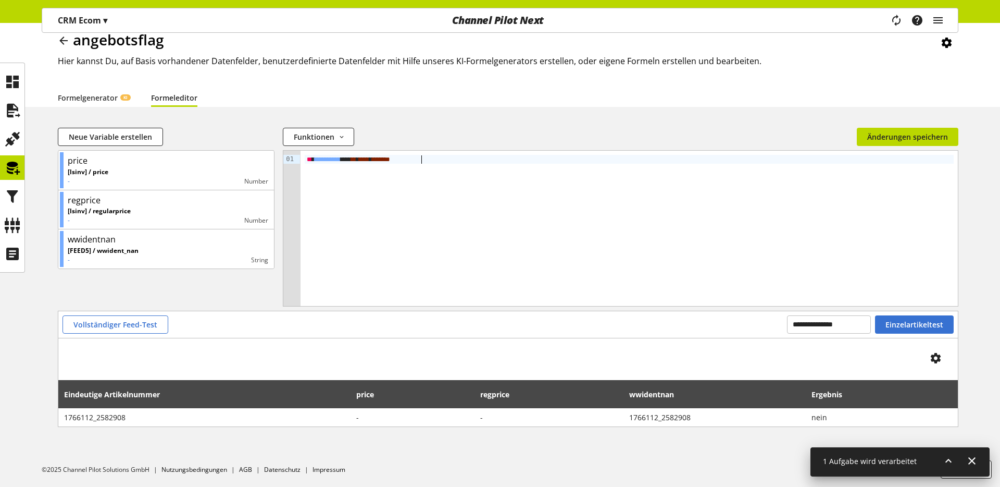
click at [442, 133] on div "Funktionen abs avg base64_decode base64_encode capitalize case case_in_string c…" at bounding box center [568, 137] width 570 height 18
click at [909, 131] on span "Änderungen speichern" at bounding box center [907, 136] width 81 height 11
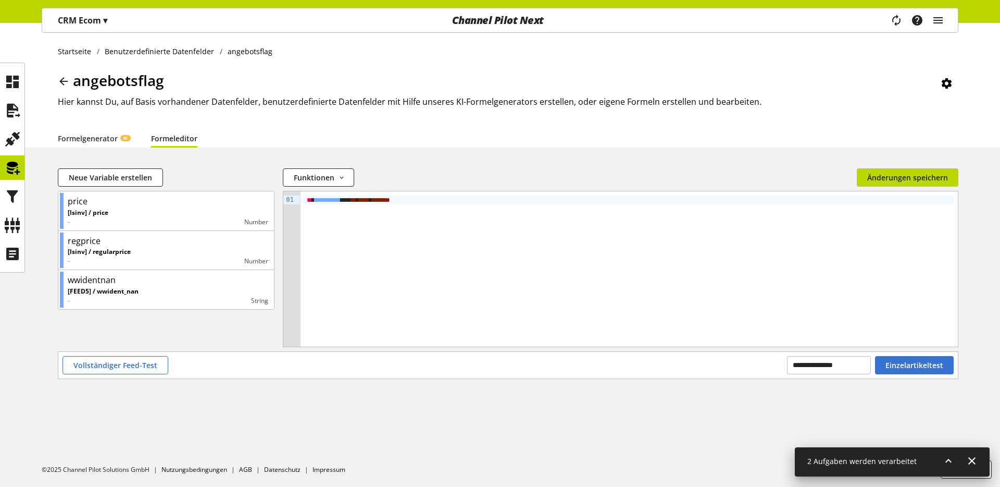
drag, startPoint x: 931, startPoint y: 457, endPoint x: 936, endPoint y: 459, distance: 5.6
click at [933, 459] on div "2 Aufgaben werden verarbeitet" at bounding box center [892, 462] width 195 height 30
click at [944, 463] on icon at bounding box center [948, 460] width 13 height 19
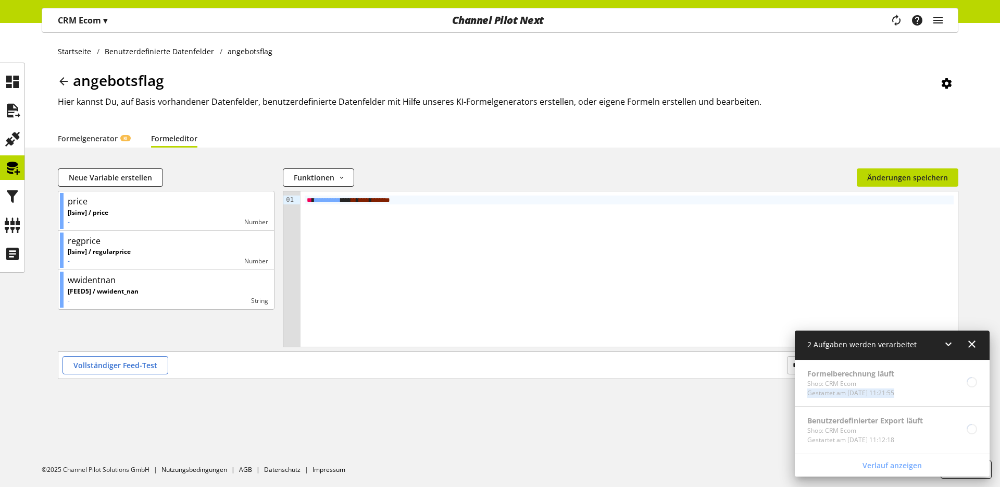
drag, startPoint x: 931, startPoint y: 388, endPoint x: 927, endPoint y: 414, distance: 26.4
click at [927, 414] on div "Formelberechnung läuft Shop: CRM Ecom Gestartet am [DATE] 11:21:55 Benutzerdefi…" at bounding box center [892, 406] width 195 height 94
click at [951, 344] on icon at bounding box center [948, 343] width 13 height 19
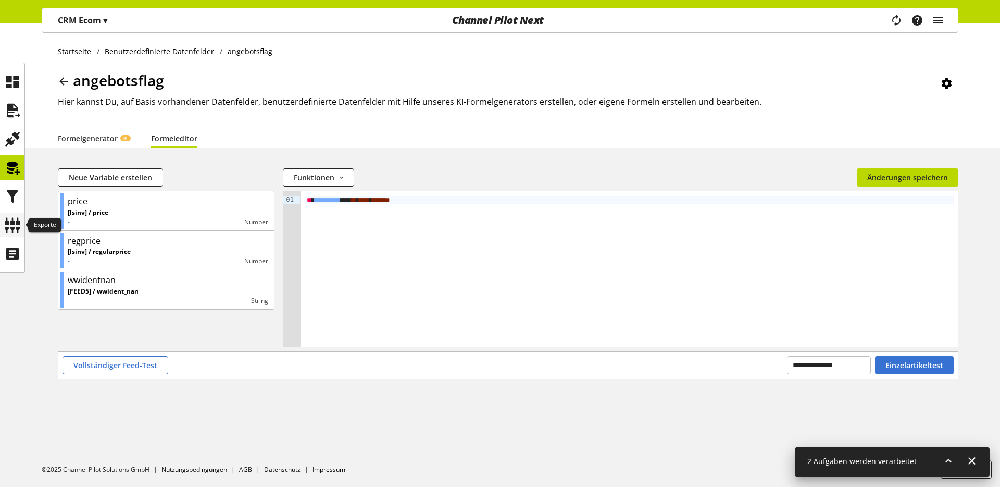
click at [4, 224] on icon at bounding box center [12, 225] width 17 height 21
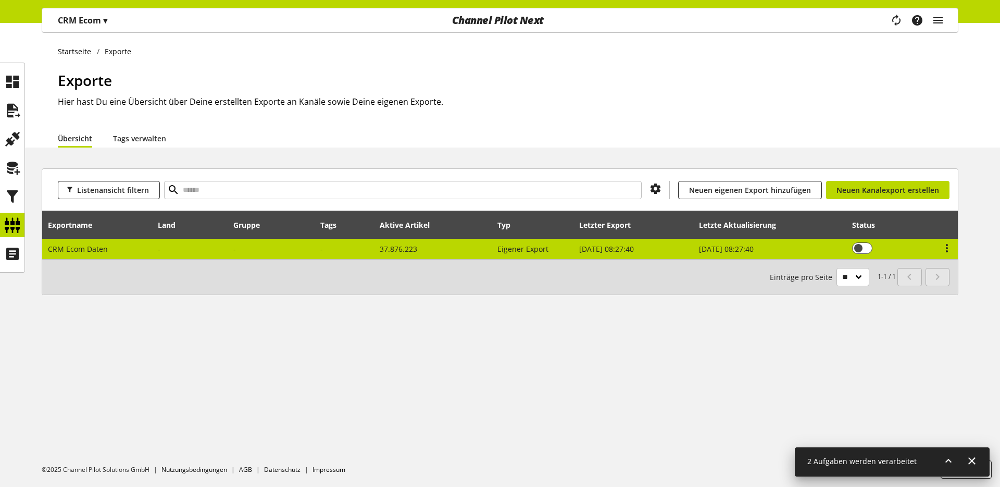
click at [91, 251] on span "CRM Ecom Daten" at bounding box center [78, 249] width 60 height 10
select select "********"
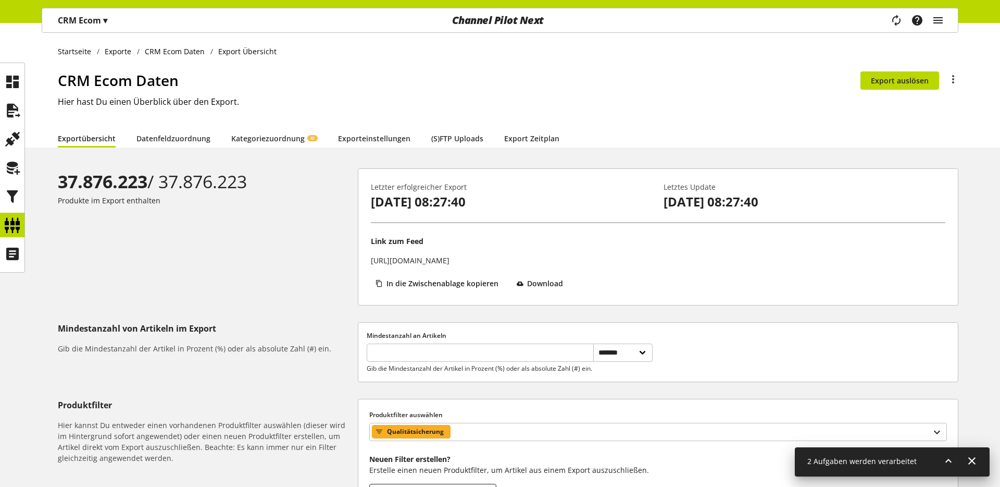
scroll to position [3, 0]
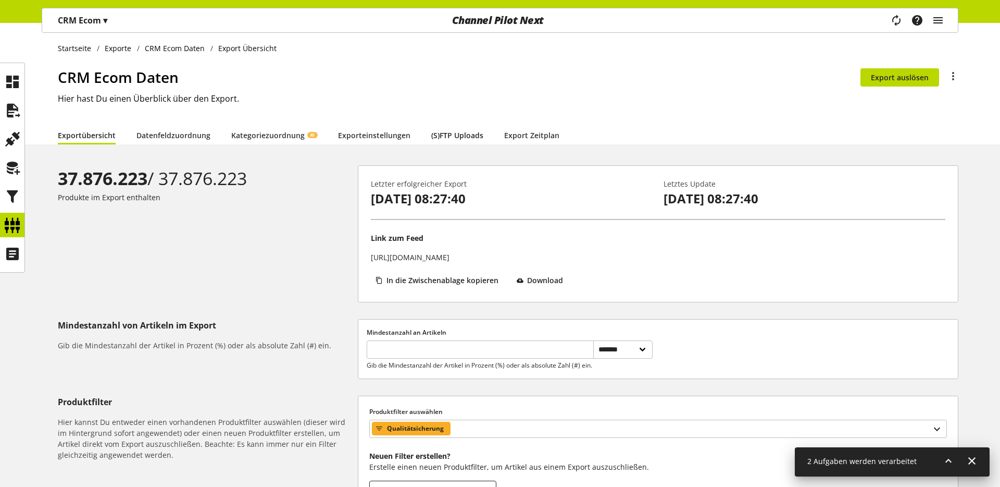
click at [431, 132] on link "(S)FTP Uploads" at bounding box center [457, 135] width 52 height 11
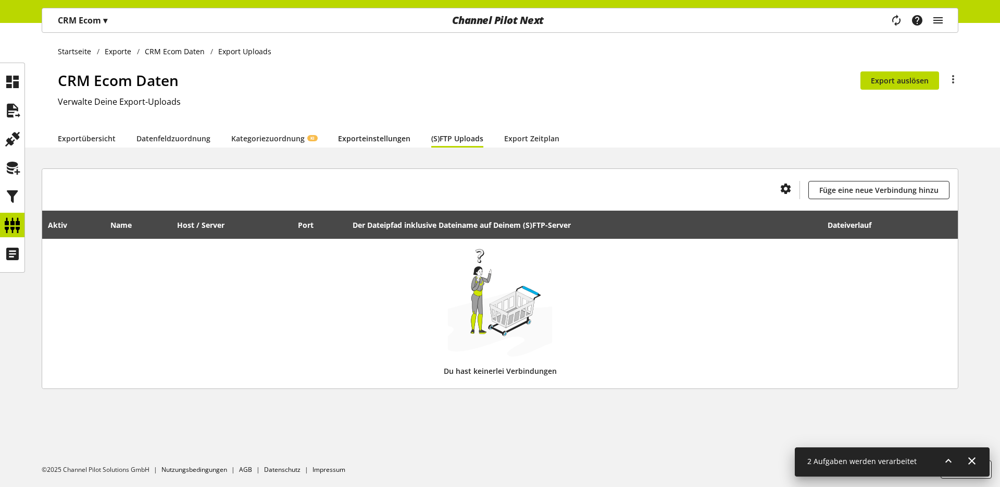
click at [383, 139] on link "Exporteinstellungen" at bounding box center [374, 138] width 72 height 11
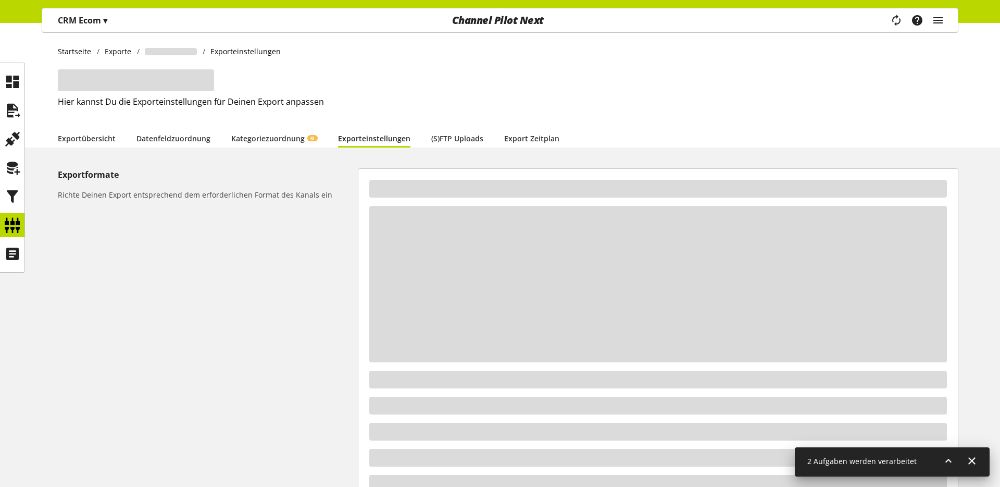
select select "*"
select select "***"
select select "*"
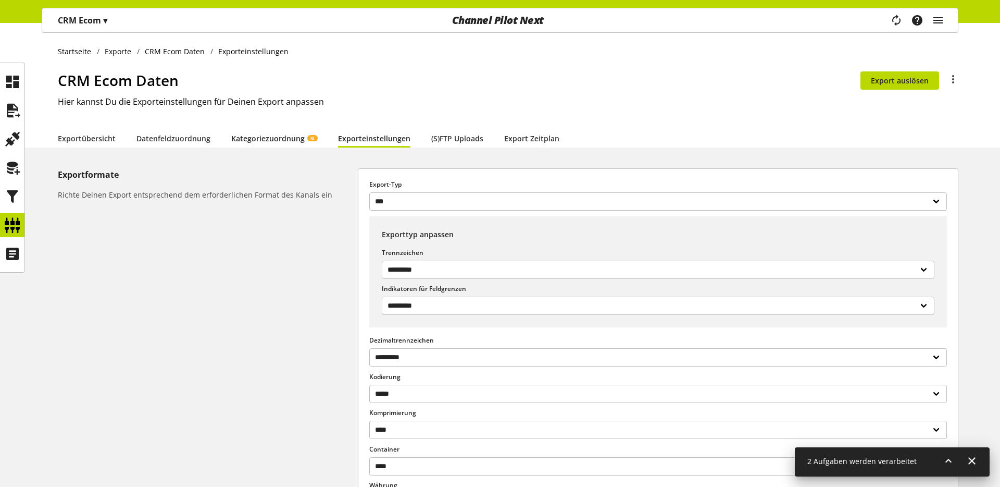
click at [281, 140] on link "Kategoriezuordnung KI" at bounding box center [274, 138] width 86 height 11
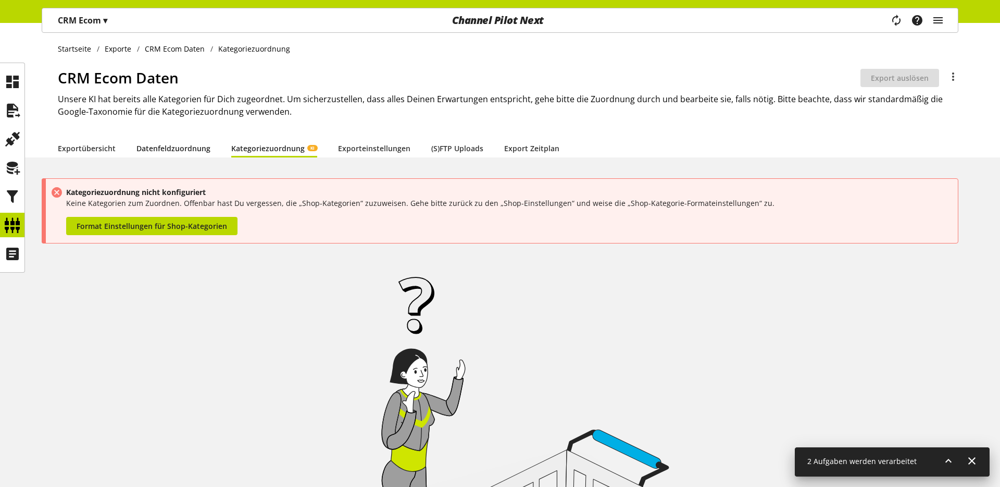
scroll to position [4, 0]
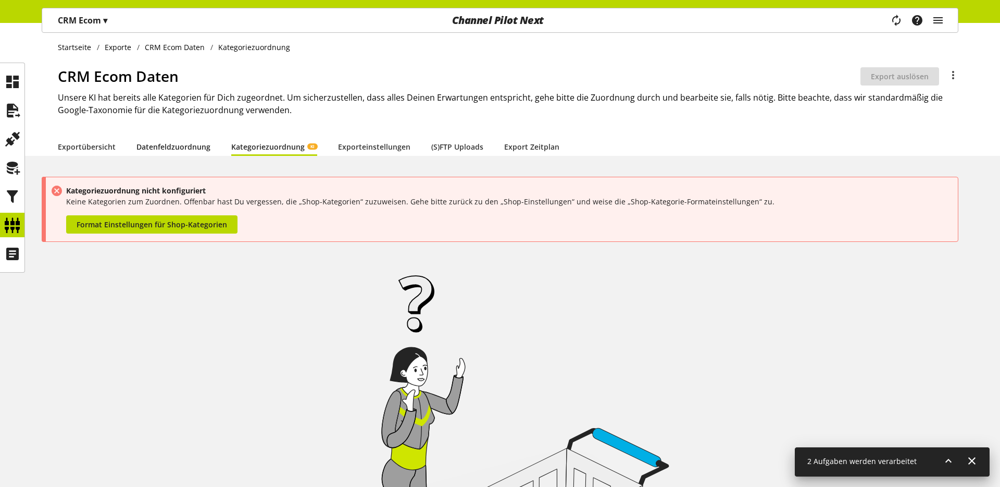
click at [164, 147] on link "Datenfeldzuordnung" at bounding box center [173, 146] width 74 height 11
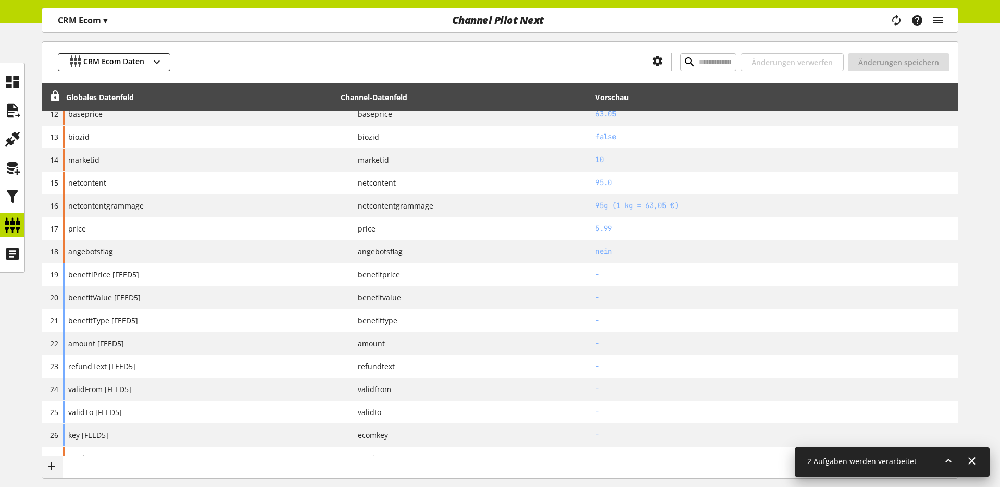
scroll to position [438, 0]
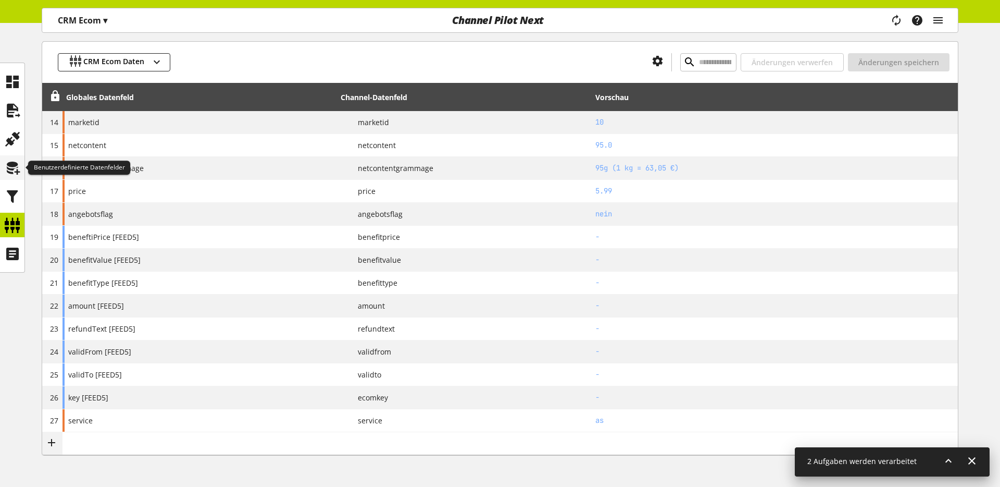
click at [15, 166] on icon at bounding box center [12, 167] width 17 height 21
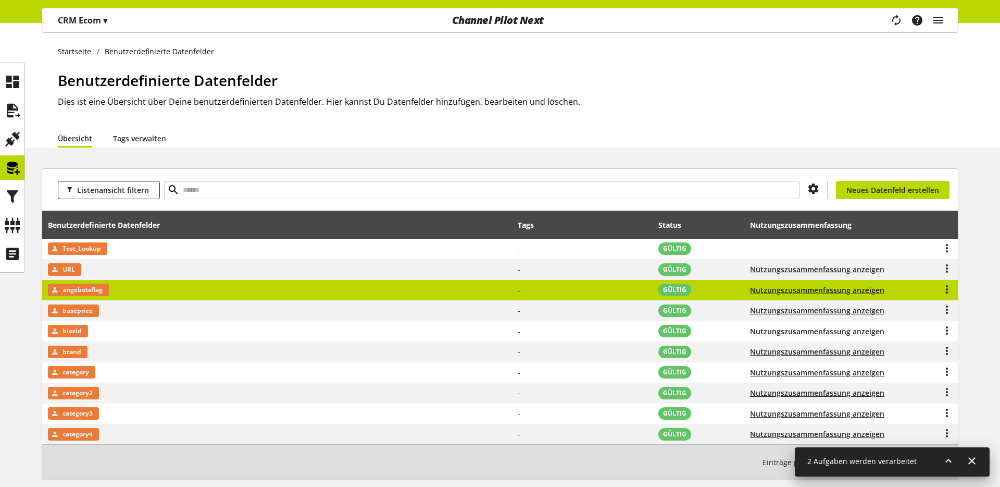
click at [79, 288] on span "angebotsflag" at bounding box center [83, 289] width 40 height 13
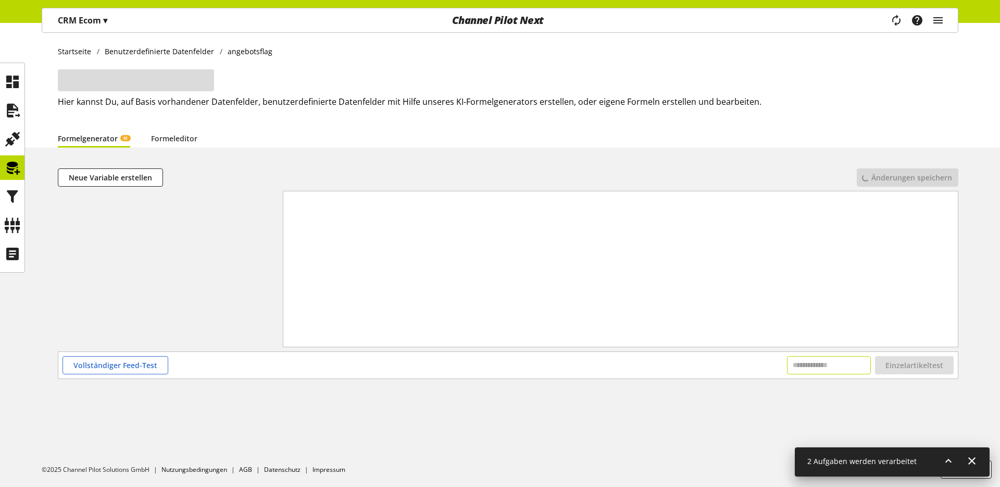
click at [800, 362] on input "text" at bounding box center [829, 365] width 84 height 18
paste input "**********"
type input "**********"
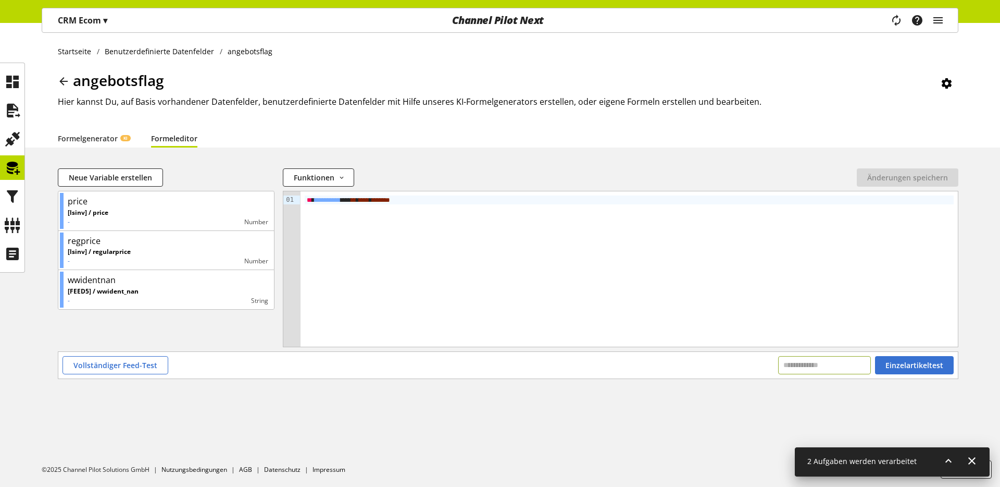
click at [818, 367] on input "text" at bounding box center [824, 365] width 93 height 18
click at [813, 365] on input "text" at bounding box center [824, 365] width 93 height 18
paste input "**********"
type input "**********"
click at [916, 366] on span "Einzelartikeltest" at bounding box center [915, 364] width 58 height 11
